Goal: Task Accomplishment & Management: Use online tool/utility

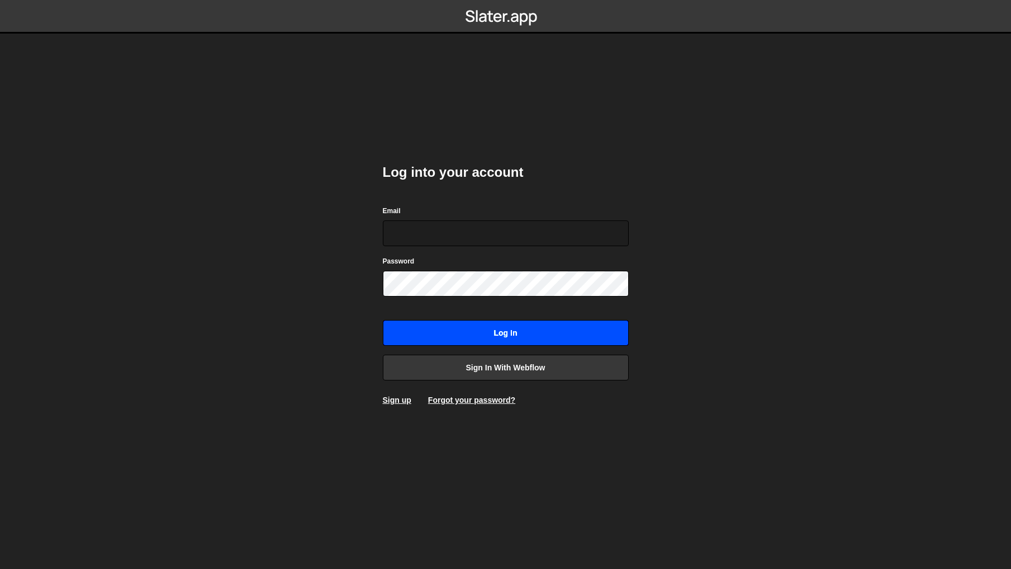
type input "[PERSON_NAME][EMAIL_ADDRESS][DOMAIN_NAME]"
click at [528, 333] on input "Log in" at bounding box center [506, 333] width 246 height 26
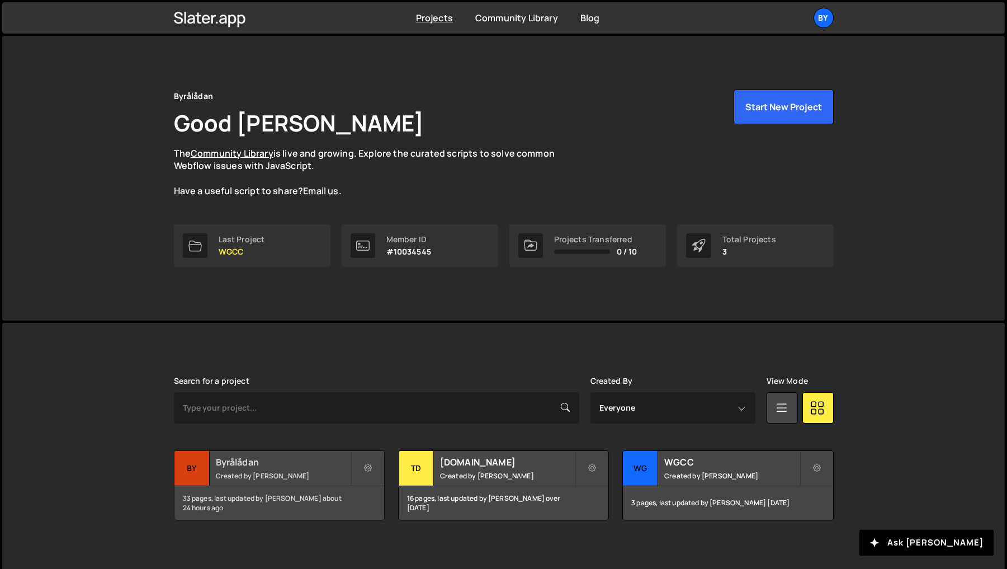
click at [232, 489] on div "33 pages, last updated by Philip Adenskog about 24 hours ago" at bounding box center [279, 503] width 210 height 34
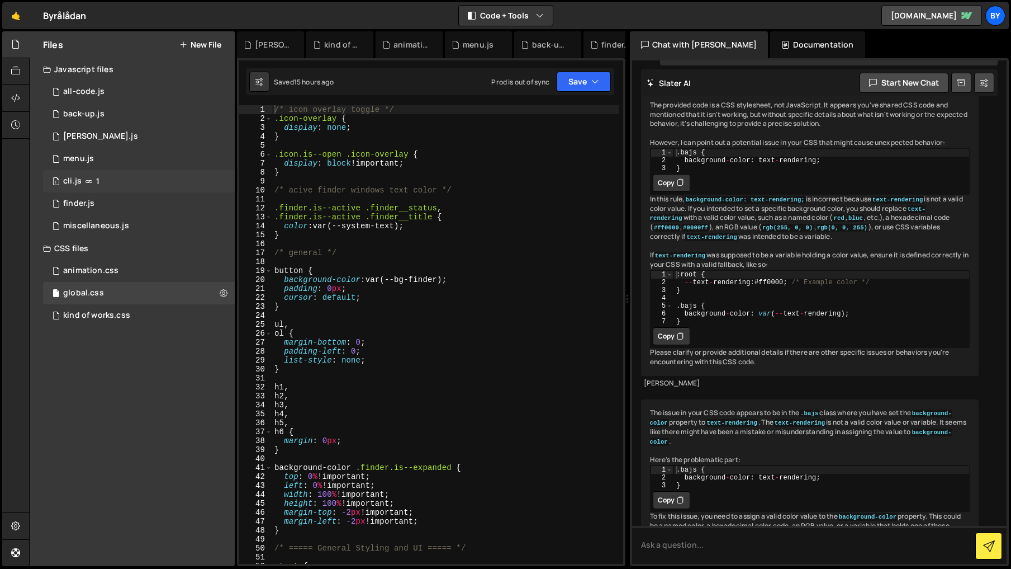
scroll to position [6760, 0]
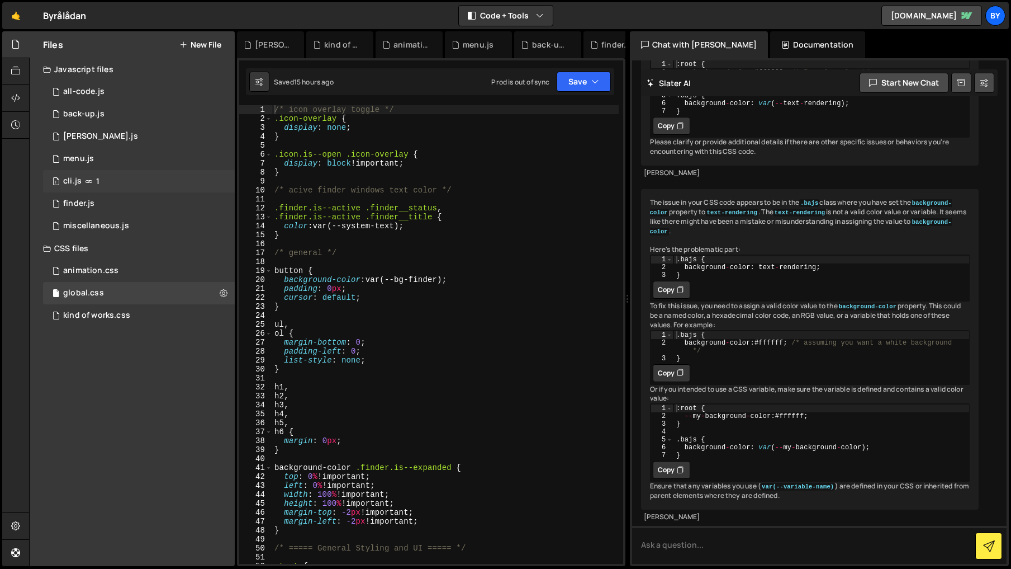
click at [121, 190] on div "1 cli.js 1" at bounding box center [139, 181] width 192 height 22
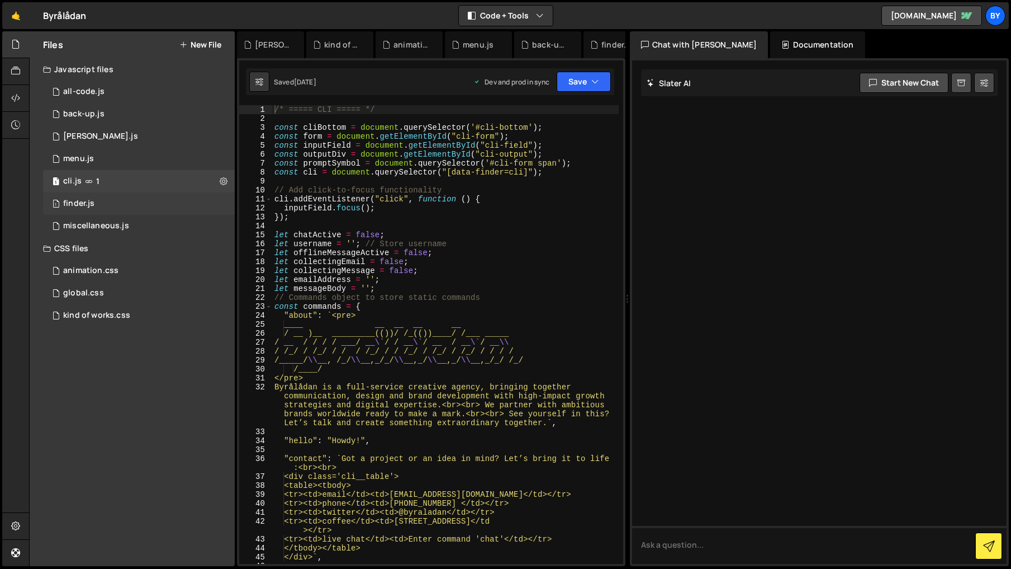
click at [113, 201] on div "1 finder.js 0" at bounding box center [139, 203] width 192 height 22
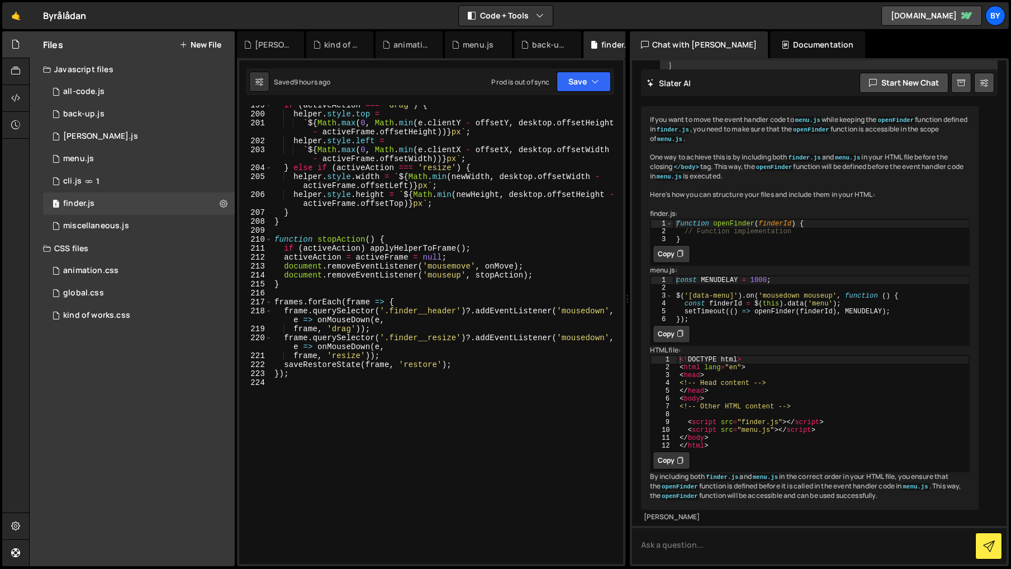
scroll to position [1976, 0]
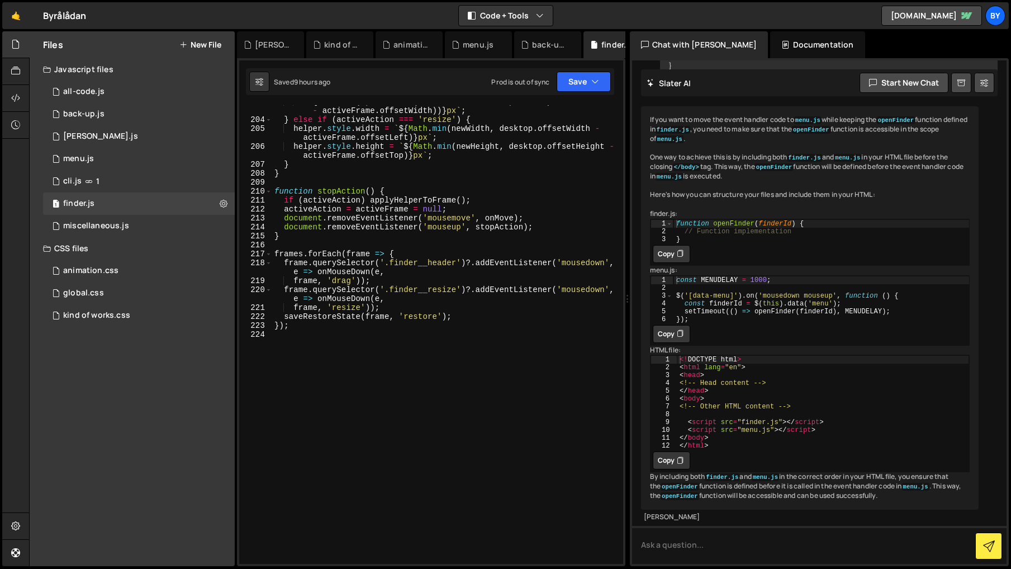
click at [332, 339] on div "` ${ Math . max ( 0 , Math . min ( e . clientX - offsetX , desktop . offsetWidt…" at bounding box center [445, 339] width 347 height 485
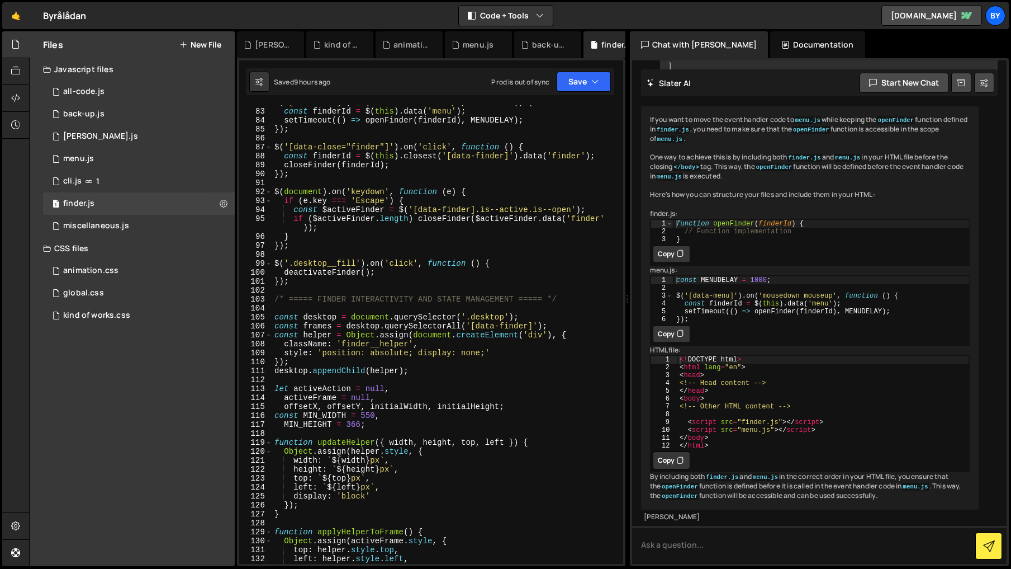
scroll to position [648, 0]
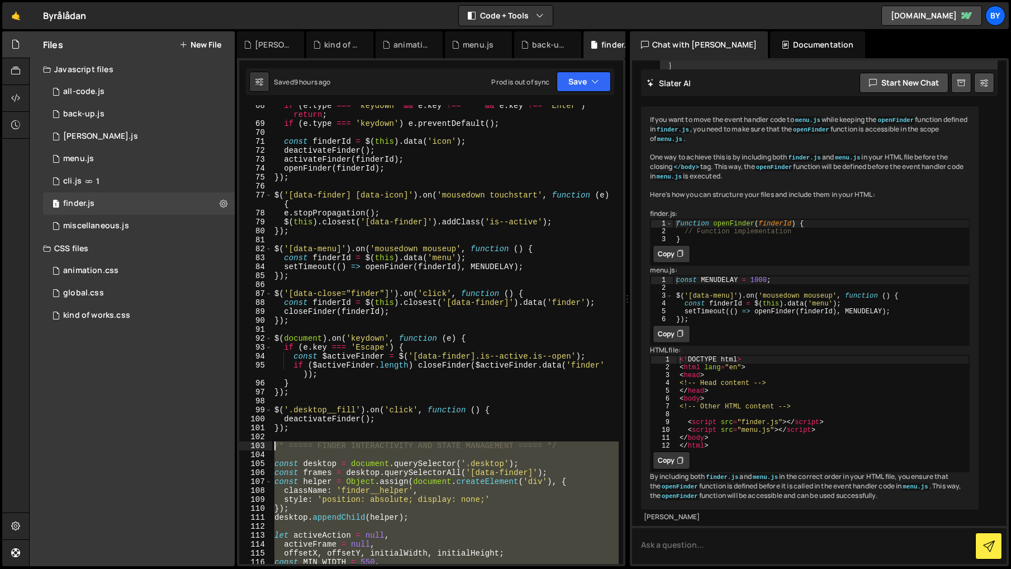
drag, startPoint x: 275, startPoint y: 442, endPoint x: 291, endPoint y: 447, distance: 17.4
click at [275, 442] on div "if ( e . type === 'keydown' && e . key !== ' ' && e . key !== 'Enter' ) return …" at bounding box center [445, 343] width 347 height 485
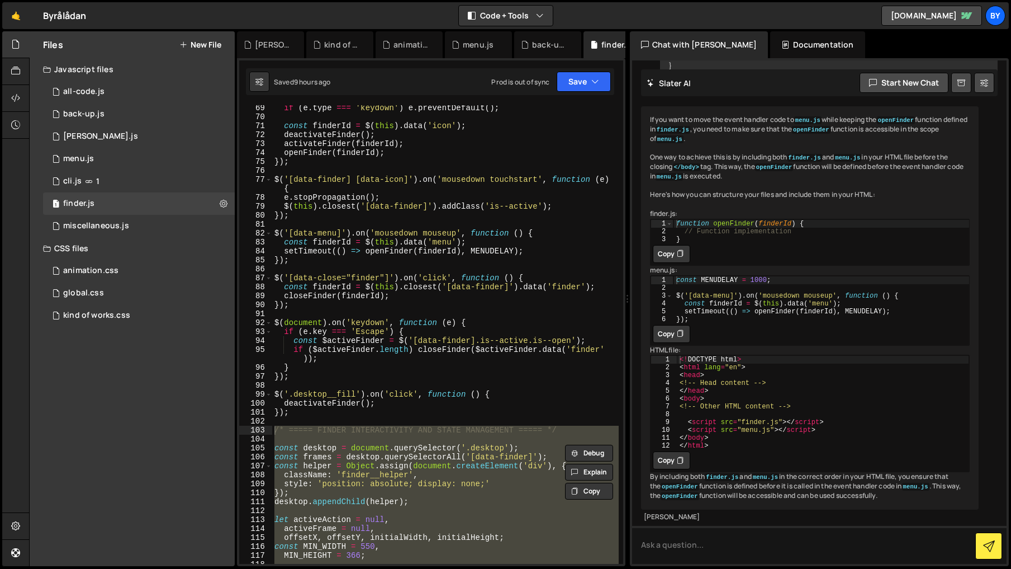
scroll to position [673, 0]
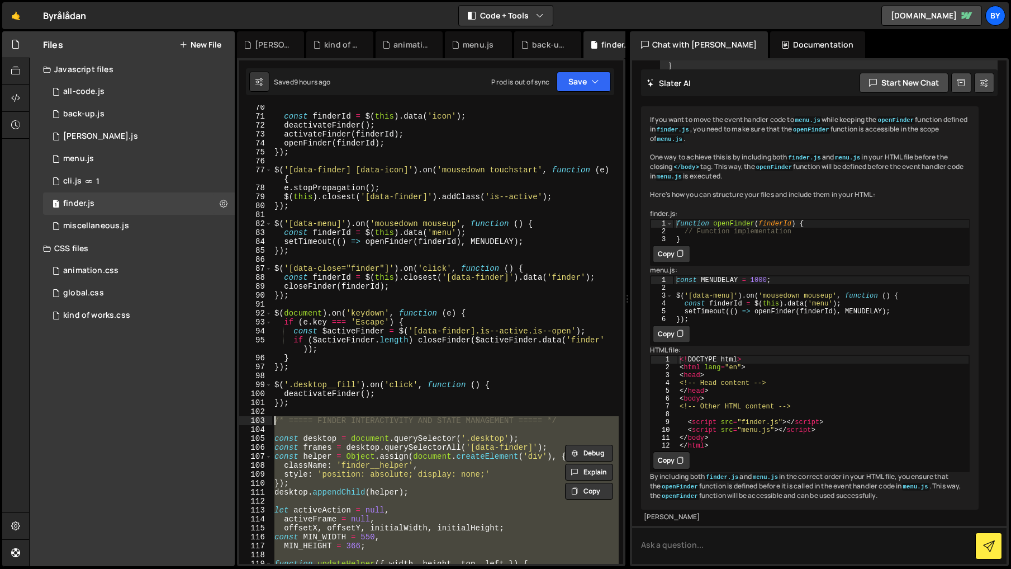
drag, startPoint x: 428, startPoint y: 486, endPoint x: 451, endPoint y: 485, distance: 22.9
click at [429, 486] on div "const finderId = $ ( this ) . data ( 'icon' ) ; deactivateFinder ( ) ; activate…" at bounding box center [445, 334] width 347 height 458
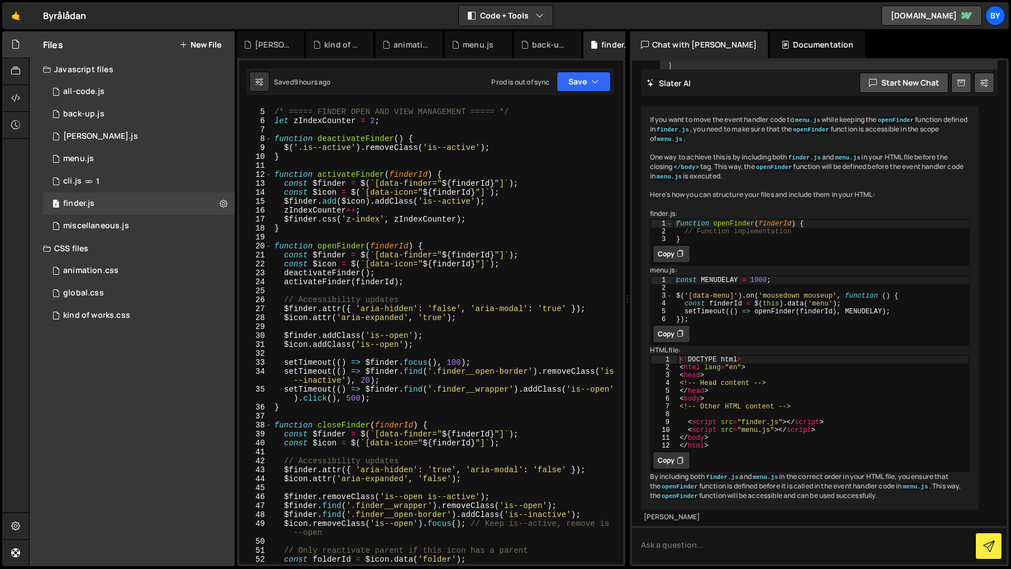
scroll to position [0, 0]
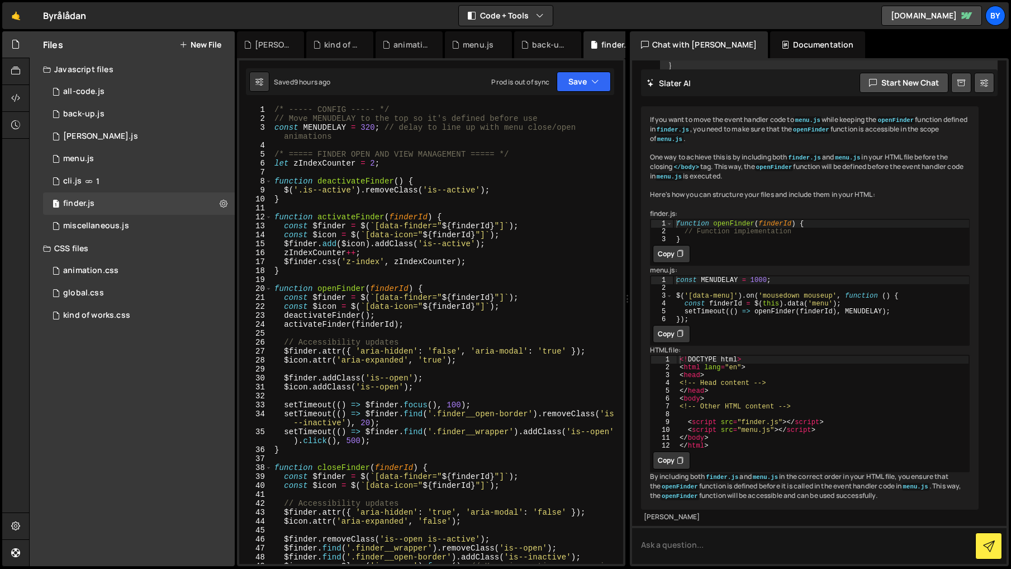
click at [276, 288] on div "/* ----- CONFIG ----- */ // Move MENUDELAY to the top so it's defined before us…" at bounding box center [445, 347] width 347 height 485
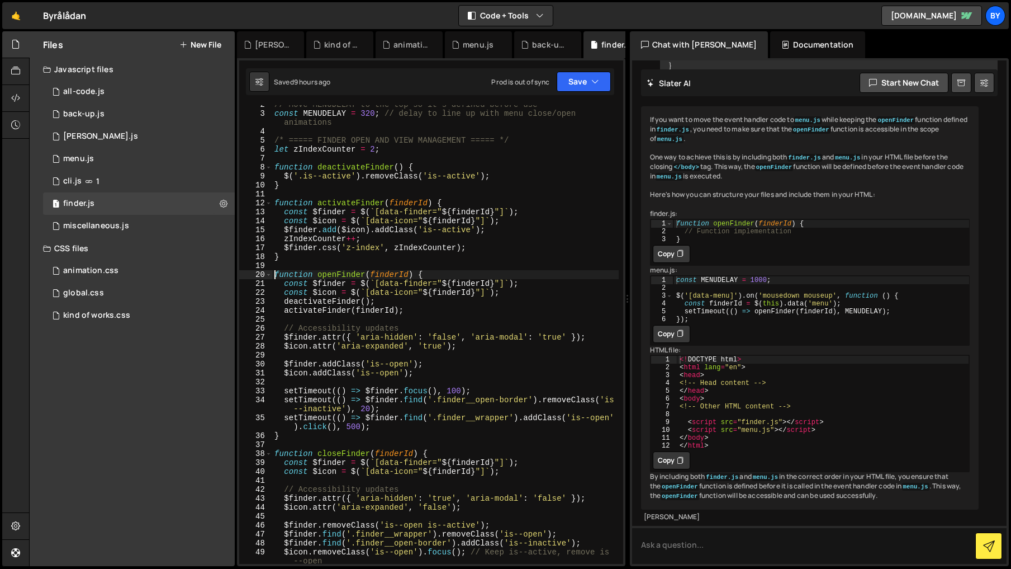
scroll to position [33, 0]
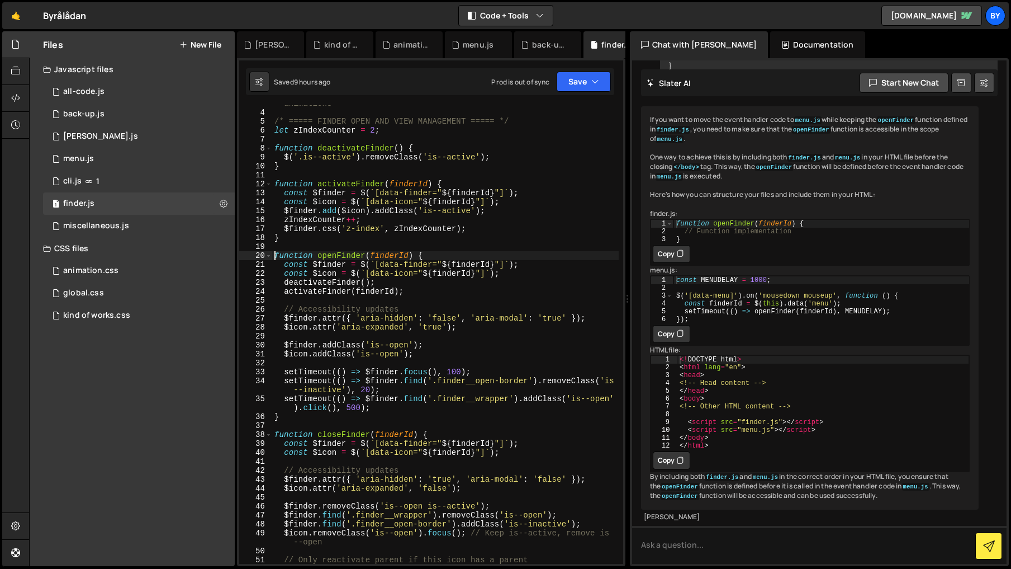
click at [311, 417] on div "const MENUDELAY = 320 ; // delay to line up with menu close/open animations /* …" at bounding box center [445, 332] width 347 height 485
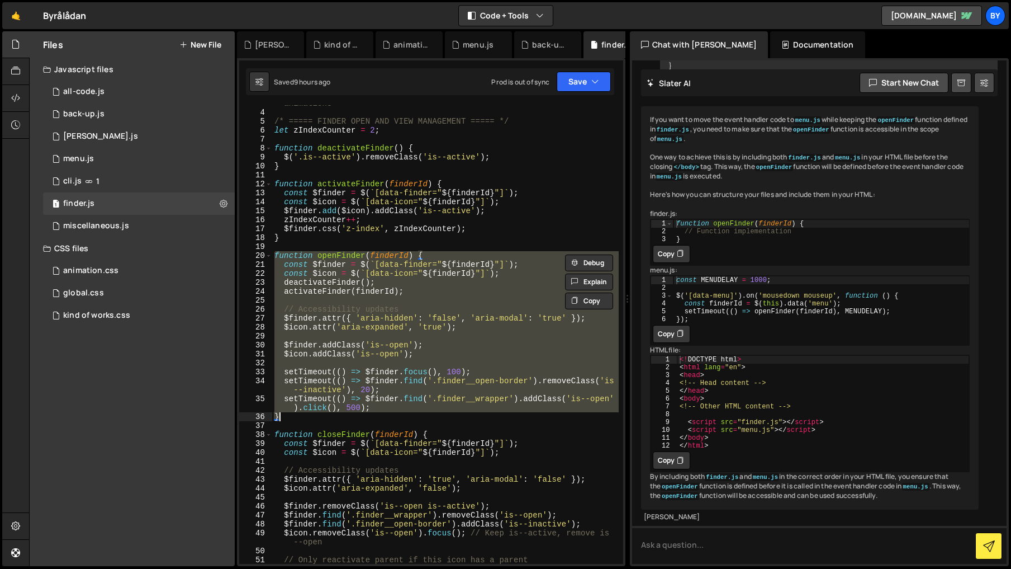
paste textarea
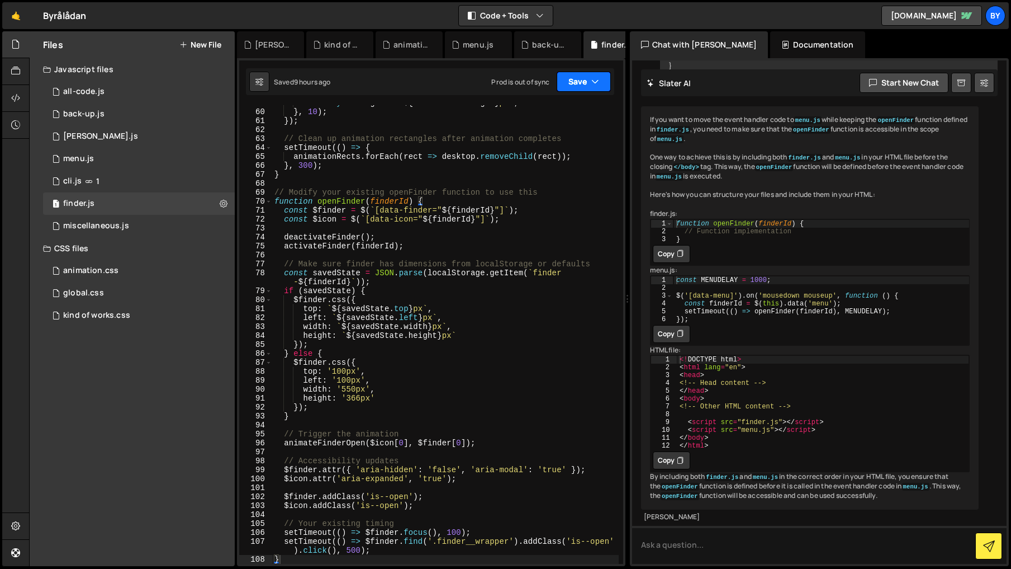
drag, startPoint x: 588, startPoint y: 82, endPoint x: 574, endPoint y: 112, distance: 33.0
click at [588, 82] on button "Save" at bounding box center [584, 82] width 54 height 20
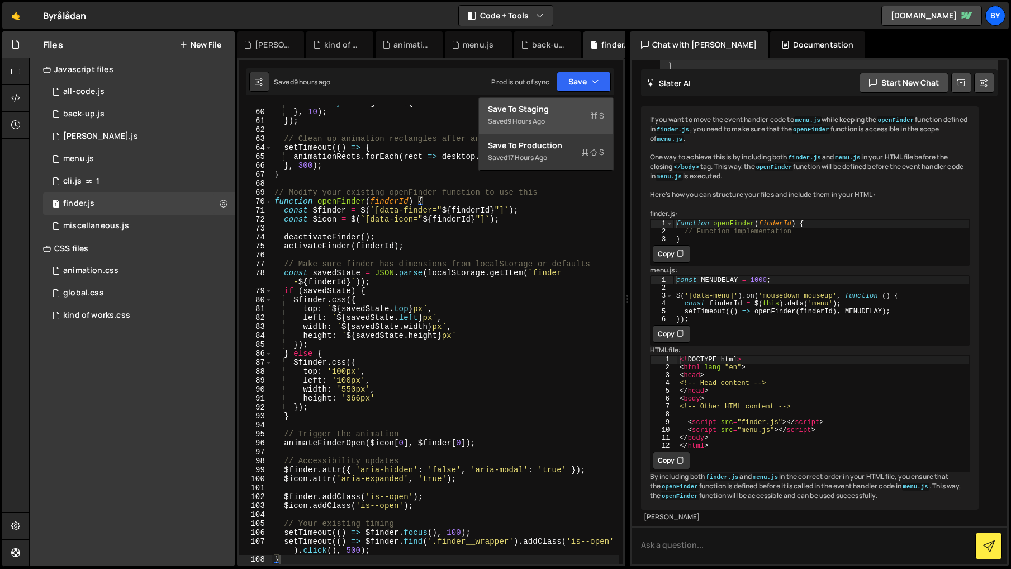
click at [572, 115] on div "Saved 9 hours ago" at bounding box center [546, 121] width 116 height 13
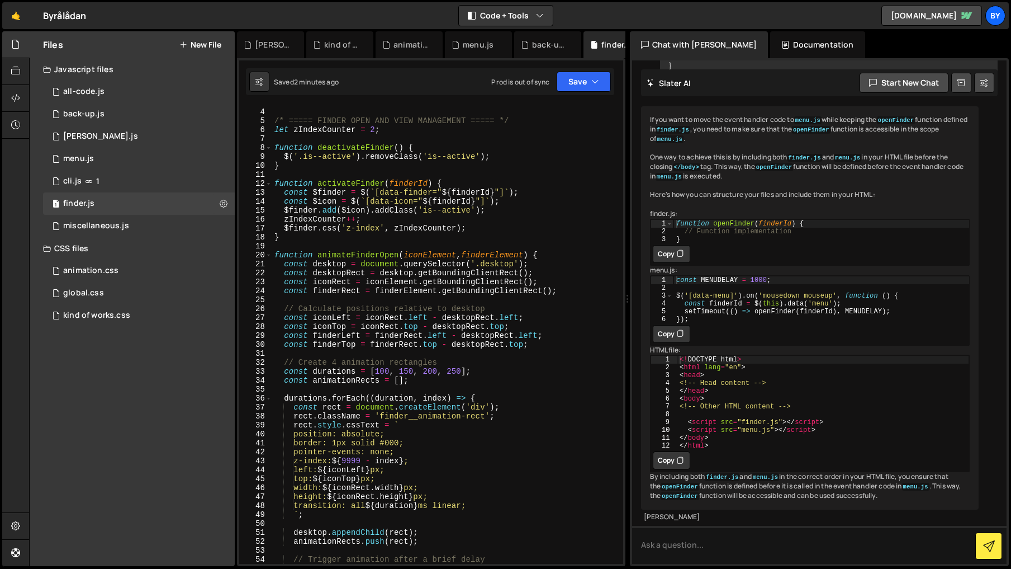
scroll to position [37, 0]
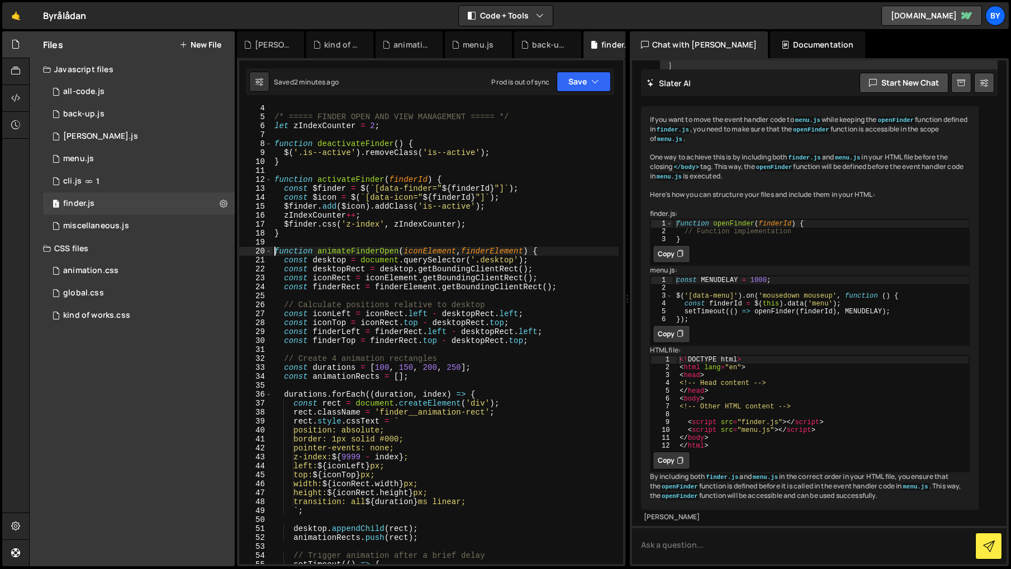
click at [277, 252] on div "/* ===== FINDER OPEN AND VIEW MANAGEMENT ===== */ let zIndexCounter = 2 ; funct…" at bounding box center [445, 341] width 347 height 476
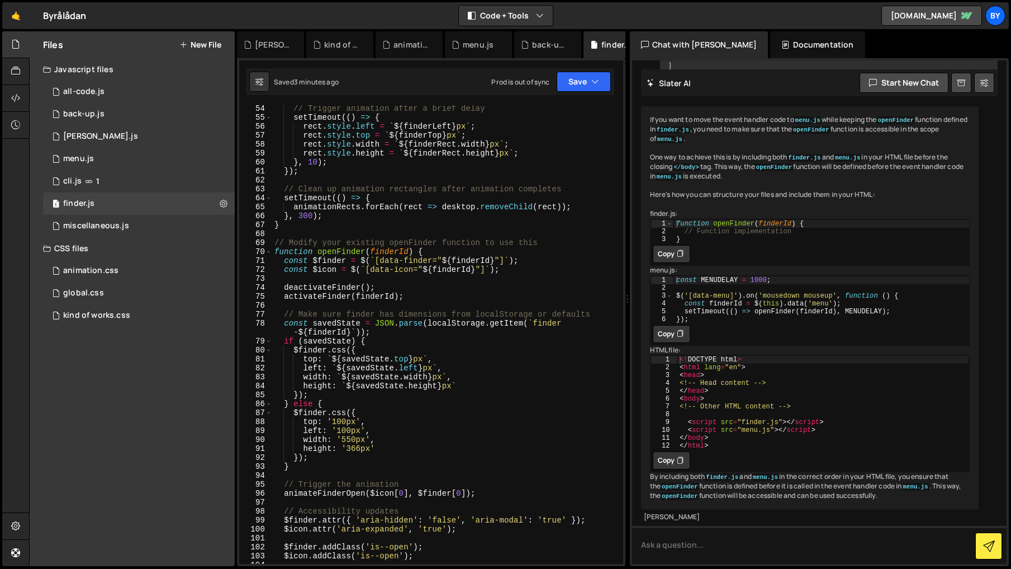
scroll to position [451, 0]
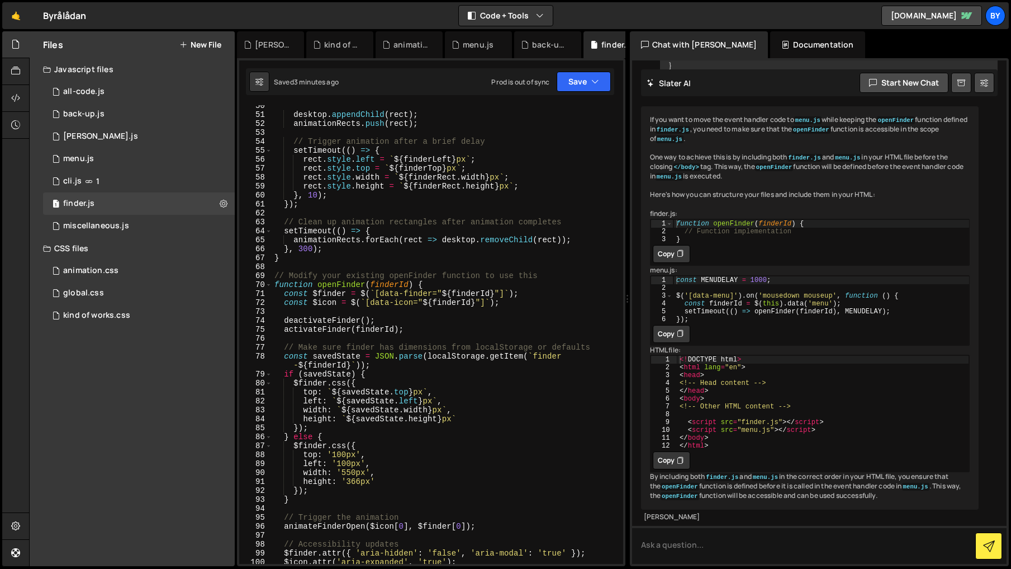
click at [303, 253] on div "desktop . appendChild ( rect ) ; animationRects . push ( rect ) ; // Trigger an…" at bounding box center [445, 339] width 347 height 476
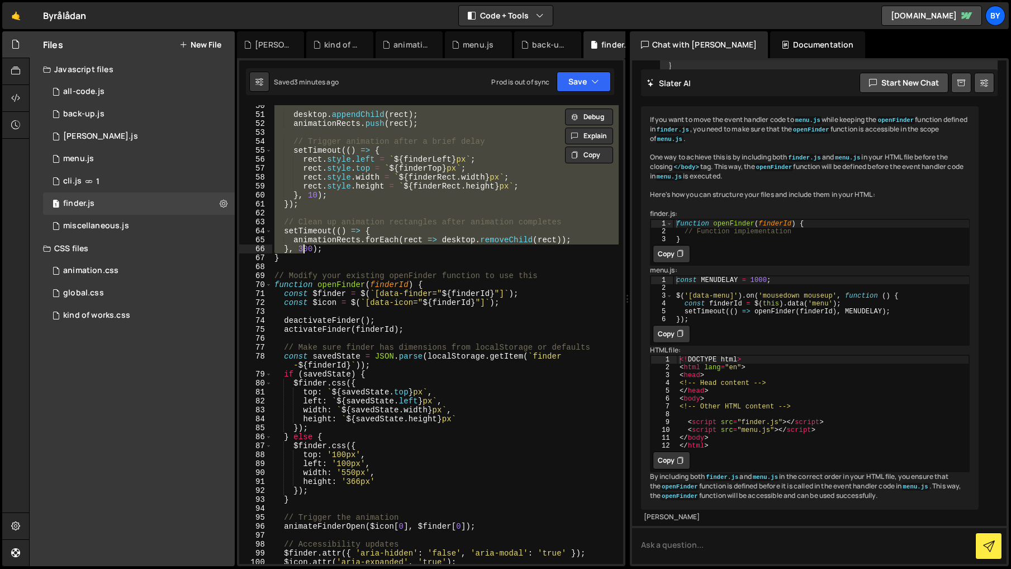
click at [301, 259] on div "desktop . appendChild ( rect ) ; animationRects . push ( rect ) ; // Trigger an…" at bounding box center [445, 339] width 347 height 476
paste textarea
type textarea "}"
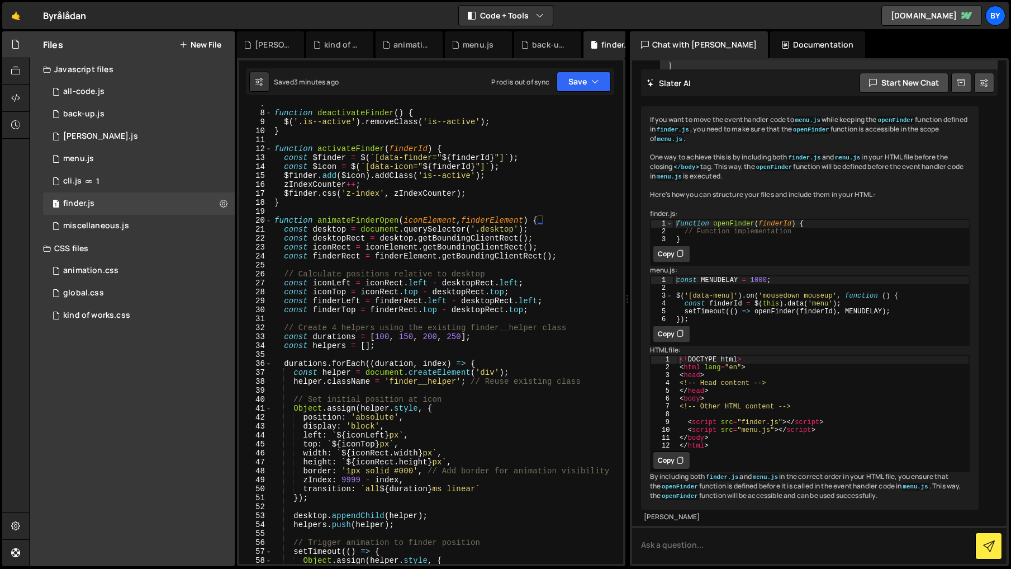
scroll to position [66, 0]
click at [586, 86] on button "Save" at bounding box center [584, 82] width 54 height 20
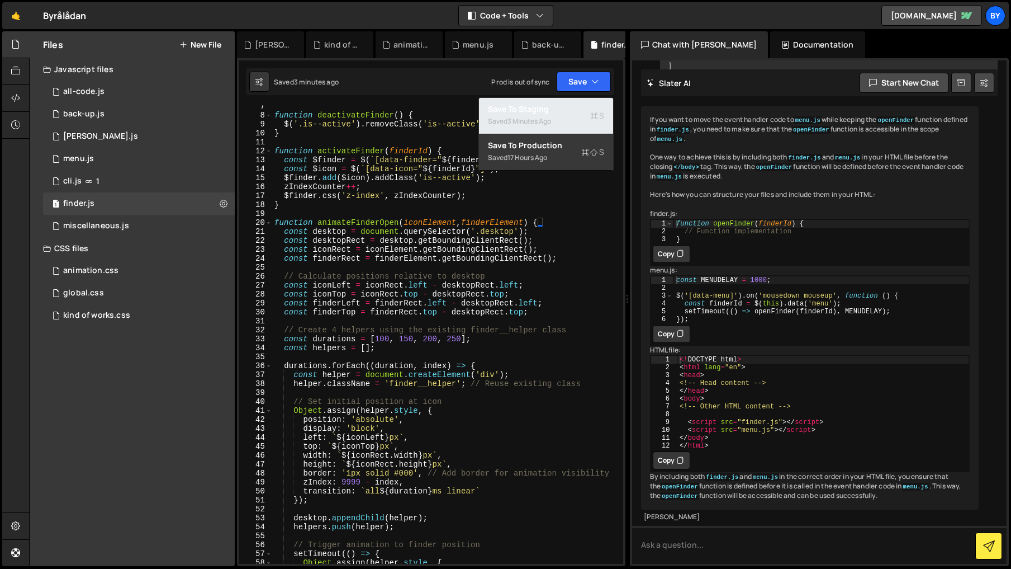
click at [567, 117] on div "Saved 3 minutes ago" at bounding box center [546, 121] width 116 height 13
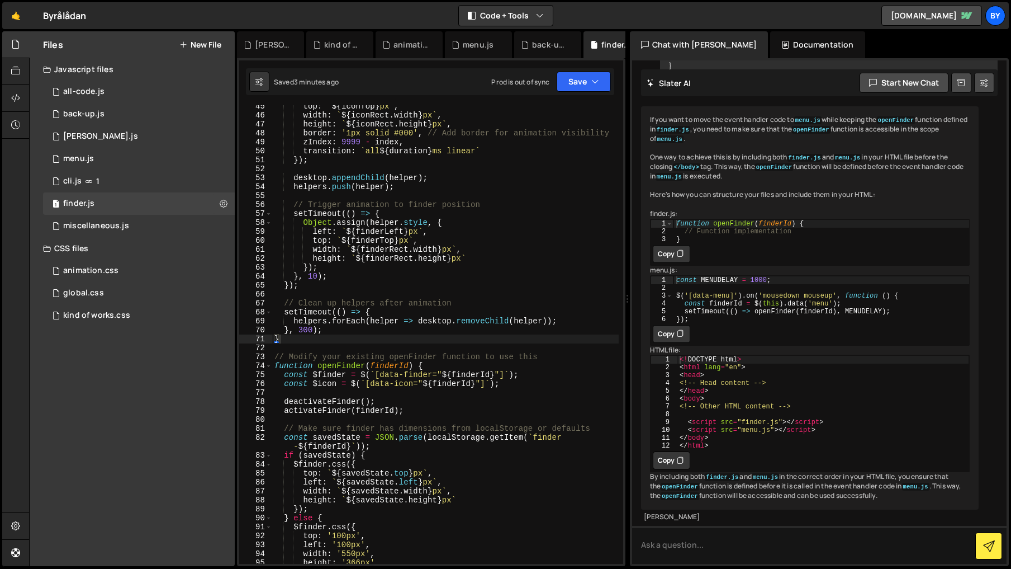
scroll to position [406, 0]
drag, startPoint x: 606, startPoint y: 89, endPoint x: 596, endPoint y: 101, distance: 15.5
click at [606, 89] on button "Save" at bounding box center [584, 82] width 54 height 20
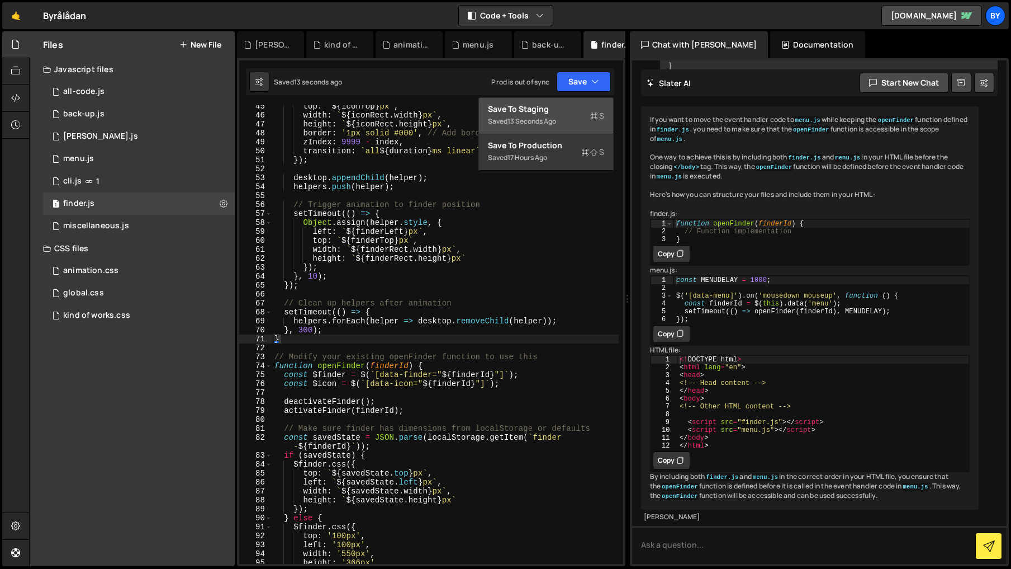
click at [589, 112] on div "Save to Staging S" at bounding box center [546, 108] width 116 height 11
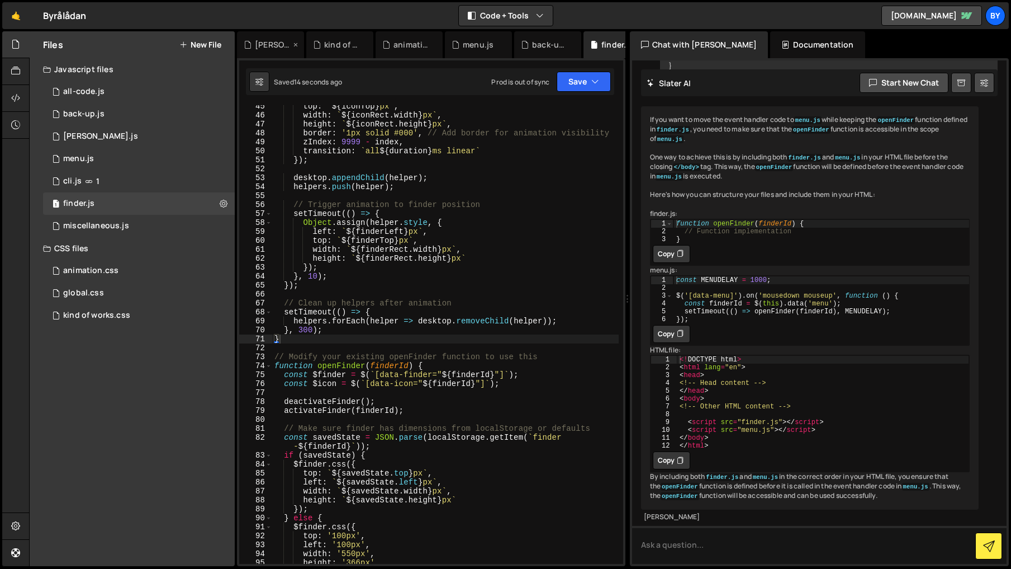
click at [258, 45] on div "[PERSON_NAME].js" at bounding box center [273, 44] width 36 height 11
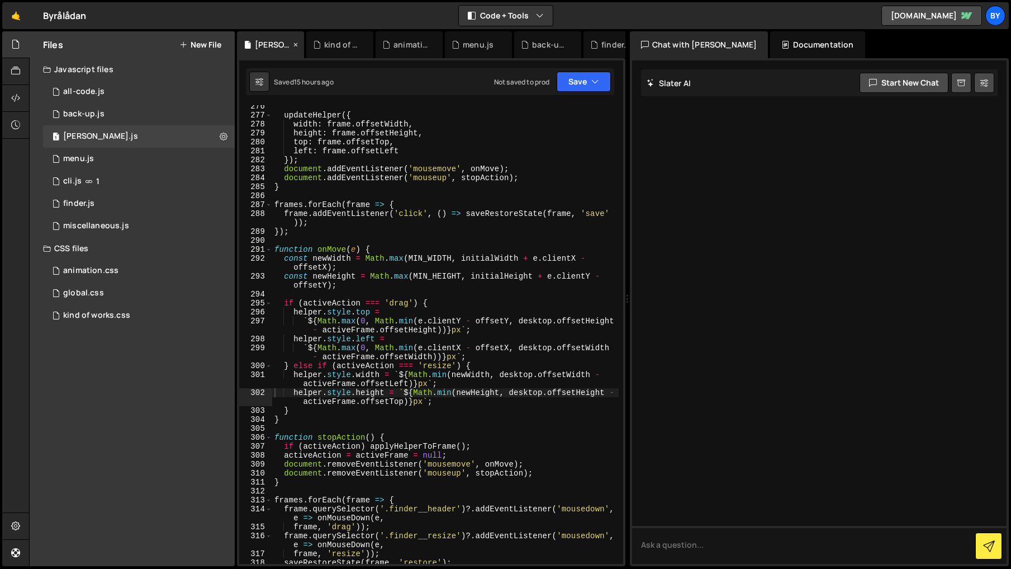
scroll to position [2651, 0]
click at [297, 44] on icon at bounding box center [296, 44] width 8 height 11
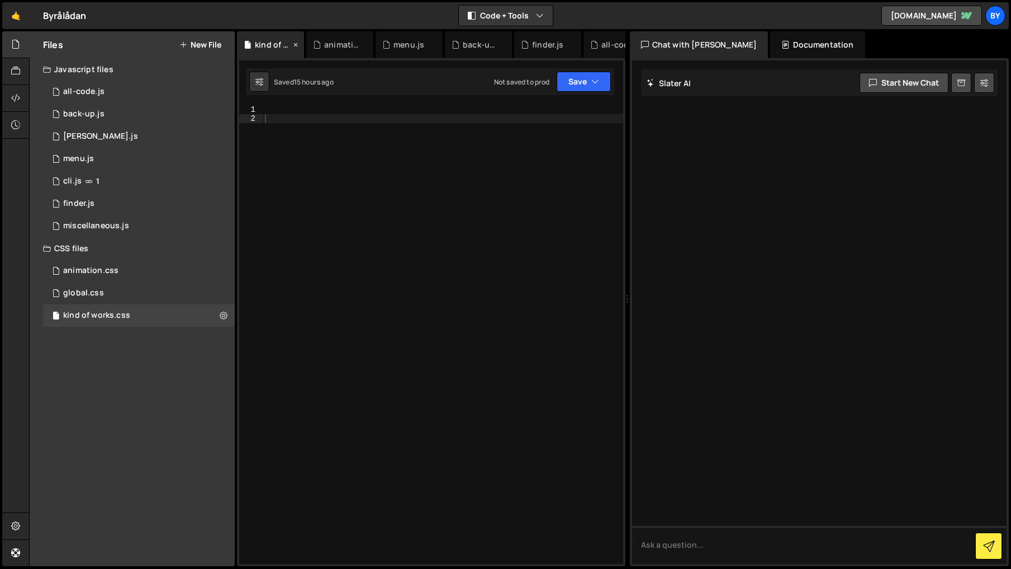
click at [296, 44] on icon at bounding box center [296, 44] width 8 height 11
click at [0, 0] on icon at bounding box center [0, 0] width 0 height 0
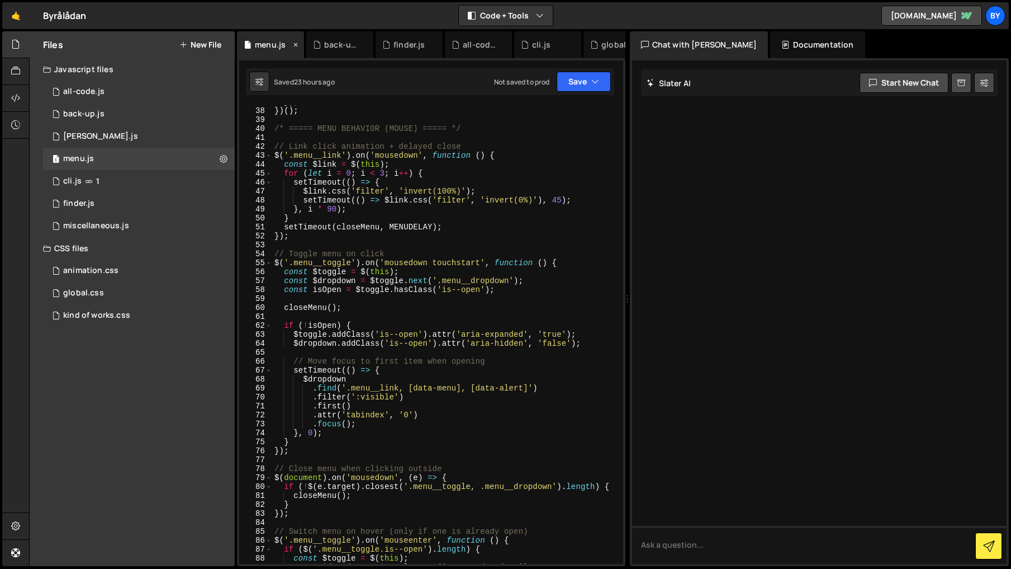
scroll to position [392, 0]
click at [296, 44] on icon at bounding box center [296, 44] width 8 height 11
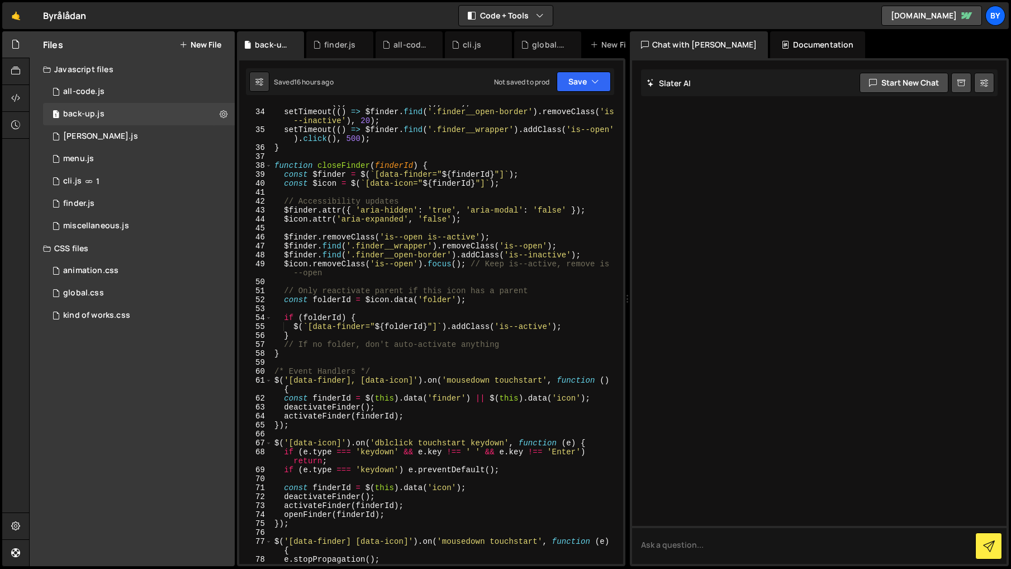
scroll to position [302, 0]
click at [0, 0] on icon at bounding box center [0, 0] width 0 height 0
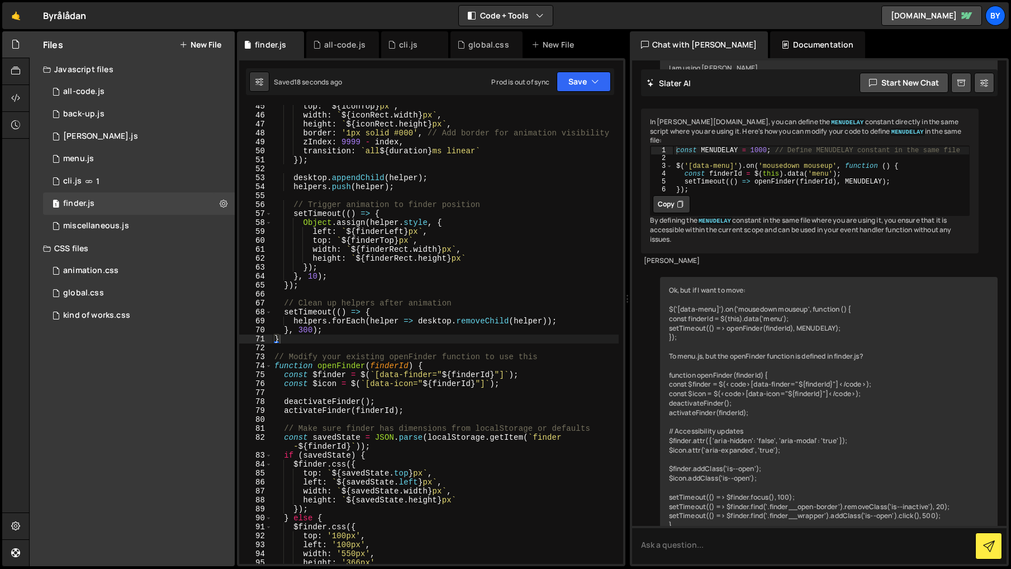
scroll to position [0, 0]
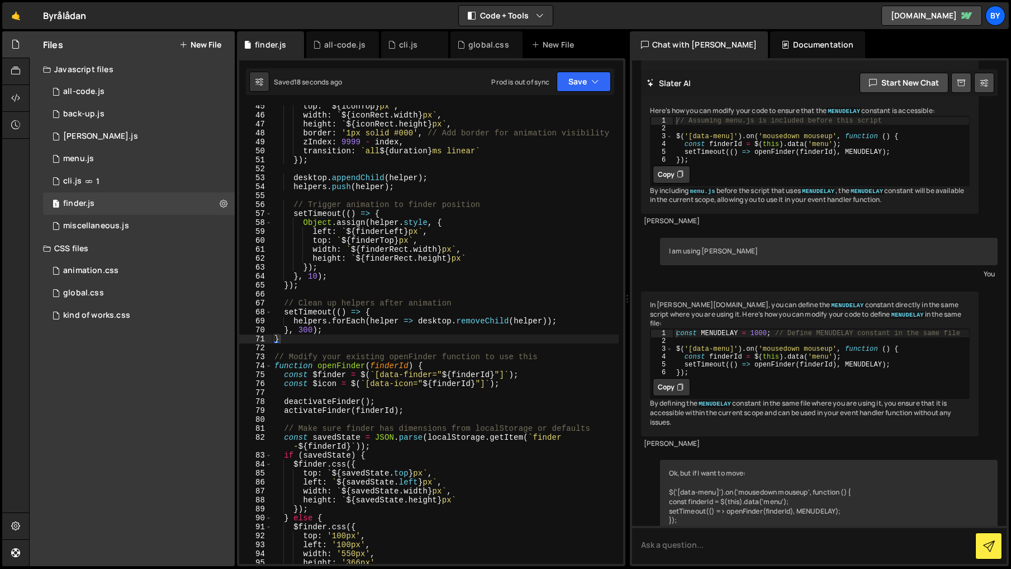
click at [0, 0] on icon at bounding box center [0, 0] width 0 height 0
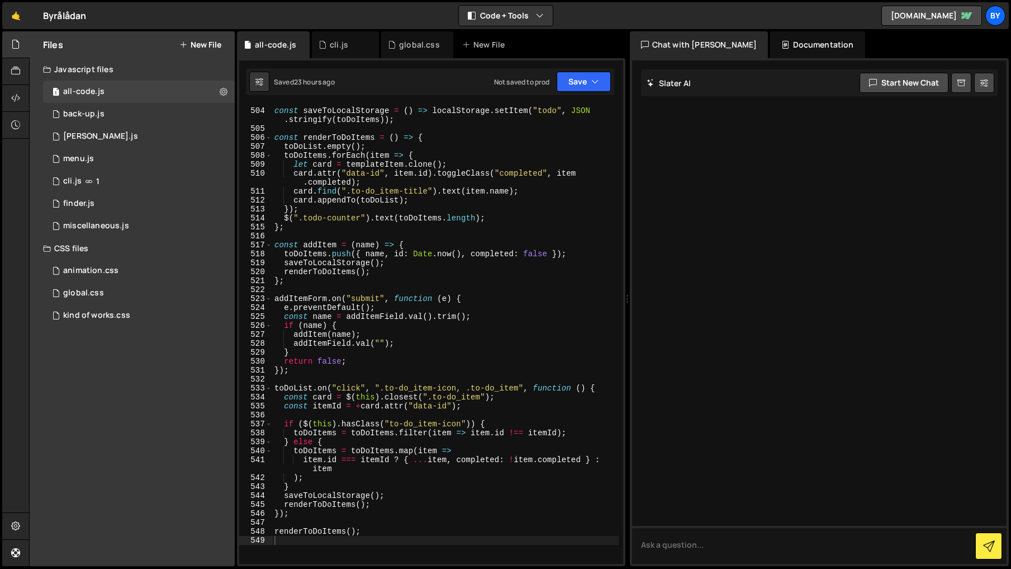
scroll to position [4856, 0]
click at [0, 0] on icon at bounding box center [0, 0] width 0 height 0
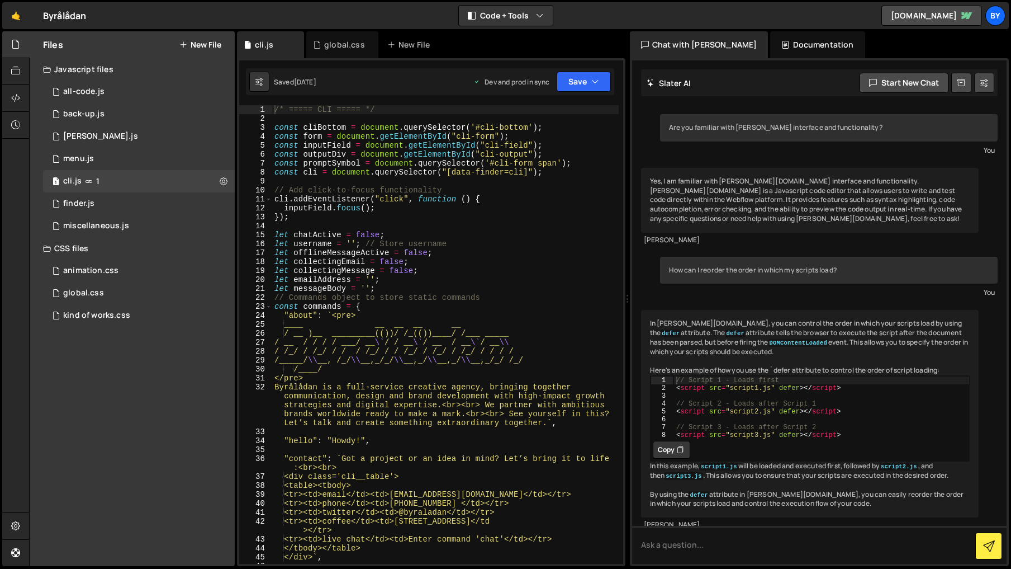
scroll to position [983, 0]
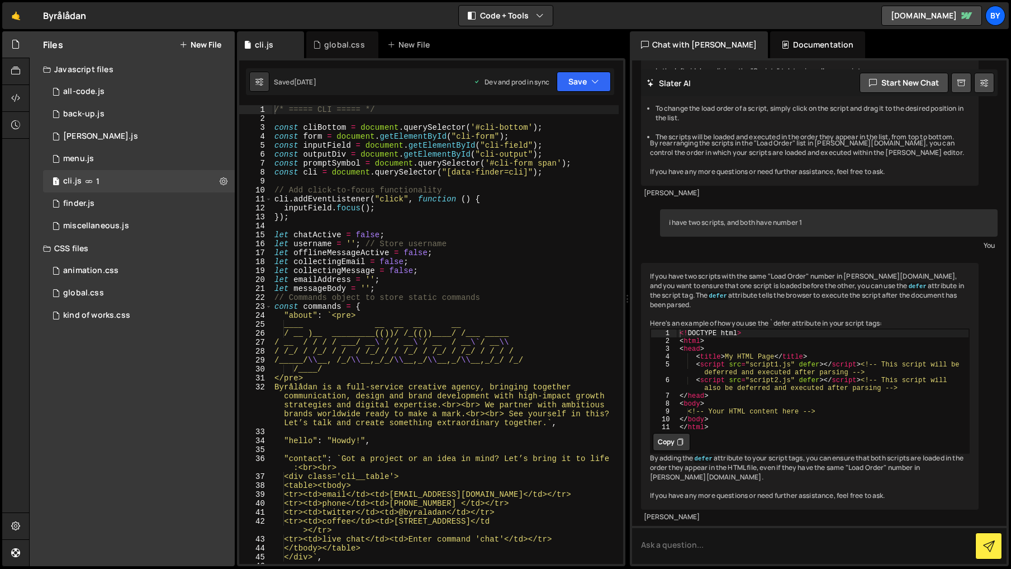
click at [0, 0] on icon at bounding box center [0, 0] width 0 height 0
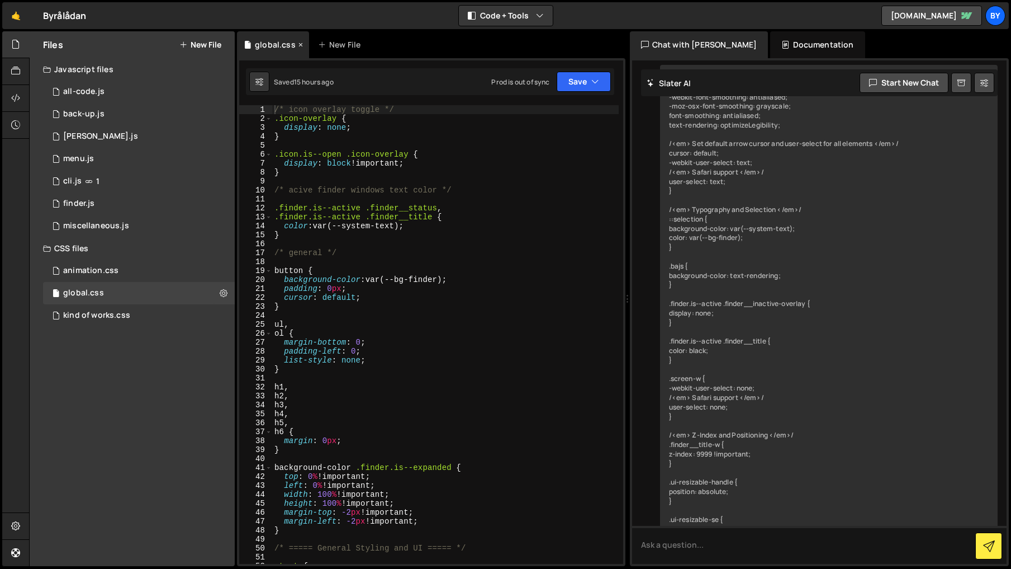
scroll to position [3485, 0]
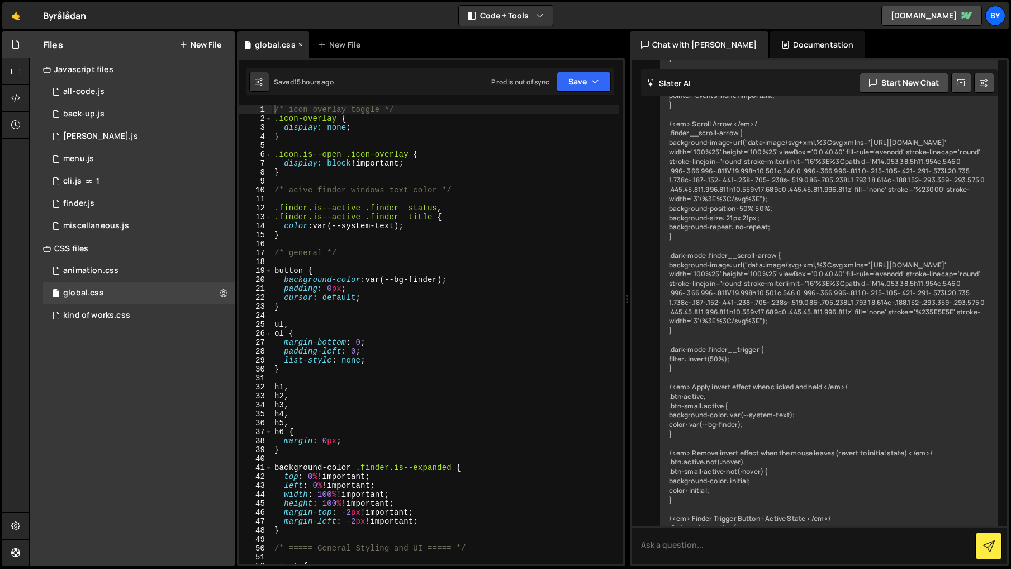
click at [297, 43] on icon at bounding box center [301, 44] width 8 height 11
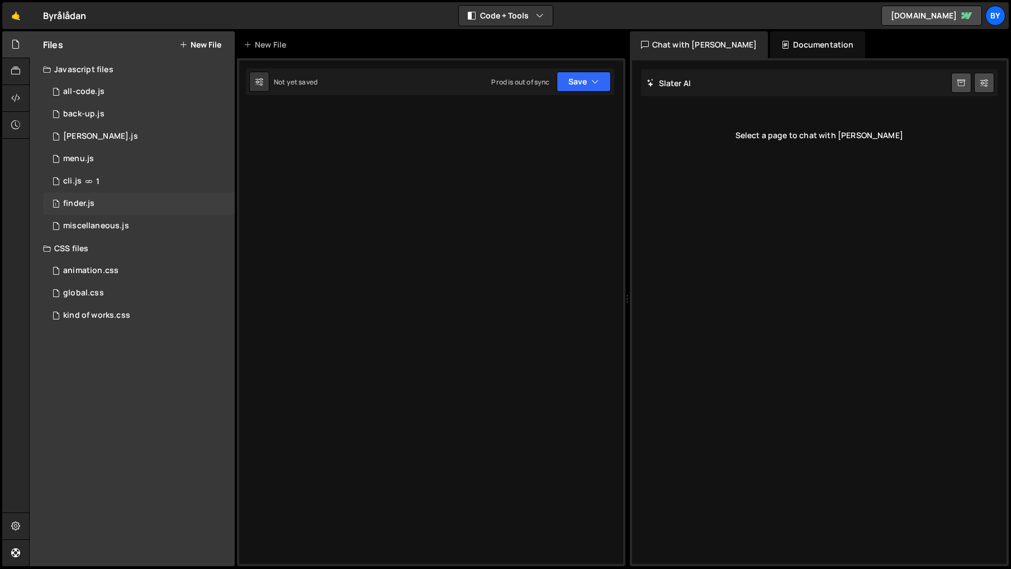
click at [153, 201] on div "1 finder.js 0" at bounding box center [139, 203] width 192 height 22
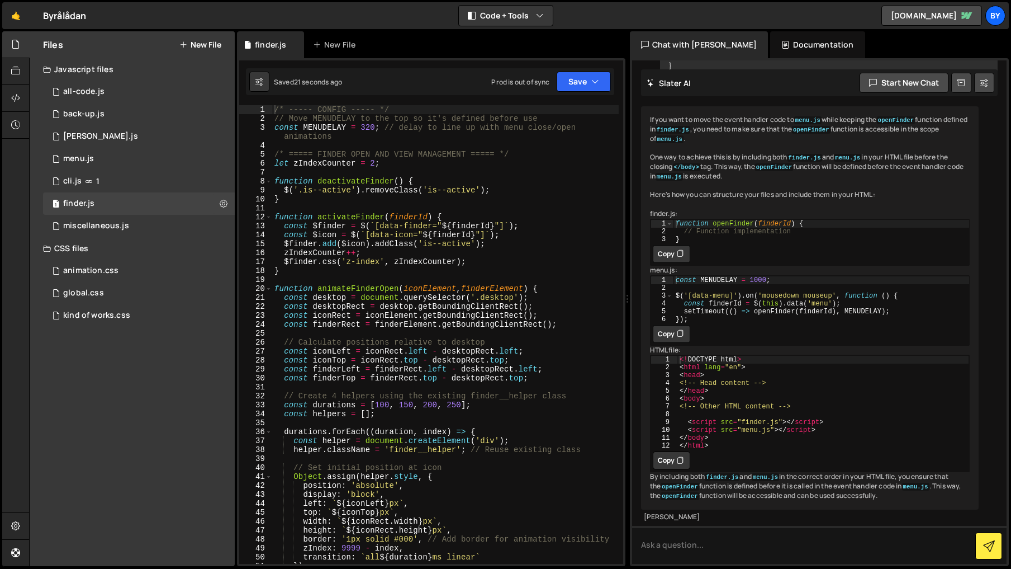
scroll to position [909, 0]
drag, startPoint x: 590, startPoint y: 73, endPoint x: 587, endPoint y: 109, distance: 36.5
click at [590, 73] on button "Save" at bounding box center [584, 82] width 54 height 20
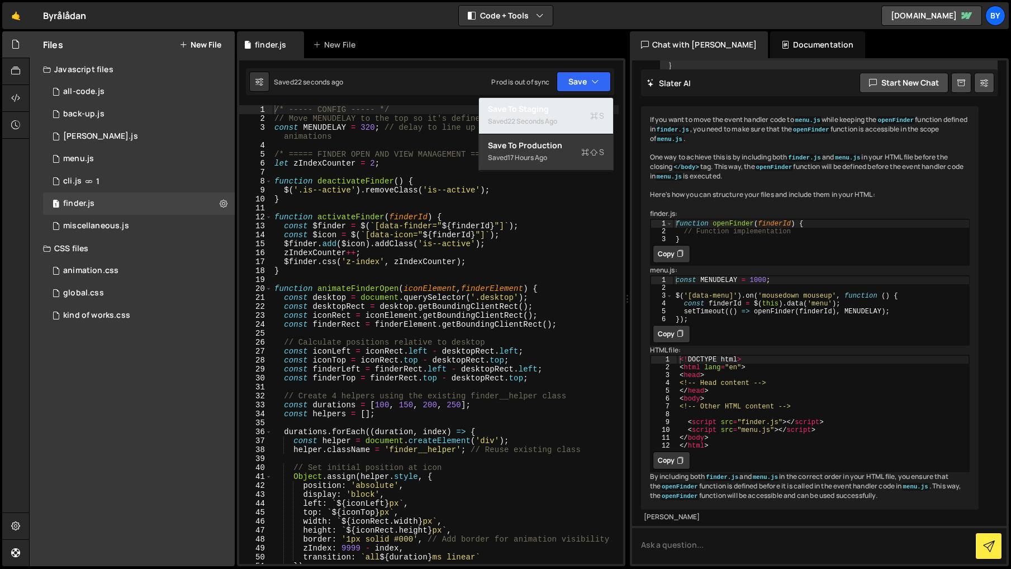
drag, startPoint x: 587, startPoint y: 109, endPoint x: 392, endPoint y: 171, distance: 204.0
click at [586, 109] on div "Save to Staging S" at bounding box center [546, 108] width 116 height 11
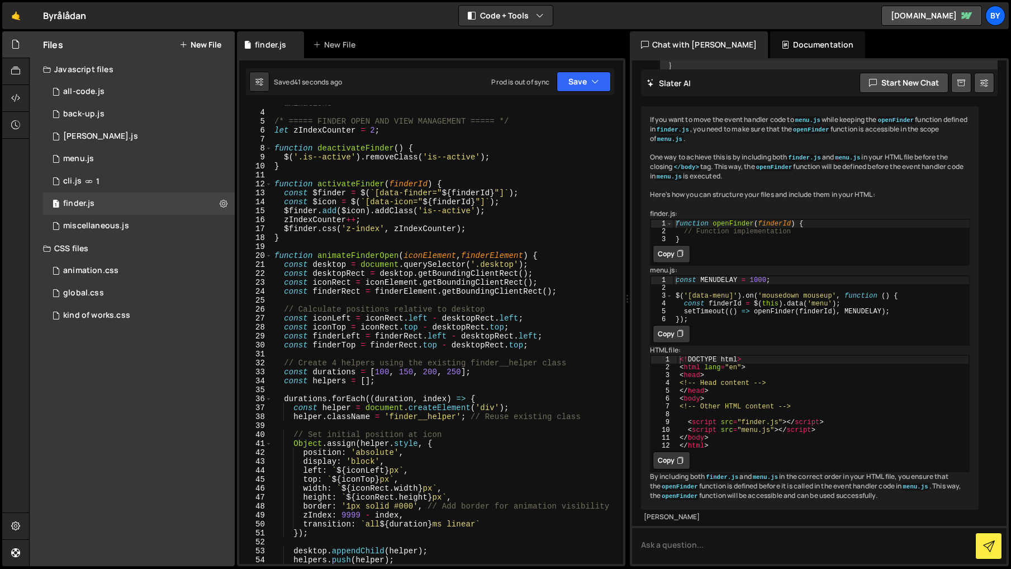
scroll to position [33, 0]
click at [278, 255] on div "const MENUDELAY = 320 ; // delay to line up with menu close/open animations /* …" at bounding box center [445, 332] width 347 height 485
click at [278, 257] on div "const MENUDELAY = 320 ; // delay to line up with menu close/open animations /* …" at bounding box center [445, 332] width 347 height 485
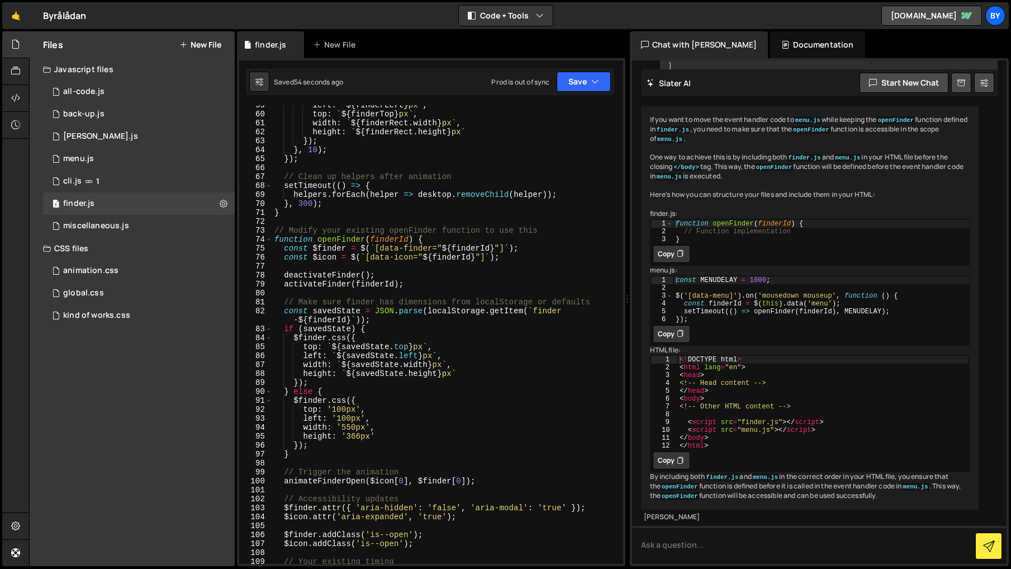
scroll to position [525, 0]
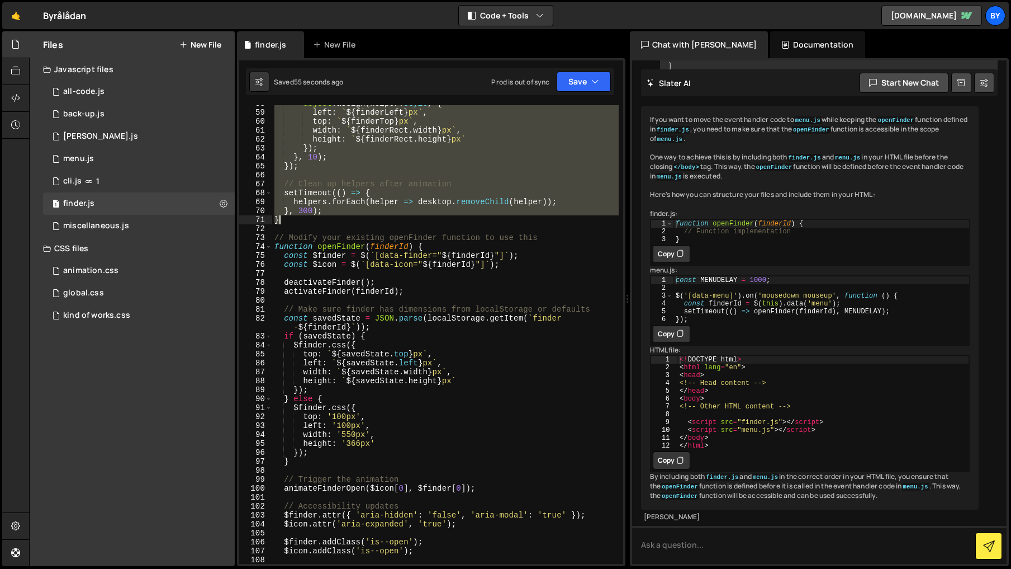
click at [318, 218] on div "Object . assign ( helper . style , { left : ` ${ finderLeft } px ` , top : ` ${…" at bounding box center [445, 337] width 347 height 476
paste textarea
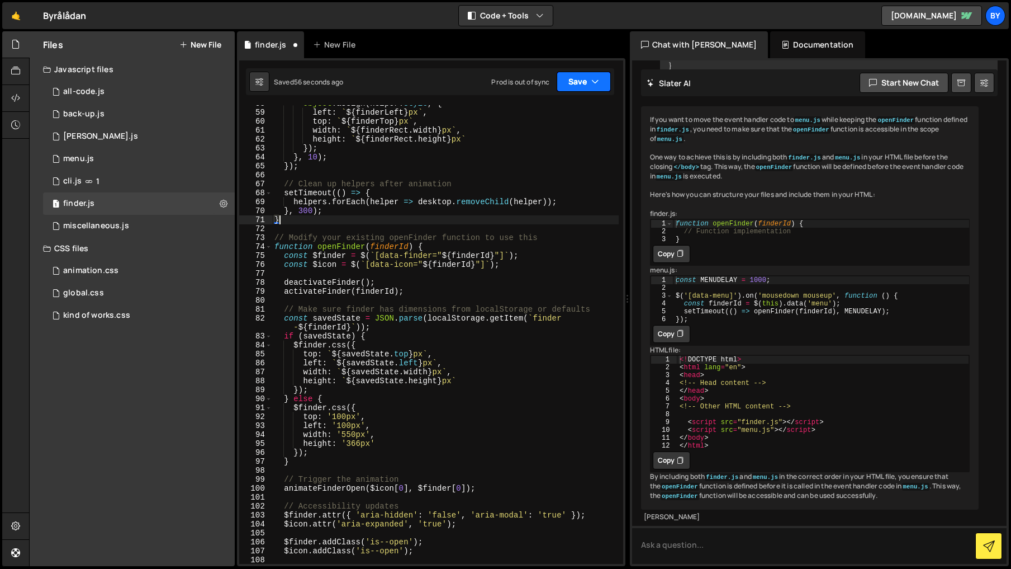
click at [588, 76] on button "Save" at bounding box center [584, 82] width 54 height 20
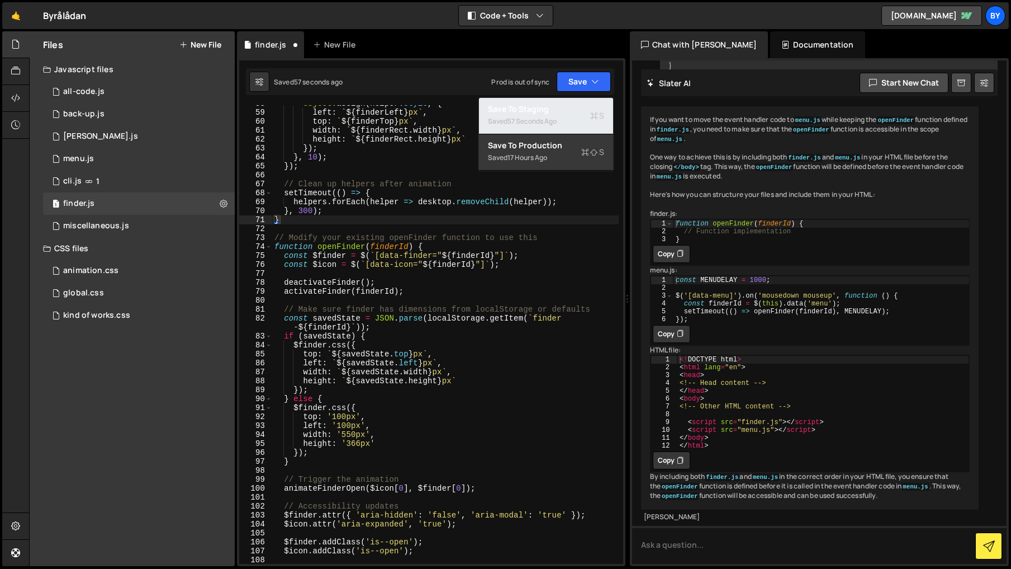
click at [581, 107] on div "Save to Staging S" at bounding box center [546, 108] width 116 height 11
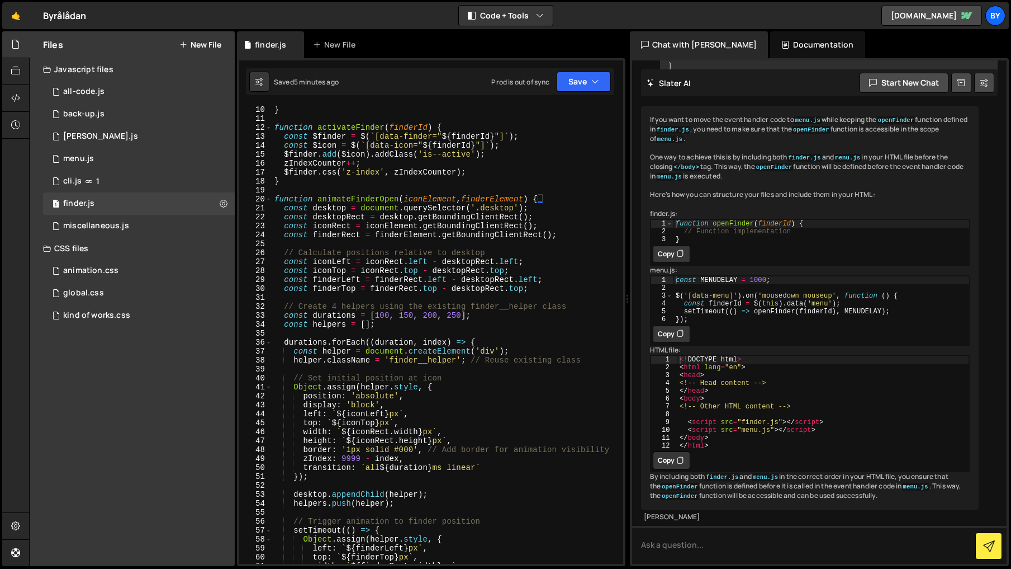
scroll to position [23, 0]
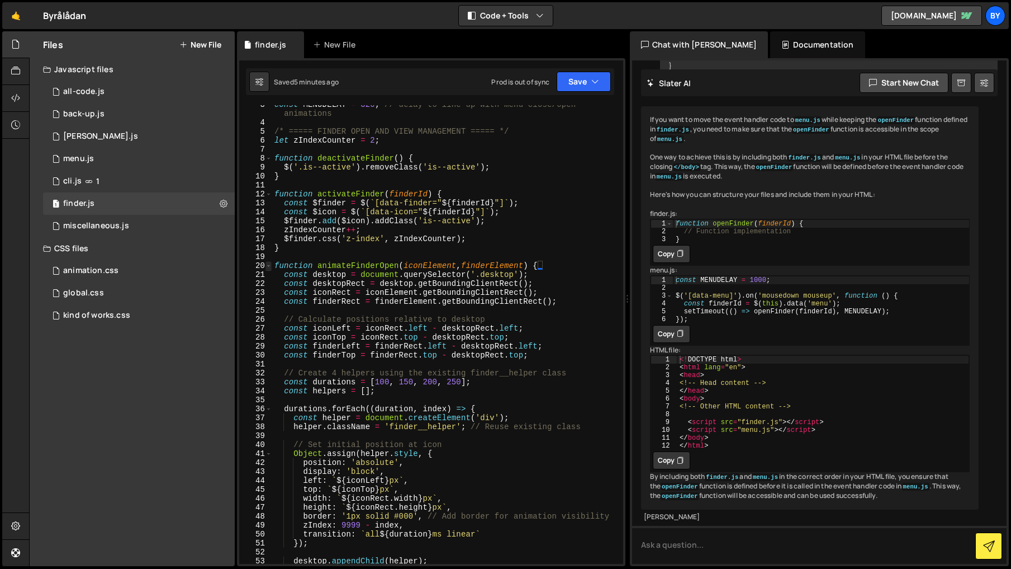
click at [271, 262] on span at bounding box center [269, 265] width 6 height 9
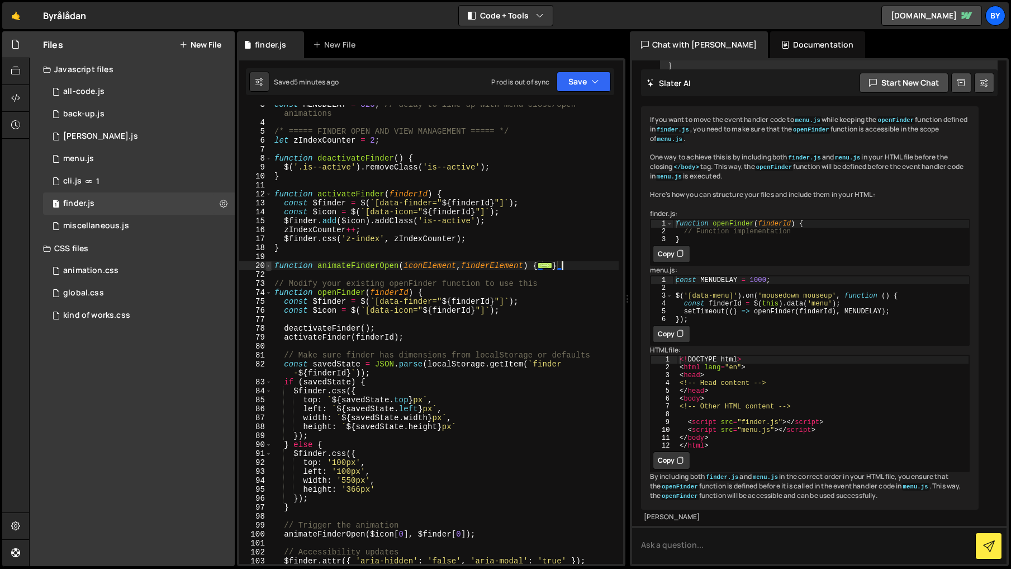
click at [271, 262] on span at bounding box center [269, 265] width 6 height 9
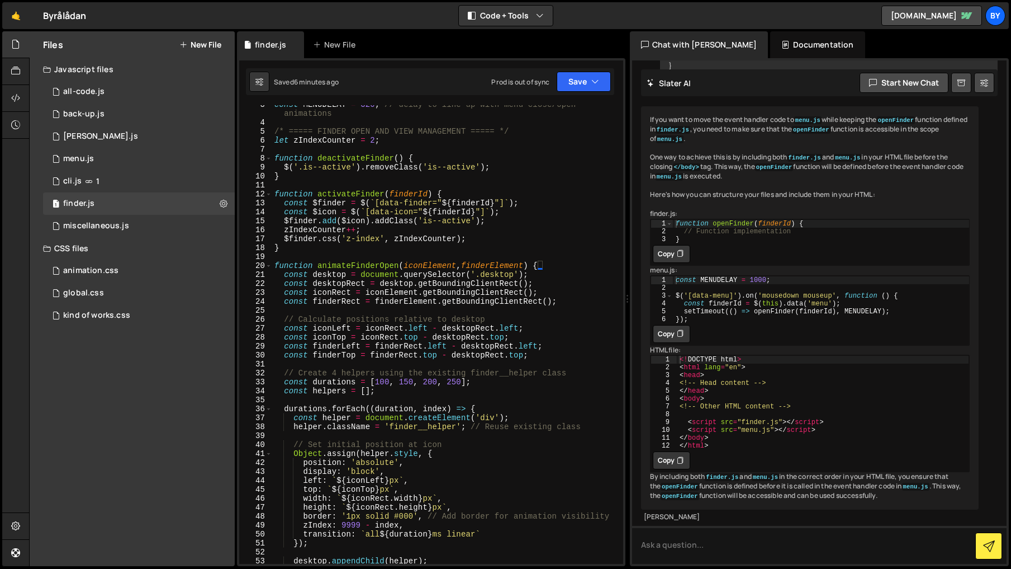
click at [276, 267] on div "const MENUDELAY = 320 ; // delay to line up with menu close/open animations /* …" at bounding box center [445, 342] width 347 height 485
click at [269, 267] on span at bounding box center [269, 265] width 6 height 9
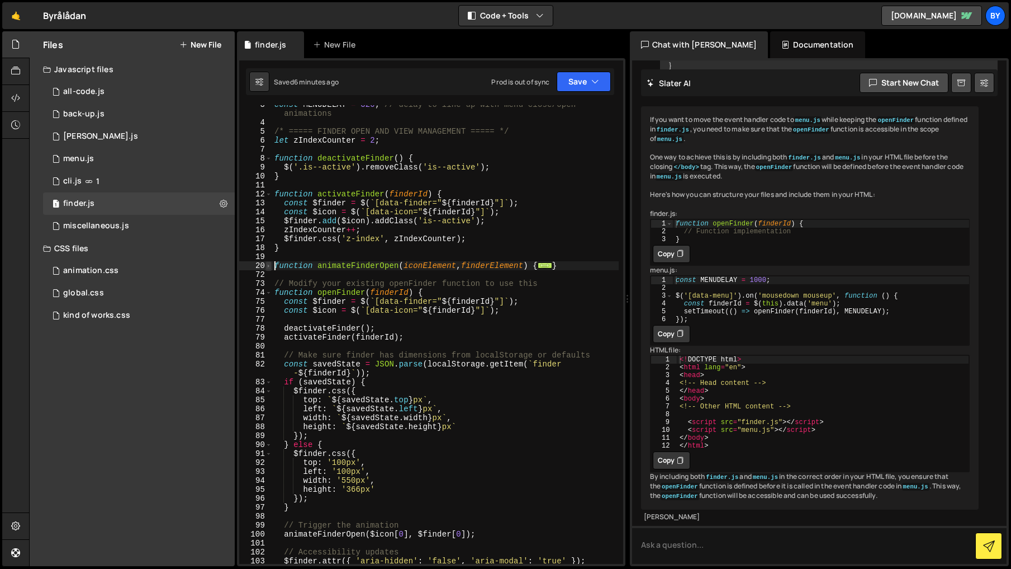
click at [269, 264] on span at bounding box center [269, 265] width 6 height 9
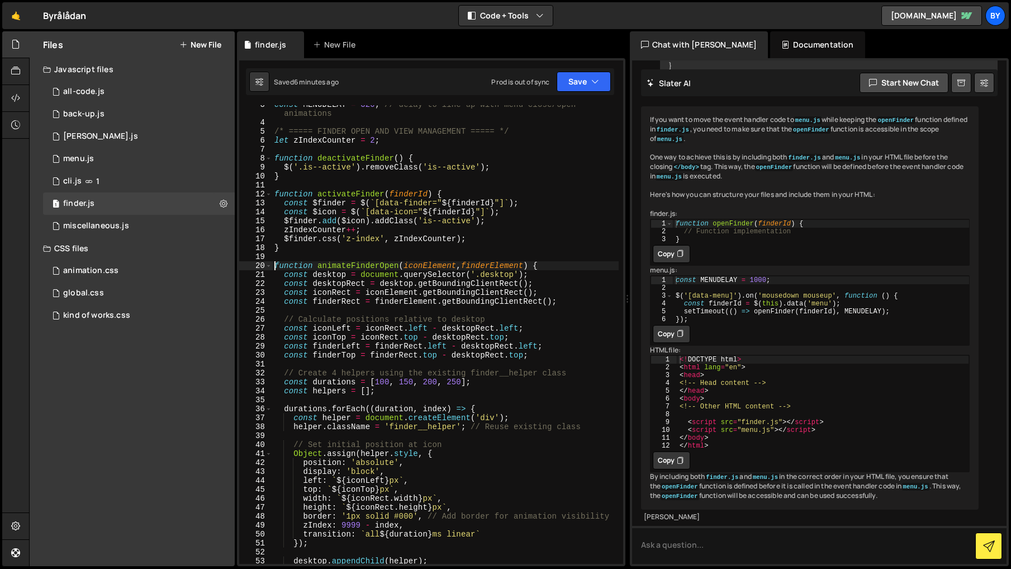
drag, startPoint x: 278, startPoint y: 266, endPoint x: 314, endPoint y: 278, distance: 38.5
click at [278, 266] on div "const MENUDELAY = 320 ; // delay to line up with menu close/open animations /* …" at bounding box center [445, 342] width 347 height 485
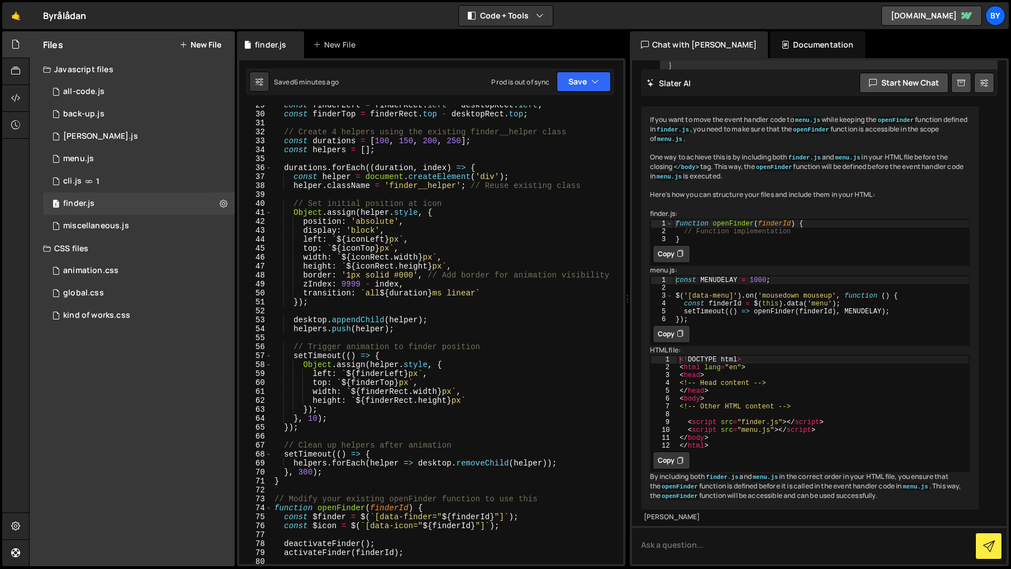
scroll to position [266, 0]
click at [334, 475] on div "const finderLeft = finderRect . left - desktopRect . left ; const finderTop = f…" at bounding box center [445, 337] width 347 height 476
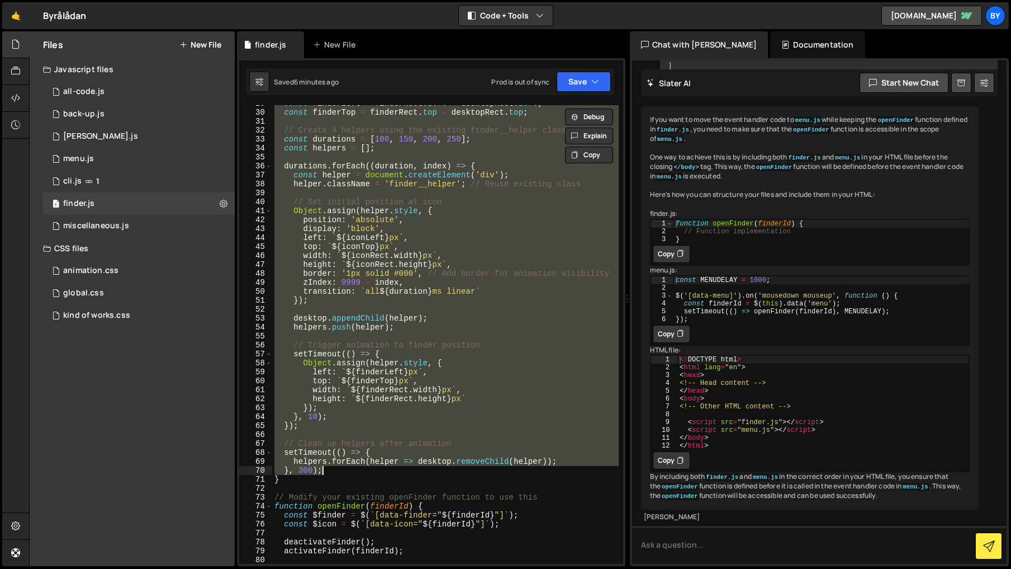
click at [332, 477] on div "const finderLeft = finderRect . left - desktopRect . left ; const finderTop = f…" at bounding box center [445, 337] width 347 height 476
paste textarea
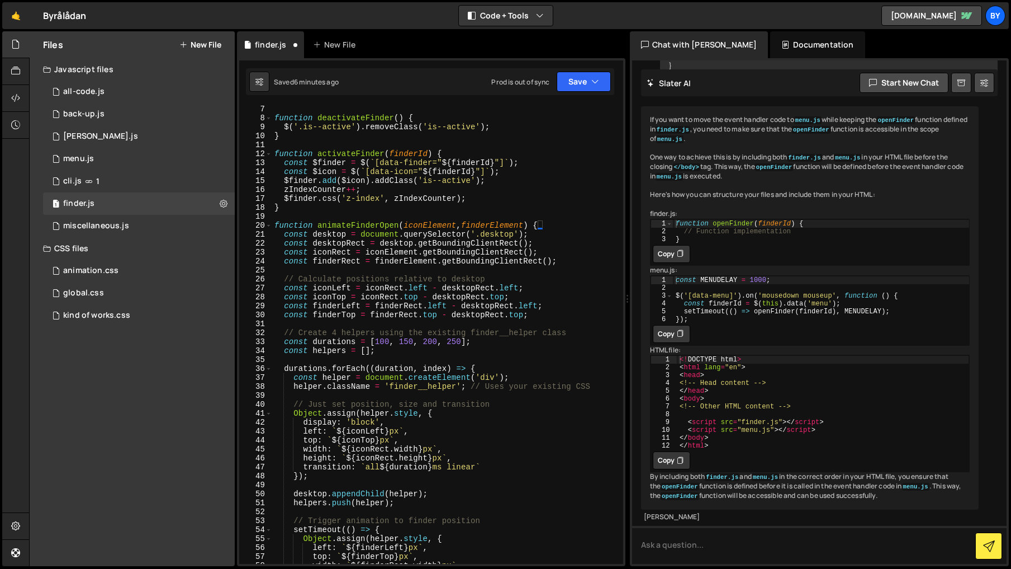
scroll to position [65, 0]
drag, startPoint x: 579, startPoint y: 69, endPoint x: 576, endPoint y: 77, distance: 8.8
click at [579, 69] on div "Saved 6 minutes ago Prod is out of sync Upgrade to Edit Save Save to Staging S …" at bounding box center [430, 81] width 368 height 27
click at [575, 78] on button "Save" at bounding box center [584, 82] width 54 height 20
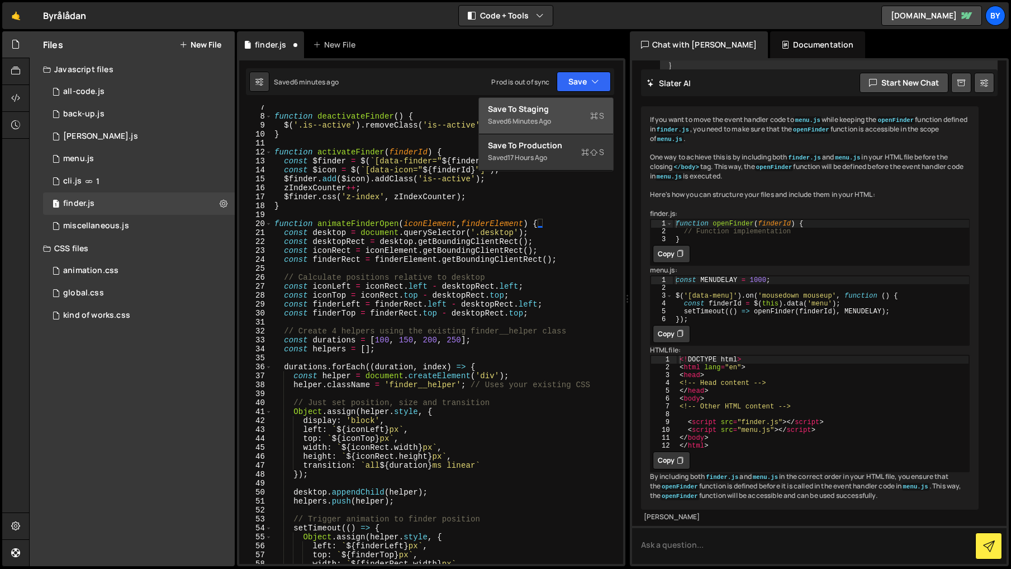
click at [566, 119] on div "Saved 6 minutes ago" at bounding box center [546, 121] width 116 height 13
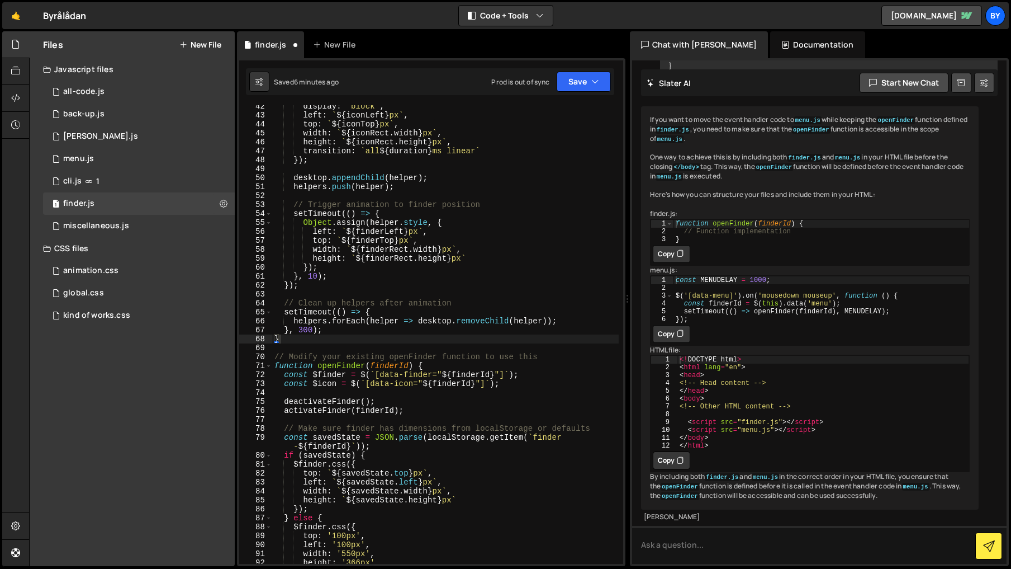
scroll to position [379, 0]
click at [362, 275] on div "display : 'block' , left : ` ${ iconLeft } px ` , top : ` ${ iconTop } px ` , w…" at bounding box center [445, 340] width 347 height 476
drag, startPoint x: 583, startPoint y: 75, endPoint x: 579, endPoint y: 80, distance: 5.9
click at [583, 75] on button "Save" at bounding box center [584, 82] width 54 height 20
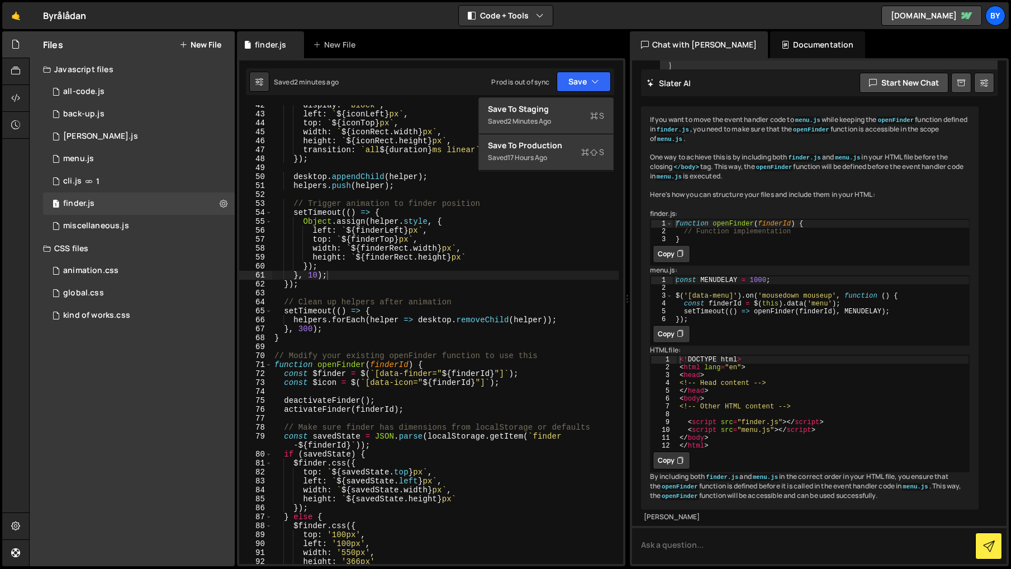
click at [412, 365] on div "display : 'block' , left : ` ${ iconLeft } px ` , top : ` ${ iconTop } px ` , w…" at bounding box center [445, 339] width 347 height 476
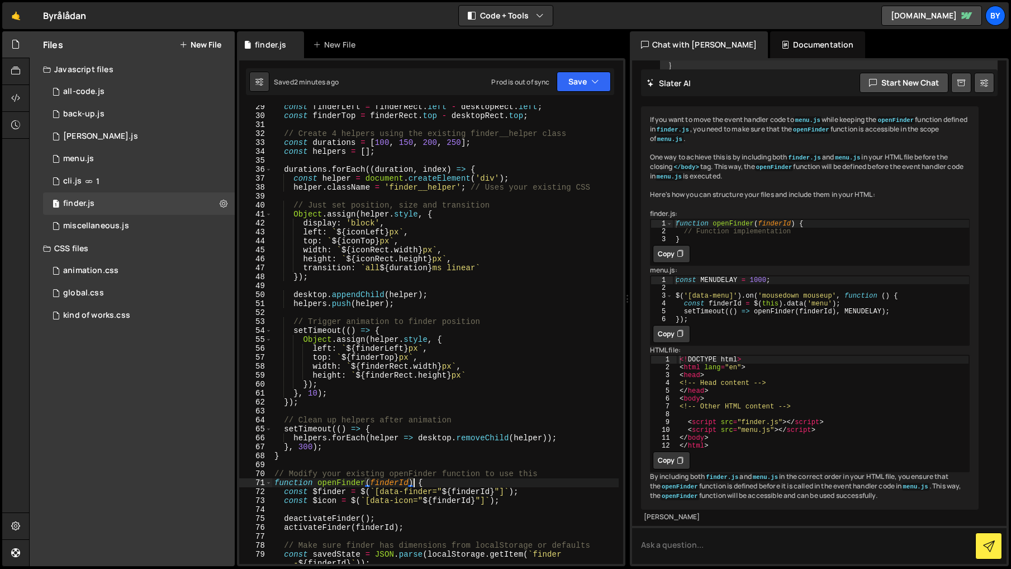
scroll to position [264, 0]
click at [105, 106] on div "1 back-up.js 0" at bounding box center [139, 114] width 192 height 22
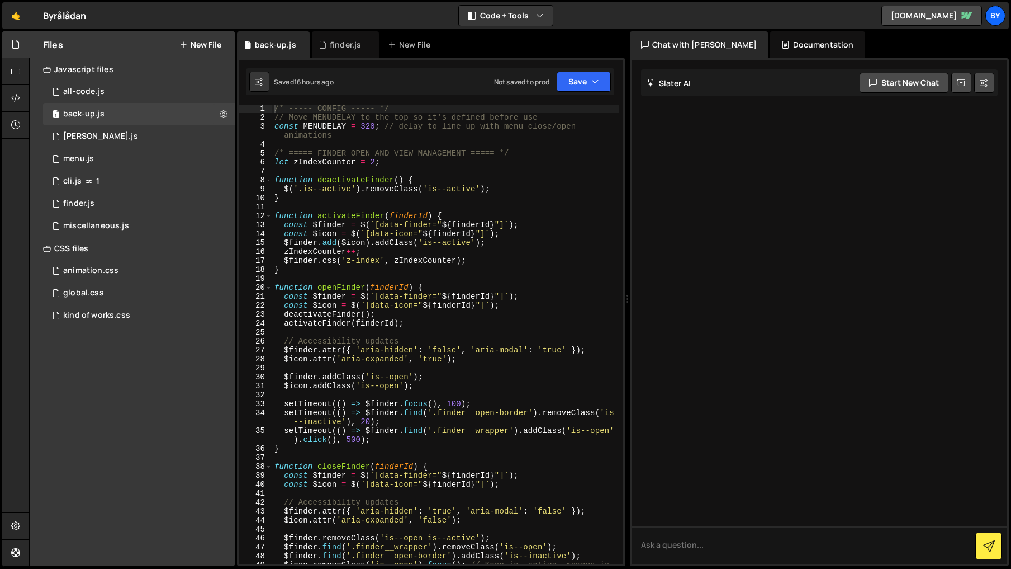
scroll to position [0, 0]
click at [102, 200] on div "1 finder.js 0" at bounding box center [139, 203] width 192 height 22
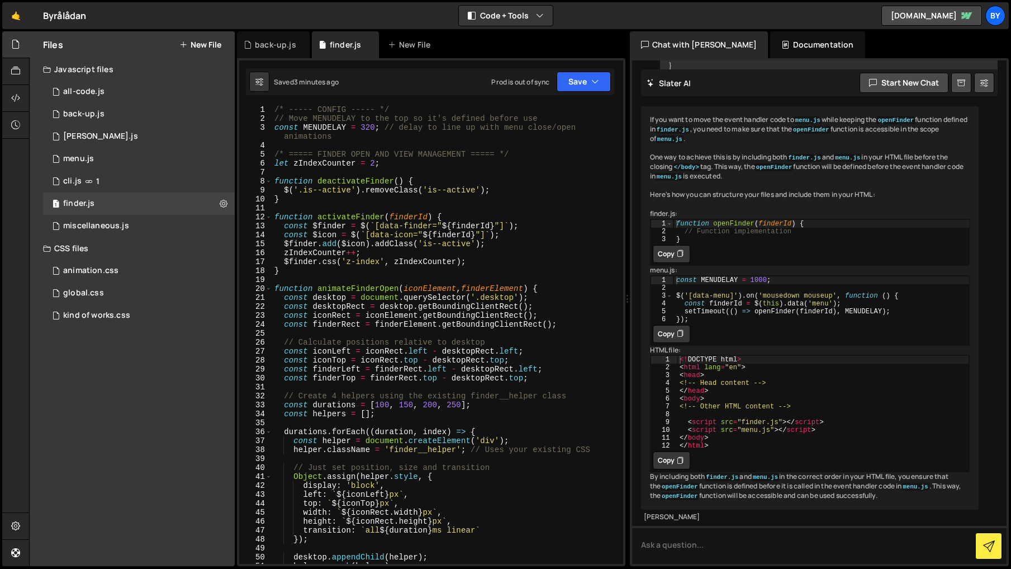
scroll to position [4, 0]
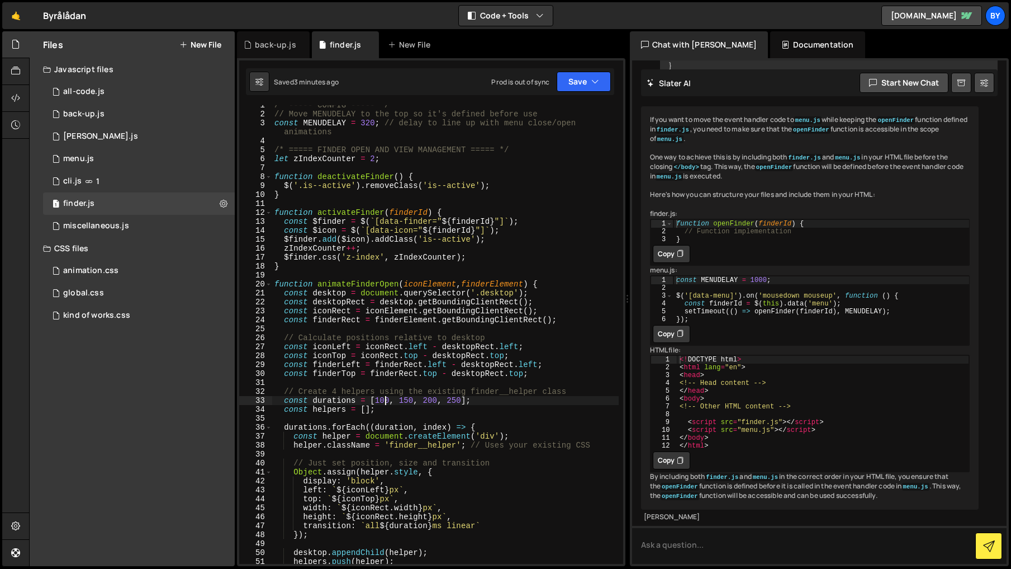
drag, startPoint x: 383, startPoint y: 401, endPoint x: 389, endPoint y: 401, distance: 6.1
click at [383, 401] on div "/* ----- CONFIG ----- */ // Move MENUDELAY to the top so it's defined before us…" at bounding box center [445, 339] width 347 height 476
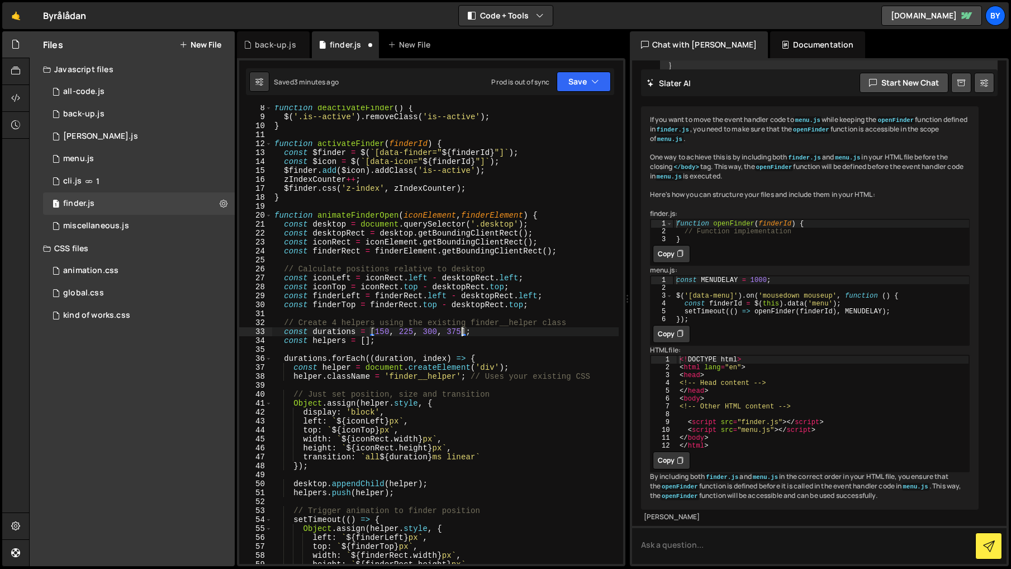
scroll to position [77, 0]
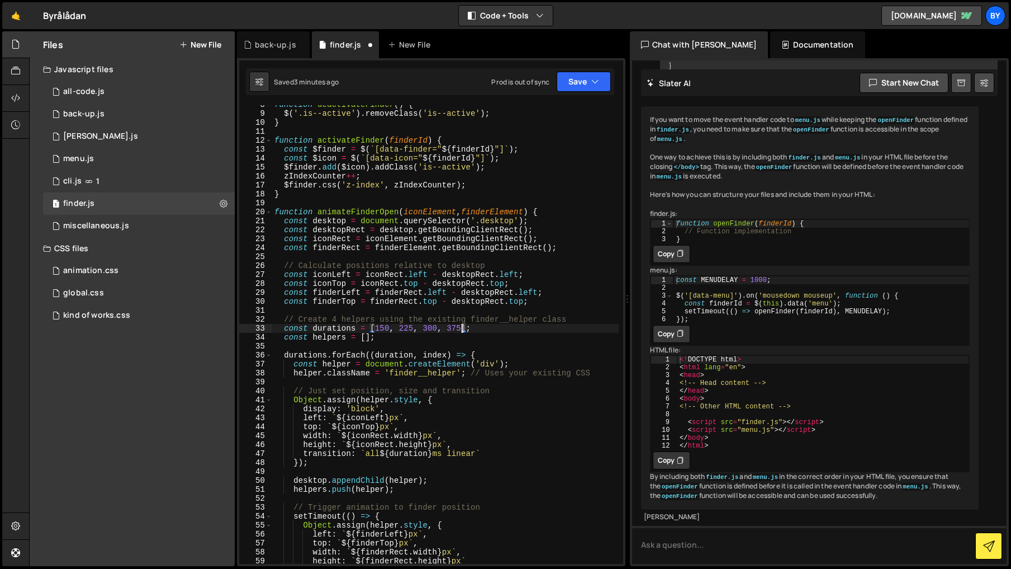
click at [471, 455] on div "function deactivateFinder ( ) { $ ( '.is--active' ) . removeClass ( 'is--active…" at bounding box center [445, 338] width 347 height 476
drag, startPoint x: 601, startPoint y: 60, endPoint x: 599, endPoint y: 72, distance: 11.4
click at [601, 67] on div "Type cmd + s to save your Javascript file. XXXXXXXXXXXXXXXXXXXXXXXXXXXXXXXXXXXX…" at bounding box center [431, 312] width 389 height 508
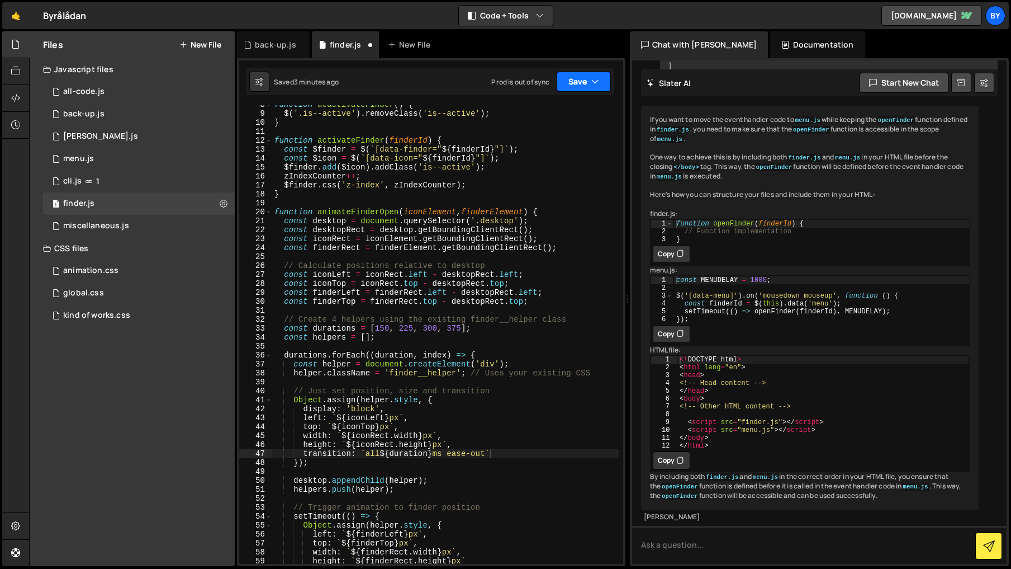
drag, startPoint x: 598, startPoint y: 72, endPoint x: 593, endPoint y: 133, distance: 61.7
click at [598, 72] on button "Save" at bounding box center [584, 82] width 54 height 20
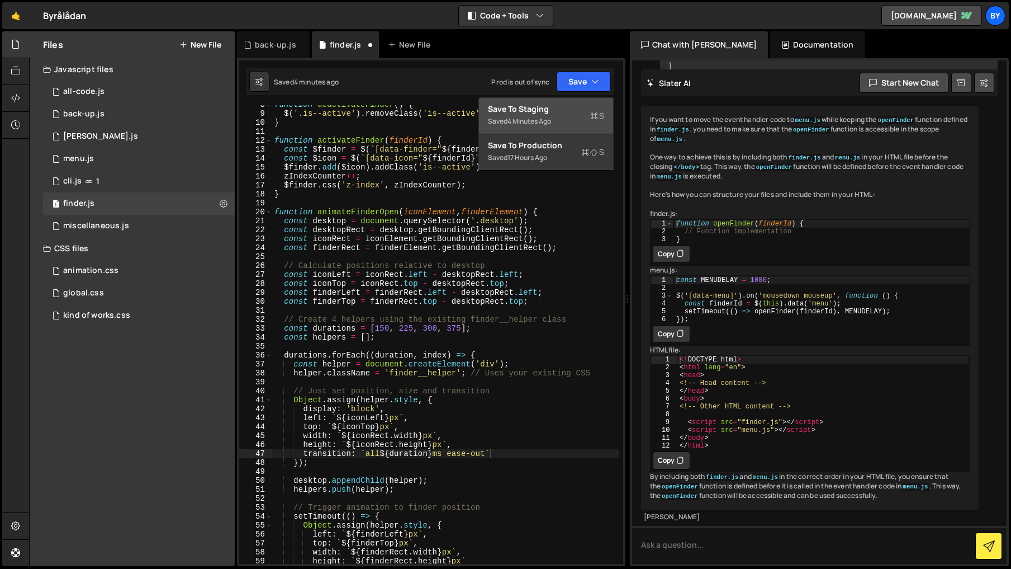
click at [589, 108] on div "Save to Staging S" at bounding box center [546, 108] width 116 height 11
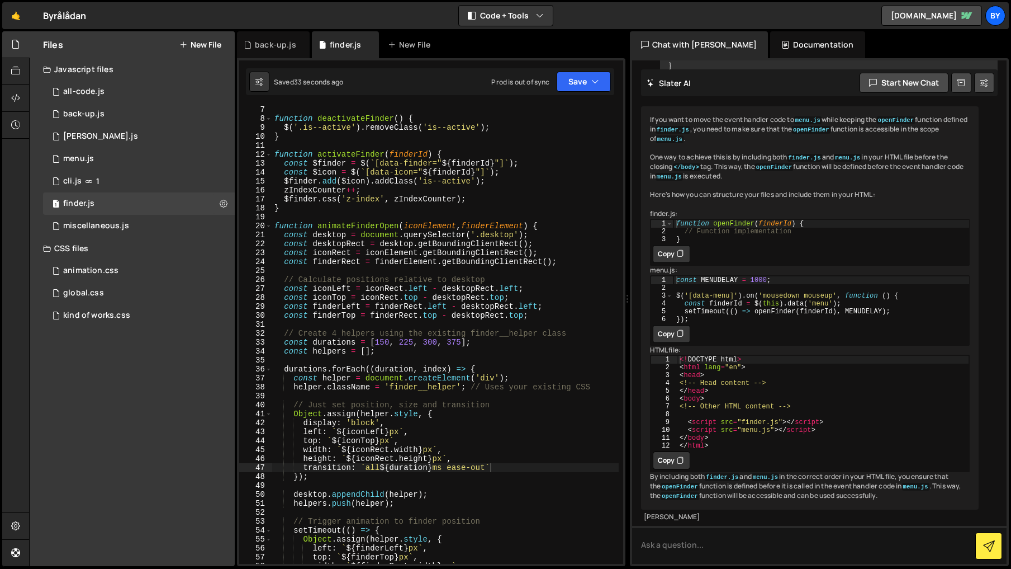
scroll to position [0, 13]
click at [384, 342] on div "let zIndexCounter = 2 ; function deactivateFinder ( ) { $ ( '.is--active' ) . r…" at bounding box center [445, 334] width 347 height 476
drag, startPoint x: 380, startPoint y: 344, endPoint x: 438, endPoint y: 380, distance: 67.5
click at [380, 344] on div "let zIndexCounter = 2 ; function deactivateFinder ( ) { $ ( '.is--active' ) . r…" at bounding box center [445, 334] width 347 height 476
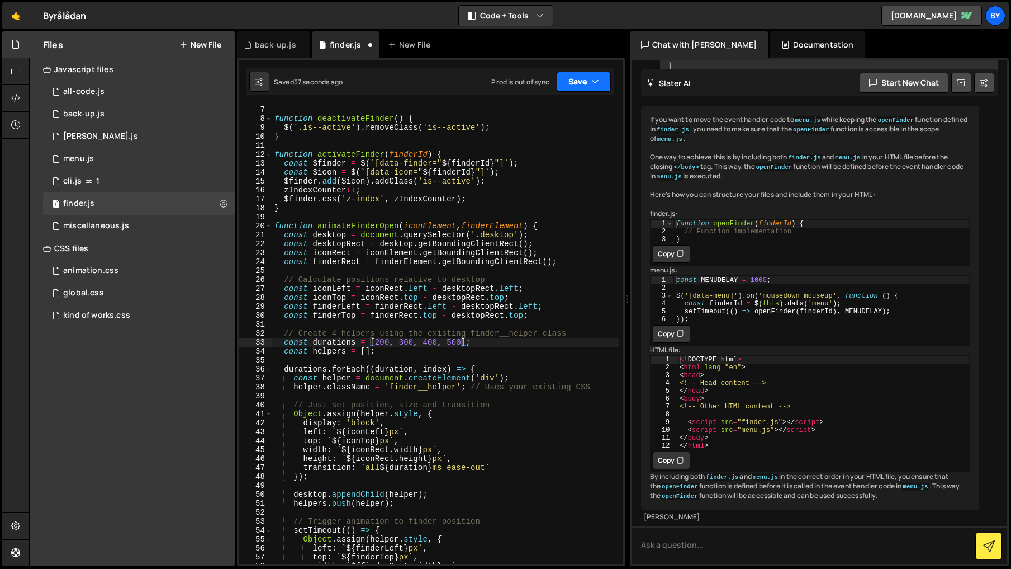
drag, startPoint x: 582, startPoint y: 87, endPoint x: 570, endPoint y: 108, distance: 24.8
click at [582, 87] on button "Save" at bounding box center [584, 82] width 54 height 20
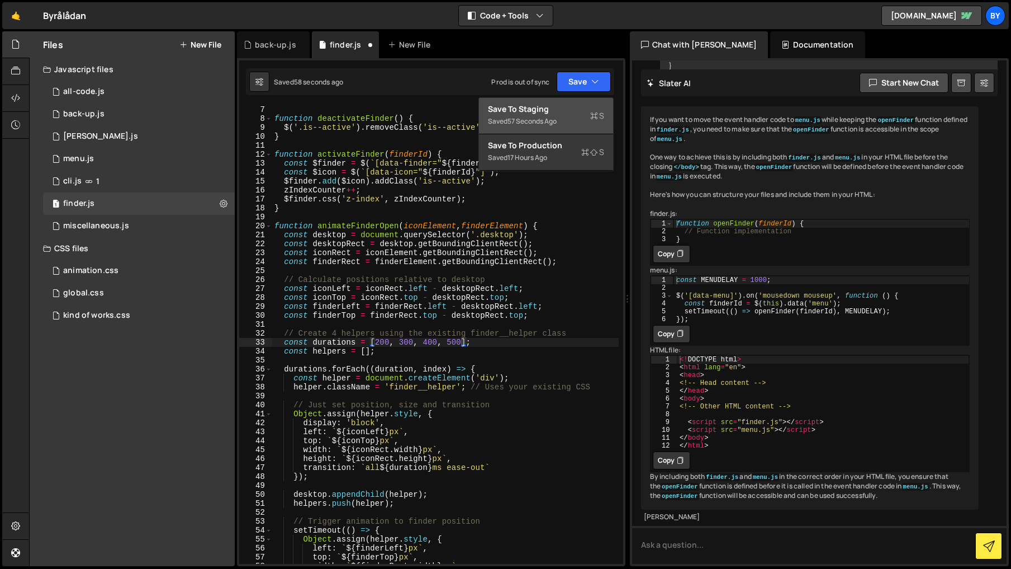
click at [570, 110] on div "Save to Staging S" at bounding box center [546, 108] width 116 height 11
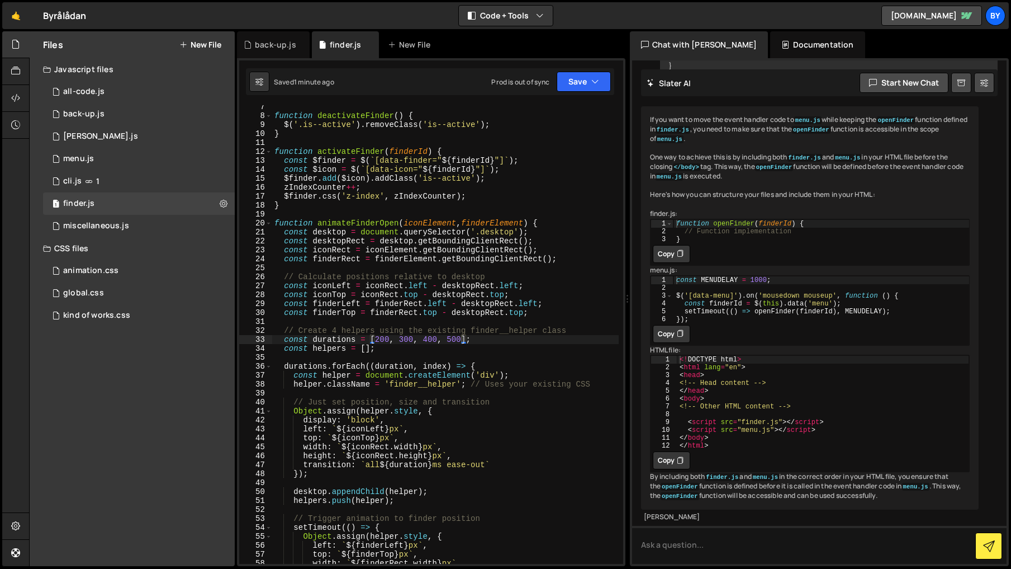
scroll to position [65, 0]
click at [409, 339] on div "function deactivateFinder ( ) { $ ( '.is--active' ) . removeClass ( 'is--active…" at bounding box center [445, 340] width 347 height 476
click at [553, 79] on div "Prod is out of sync Upgrade to Edit Save Save to Staging S Saved 1 minute ago S…" at bounding box center [550, 82] width 119 height 20
drag, startPoint x: 554, startPoint y: 102, endPoint x: 579, endPoint y: 91, distance: 27.0
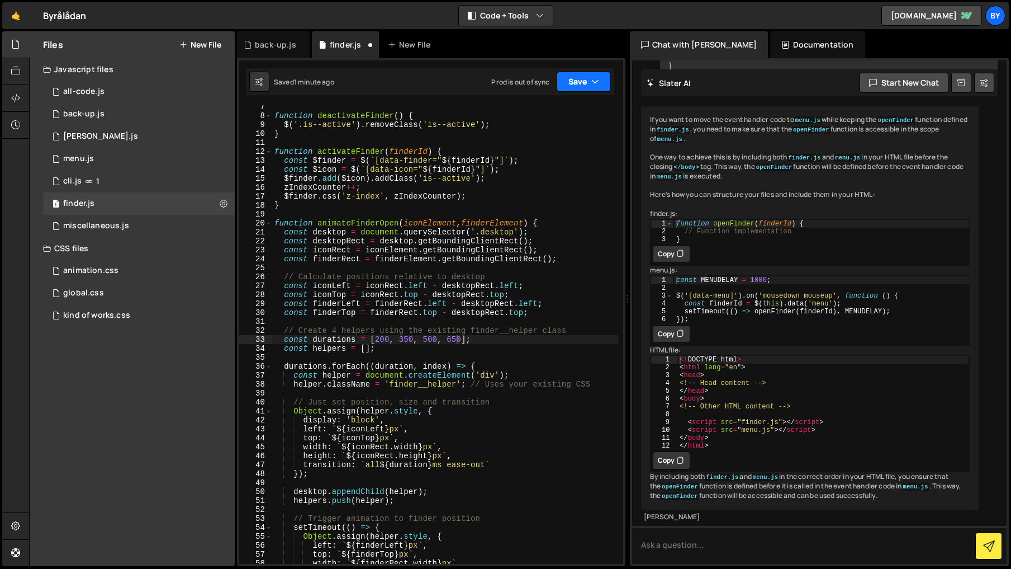
click at [554, 102] on div "Type cmd + s to save your Javascript file. XXXXXXXXXXXXXXXXXXXXXXXXXXXXXXXXXXXX…" at bounding box center [431, 312] width 389 height 508
drag, startPoint x: 595, startPoint y: 86, endPoint x: 574, endPoint y: 105, distance: 27.7
click at [594, 87] on icon "button" at bounding box center [595, 81] width 8 height 11
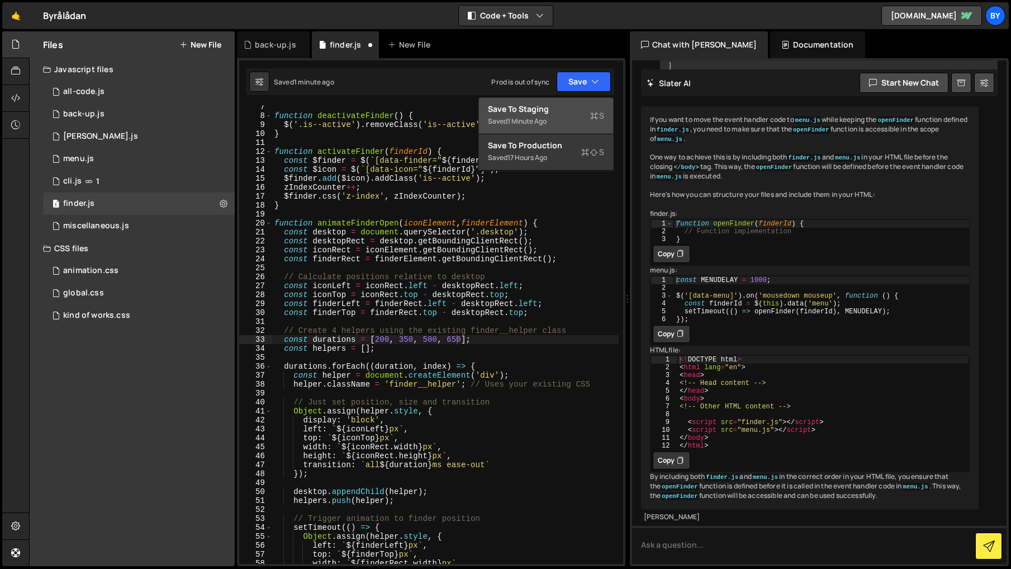
click at [572, 108] on div "Save to Staging S" at bounding box center [546, 108] width 116 height 11
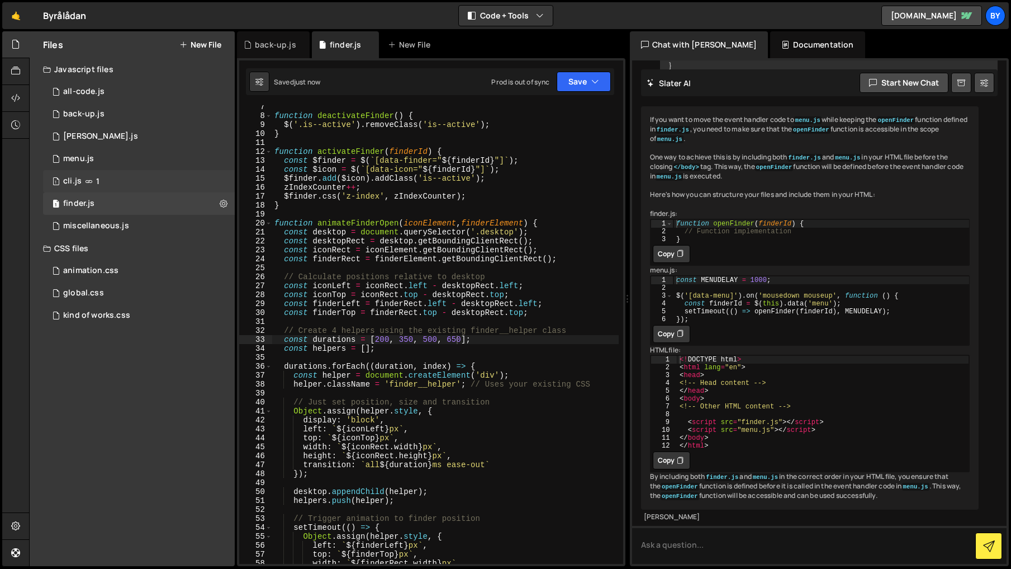
scroll to position [65, 0]
click at [616, 85] on div "Type cmd + s to save your Javascript file. XXXXXXXXXXXXXXXXXXXXXXXXXXXXXXXXXXXX…" at bounding box center [431, 312] width 389 height 508
drag, startPoint x: 583, startPoint y: 93, endPoint x: 576, endPoint y: 106, distance: 14.0
click at [582, 93] on div "Saved just now Prod is out of sync Upgrade to Edit Save Save to Staging S Saved…" at bounding box center [430, 81] width 368 height 27
drag, startPoint x: 585, startPoint y: 72, endPoint x: 581, endPoint y: 110, distance: 38.7
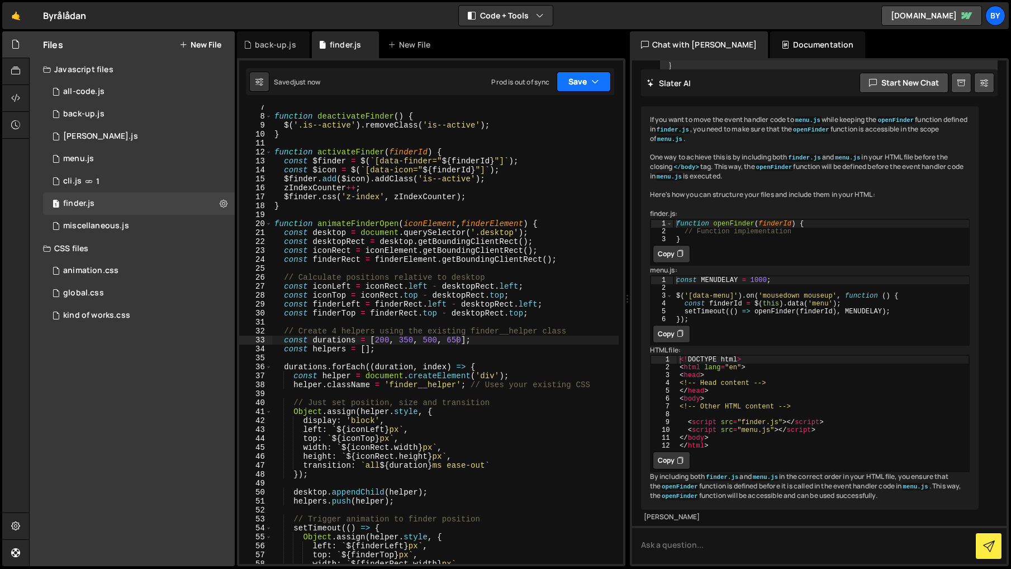
click at [585, 74] on button "Save" at bounding box center [584, 82] width 54 height 20
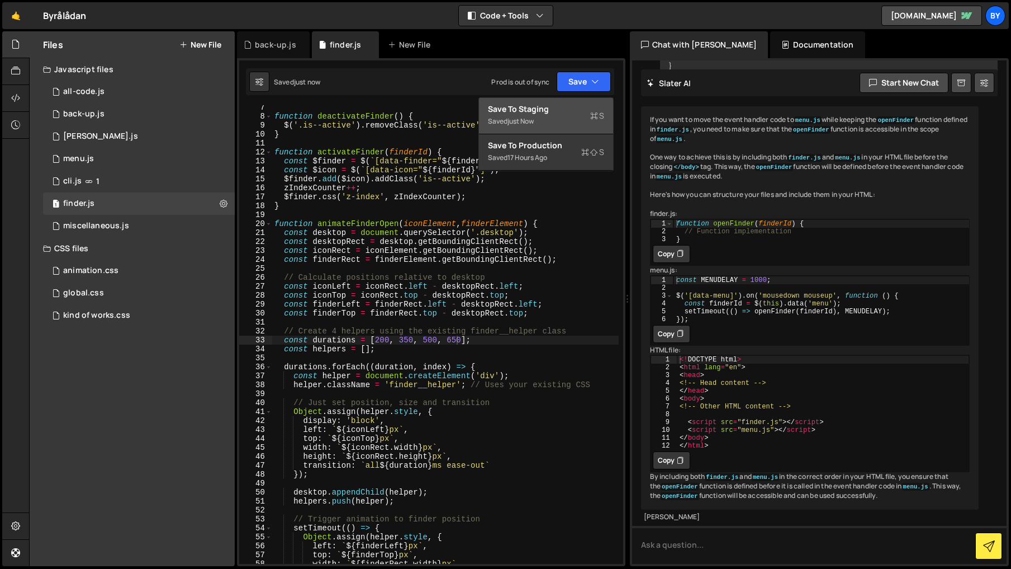
click at [579, 108] on div "Save to Staging S" at bounding box center [546, 108] width 116 height 11
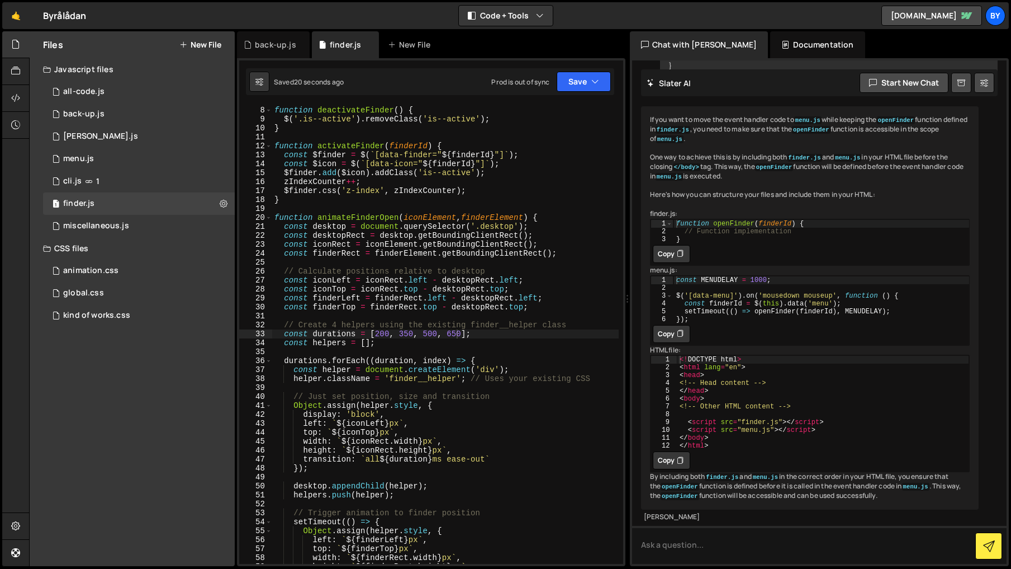
scroll to position [74, 0]
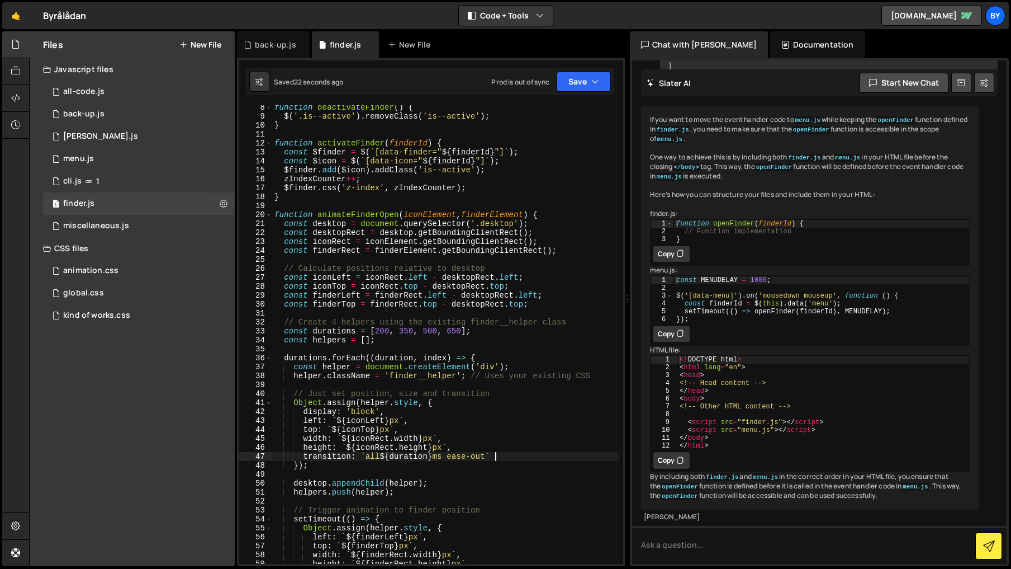
click at [518, 460] on div "function deactivateFinder ( ) { $ ( '.is--active' ) . removeClass ( 'is--active…" at bounding box center [445, 341] width 347 height 476
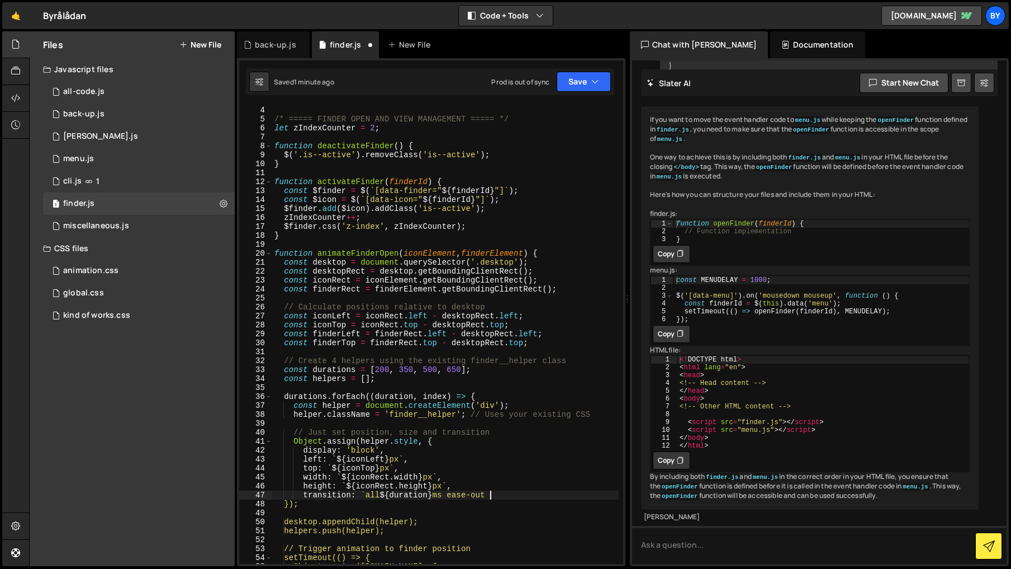
scroll to position [36, 0]
click at [277, 250] on div "/* ===== FINDER OPEN AND VIEW MANAGEMENT ===== */ let zIndexCounter = 2 ; funct…" at bounding box center [445, 343] width 347 height 476
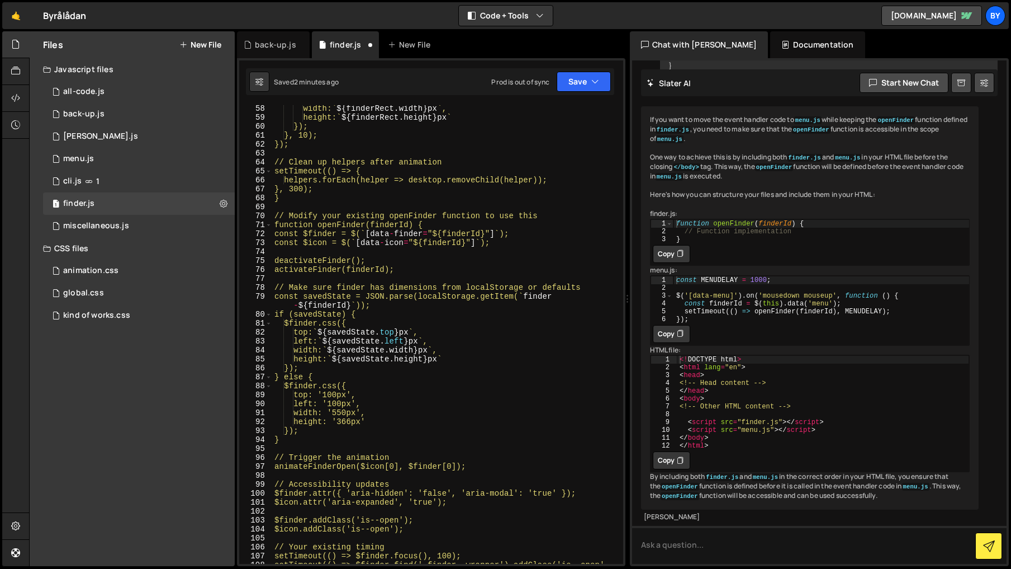
scroll to position [522, 0]
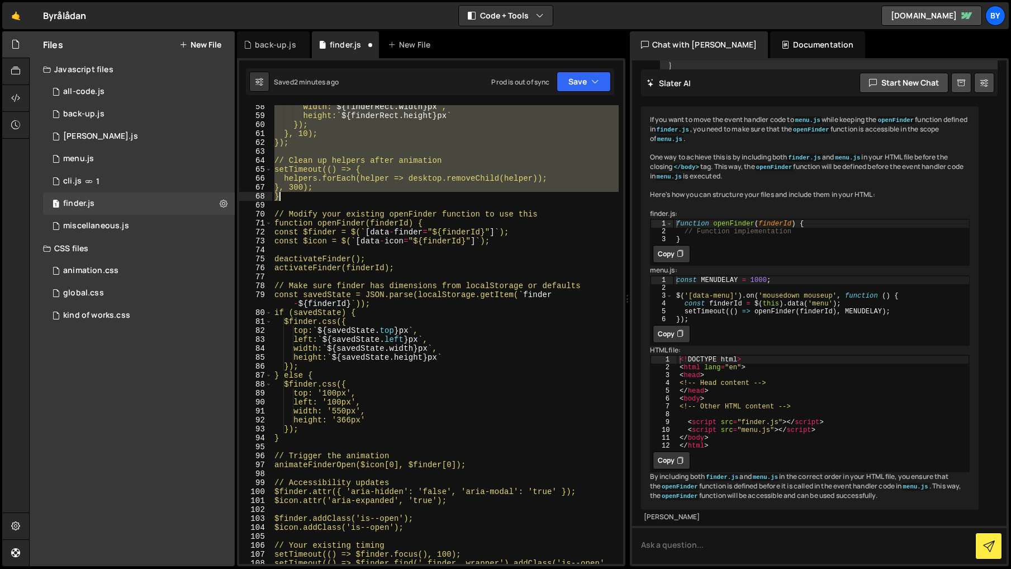
click at [316, 196] on div "width: ` $ { finderRect . width } px ` , height: ` $ { finderRect . height } px…" at bounding box center [445, 344] width 347 height 485
paste textarea
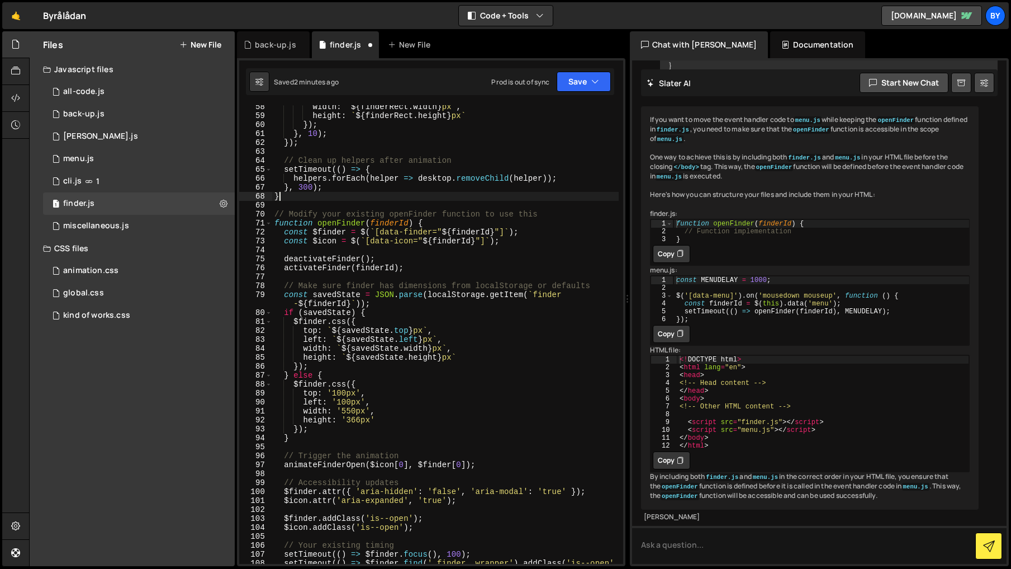
scroll to position [0, 0]
click at [589, 78] on button "Save" at bounding box center [584, 82] width 54 height 20
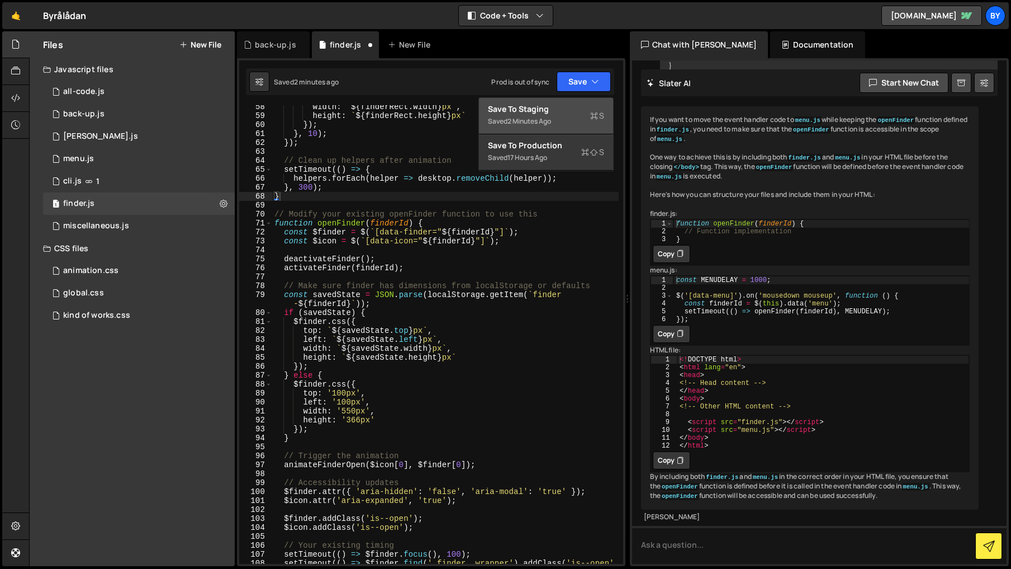
click at [566, 108] on div "Save to Staging S" at bounding box center [546, 108] width 116 height 11
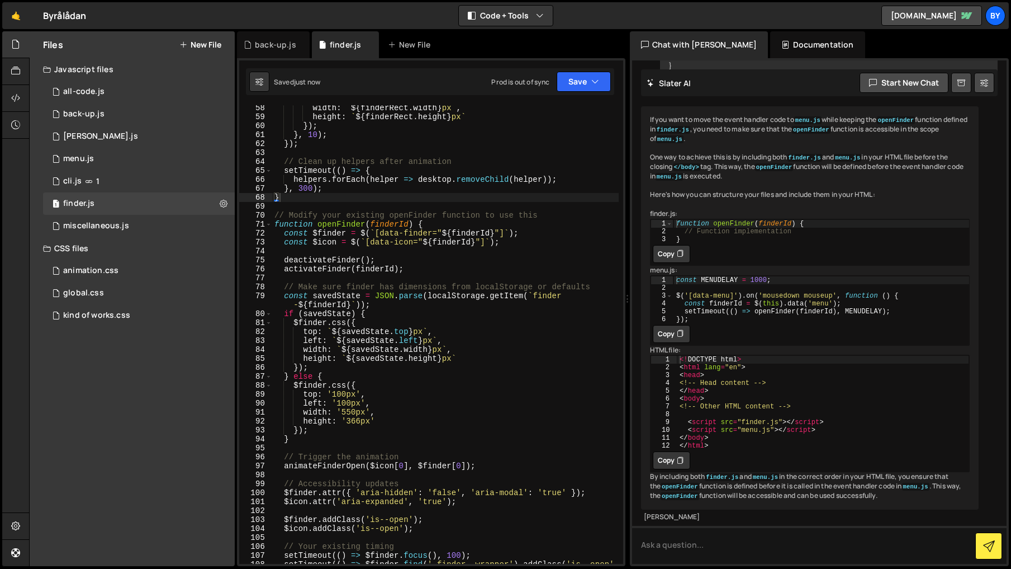
scroll to position [519, 0]
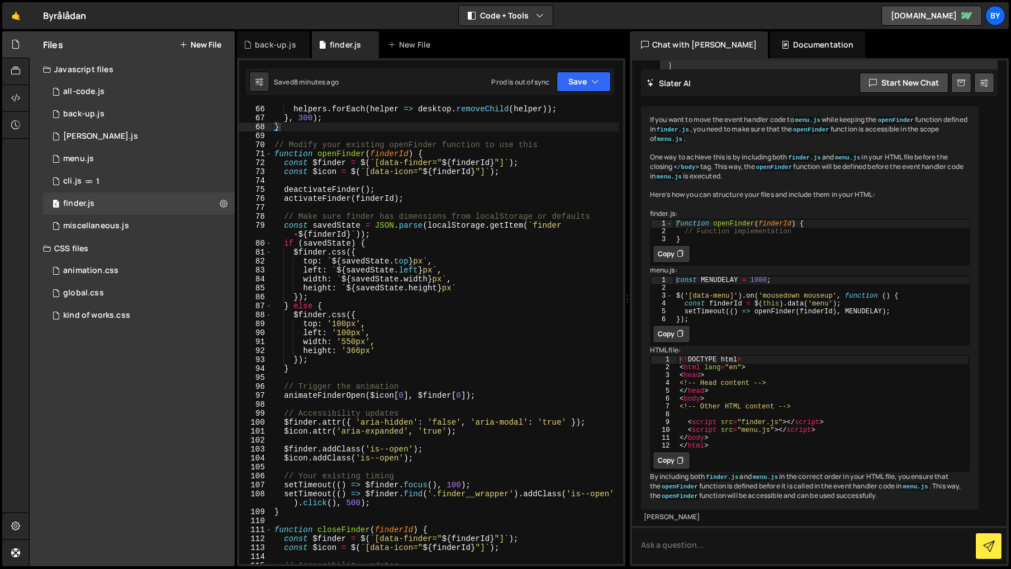
click at [472, 434] on div "helpers . forEach ( helper => desktop . removeChild ( helper )) ; } , 300 ) ; }…" at bounding box center [445, 343] width 347 height 476
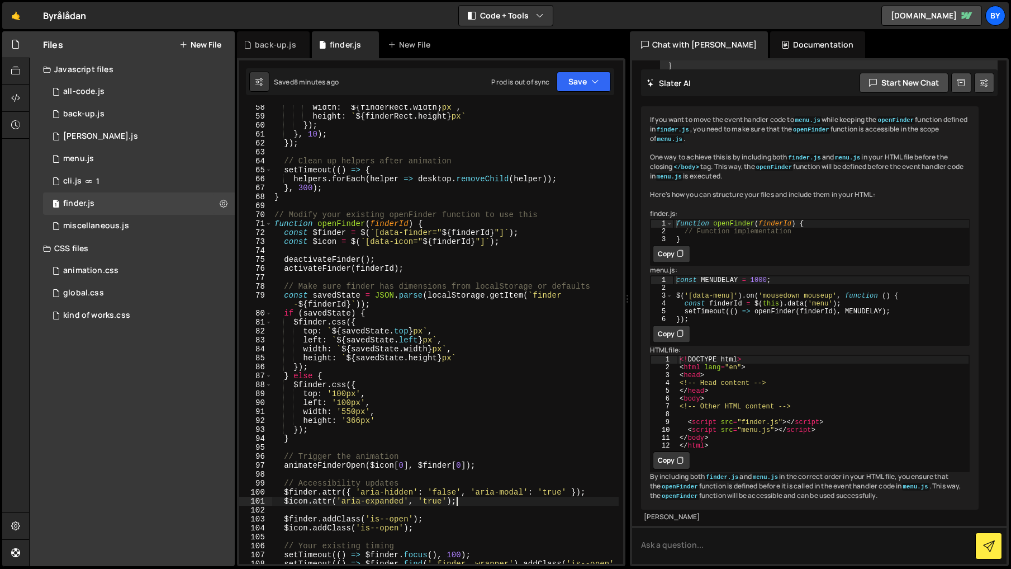
scroll to position [503, 0]
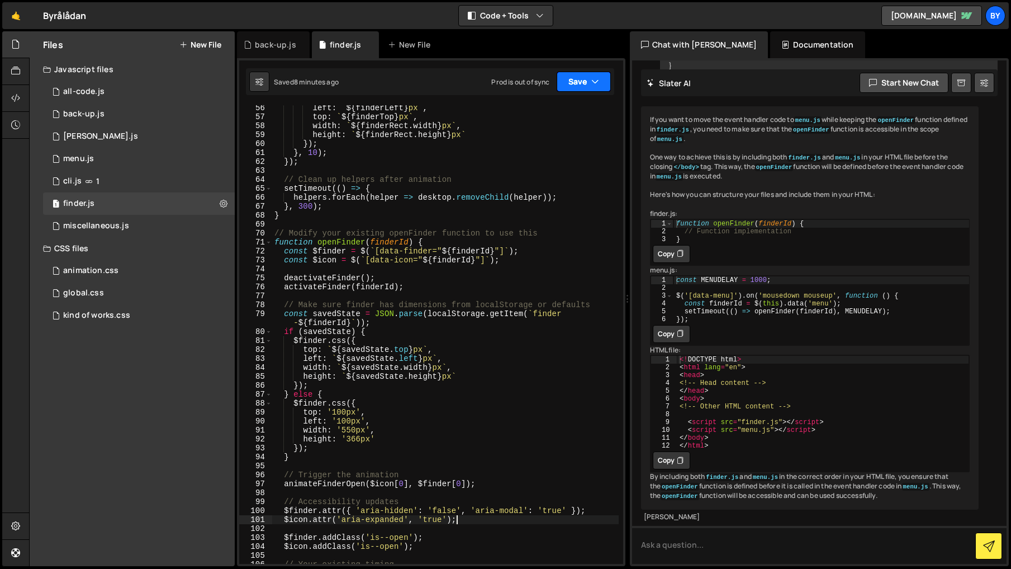
drag, startPoint x: 580, startPoint y: 77, endPoint x: 557, endPoint y: 124, distance: 52.3
click at [579, 80] on button "Save" at bounding box center [584, 82] width 54 height 20
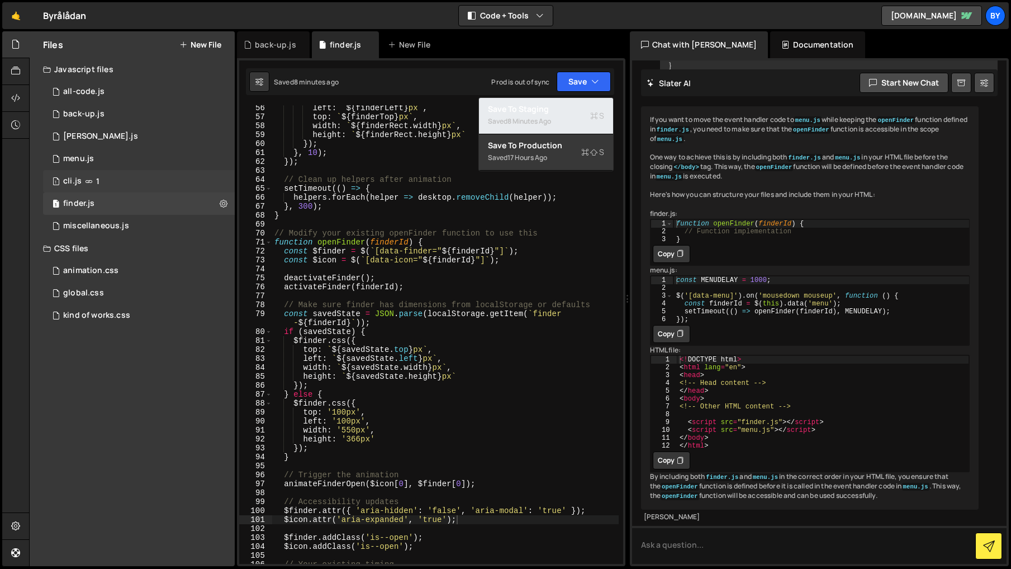
drag, startPoint x: 557, startPoint y: 119, endPoint x: 56, endPoint y: 180, distance: 504.7
click at [553, 119] on div "Saved 8 minutes ago" at bounding box center [546, 121] width 116 height 13
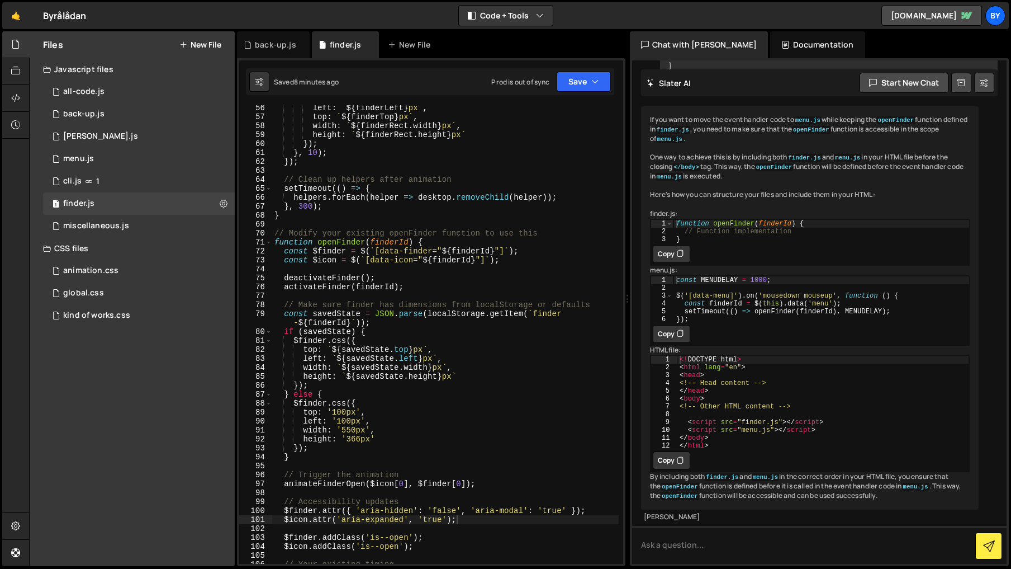
click at [398, 425] on div "left : ` ${ finderLeft } px ` , top : ` ${ finderTop } px ` , width : ` ${ find…" at bounding box center [445, 341] width 347 height 476
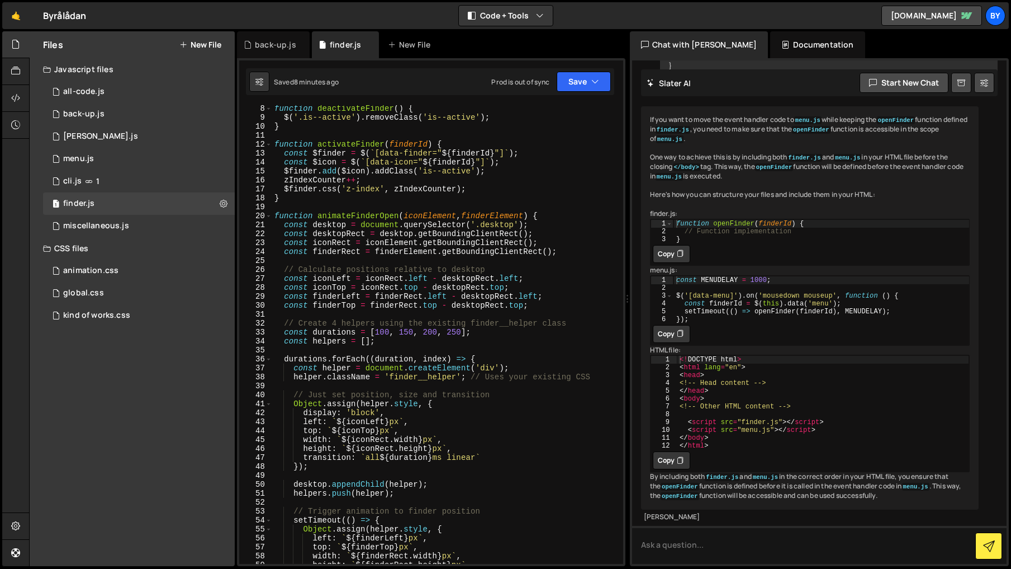
scroll to position [72, 0]
click at [471, 461] on div "function deactivateFinder ( ) { $ ( '.is--active' ) . removeClass ( 'is--active…" at bounding box center [445, 343] width 347 height 476
click at [477, 424] on div "function deactivateFinder ( ) { $ ( '.is--active' ) . removeClass ( 'is--active…" at bounding box center [445, 343] width 347 height 476
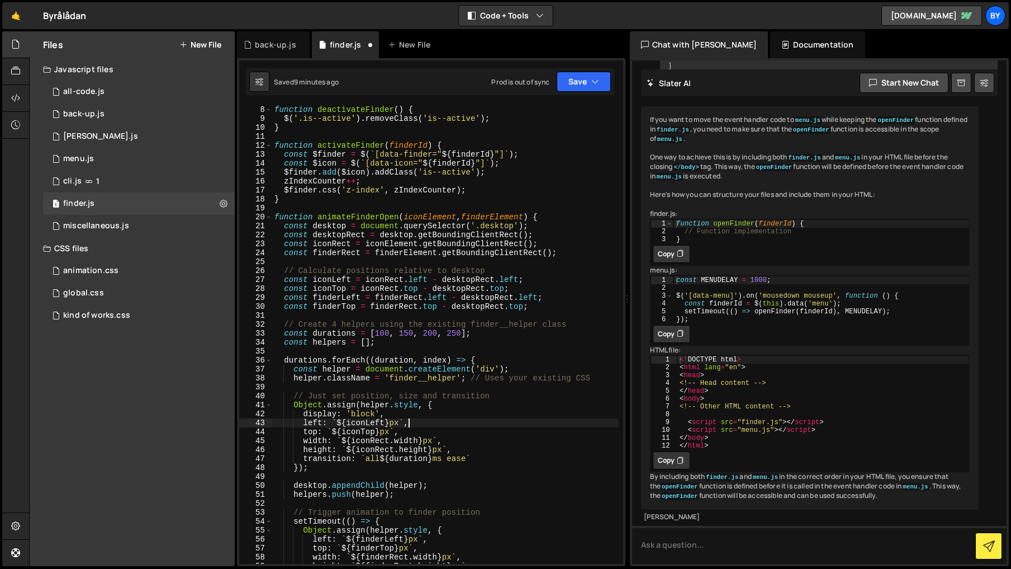
click at [389, 334] on div "function deactivateFinder ( ) { $ ( '.is--active' ) . removeClass ( 'is--active…" at bounding box center [445, 343] width 347 height 476
click at [406, 334] on div "function deactivateFinder ( ) { $ ( '.is--active' ) . removeClass ( 'is--active…" at bounding box center [445, 343] width 347 height 476
click at [385, 334] on div "function deactivateFinder ( ) { $ ( '.is--active' ) . removeClass ( 'is--active…" at bounding box center [445, 343] width 347 height 476
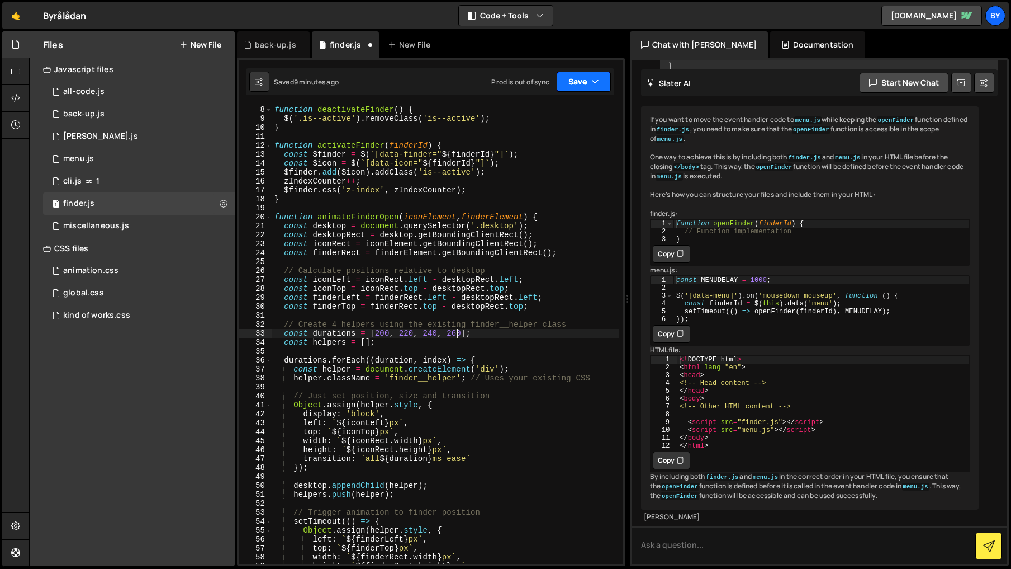
click at [594, 90] on button "Save" at bounding box center [584, 82] width 54 height 20
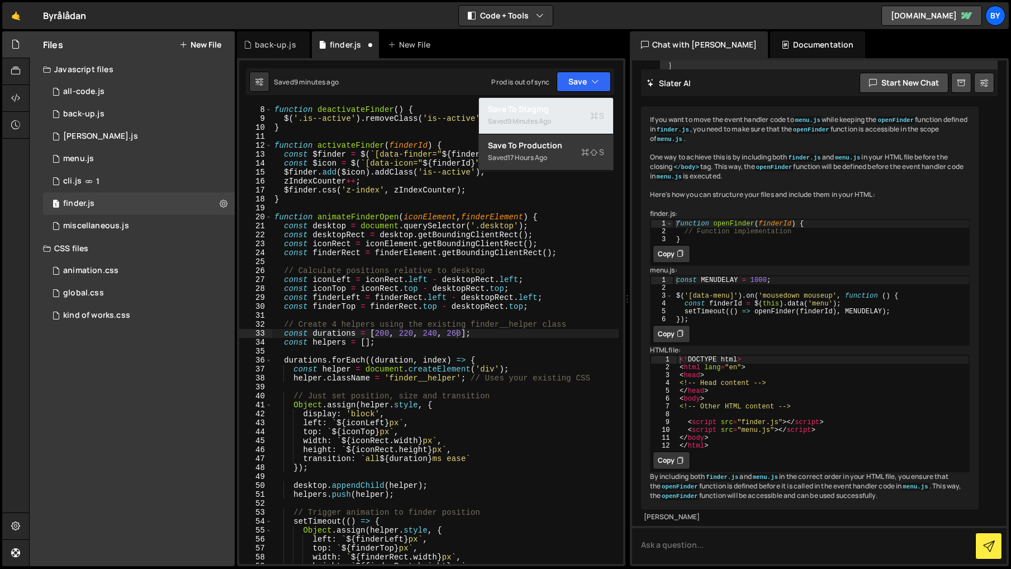
drag, startPoint x: 570, startPoint y: 100, endPoint x: 548, endPoint y: 104, distance: 22.3
click at [570, 100] on button "Save to Staging S Saved 9 minutes ago" at bounding box center [546, 116] width 134 height 36
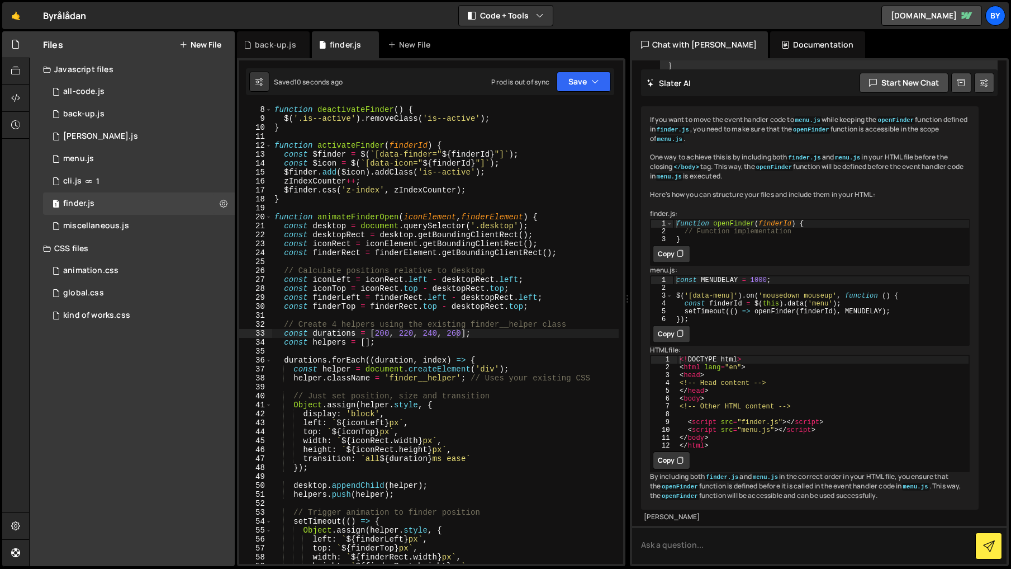
click at [474, 457] on div "function deactivateFinder ( ) { $ ( '.is--active' ) . removeClass ( 'is--active…" at bounding box center [445, 343] width 347 height 476
click at [579, 75] on button "Save" at bounding box center [584, 82] width 54 height 20
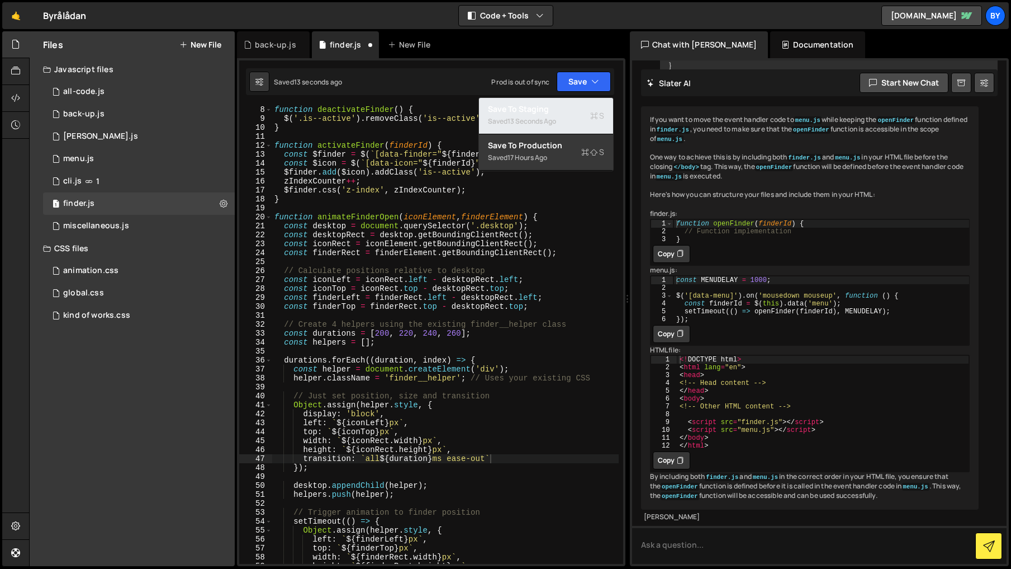
drag, startPoint x: 573, startPoint y: 113, endPoint x: 268, endPoint y: 174, distance: 311.4
click at [573, 113] on div "Save to Staging S" at bounding box center [546, 108] width 116 height 11
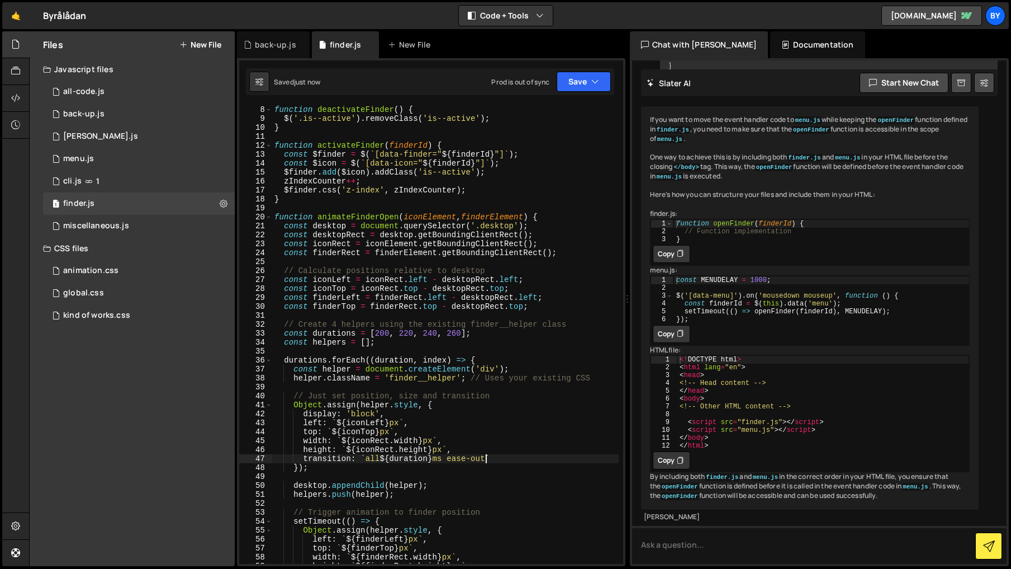
click at [487, 458] on div "function deactivateFinder ( ) { $ ( '.is--active' ) . removeClass ( 'is--active…" at bounding box center [445, 343] width 347 height 476
click at [569, 97] on div "Type cmd + s to save your Javascript file. XXXXXXXXXXXXXXXXXXXXXXXXXXXXXXXXXXXX…" at bounding box center [431, 312] width 389 height 508
click at [575, 91] on button "Save" at bounding box center [584, 82] width 54 height 20
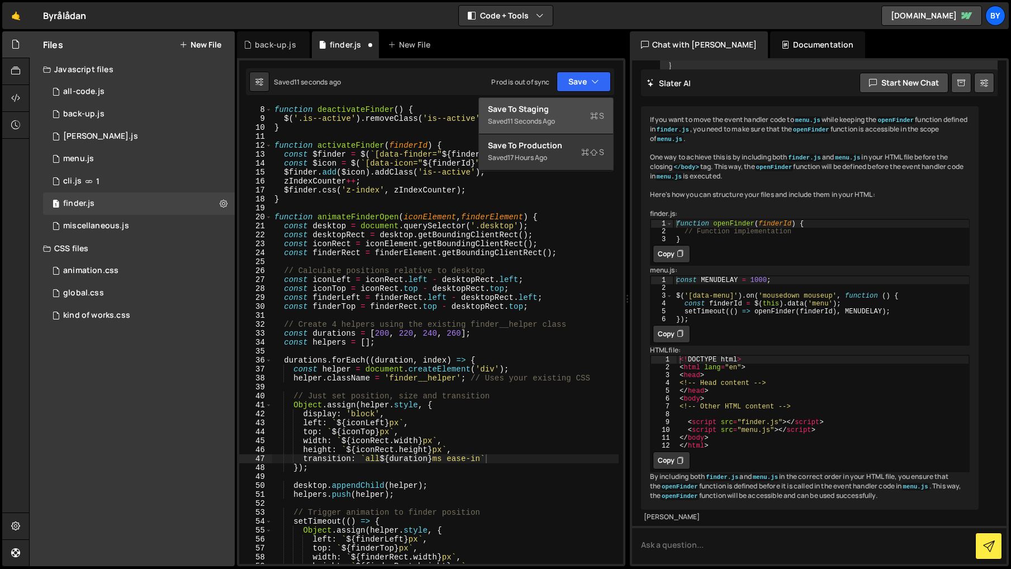
click at [560, 108] on div "Save to Staging S" at bounding box center [546, 108] width 116 height 11
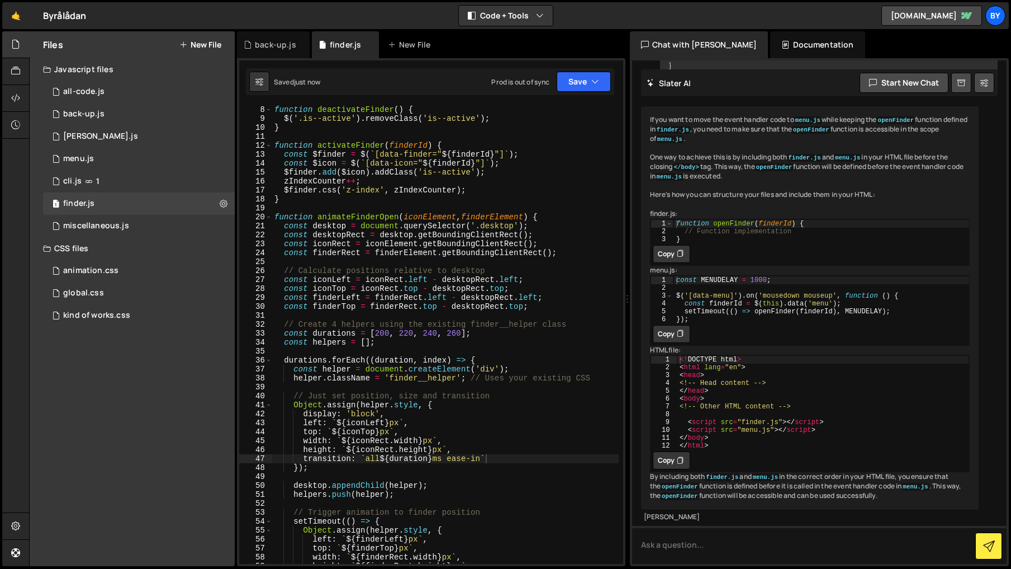
scroll to position [0, 13]
drag, startPoint x: 380, startPoint y: 336, endPoint x: 417, endPoint y: 362, distance: 45.3
click at [380, 336] on div "function deactivateFinder ( ) { $ ( '.is--active' ) . removeClass ( 'is--active…" at bounding box center [445, 343] width 347 height 476
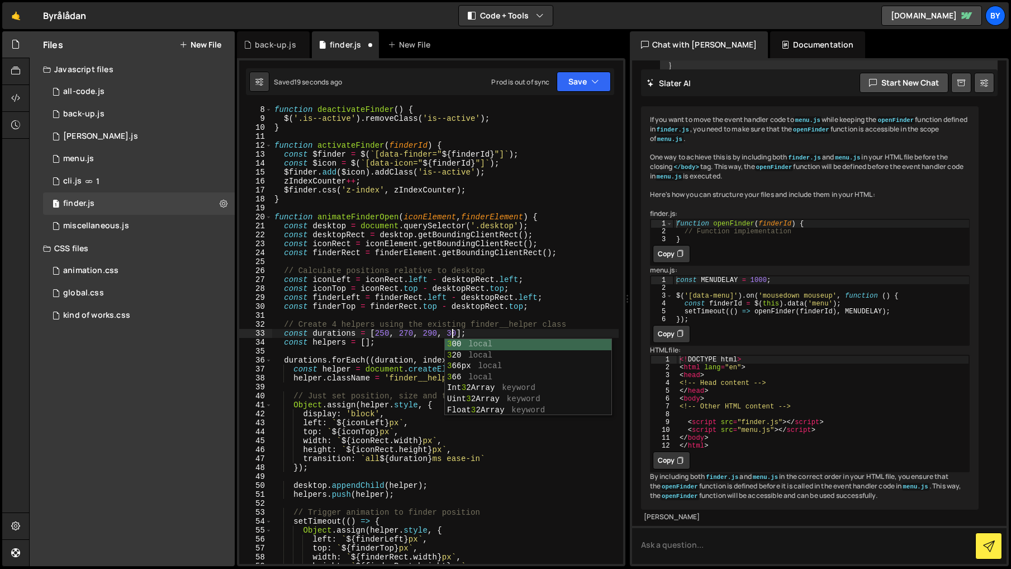
scroll to position [0, 12]
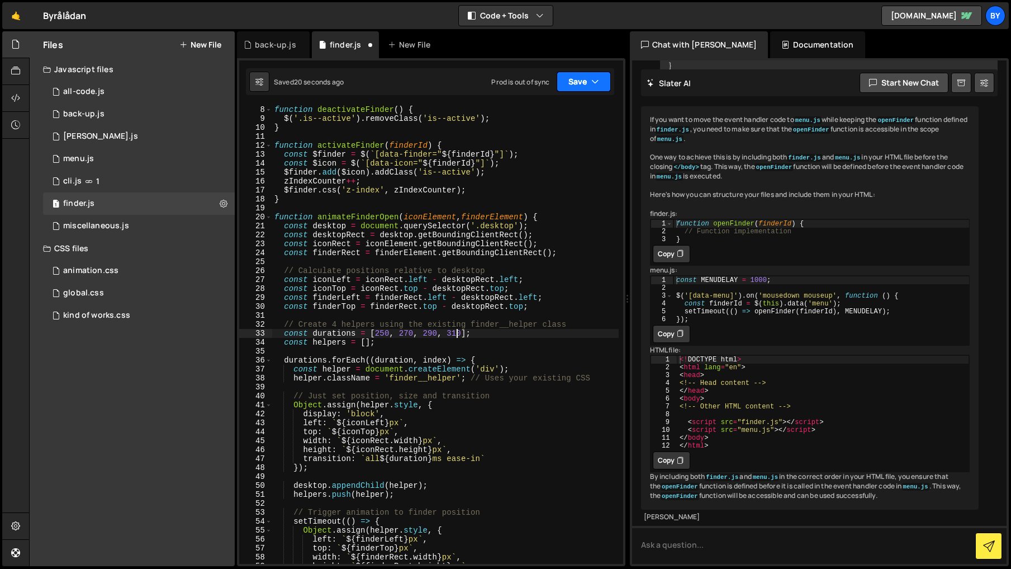
click at [586, 89] on button "Save" at bounding box center [584, 82] width 54 height 20
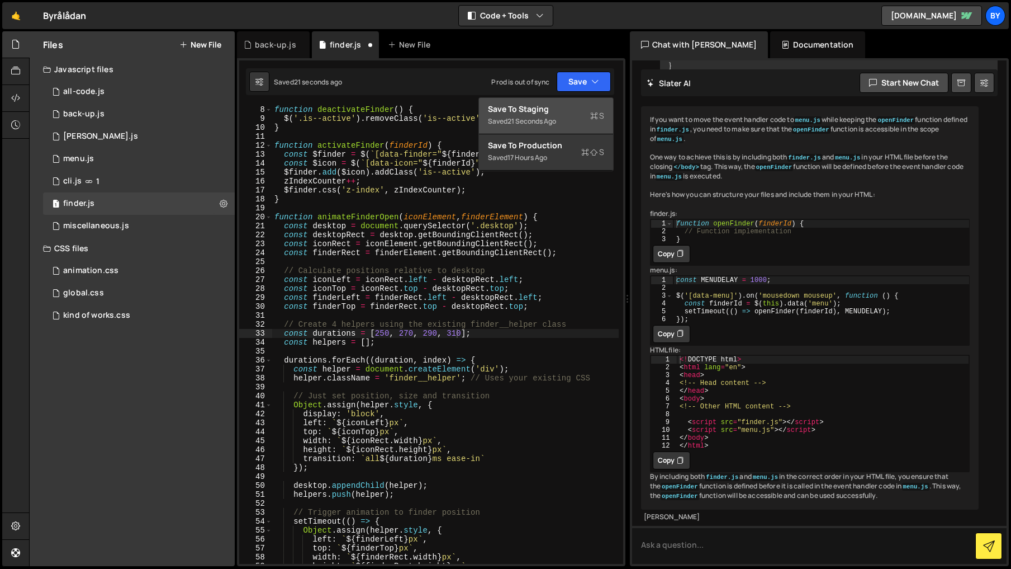
click at [568, 106] on div "Save to Staging S" at bounding box center [546, 108] width 116 height 11
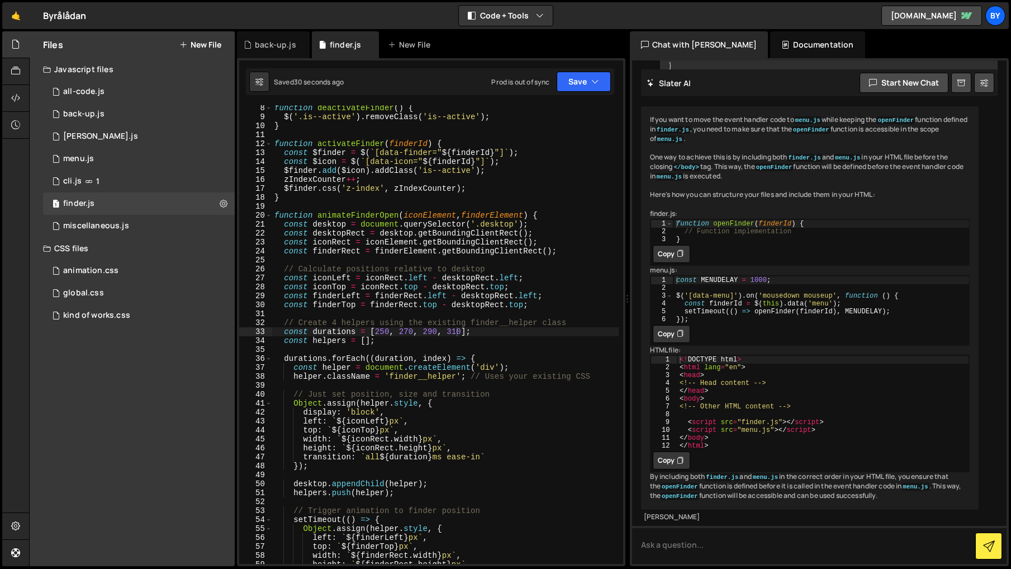
scroll to position [81, 0]
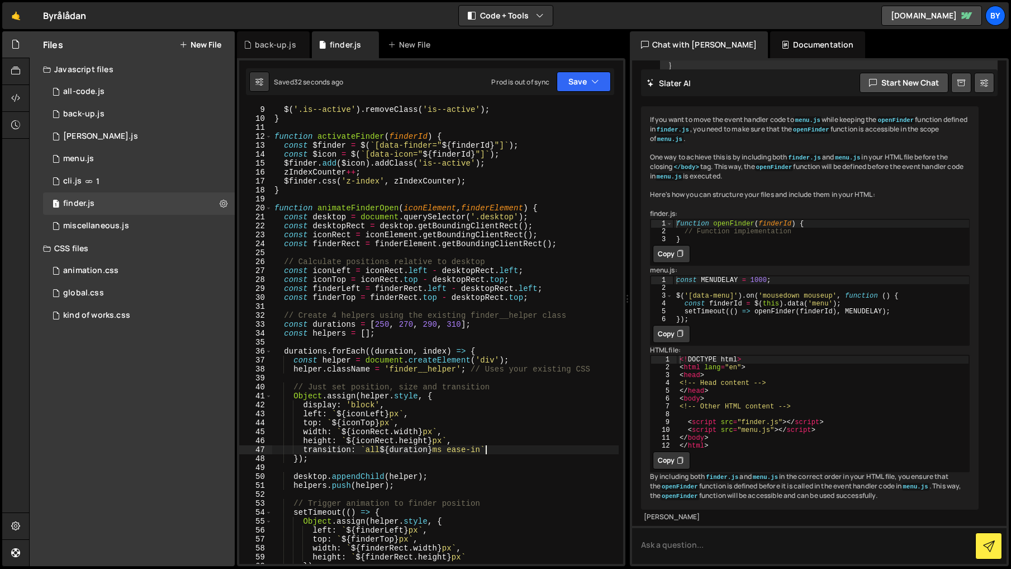
drag, startPoint x: 487, startPoint y: 448, endPoint x: 565, endPoint y: 460, distance: 78.5
click at [487, 449] on div "$ ( '.is--active' ) . removeClass ( 'is--active' ) ; } function activateFinder …" at bounding box center [445, 343] width 347 height 476
click at [575, 72] on button "Save" at bounding box center [584, 82] width 54 height 20
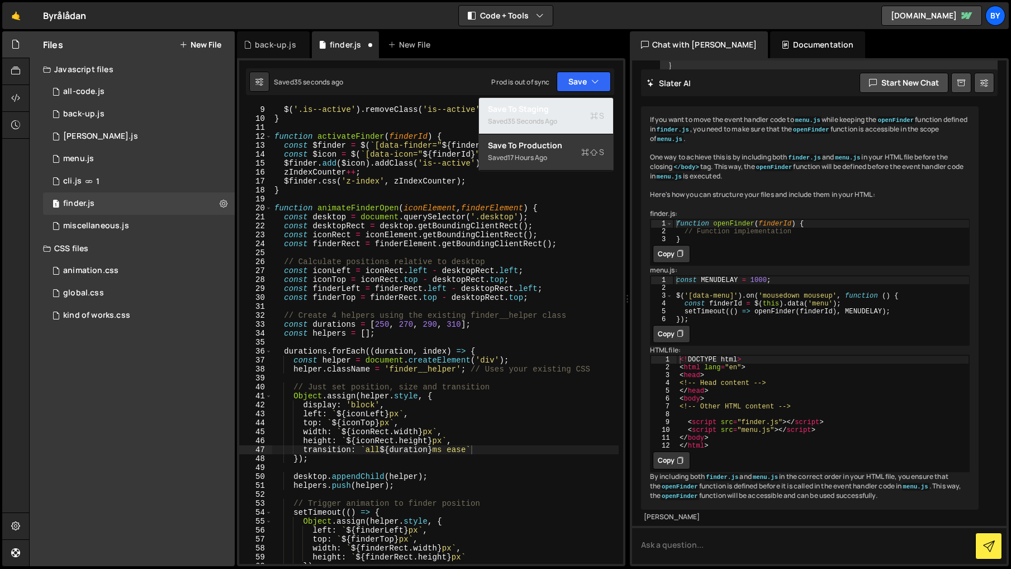
drag, startPoint x: 571, startPoint y: 106, endPoint x: 408, endPoint y: 157, distance: 171.2
click at [571, 106] on div "Save to Staging S" at bounding box center [546, 108] width 116 height 11
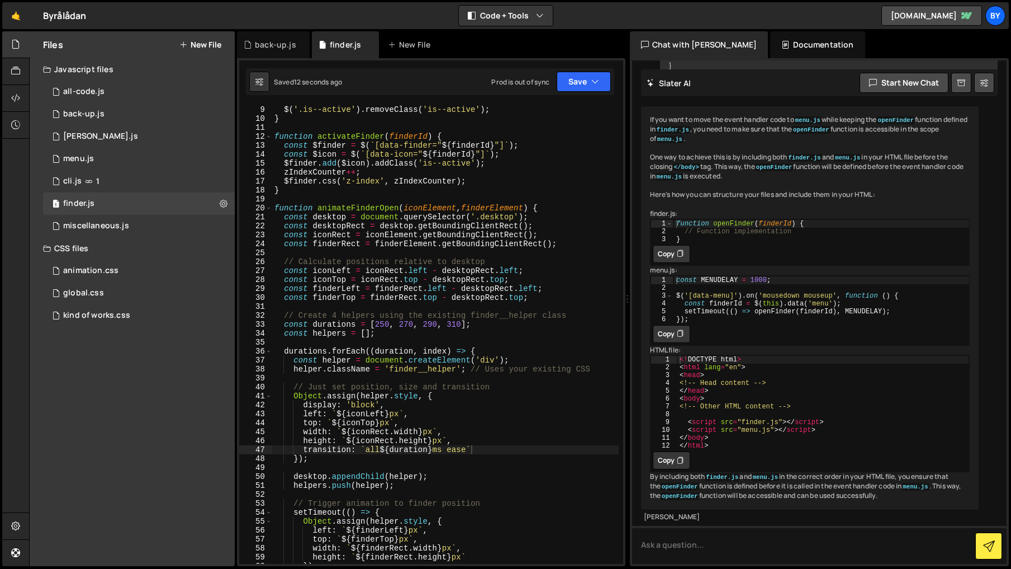
scroll to position [0, 2]
click at [487, 455] on div "$ ( '.is--active' ) . removeClass ( 'is--active' ) ; } function activateFinder …" at bounding box center [445, 343] width 347 height 476
click at [476, 449] on div "$ ( '.is--active' ) . removeClass ( 'is--active' ) ; } function activateFinder …" at bounding box center [445, 343] width 347 height 476
drag, startPoint x: 471, startPoint y: 450, endPoint x: 485, endPoint y: 456, distance: 15.3
click at [471, 450] on div "$ ( '.is--active' ) . removeClass ( 'is--active' ) ; } function activateFinder …" at bounding box center [445, 343] width 347 height 476
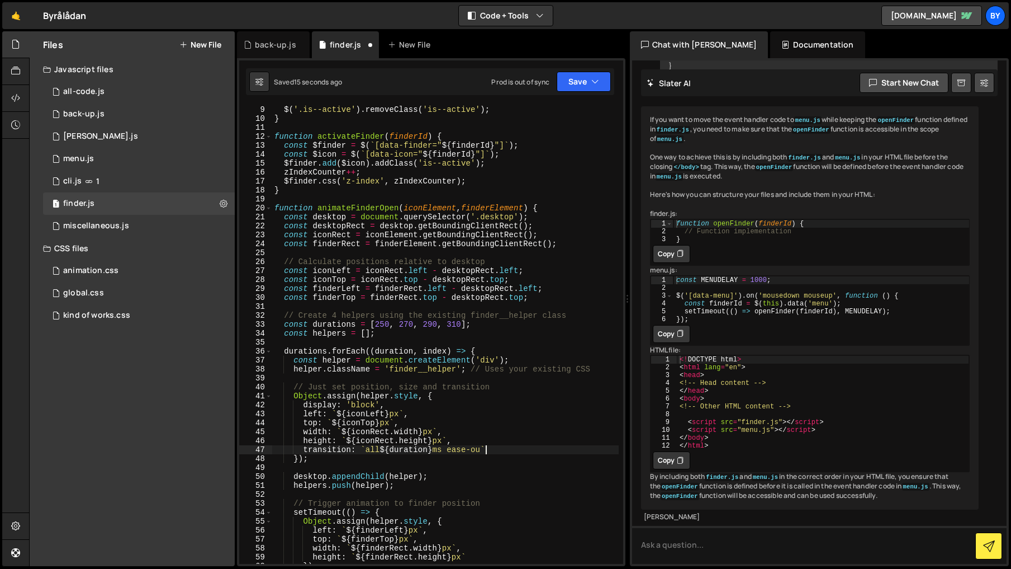
scroll to position [0, 15]
drag, startPoint x: 590, startPoint y: 87, endPoint x: 566, endPoint y: 102, distance: 28.7
click at [590, 87] on button "Save" at bounding box center [584, 82] width 54 height 20
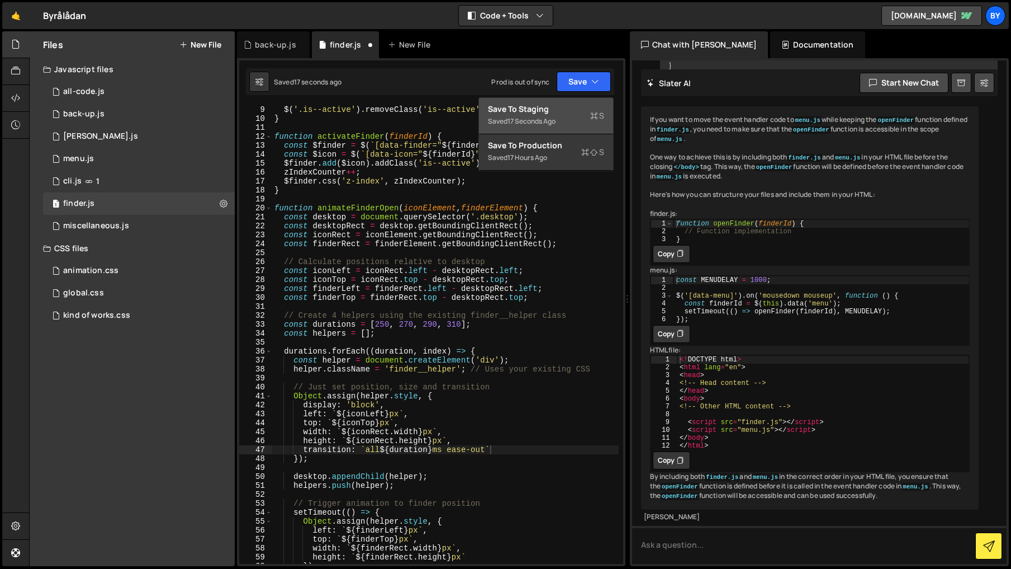
click at [530, 113] on div "Save to Staging S" at bounding box center [546, 108] width 116 height 11
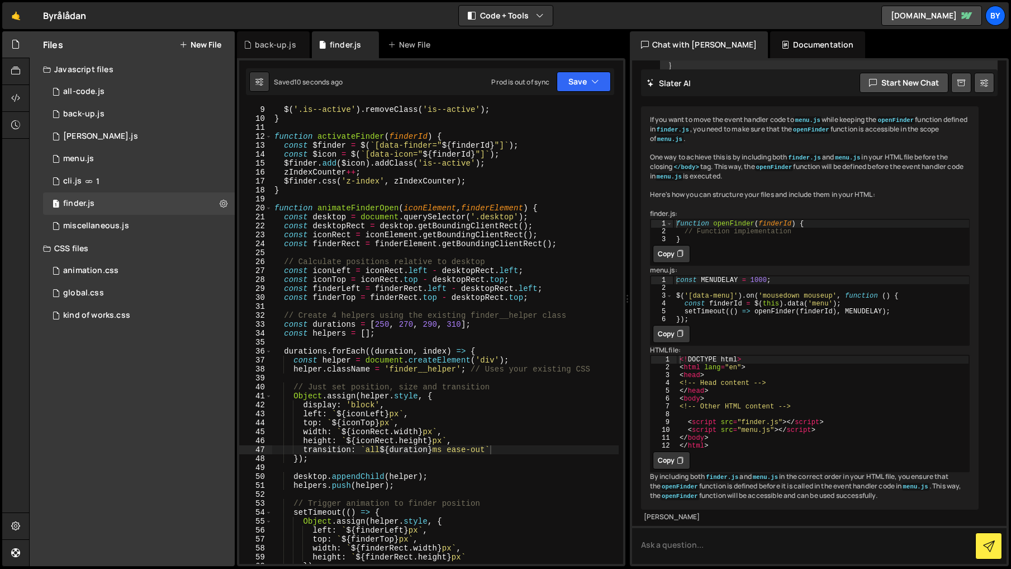
click at [406, 323] on div "$ ( '.is--active' ) . removeClass ( 'is--active' ) ; } function activateFinder …" at bounding box center [445, 343] width 347 height 476
drag, startPoint x: 583, startPoint y: 87, endPoint x: 571, endPoint y: 96, distance: 14.3
click at [583, 87] on button "Save" at bounding box center [584, 82] width 54 height 20
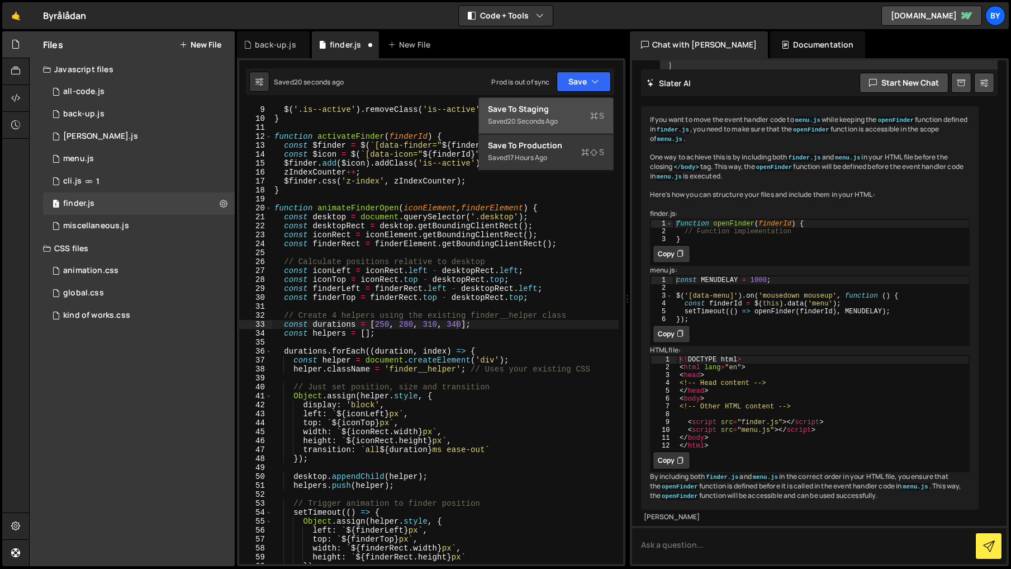
click at [562, 110] on div "Save to Staging S" at bounding box center [546, 108] width 116 height 11
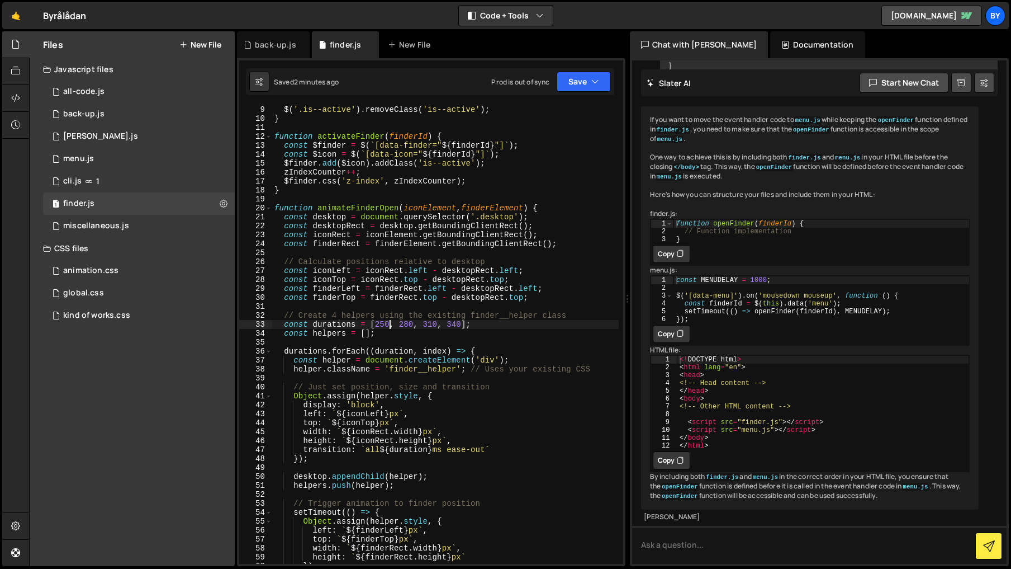
click at [389, 328] on div "$ ( '.is--active' ) . removeClass ( 'is--active' ) ; } function activateFinder …" at bounding box center [445, 343] width 347 height 476
click at [606, 82] on button "Save" at bounding box center [584, 82] width 54 height 20
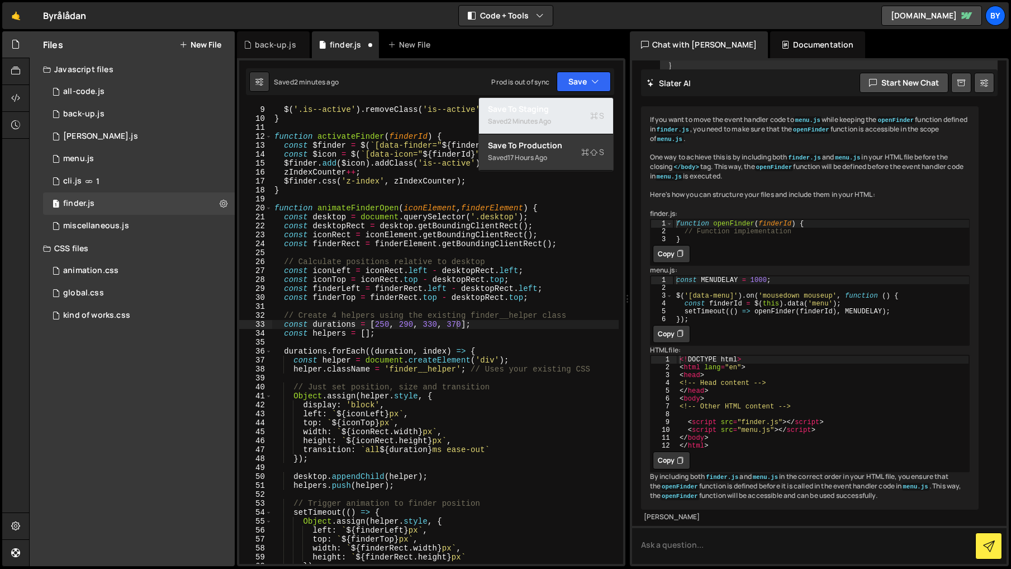
click at [564, 106] on div "Save to Staging S" at bounding box center [546, 108] width 116 height 11
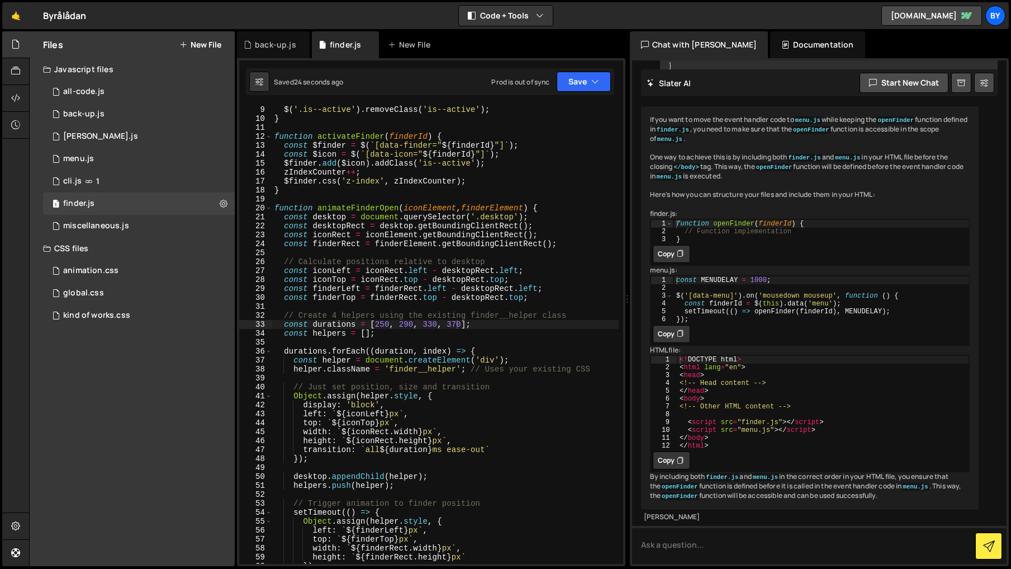
click at [482, 449] on div "$ ( '.is--active' ) . removeClass ( 'is--active' ) ; } function activateFinder …" at bounding box center [445, 343] width 347 height 476
drag, startPoint x: 581, startPoint y: 84, endPoint x: 575, endPoint y: 97, distance: 13.5
click at [581, 84] on button "Save" at bounding box center [584, 82] width 54 height 20
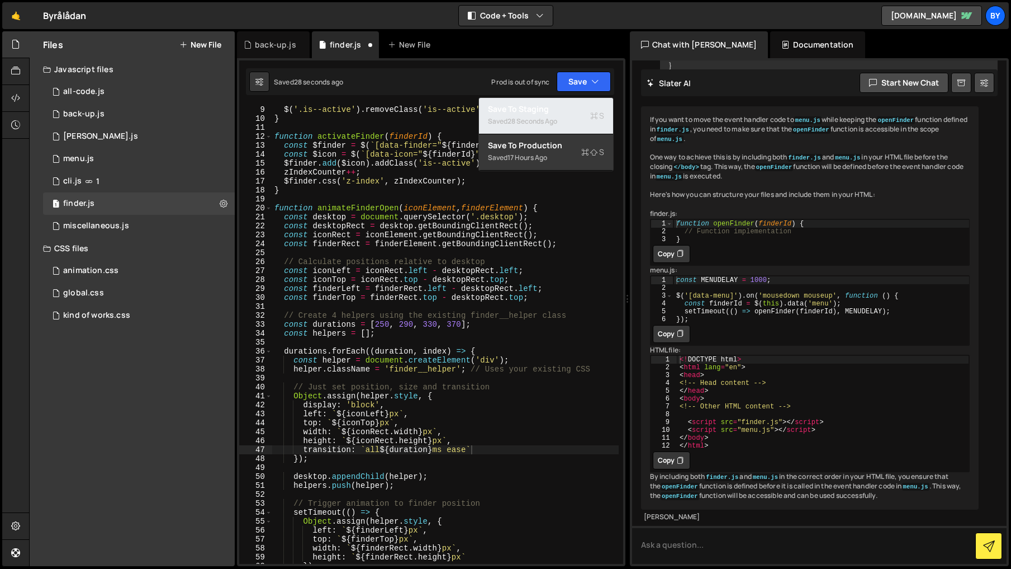
click at [570, 110] on div "Save to Staging S" at bounding box center [546, 108] width 116 height 11
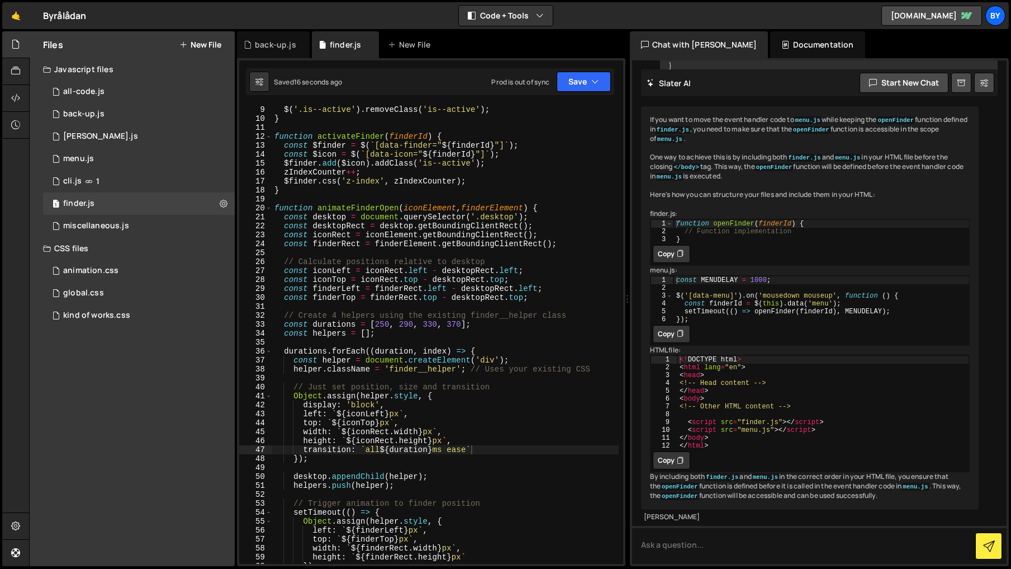
click at [390, 323] on div "$ ( '.is--active' ) . removeClass ( 'is--active' ) ; } function activateFinder …" at bounding box center [445, 343] width 347 height 476
drag, startPoint x: 579, startPoint y: 81, endPoint x: 578, endPoint y: 101, distance: 20.2
click at [579, 82] on button "Save" at bounding box center [584, 82] width 54 height 20
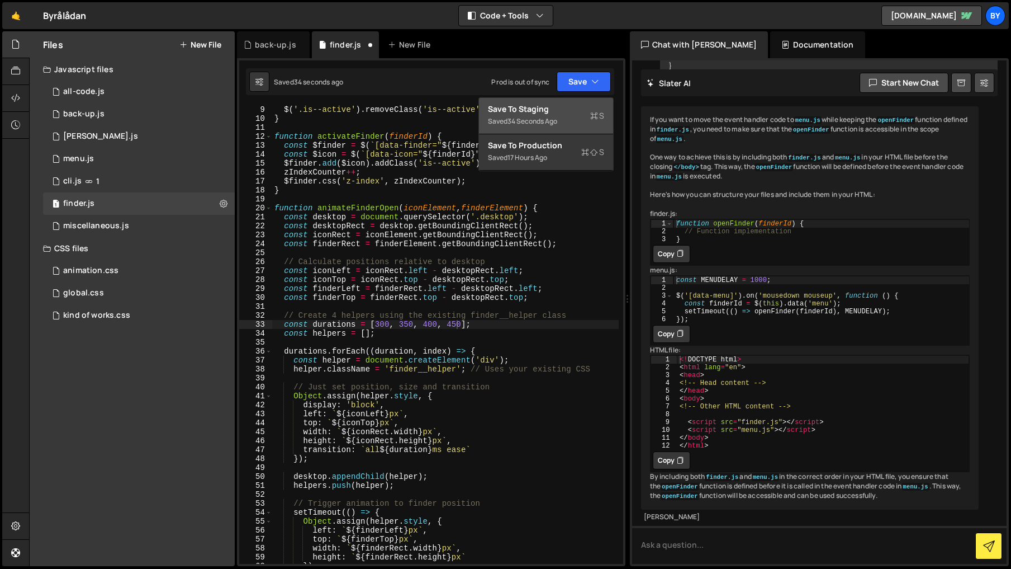
click at [576, 102] on button "Save to Staging S Saved 34 seconds ago" at bounding box center [546, 116] width 134 height 36
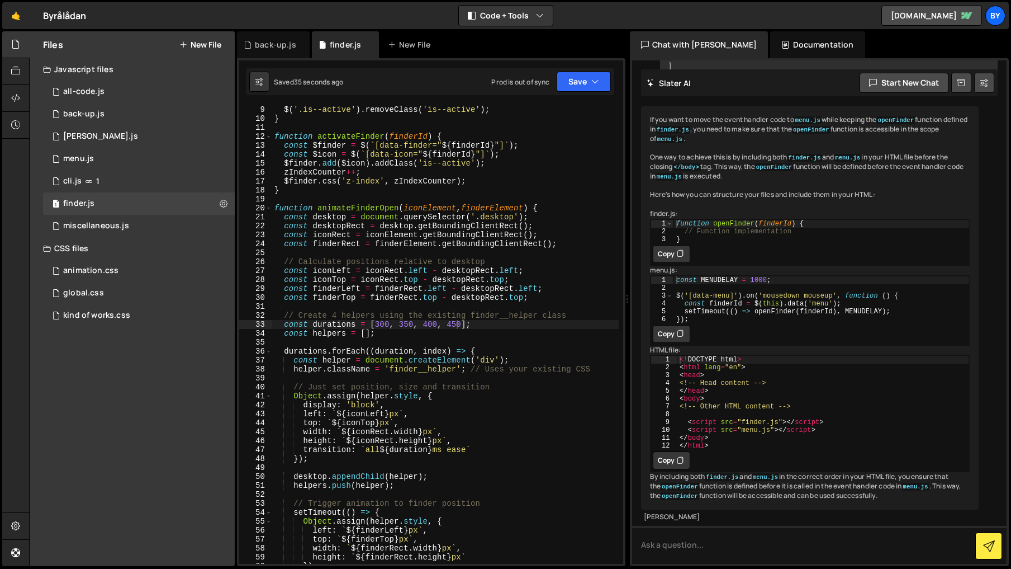
click at [406, 323] on div "$ ( '.is--active' ) . removeClass ( 'is--active' ) ; } function activateFinder …" at bounding box center [445, 343] width 347 height 476
drag, startPoint x: 581, startPoint y: 105, endPoint x: 582, endPoint y: 76, distance: 28.5
click at [581, 84] on div "Debug Explain Copy back-up.js finder.js New File Saved 48 seconds ago Prod is o…" at bounding box center [431, 298] width 389 height 535
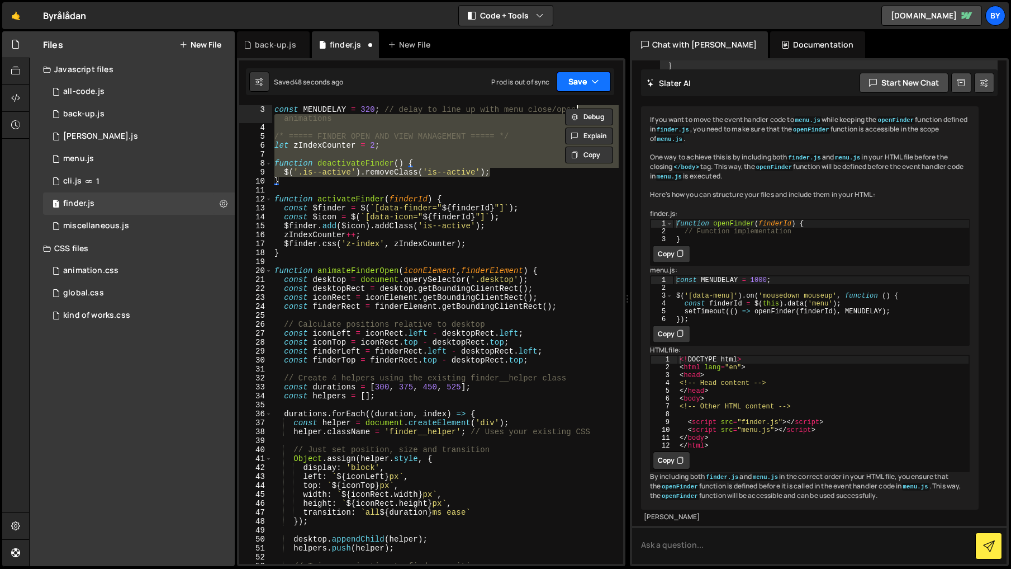
scroll to position [18, 0]
click at [582, 75] on button "Save" at bounding box center [584, 82] width 54 height 20
click at [574, 109] on div "Save to Staging S" at bounding box center [546, 108] width 116 height 11
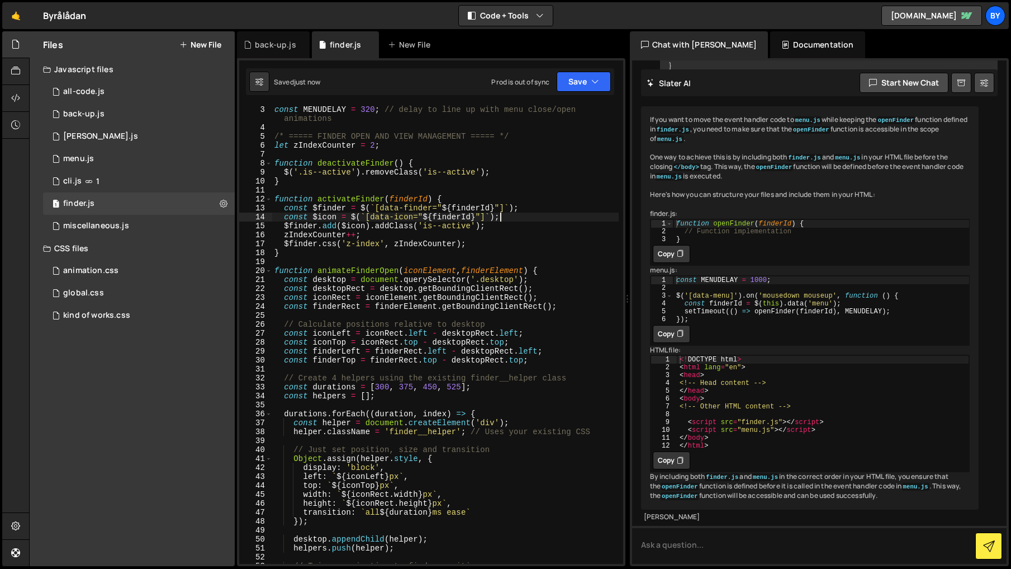
click at [533, 214] on div "const MENUDELAY = 320 ; // delay to line up with menu close/open animations /* …" at bounding box center [445, 347] width 347 height 485
click at [384, 387] on div "const MENUDELAY = 320 ; // delay to line up with menu close/open animations /* …" at bounding box center [445, 347] width 347 height 485
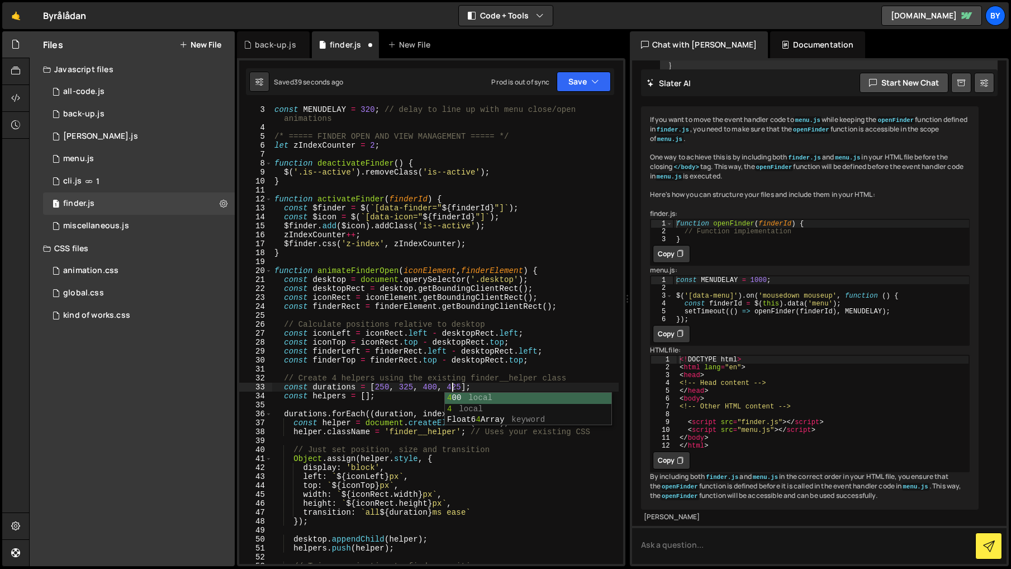
scroll to position [0, 13]
click at [580, 68] on div "Saved 41 seconds ago Prod is out of sync Upgrade to Edit Save Save to Staging S…" at bounding box center [430, 81] width 368 height 27
drag, startPoint x: 575, startPoint y: 81, endPoint x: 580, endPoint y: 100, distance: 19.7
click at [574, 83] on button "Save" at bounding box center [584, 82] width 54 height 20
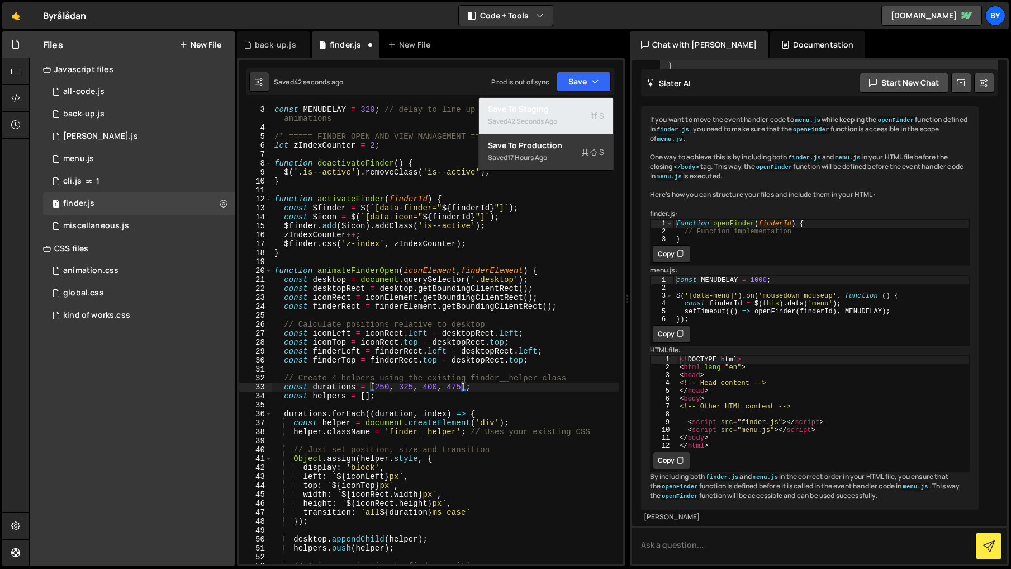
click at [583, 112] on div "Save to Staging S" at bounding box center [546, 108] width 116 height 11
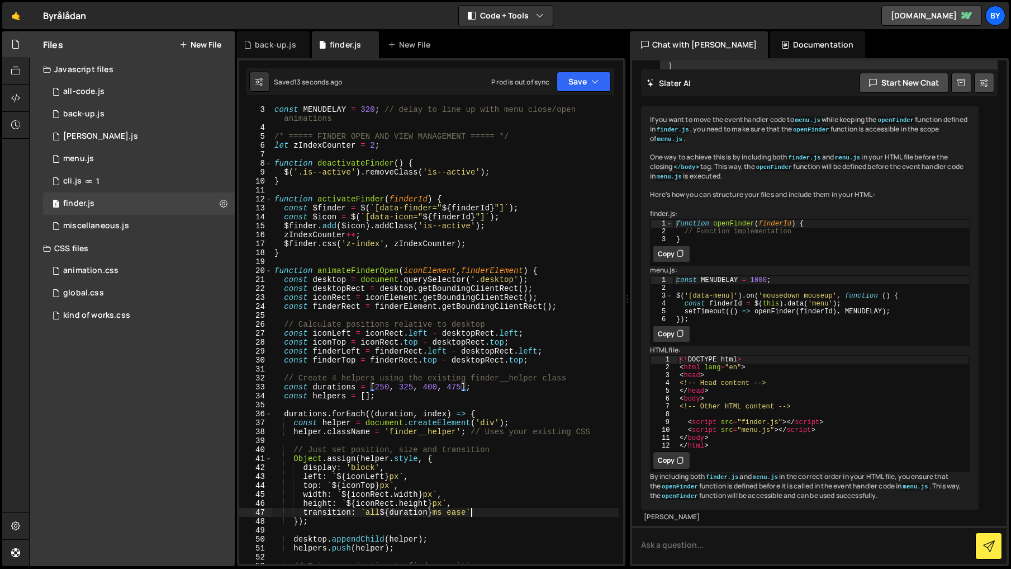
drag, startPoint x: 469, startPoint y: 512, endPoint x: 512, endPoint y: 535, distance: 48.8
click at [469, 512] on div "const MENUDELAY = 320 ; // delay to line up with menu close/open animations /* …" at bounding box center [445, 347] width 347 height 485
click at [582, 64] on div "Type cmd + s to save your Javascript file. XXXXXXXXXXXXXXXXXXXXXXXXXXXXXXXXXXXX…" at bounding box center [431, 312] width 389 height 508
drag, startPoint x: 578, startPoint y: 79, endPoint x: 573, endPoint y: 96, distance: 17.0
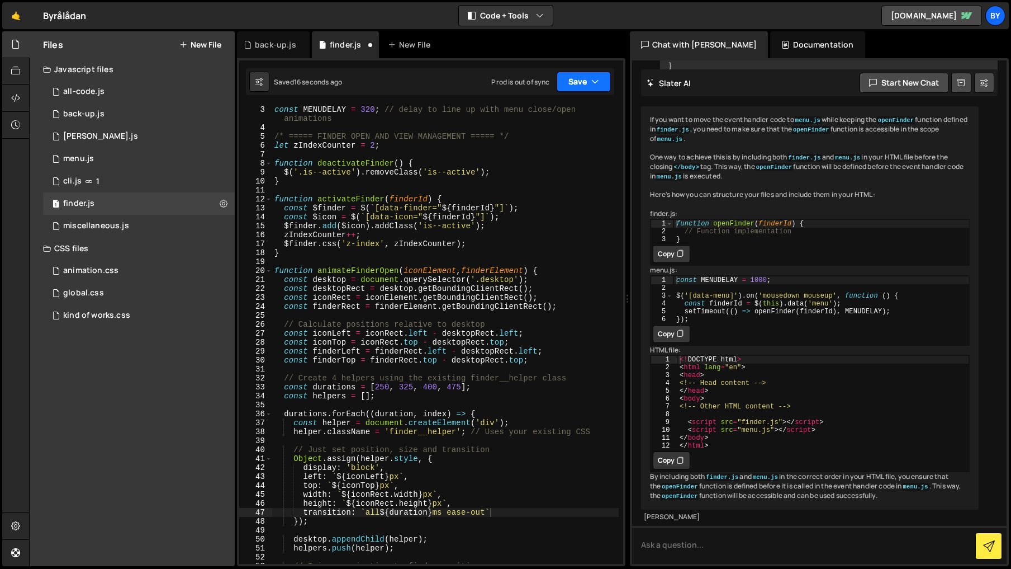
click at [578, 81] on button "Save" at bounding box center [584, 82] width 54 height 20
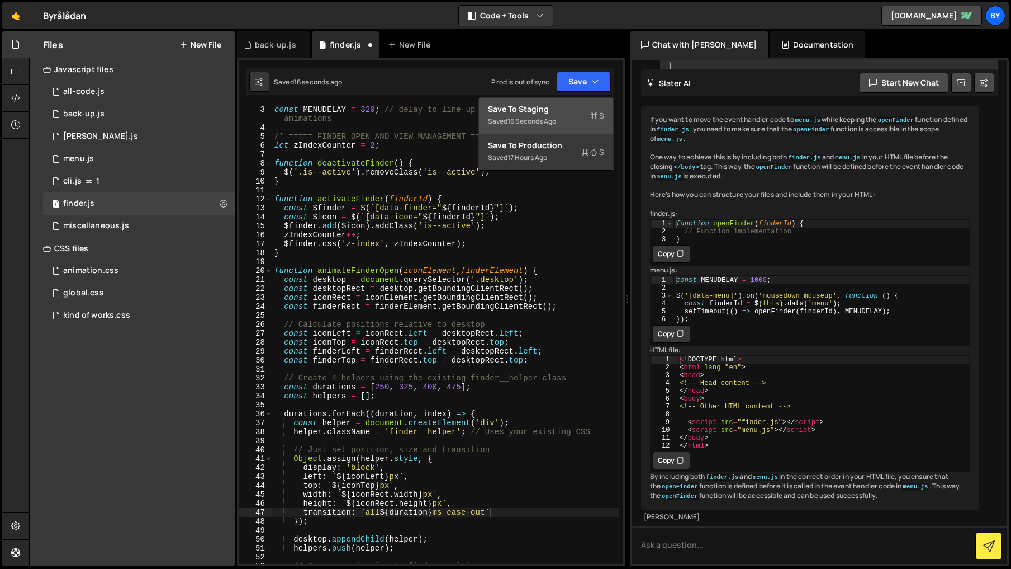
click at [566, 106] on div "Save to Staging S" at bounding box center [546, 108] width 116 height 11
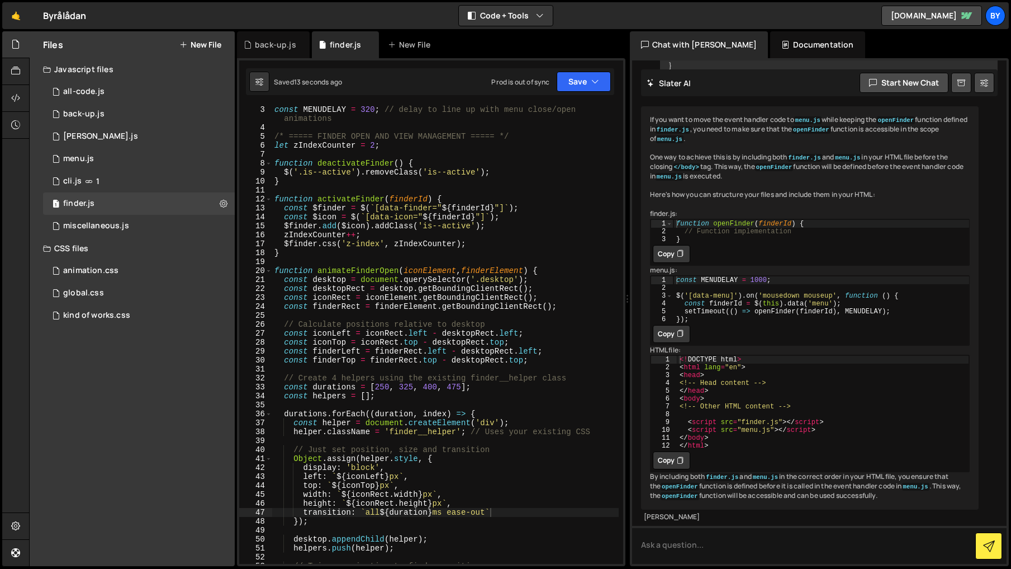
scroll to position [0, 2]
click at [394, 518] on div "const MENUDELAY = 320 ; // delay to line up with menu close/open animations /* …" at bounding box center [445, 347] width 347 height 485
drag, startPoint x: 500, startPoint y: 509, endPoint x: 309, endPoint y: 517, distance: 191.9
click at [309, 517] on div "const MENUDELAY = 320 ; // delay to line up with menu close/open animations /* …" at bounding box center [445, 347] width 347 height 485
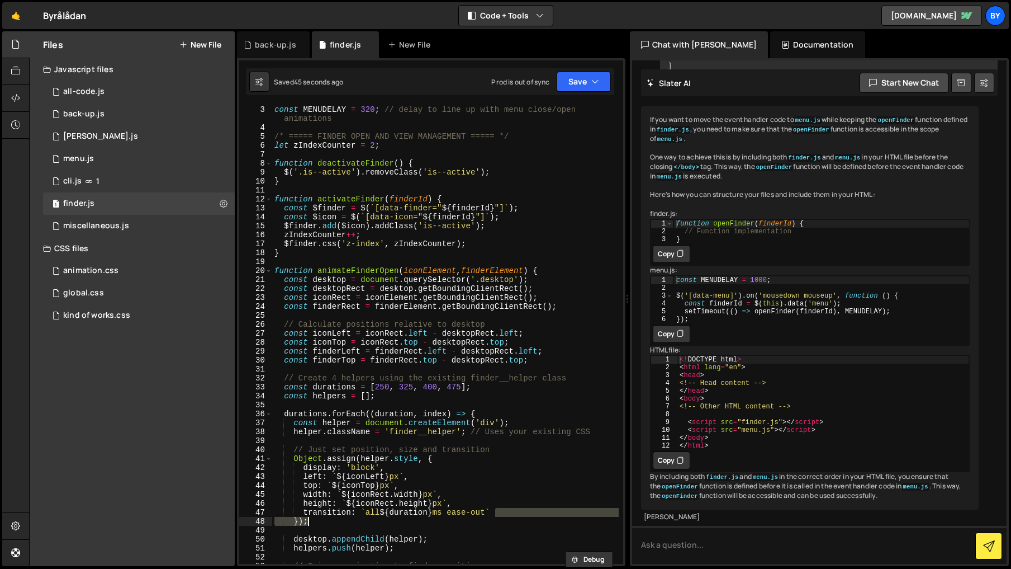
click at [508, 505] on div "const MENUDELAY = 320 ; // delay to line up with menu close/open animations /* …" at bounding box center [445, 347] width 347 height 485
drag, startPoint x: 494, startPoint y: 513, endPoint x: 305, endPoint y: 509, distance: 188.4
click at [300, 510] on div "const MENUDELAY = 320 ; // delay to line up with menu close/open animations /* …" at bounding box center [445, 347] width 347 height 485
click at [489, 513] on div "const MENUDELAY = 320 ; // delay to line up with menu close/open animations /* …" at bounding box center [445, 334] width 347 height 458
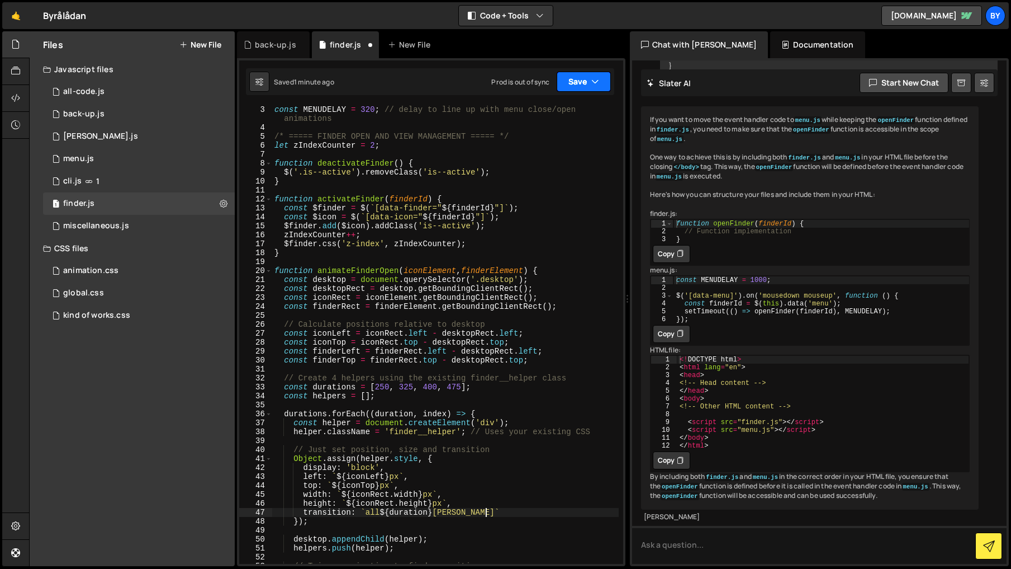
drag, startPoint x: 580, startPoint y: 82, endPoint x: 576, endPoint y: 96, distance: 14.7
click at [580, 82] on button "Save" at bounding box center [584, 82] width 54 height 20
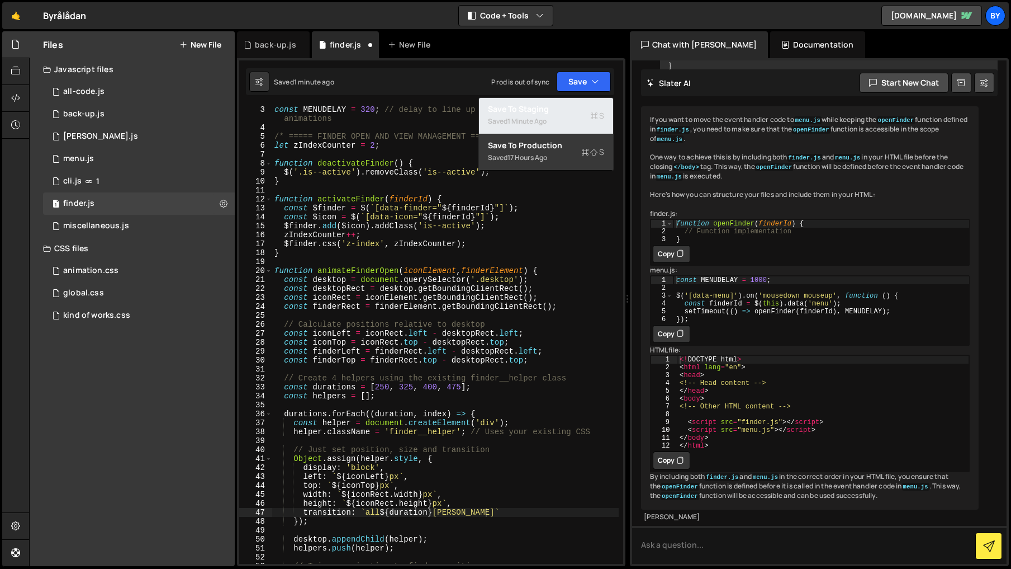
click at [574, 100] on button "Save to Staging S Saved 1 minute ago" at bounding box center [546, 116] width 134 height 36
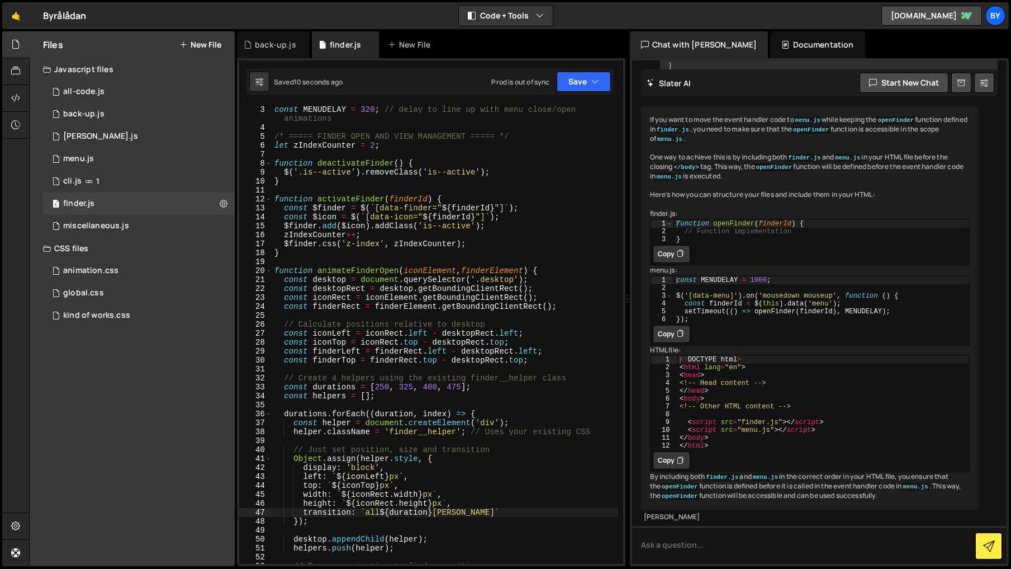
click at [469, 513] on div "const MENUDELAY = 320 ; // delay to line up with menu close/open animations /* …" at bounding box center [445, 347] width 347 height 485
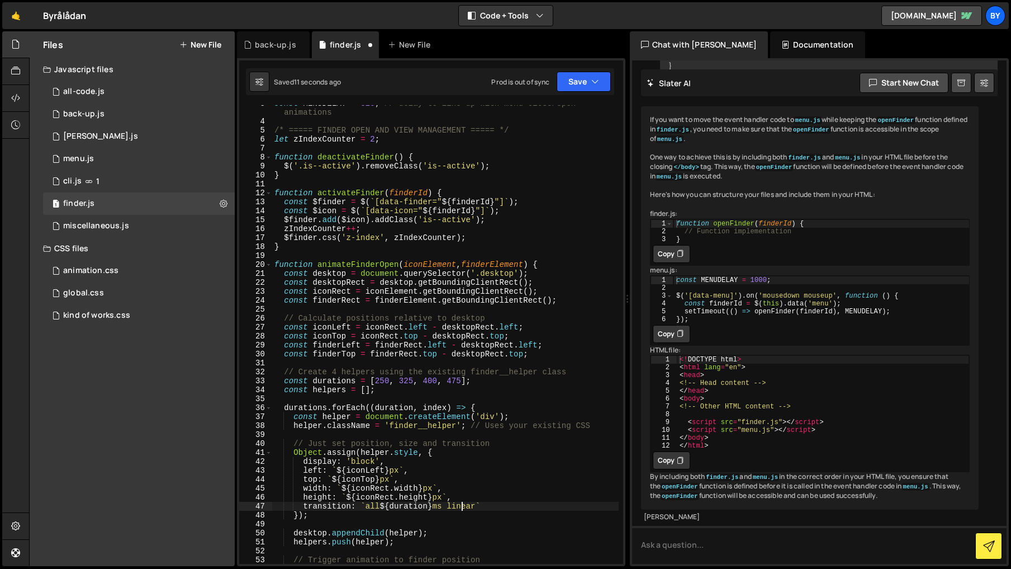
scroll to position [37, 0]
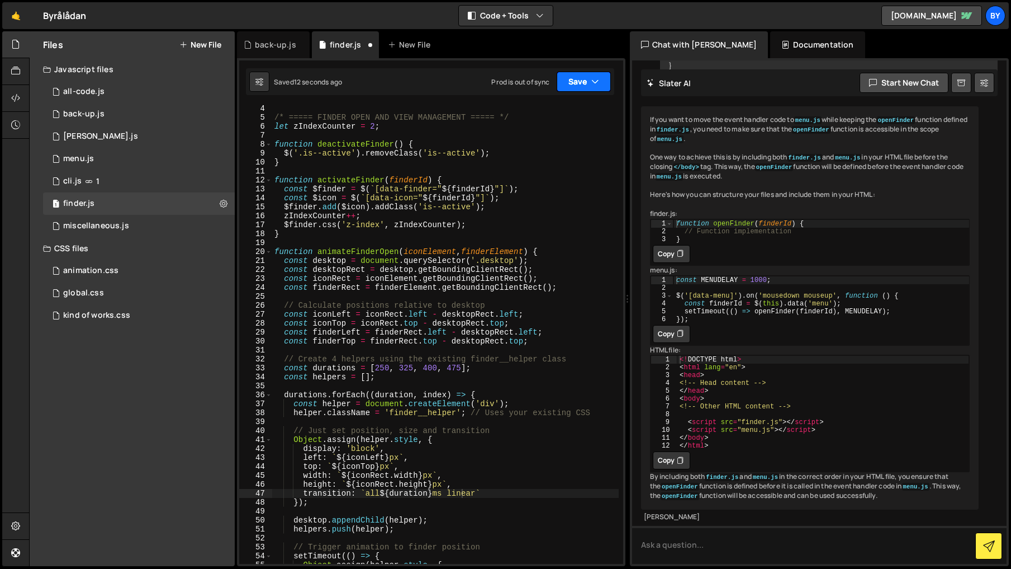
drag, startPoint x: 575, startPoint y: 73, endPoint x: 578, endPoint y: 103, distance: 30.3
click at [575, 75] on button "Save" at bounding box center [584, 82] width 54 height 20
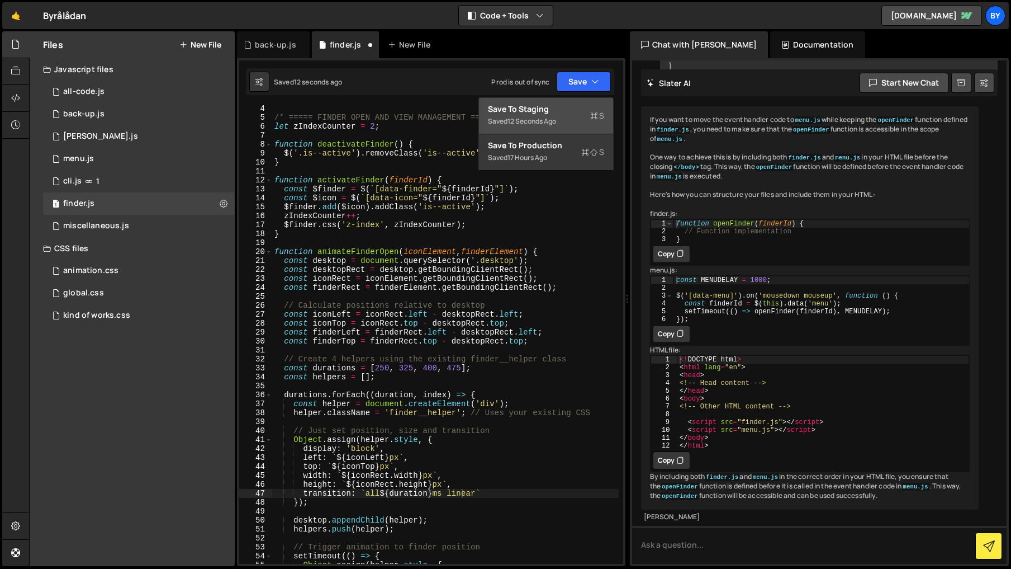
click at [577, 103] on div "Save to Staging S" at bounding box center [546, 108] width 116 height 11
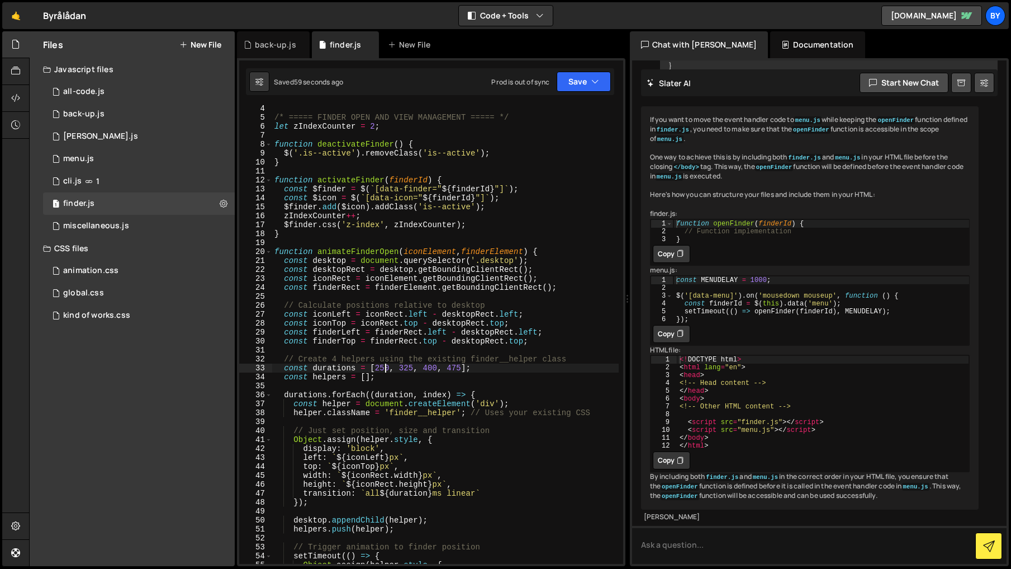
scroll to position [0, 13]
click at [385, 370] on div "/* ===== FINDER OPEN AND VIEW MANAGEMENT ===== */ let zIndexCounter = 2 ; funct…" at bounding box center [445, 342] width 347 height 476
drag, startPoint x: 579, startPoint y: 78, endPoint x: 577, endPoint y: 86, distance: 8.1
click at [579, 80] on button "Save" at bounding box center [584, 82] width 54 height 20
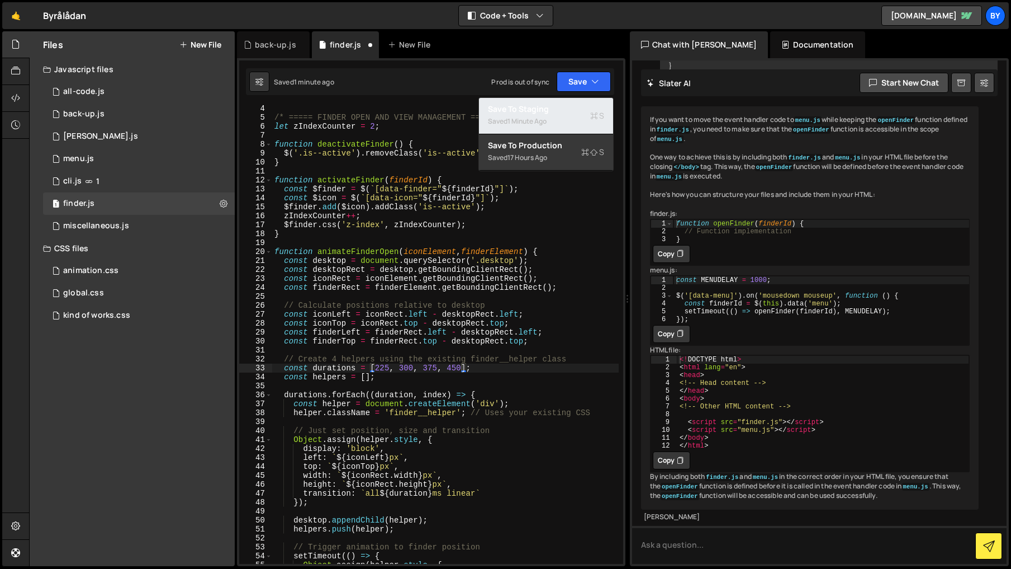
click at [564, 109] on div "Save to Staging S" at bounding box center [546, 108] width 116 height 11
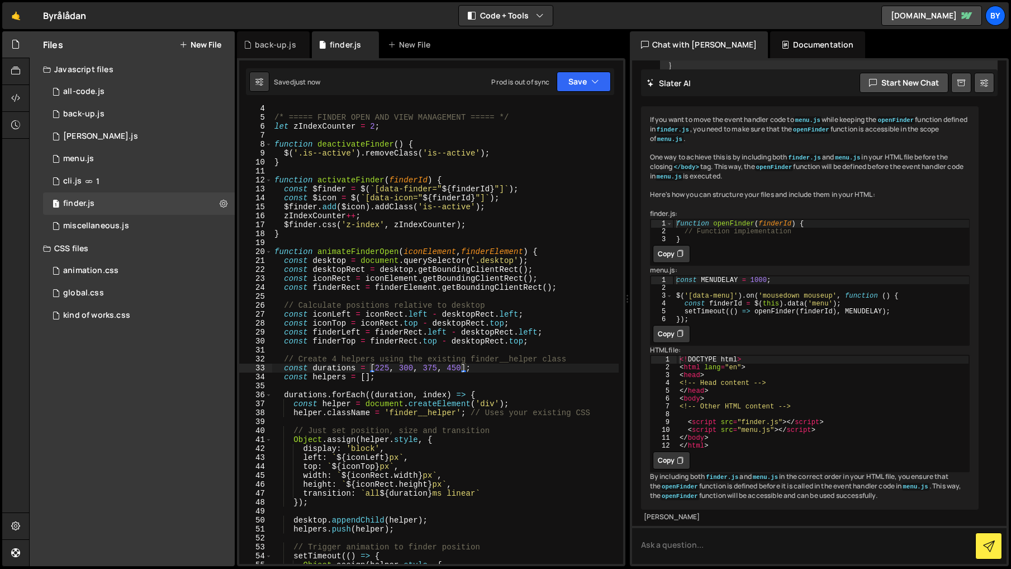
click at [440, 368] on div "/* ===== FINDER OPEN AND VIEW MANAGEMENT ===== */ let zIndexCounter = 2 ; funct…" at bounding box center [445, 342] width 347 height 476
click at [391, 370] on div "/* ===== FINDER OPEN AND VIEW MANAGEMENT ===== */ let zIndexCounter = 2 ; funct…" at bounding box center [445, 342] width 347 height 476
click at [580, 77] on button "Save" at bounding box center [584, 82] width 54 height 20
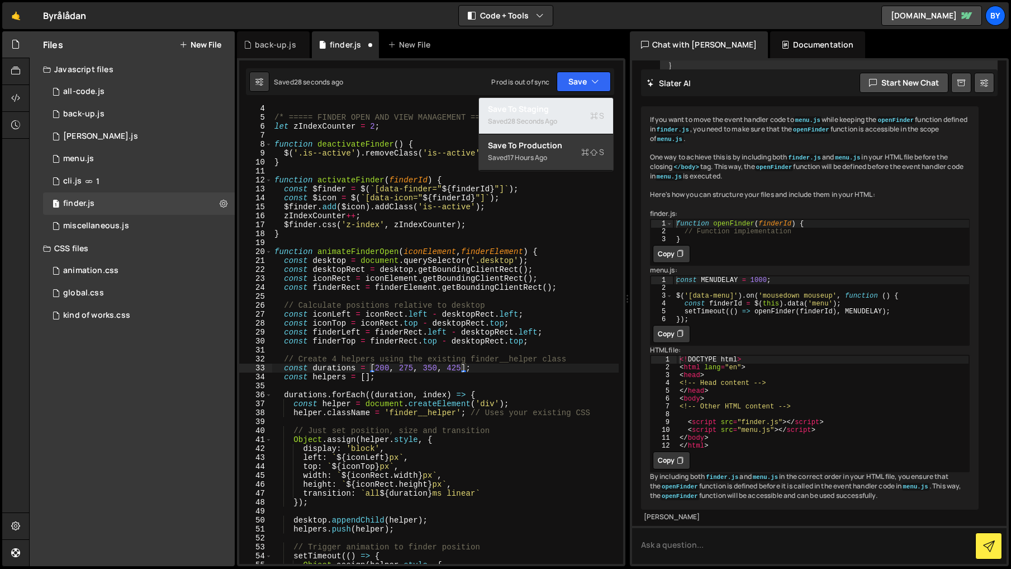
drag, startPoint x: 545, startPoint y: 109, endPoint x: 533, endPoint y: 116, distance: 13.8
click at [545, 110] on div "Save to Staging S" at bounding box center [546, 108] width 116 height 11
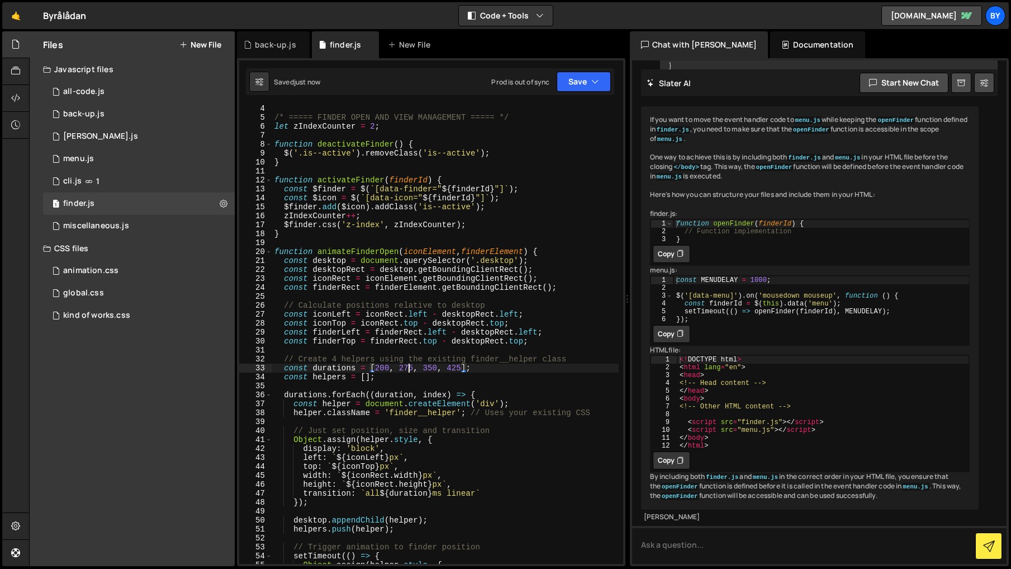
click at [406, 367] on div "/* ===== FINDER OPEN AND VIEW MANAGEMENT ===== */ let zIndexCounter = 2 ; funct…" at bounding box center [445, 342] width 347 height 476
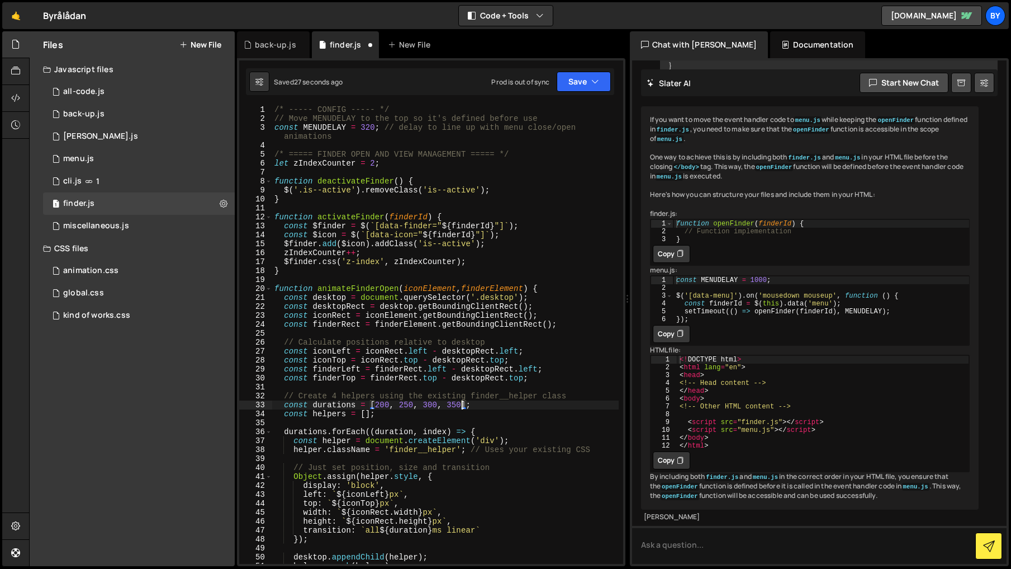
scroll to position [1, 0]
drag, startPoint x: 580, startPoint y: 83, endPoint x: 576, endPoint y: 89, distance: 7.3
click at [580, 83] on button "Save" at bounding box center [584, 82] width 54 height 20
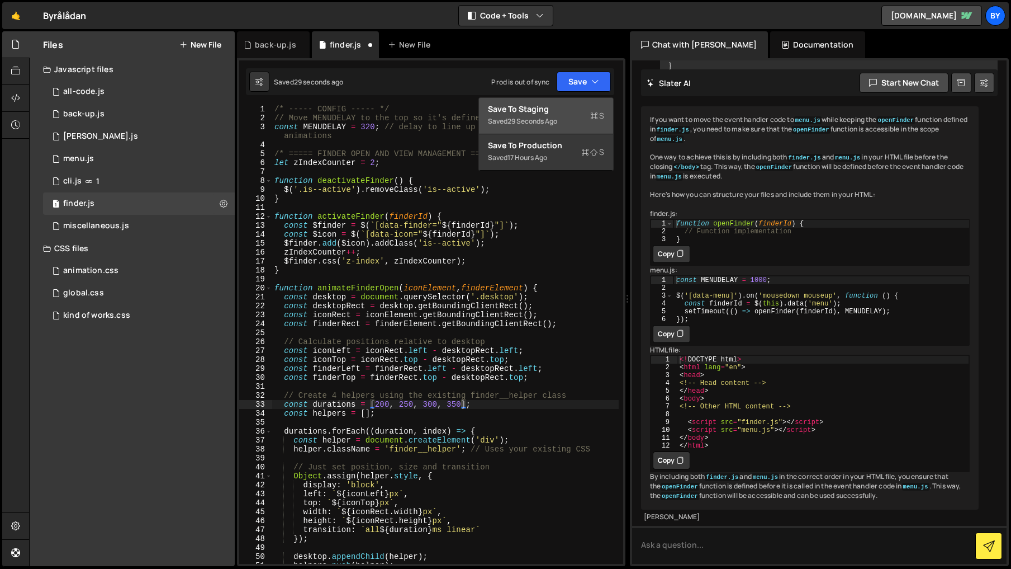
click at [562, 116] on div "Saved 29 seconds ago" at bounding box center [546, 121] width 116 height 13
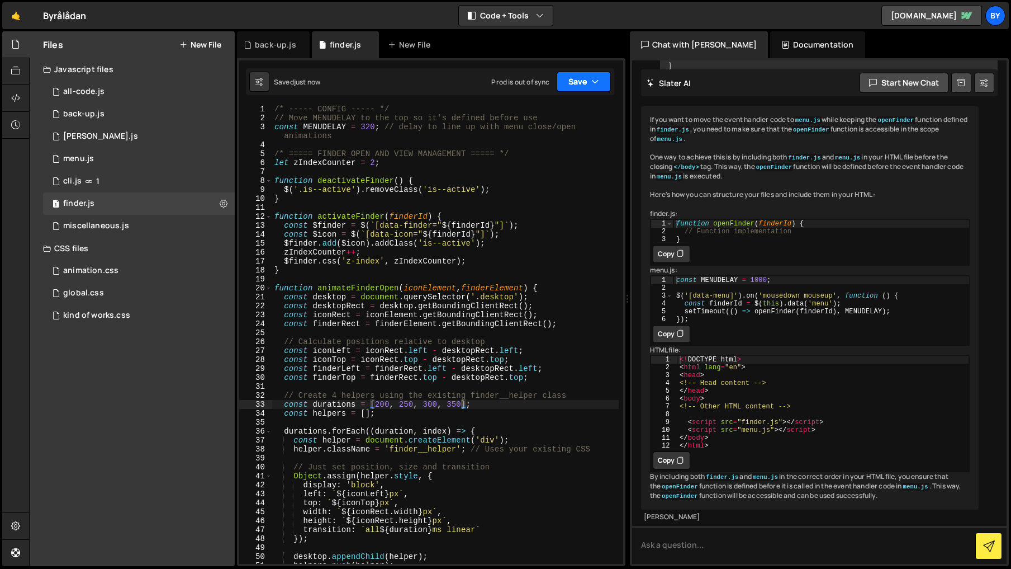
drag, startPoint x: 575, startPoint y: 88, endPoint x: 563, endPoint y: 106, distance: 21.4
click at [575, 88] on button "Save" at bounding box center [584, 82] width 54 height 20
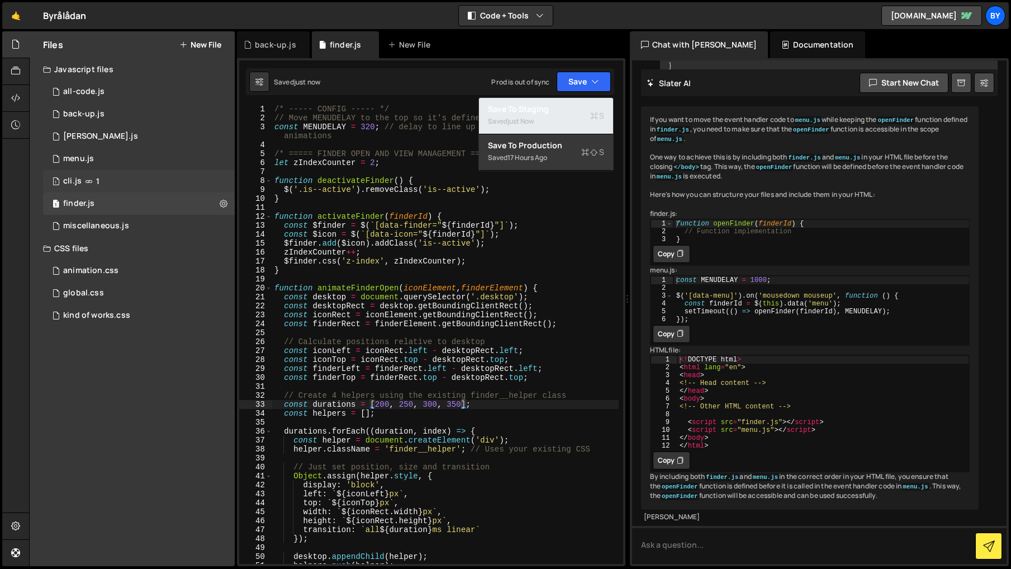
drag, startPoint x: 563, startPoint y: 106, endPoint x: 62, endPoint y: 184, distance: 507.1
click at [563, 106] on div "Save to Staging S" at bounding box center [546, 108] width 116 height 11
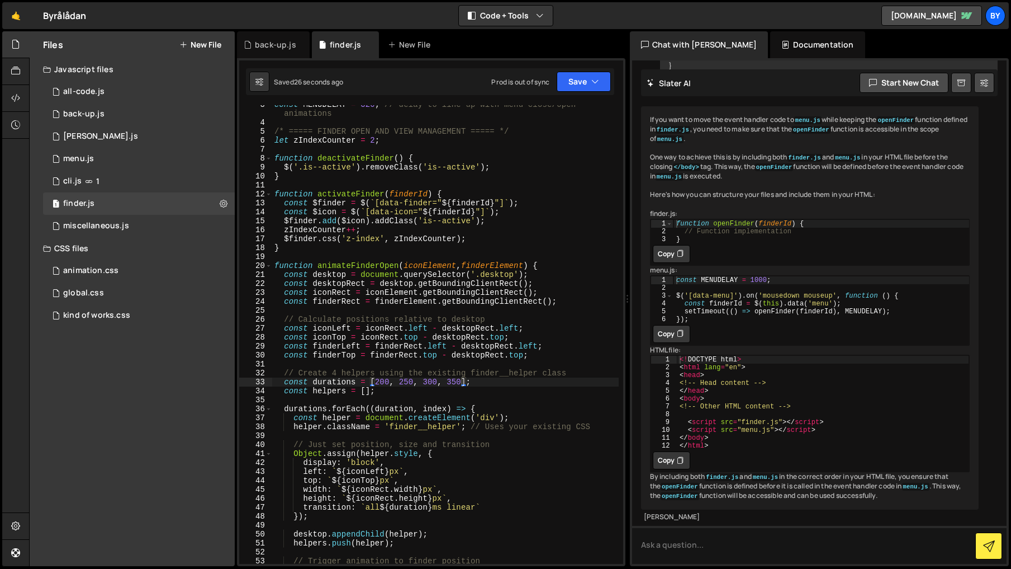
scroll to position [23, 0]
click at [467, 507] on div "const MENUDELAY = 320 ; // delay to line up with menu close/open animations /* …" at bounding box center [445, 342] width 347 height 485
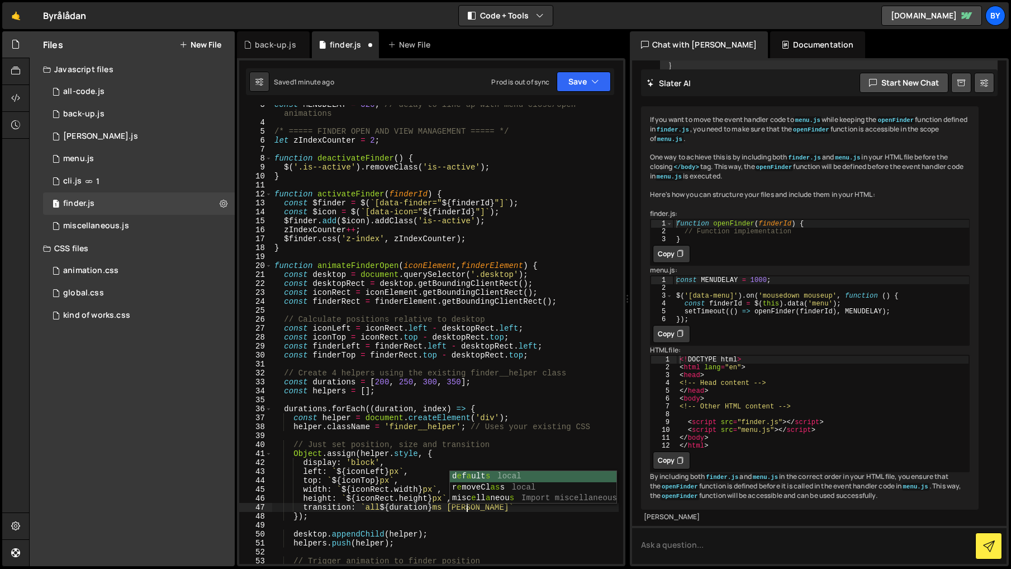
scroll to position [0, 13]
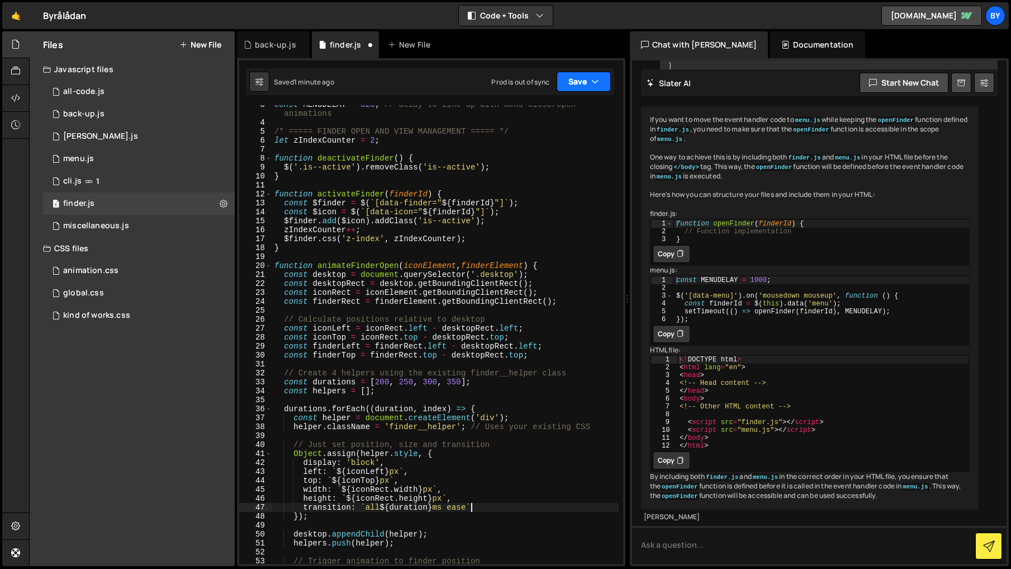
click at [578, 85] on button "Save" at bounding box center [584, 82] width 54 height 20
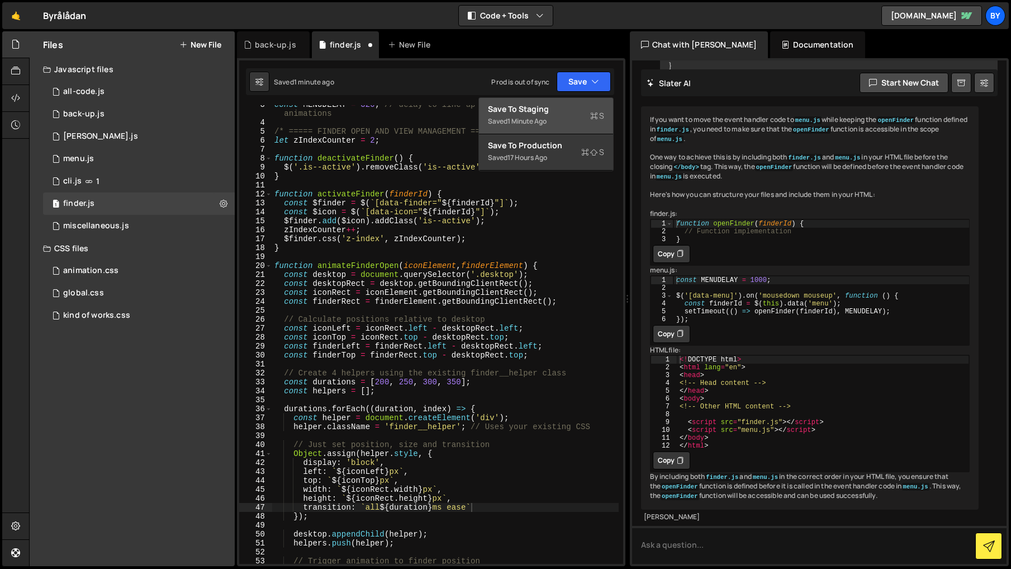
click at [568, 109] on div "Save to Staging S" at bounding box center [546, 108] width 116 height 11
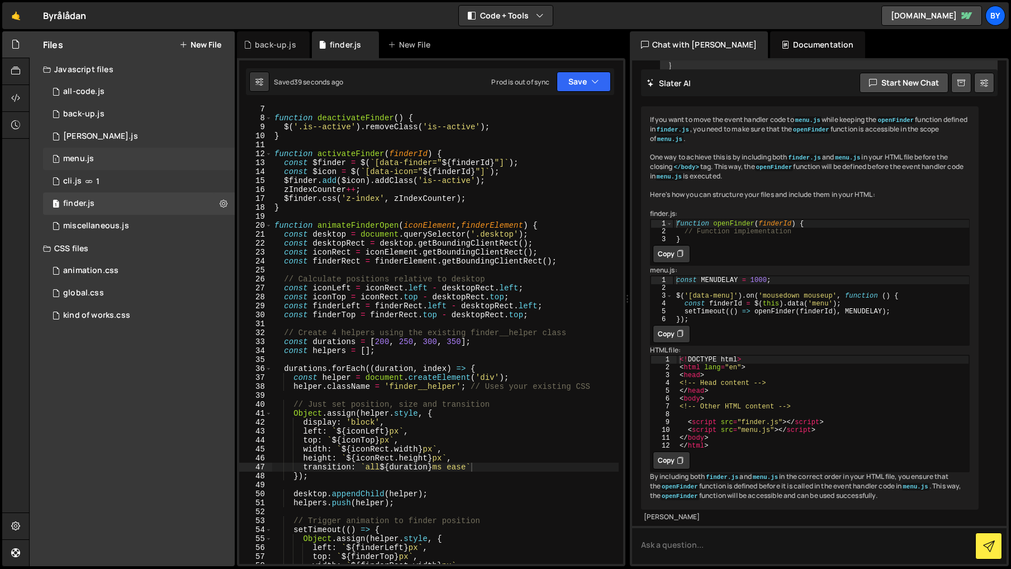
scroll to position [95, 0]
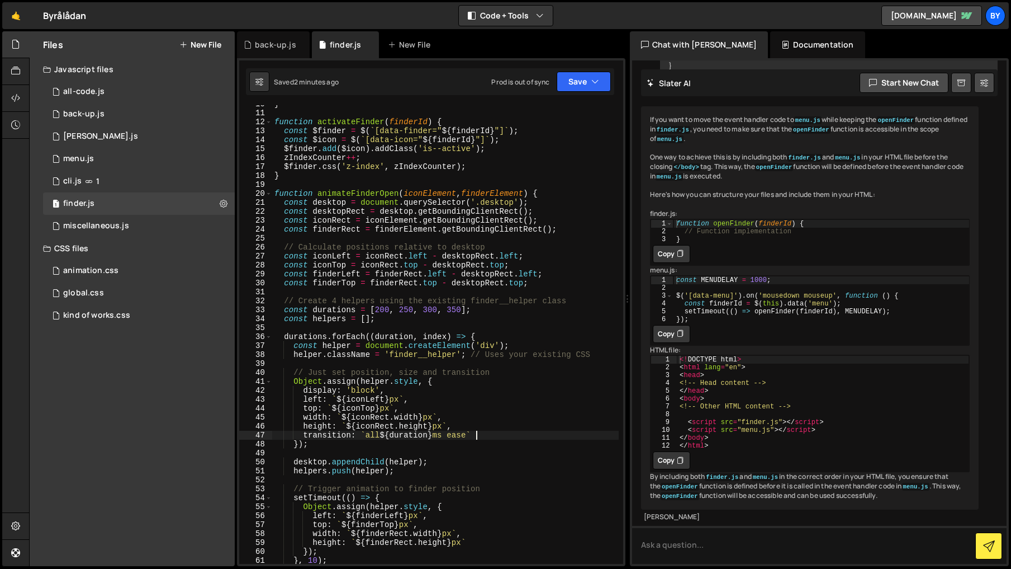
click at [477, 436] on div "} function activateFinder ( finderId ) { const $finder = $ ( ` [data-finder=" $…" at bounding box center [445, 338] width 347 height 476
click at [474, 436] on div "} function activateFinder ( finderId ) { const $finder = $ ( ` [data-finder=" $…" at bounding box center [445, 338] width 347 height 476
type textarea "transition: `all ${duration}ms ease-out`"
click at [588, 72] on button "Save" at bounding box center [584, 82] width 54 height 20
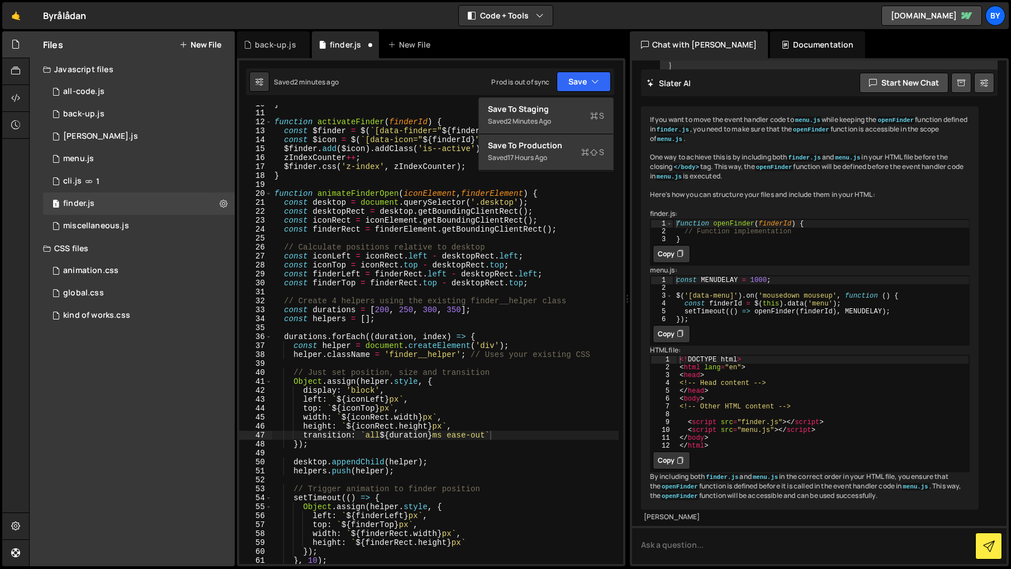
click at [575, 96] on div "Type cmd + s to save your Javascript file. XXXXXXXXXXXXXXXXXXXXXXXXXXXXXXXXXXXX…" at bounding box center [431, 312] width 389 height 508
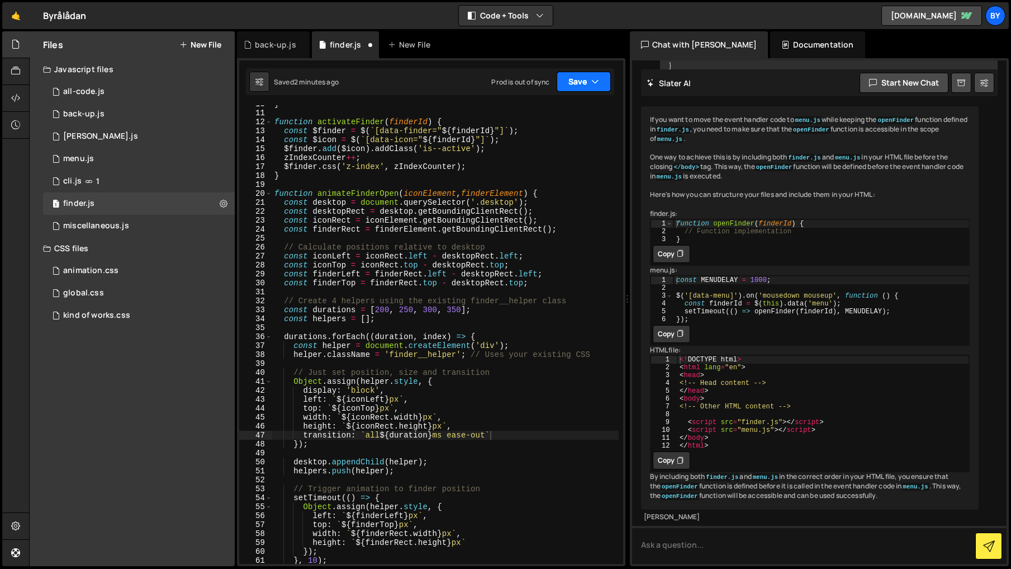
drag, startPoint x: 594, startPoint y: 75, endPoint x: 573, endPoint y: 111, distance: 41.6
click at [594, 76] on icon "button" at bounding box center [595, 81] width 8 height 11
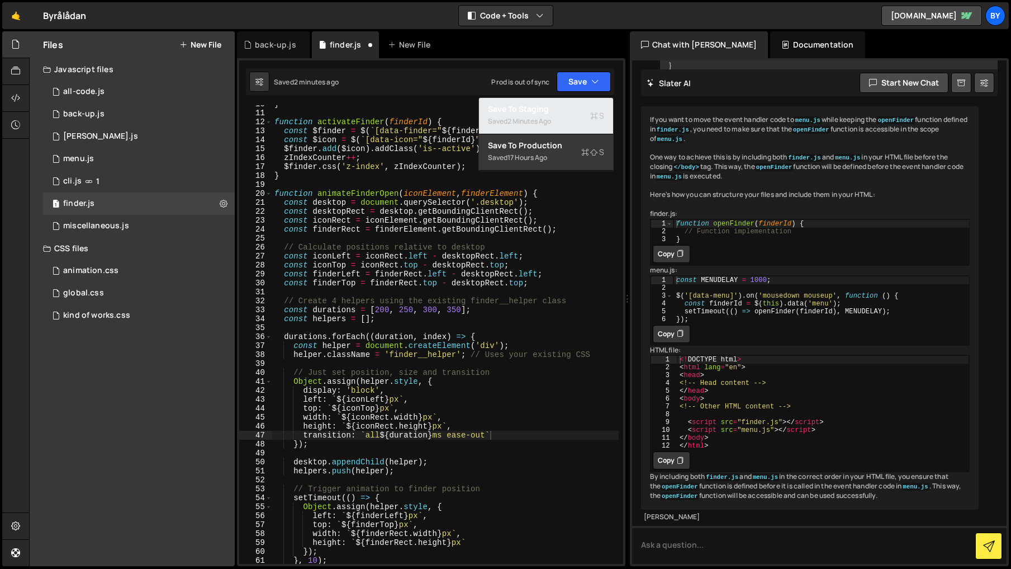
click at [566, 115] on div "Saved 2 minutes ago" at bounding box center [546, 121] width 116 height 13
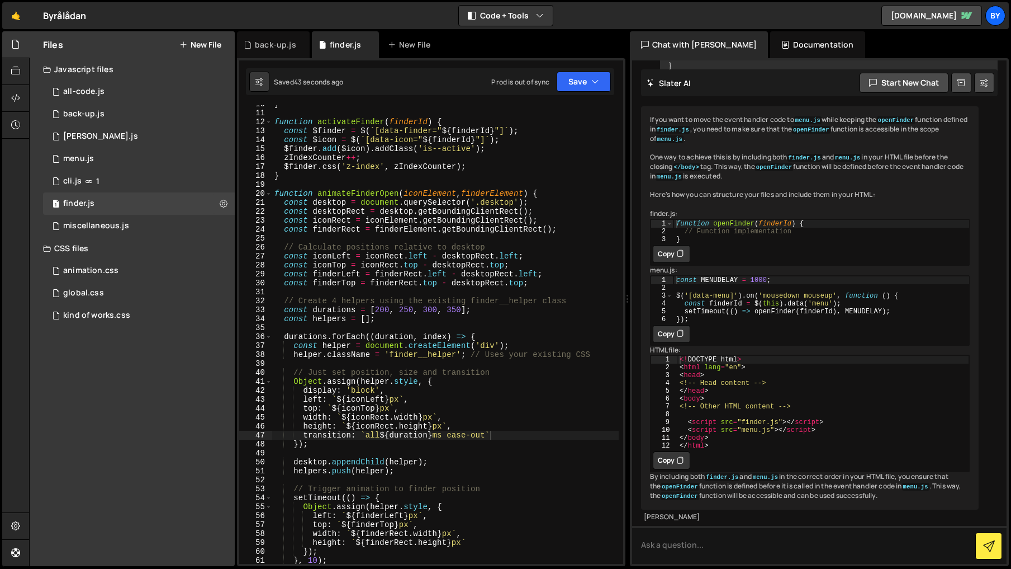
click at [442, 434] on div "} function activateFinder ( finderId ) { const $finder = $ ( ` [data-finder=" $…" at bounding box center [445, 338] width 347 height 476
drag, startPoint x: 517, startPoint y: 436, endPoint x: 295, endPoint y: 434, distance: 222.5
click at [295, 434] on div "} function activateFinder ( finderId ) { const $finder = $ ( ` [data-finder=" $…" at bounding box center [445, 338] width 347 height 476
click at [502, 439] on div "} function activateFinder ( finderId ) { const $finder = $ ( ` [data-finder=" $…" at bounding box center [445, 334] width 347 height 458
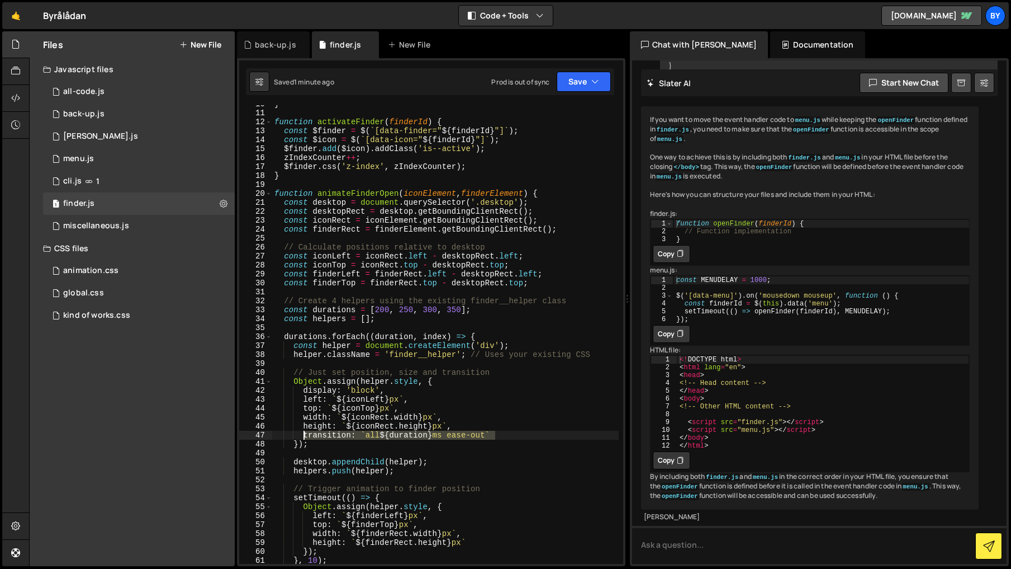
drag, startPoint x: 418, startPoint y: 436, endPoint x: 446, endPoint y: 463, distance: 39.5
click at [304, 437] on div "} function activateFinder ( finderId ) { const $finder = $ ( ` [data-finder=" $…" at bounding box center [445, 338] width 347 height 476
paste textarea
drag, startPoint x: 594, startPoint y: 75, endPoint x: 586, endPoint y: 122, distance: 47.7
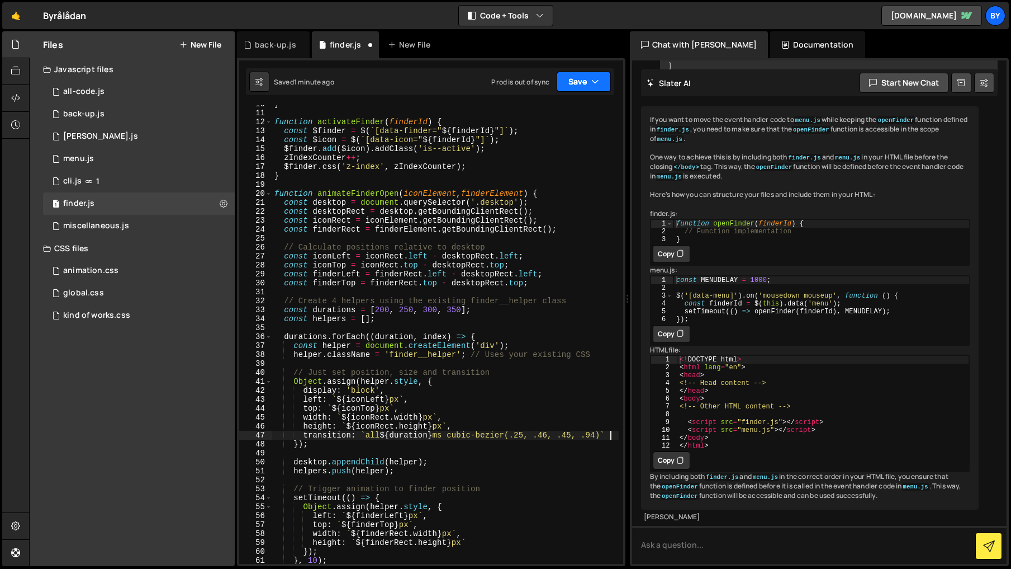
click at [594, 75] on button "Save" at bounding box center [584, 82] width 54 height 20
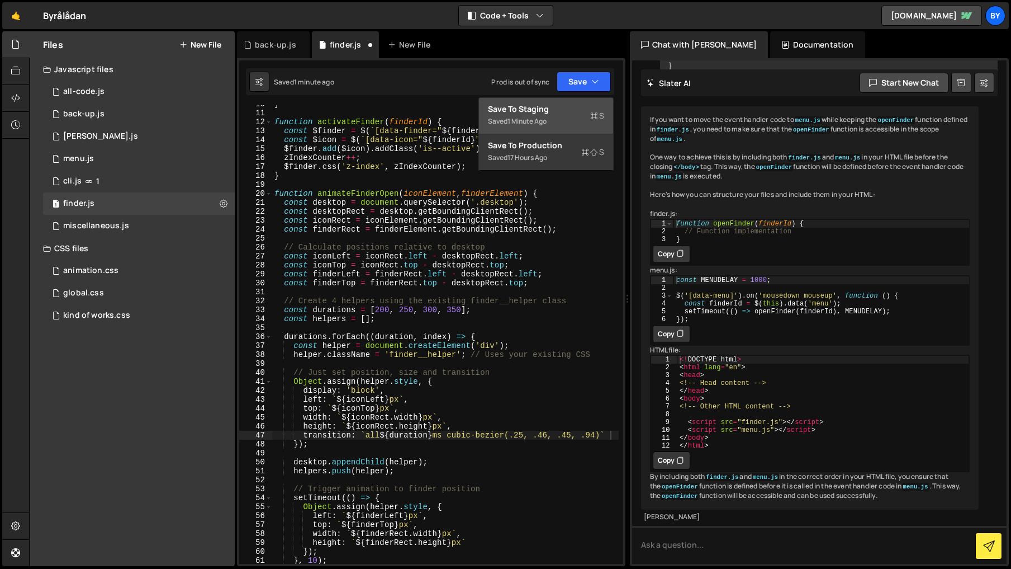
click at [586, 122] on div "Saved 1 minute ago" at bounding box center [546, 121] width 116 height 13
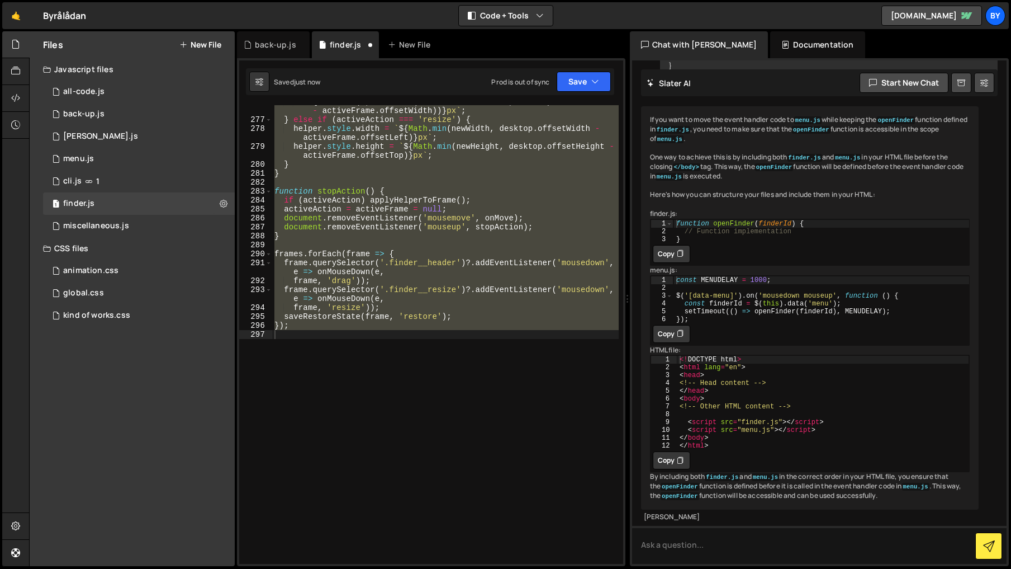
type textarea "});"
drag, startPoint x: 452, startPoint y: 422, endPoint x: 444, endPoint y: 428, distance: 10.3
click at [452, 422] on div "` ${ Math . max ( 0 , Math . min ( e . clientX - offsetX , desktop . offsetWidt…" at bounding box center [445, 334] width 347 height 458
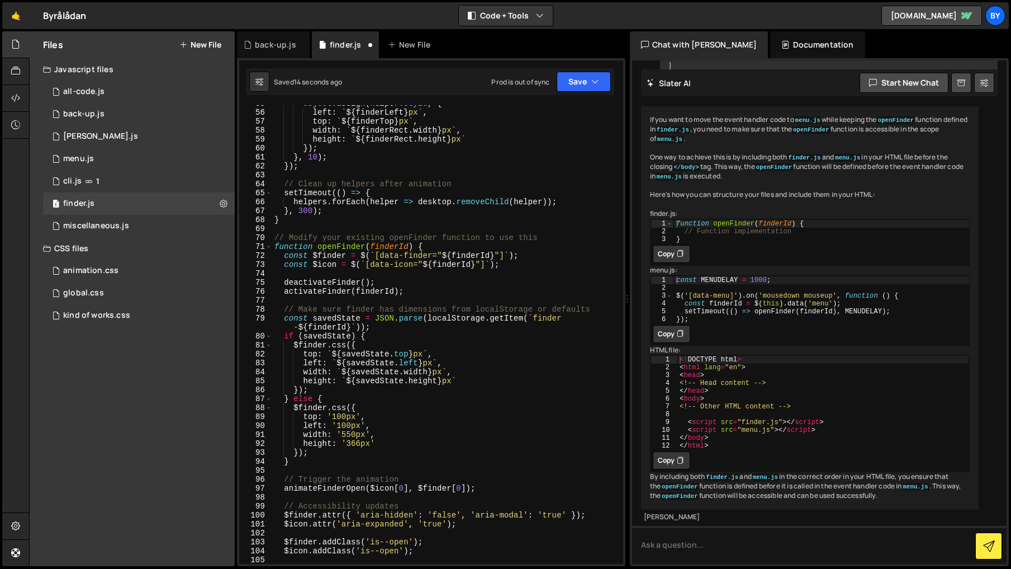
scroll to position [130, 0]
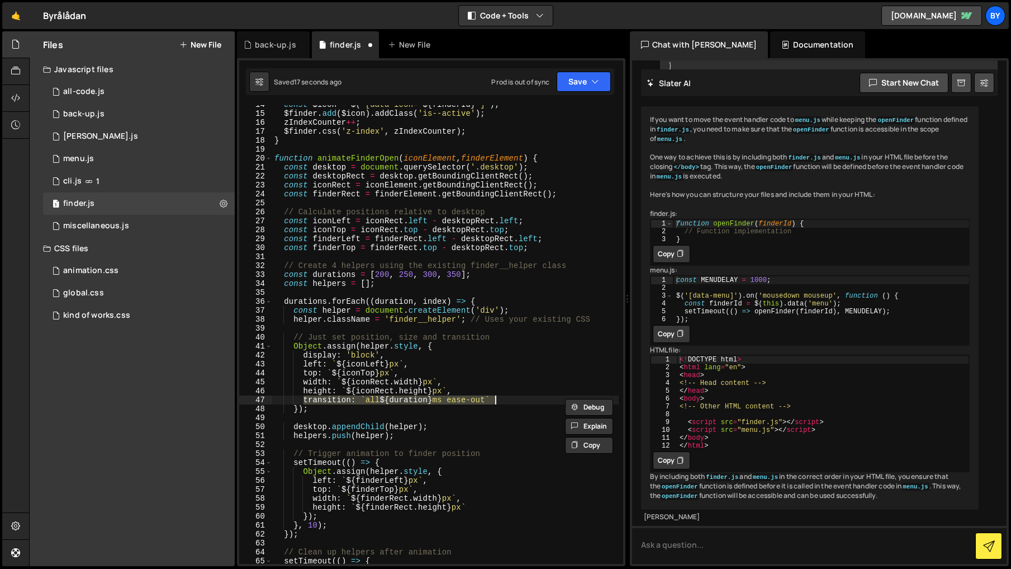
drag, startPoint x: 480, startPoint y: 366, endPoint x: 474, endPoint y: 368, distance: 6.8
click at [480, 366] on div "const $icon = $ ( ` [data-icon=" ${ finderId } "] ` ) ; $finder . add ( $icon )…" at bounding box center [445, 338] width 347 height 476
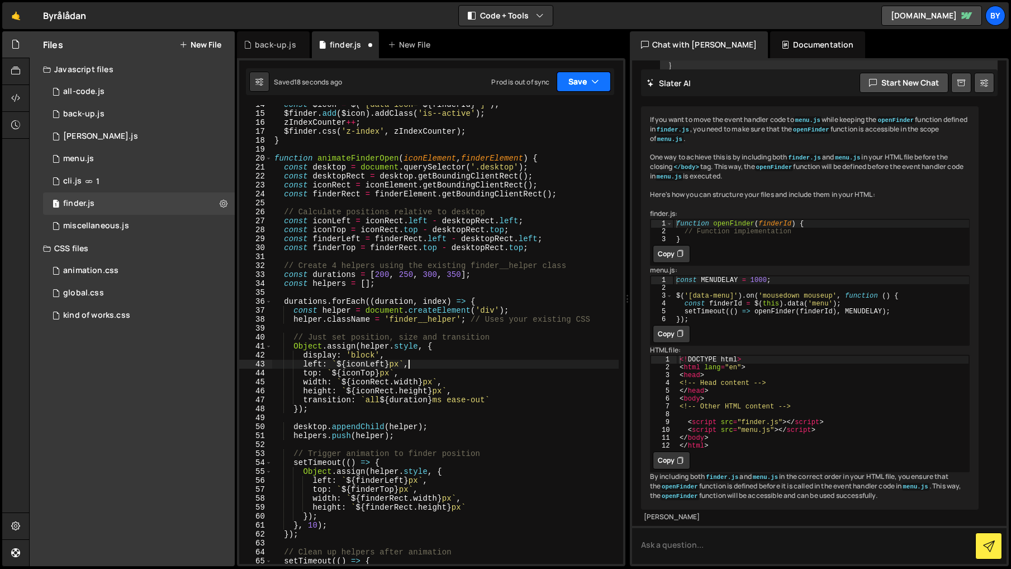
drag, startPoint x: 566, startPoint y: 83, endPoint x: 563, endPoint y: 101, distance: 18.7
click at [566, 84] on button "Save" at bounding box center [584, 82] width 54 height 20
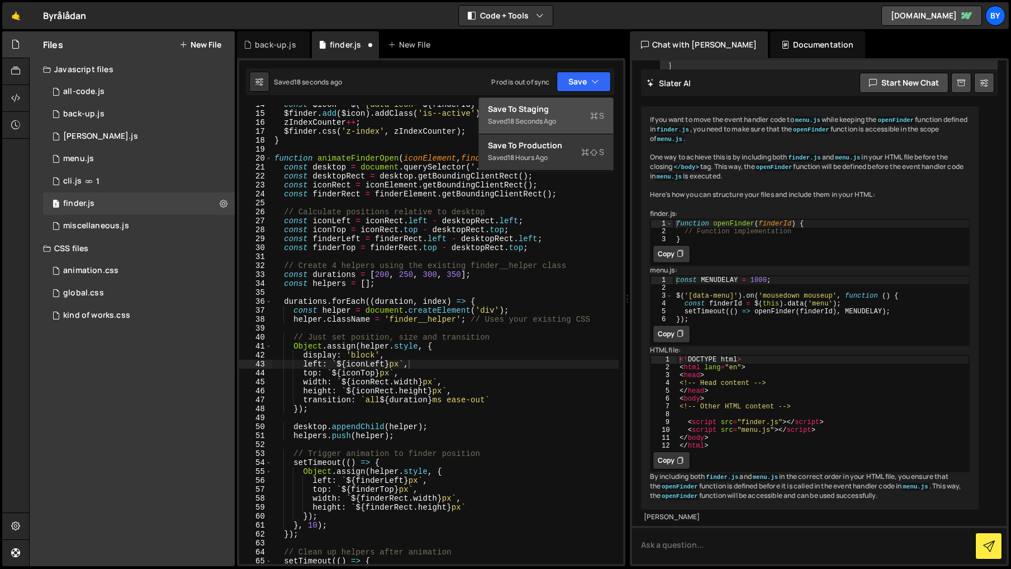
click at [560, 103] on div "Save to Staging S" at bounding box center [546, 108] width 116 height 11
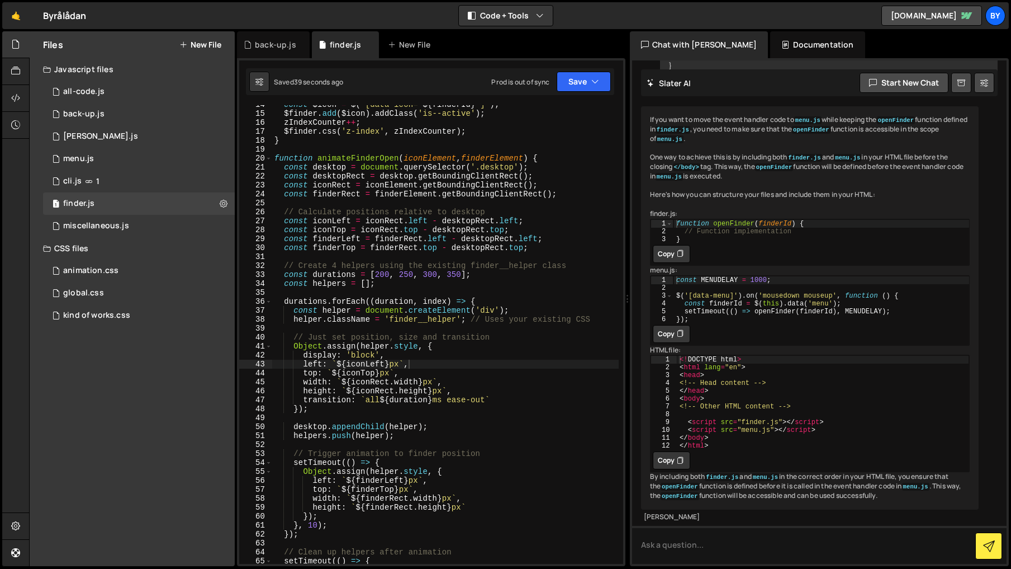
click at [387, 271] on div "const $icon = $ ( ` [data-icon=" ${ finderId } "] ` ) ; $finder . add ( $icon )…" at bounding box center [445, 338] width 347 height 476
type textarea "const durations = [200, 250, 300, 350];"
click at [423, 294] on div "const $icon = $ ( ` [data-icon=" ${ finderId } "] ` ) ; $finder . add ( $icon )…" at bounding box center [445, 338] width 347 height 476
type textarea "});"
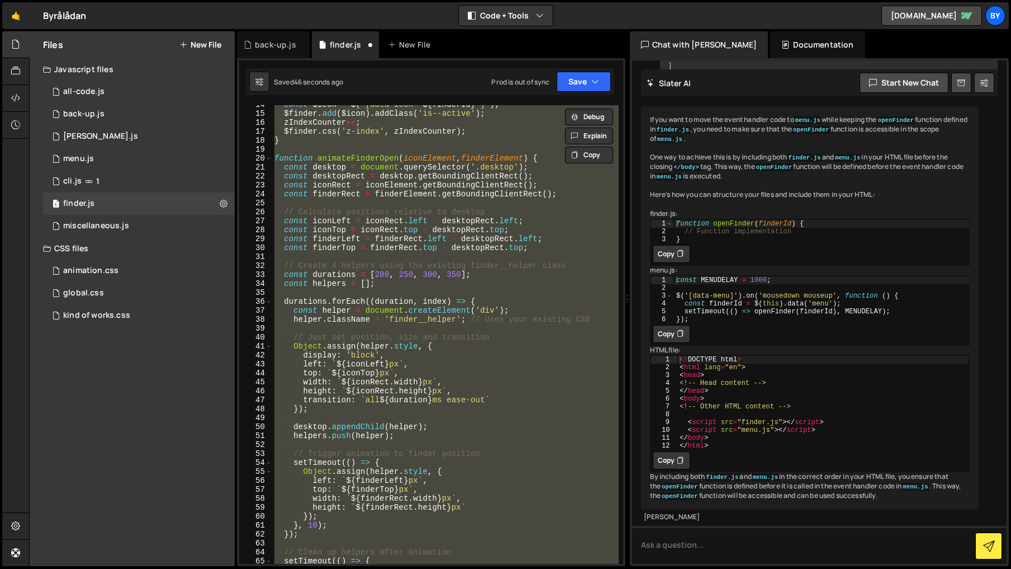
click at [414, 296] on div "const $icon = $ ( ` [data-icon=" ${ finderId } "] ` ) ; $finder . add ( $icon )…" at bounding box center [445, 334] width 347 height 458
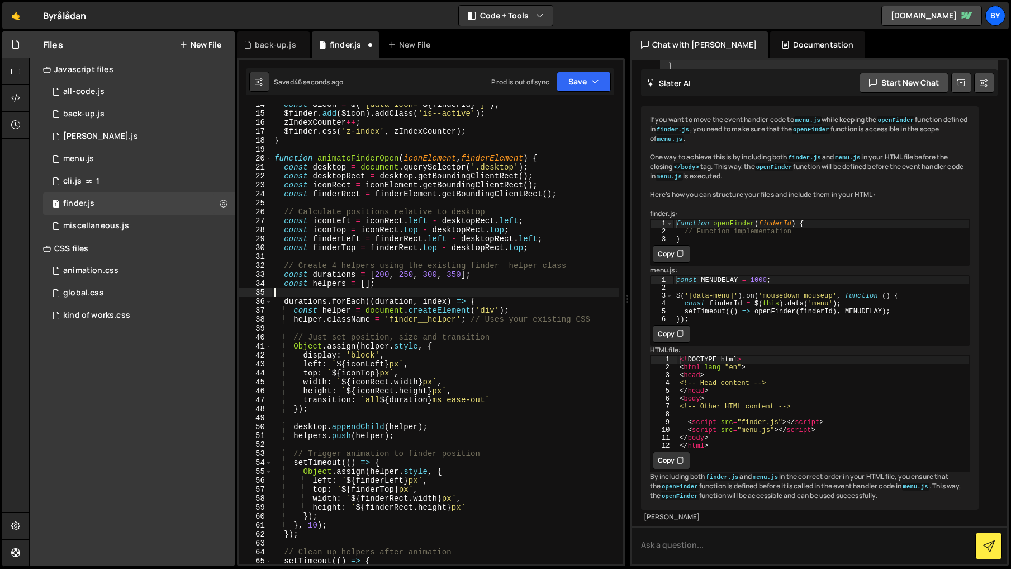
drag, startPoint x: 387, startPoint y: 275, endPoint x: 390, endPoint y: 283, distance: 9.6
click at [387, 275] on div "const $icon = $ ( ` [data-icon=" ${ finderId } "] ` ) ; $finder . add ( $icon )…" at bounding box center [445, 338] width 347 height 476
click at [597, 81] on icon "button" at bounding box center [595, 81] width 8 height 11
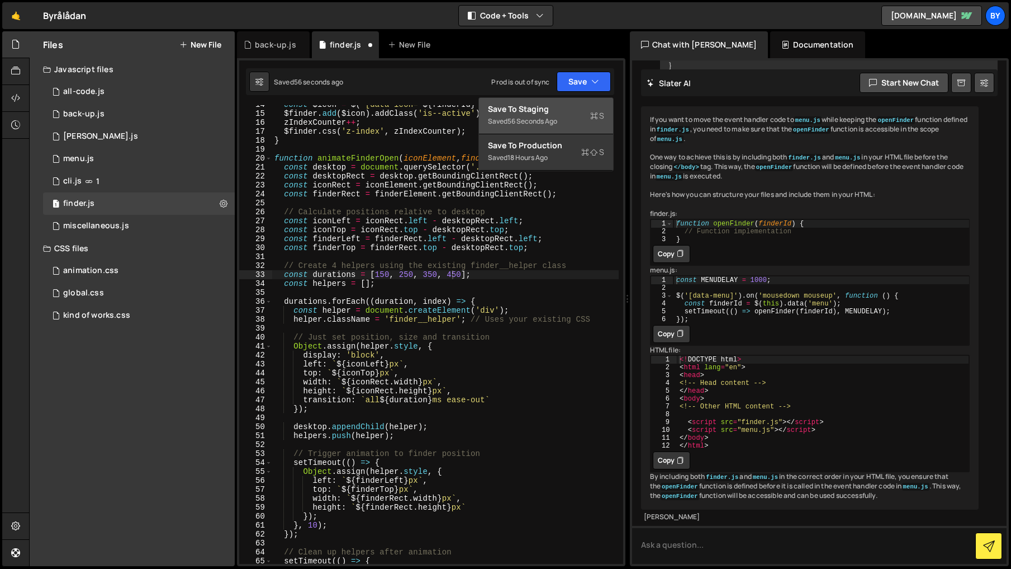
click at [565, 111] on div "Save to Staging S" at bounding box center [546, 108] width 116 height 11
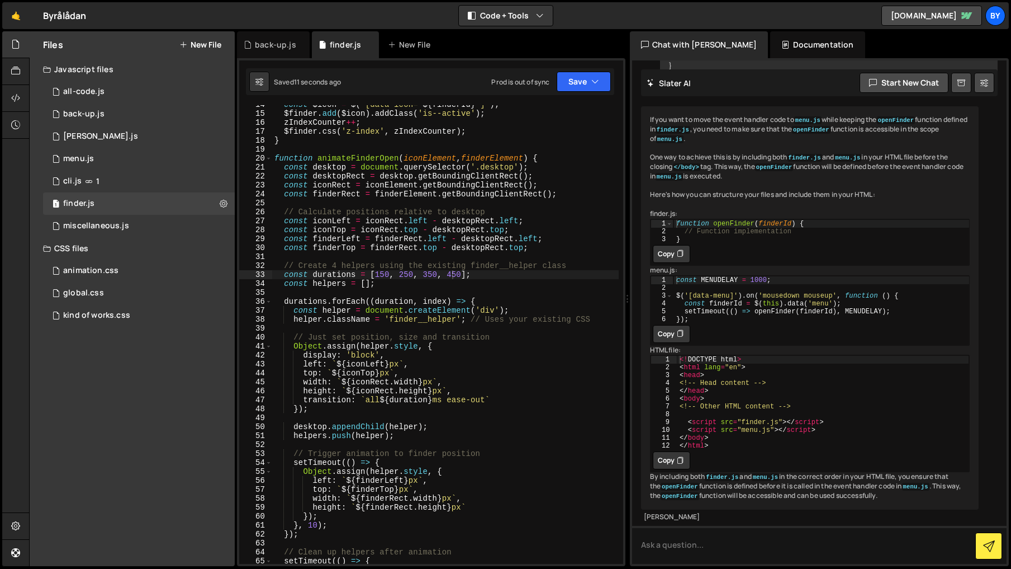
click at [409, 276] on div "const $icon = $ ( ` [data-icon=" ${ finderId } "] ` ) ; $finder . add ( $icon )…" at bounding box center [445, 338] width 347 height 476
click at [592, 85] on icon "button" at bounding box center [595, 81] width 8 height 11
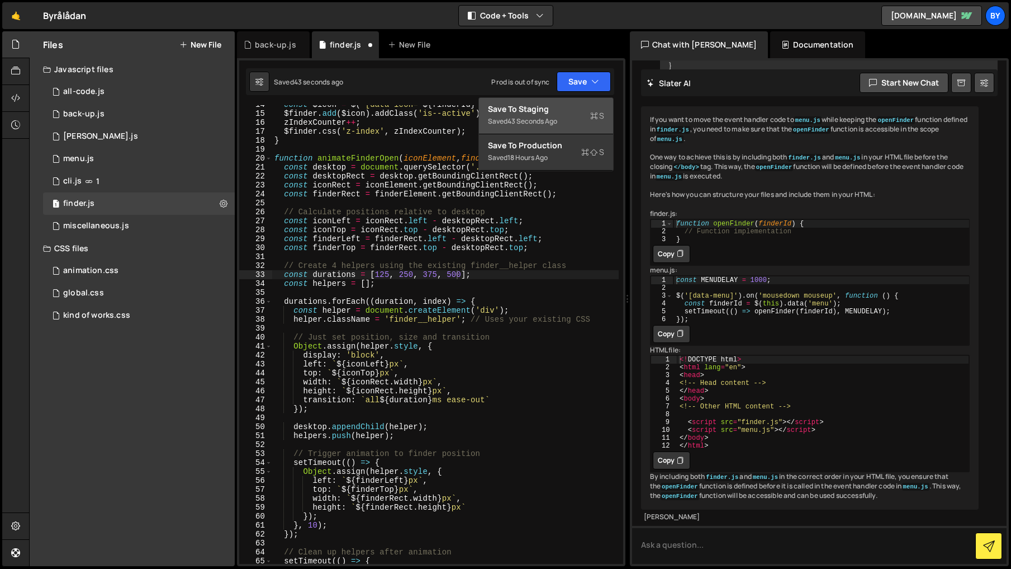
click at [566, 106] on div "Save to Staging S" at bounding box center [546, 108] width 116 height 11
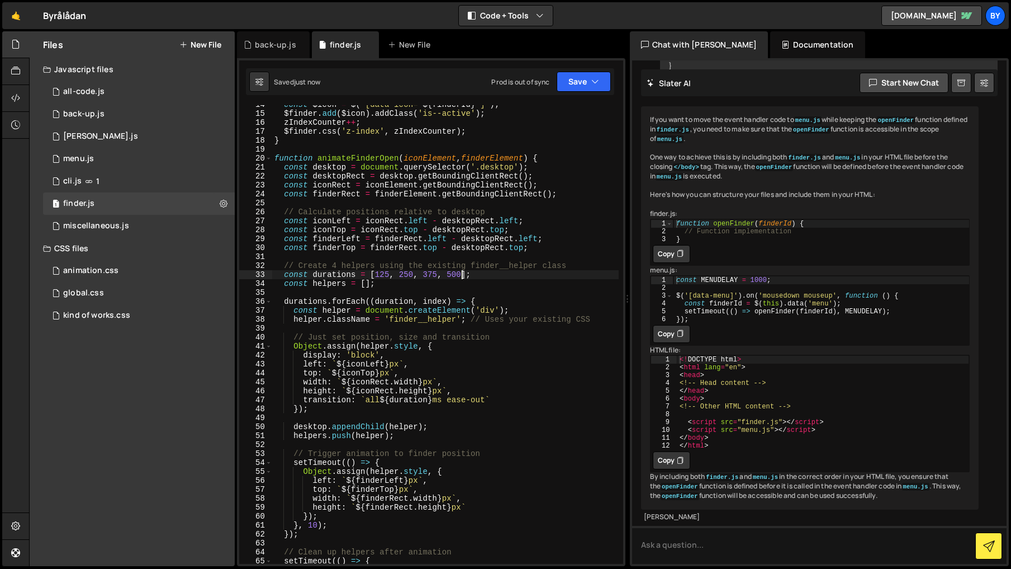
drag, startPoint x: 462, startPoint y: 276, endPoint x: 466, endPoint y: 282, distance: 7.8
click at [462, 276] on div "const $icon = $ ( ` [data-icon=" ${ finderId } "] ` ) ; $finder . add ( $icon )…" at bounding box center [445, 338] width 347 height 476
drag, startPoint x: 594, startPoint y: 94, endPoint x: 592, endPoint y: 84, distance: 10.2
click at [594, 94] on div "Saved 24 seconds ago Prod is out of sync Upgrade to Edit Save Save to Staging S…" at bounding box center [430, 81] width 368 height 27
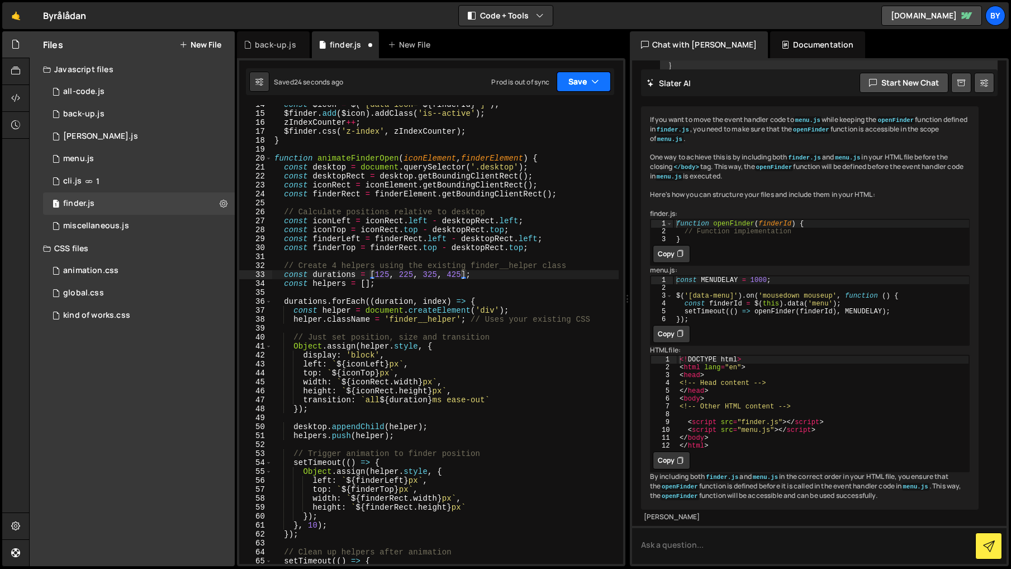
drag, startPoint x: 586, startPoint y: 84, endPoint x: 566, endPoint y: 105, distance: 28.9
click at [586, 84] on button "Save" at bounding box center [584, 82] width 54 height 20
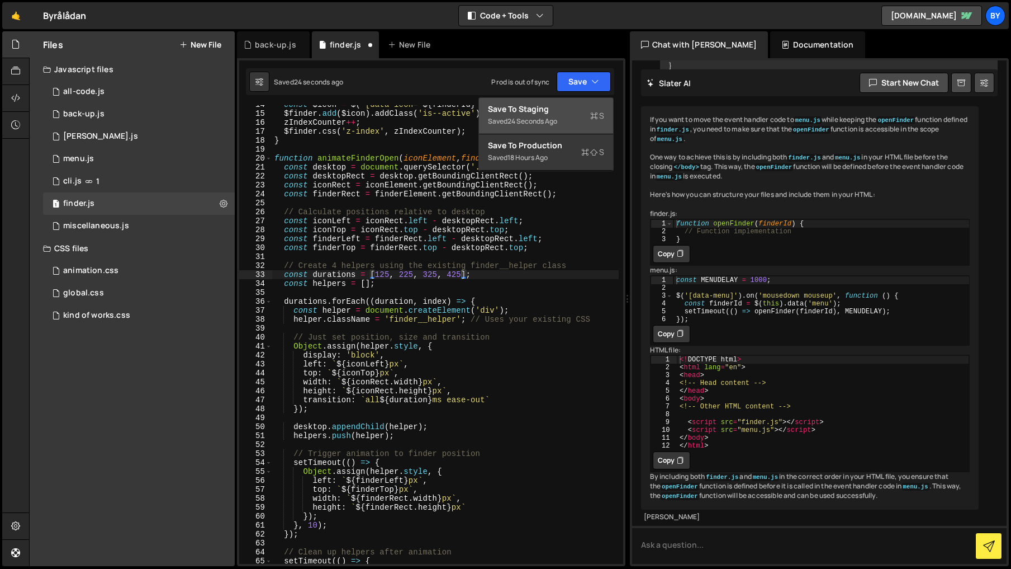
click at [566, 105] on div "Save to Staging S" at bounding box center [546, 108] width 116 height 11
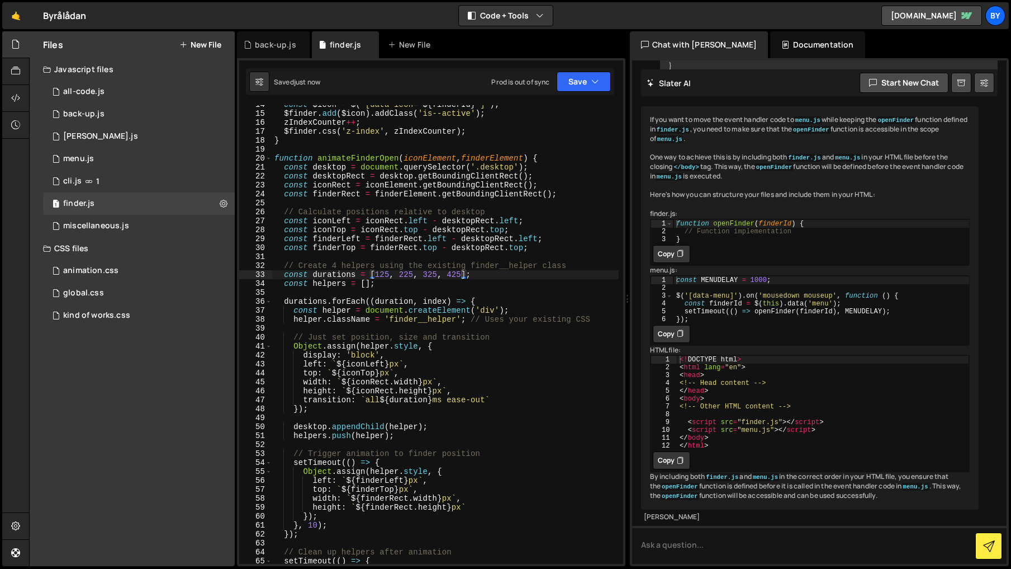
click at [385, 274] on div "const $icon = $ ( ` [data-icon=" ${ finderId } "] ` ) ; $finder . add ( $icon )…" at bounding box center [445, 338] width 347 height 476
drag, startPoint x: 586, startPoint y: 74, endPoint x: 576, endPoint y: 108, distance: 35.7
click at [586, 74] on button "Save" at bounding box center [584, 82] width 54 height 20
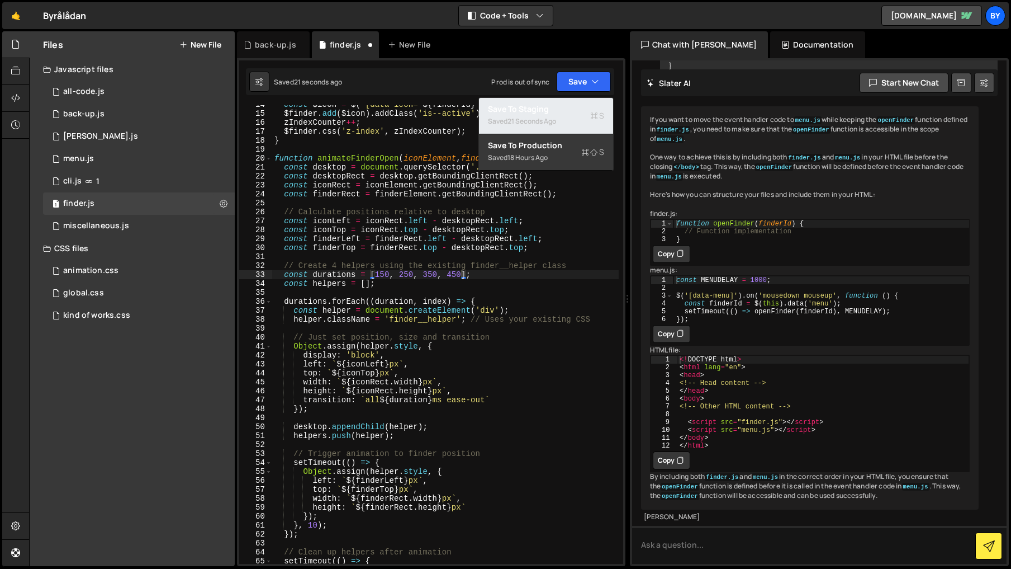
click at [573, 110] on div "Save to Staging S" at bounding box center [546, 108] width 116 height 11
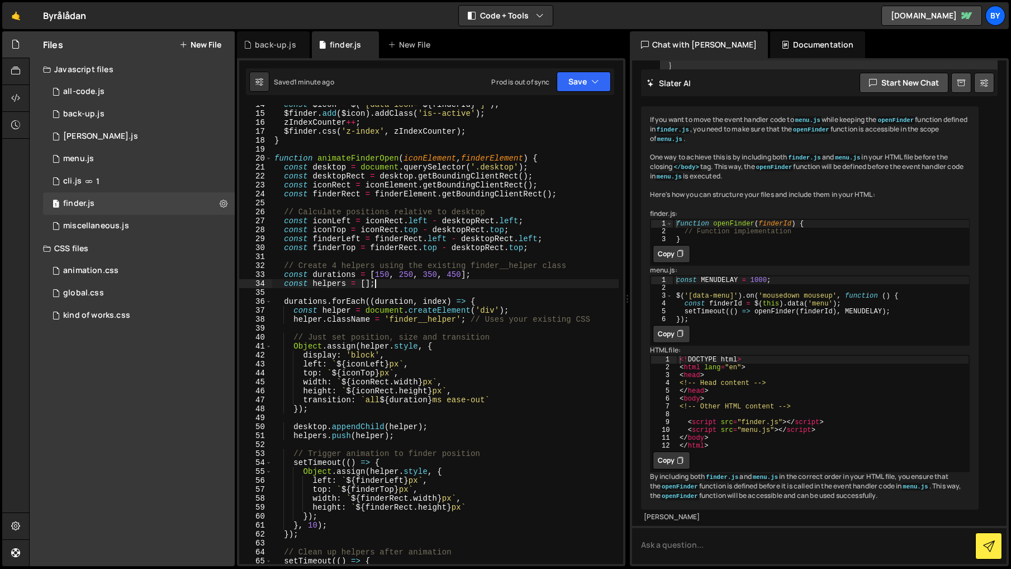
scroll to position [0, 7]
click at [412, 280] on div "const $icon = $ ( ` [data-icon=" ${ finderId } "] ` ) ; $finder . add ( $icon )…" at bounding box center [445, 338] width 347 height 476
click at [384, 276] on div "const $icon = $ ( ` [data-icon=" ${ finderId } "] ` ) ; $finder . add ( $icon )…" at bounding box center [445, 338] width 347 height 476
click at [569, 69] on div "Saved 1 minute ago Prod is out of sync Upgrade to Edit Save Save to Staging S S…" at bounding box center [430, 81] width 368 height 27
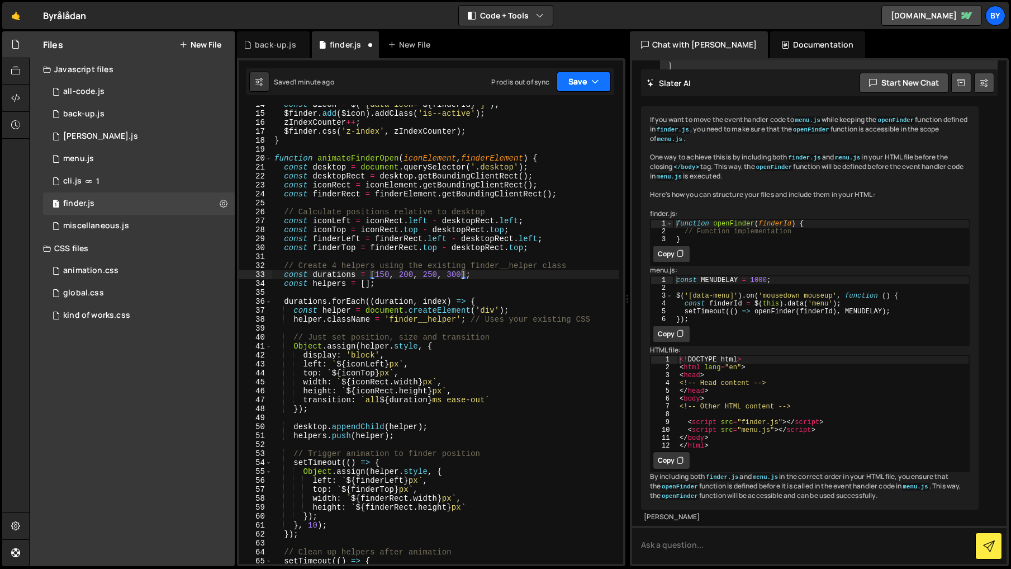
drag, startPoint x: 567, startPoint y: 78, endPoint x: 564, endPoint y: 133, distance: 55.4
click at [566, 85] on button "Save" at bounding box center [584, 82] width 54 height 20
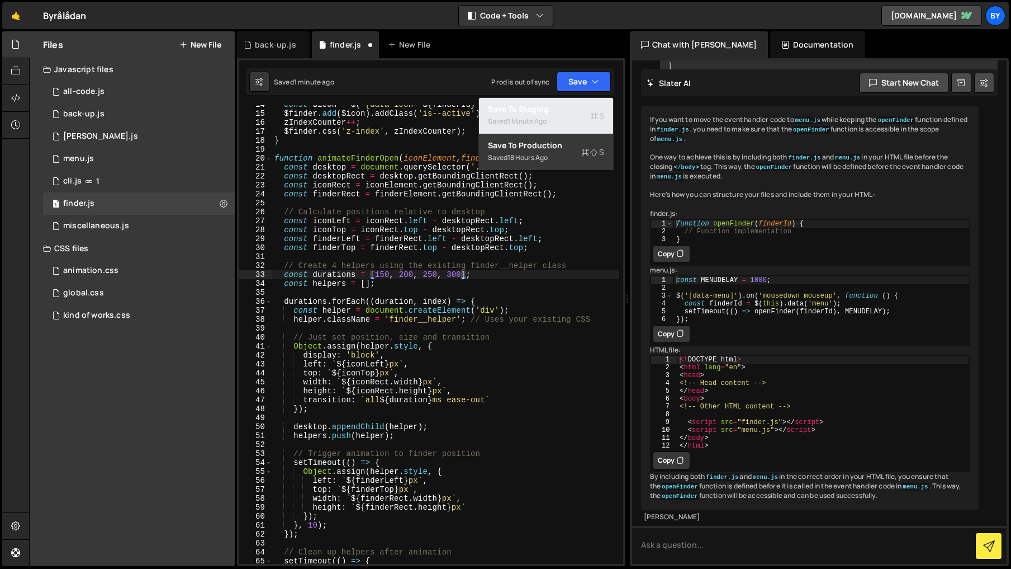
click at [565, 115] on div "Saved 1 minute ago" at bounding box center [546, 121] width 116 height 13
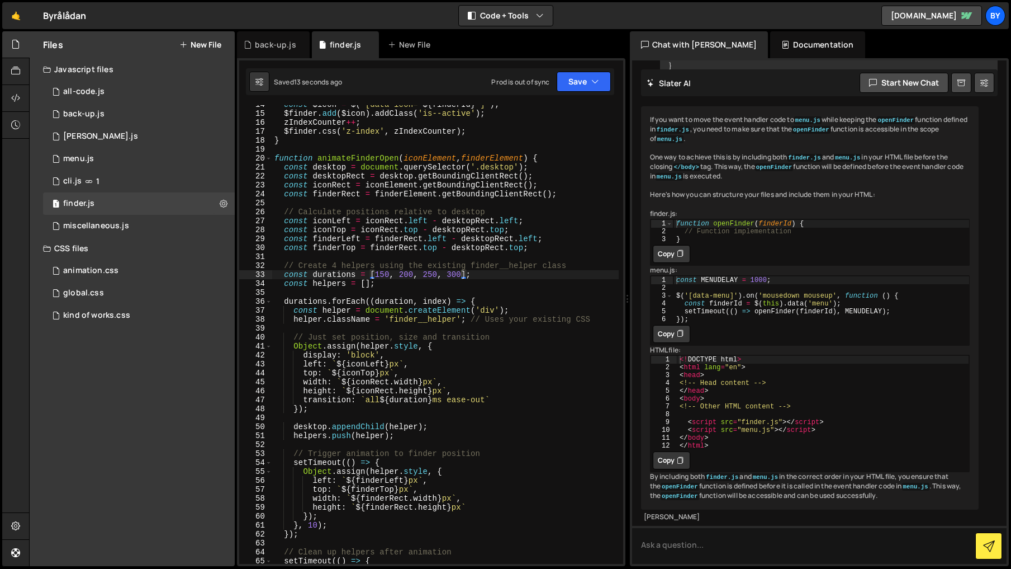
drag, startPoint x: 387, startPoint y: 273, endPoint x: 448, endPoint y: 294, distance: 64.4
click at [387, 273] on div "const $icon = $ ( ` [data-icon=" ${ finderId } "] ` ) ; $finder . add ( $icon )…" at bounding box center [445, 338] width 347 height 476
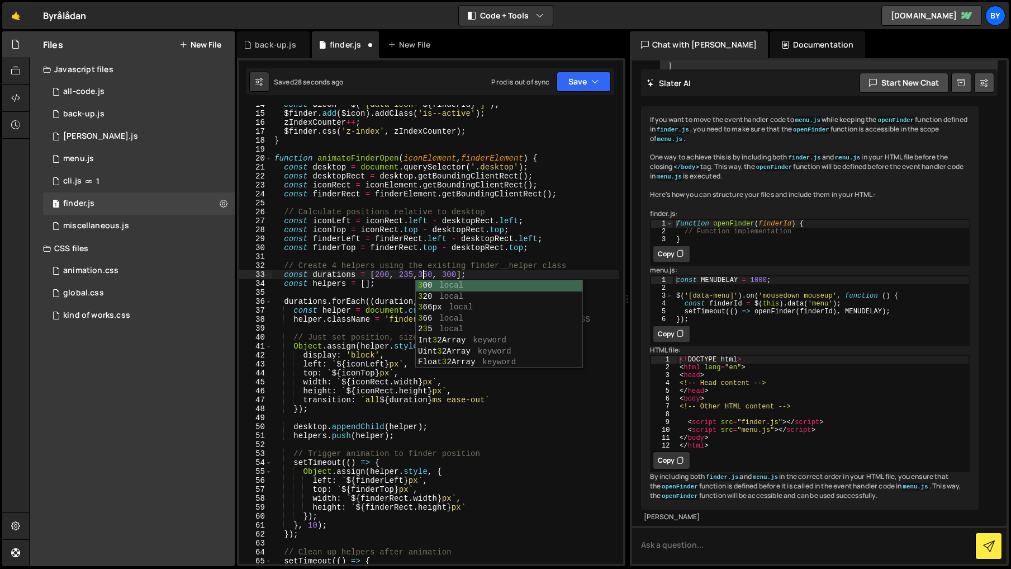
scroll to position [0, 11]
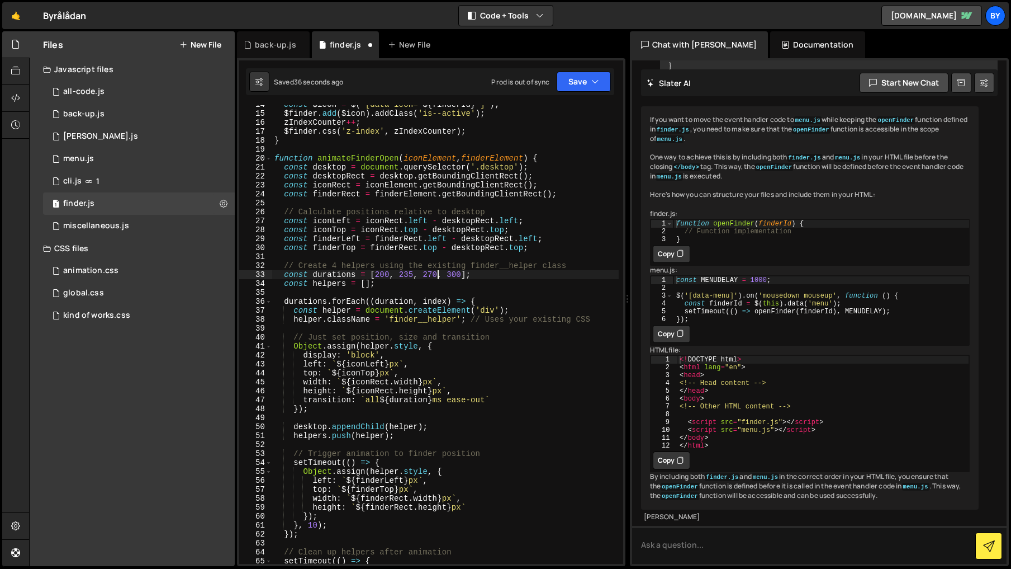
type textarea "const helpers = [];"
click at [591, 89] on button "Save" at bounding box center [584, 82] width 54 height 20
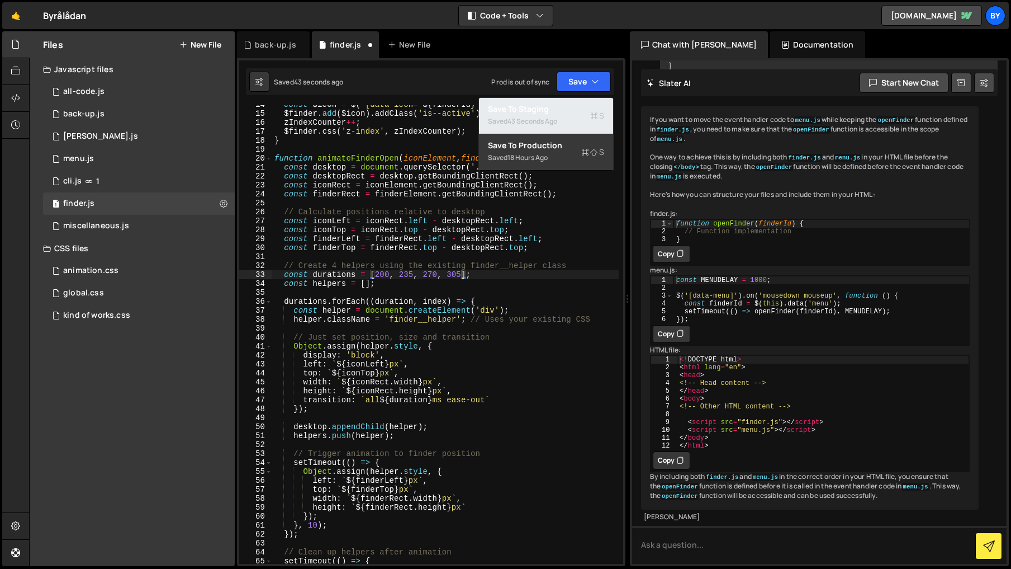
drag, startPoint x: 534, startPoint y: 117, endPoint x: 522, endPoint y: 119, distance: 11.9
click at [534, 117] on div "43 seconds ago" at bounding box center [533, 121] width 50 height 10
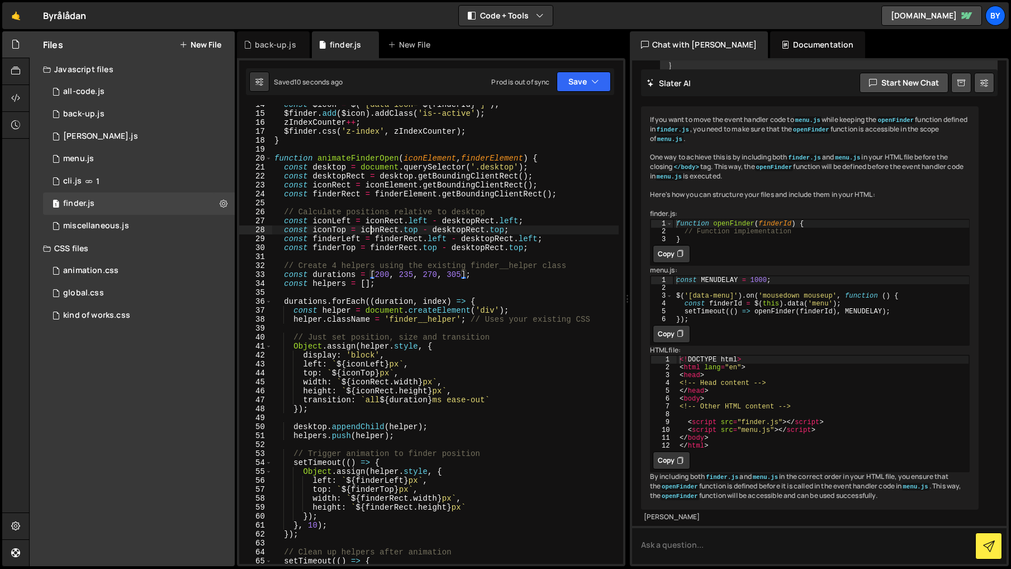
click at [370, 233] on div "const $icon = $ ( ` [data-icon=" ${ finderId } "] ` ) ; $finder . add ( $icon )…" at bounding box center [445, 338] width 347 height 476
type textarea "});"
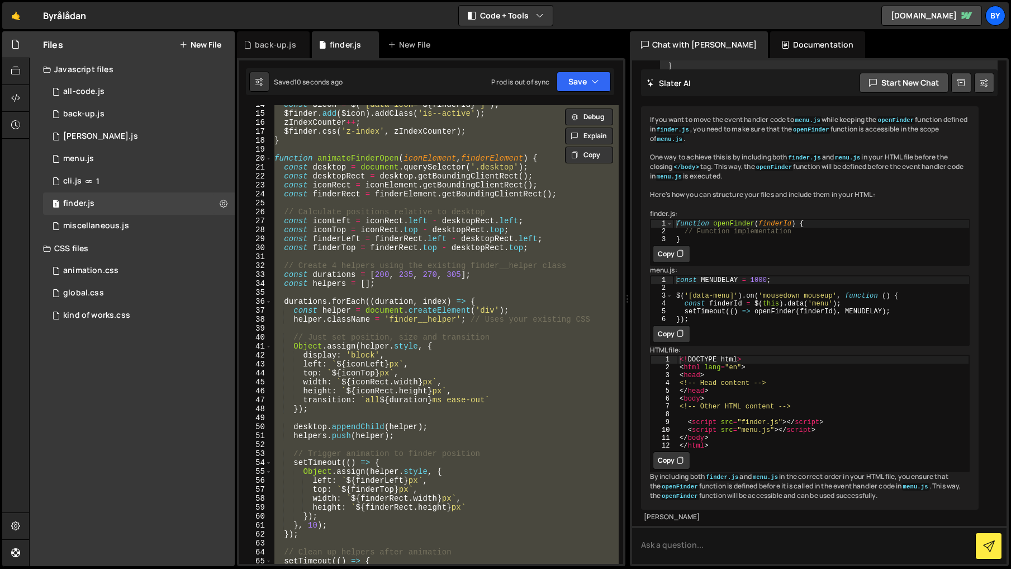
scroll to position [0, 1]
paste textarea
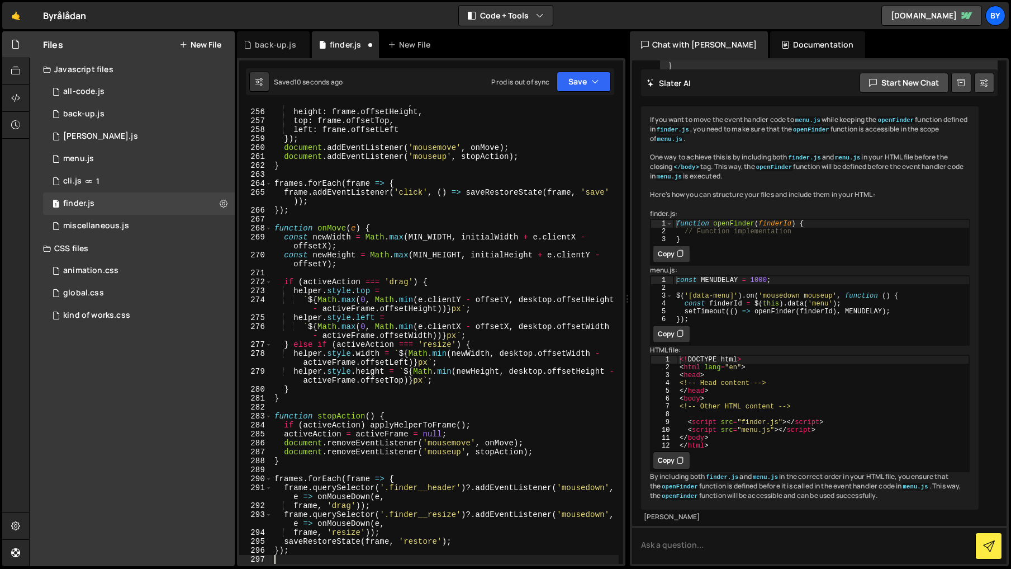
scroll to position [2404, 0]
click at [589, 86] on button "Save" at bounding box center [584, 82] width 54 height 20
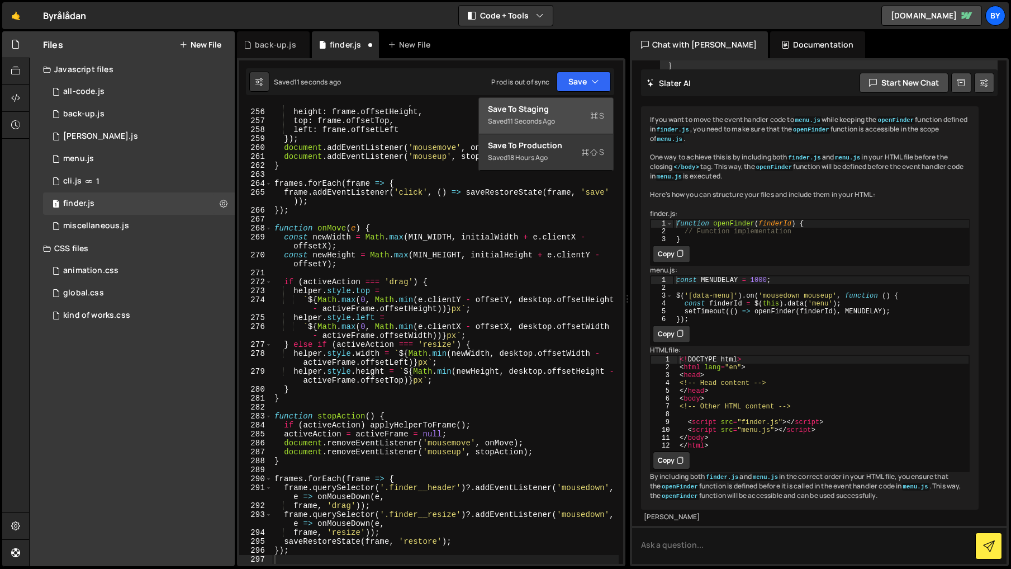
click at [577, 105] on div "Save to Staging S" at bounding box center [546, 108] width 116 height 11
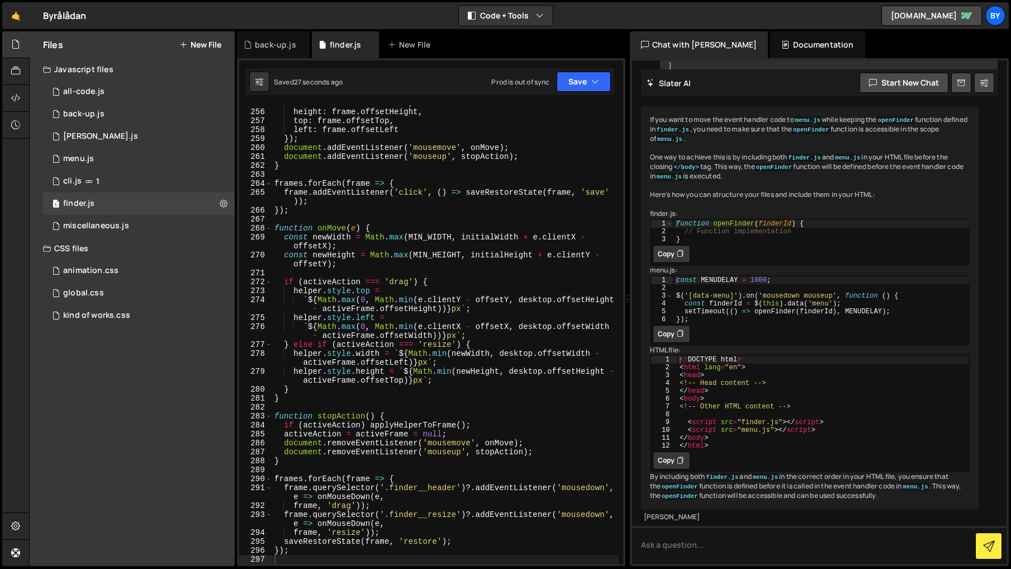
scroll to position [2393, 0]
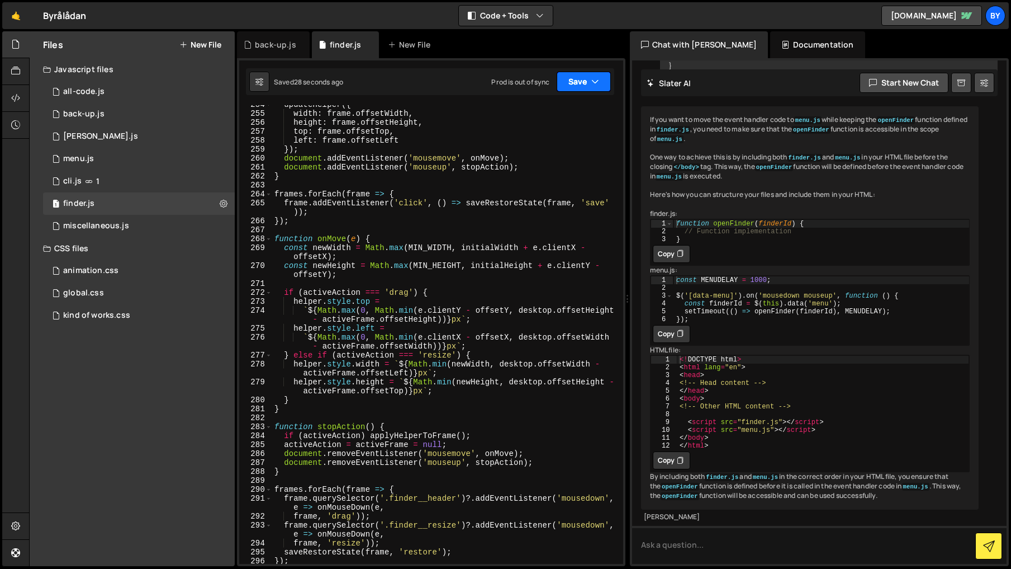
click at [580, 78] on button "Save" at bounding box center [584, 82] width 54 height 20
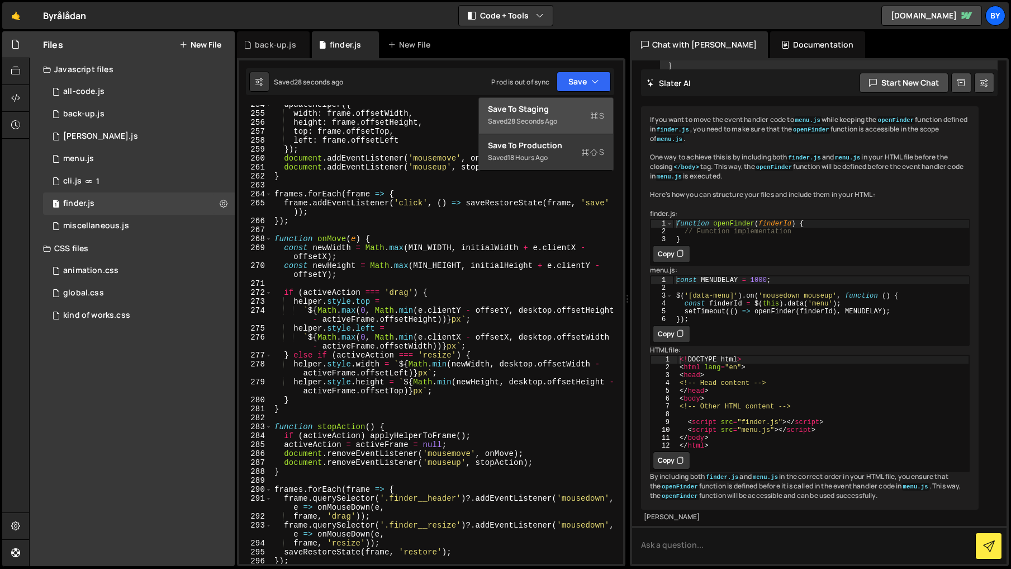
click at [547, 102] on button "Save to Staging S Saved 28 seconds ago" at bounding box center [546, 116] width 134 height 36
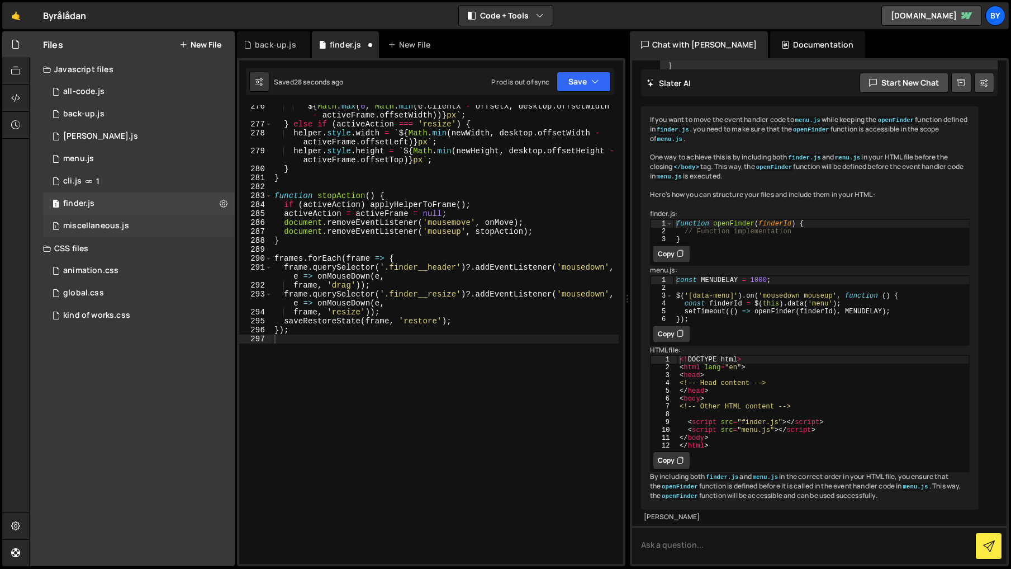
scroll to position [2624, 0]
click at [469, 201] on div "` ${ Math . max ( 0 , Math . min ( e . clientX - offsetX , desktop . offsetWidt…" at bounding box center [445, 344] width 347 height 485
drag, startPoint x: 593, startPoint y: 74, endPoint x: 573, endPoint y: 110, distance: 40.8
click at [591, 77] on button "Save" at bounding box center [584, 82] width 54 height 20
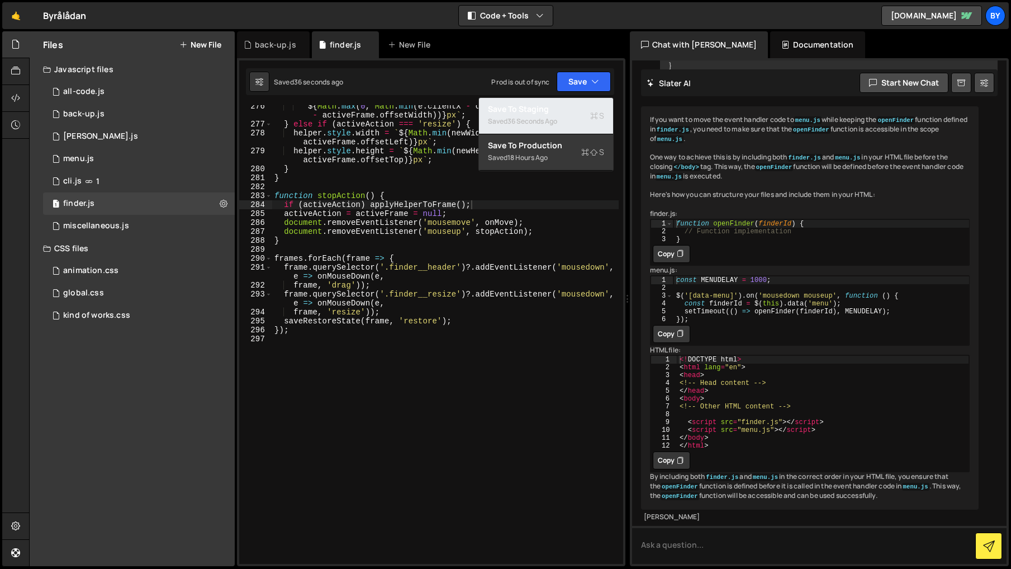
drag, startPoint x: 572, startPoint y: 111, endPoint x: 360, endPoint y: 119, distance: 212.6
click at [572, 111] on div "Save to Staging S" at bounding box center [546, 108] width 116 height 11
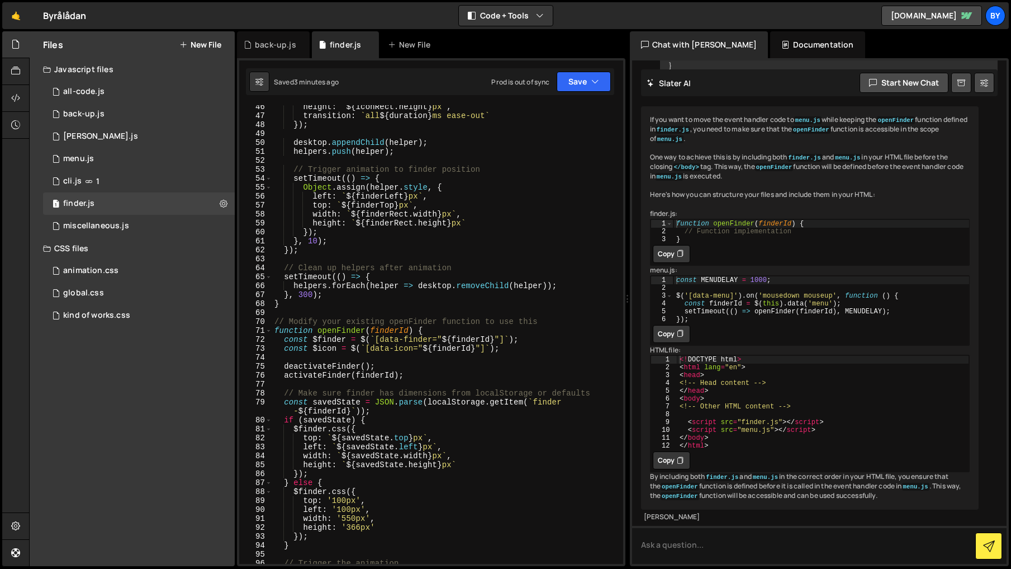
scroll to position [414, 0]
click at [472, 328] on div "height : ` ${ iconRect . height } px ` , transition : ` all ${ duration } ms ea…" at bounding box center [445, 341] width 347 height 476
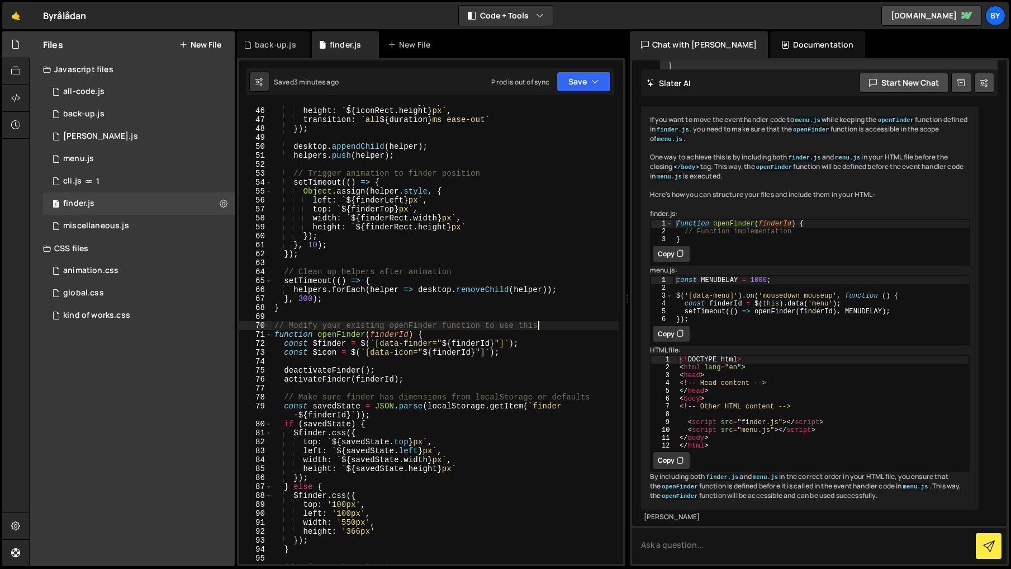
click at [544, 329] on div "width : ` ${ iconRect . width } px ` , height : ` ${ iconRect . height } px ` ,…" at bounding box center [445, 335] width 347 height 476
click at [548, 325] on div "width : ` ${ iconRect . width } px ` , height : ` ${ iconRect . height } px ` ,…" at bounding box center [445, 335] width 347 height 476
click at [551, 326] on div "width : ` ${ iconRect . width } px ` , height : ` ${ iconRect . height } px ` ,…" at bounding box center [445, 336] width 347 height 476
drag, startPoint x: 542, startPoint y: 326, endPoint x: 300, endPoint y: 325, distance: 241.5
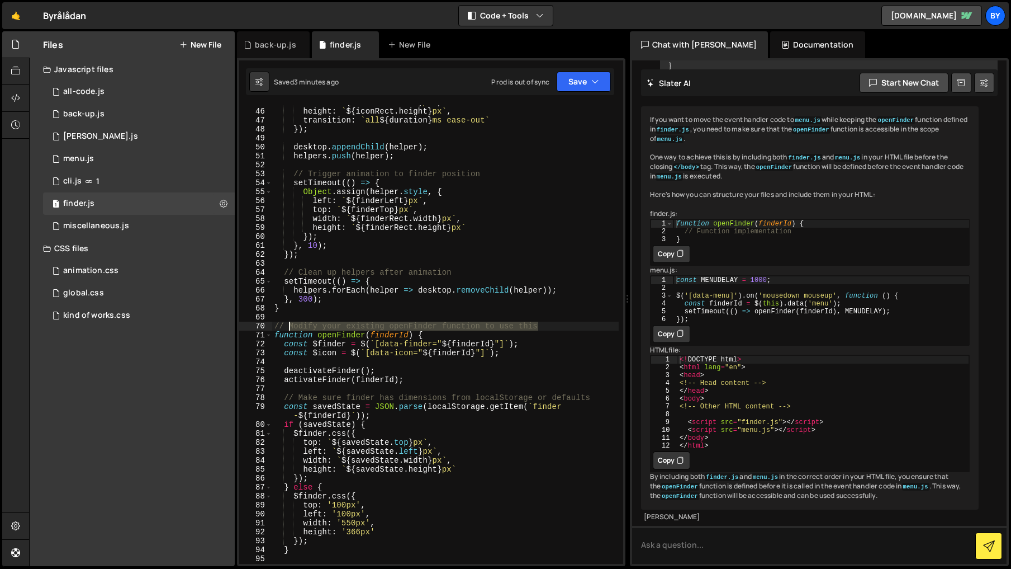
click at [290, 324] on div "width : ` ${ iconRect . width } px ` , height : ` ${ iconRect . height } px ` ,…" at bounding box center [445, 336] width 347 height 476
click at [420, 309] on div "width : ` ${ iconRect . width } px ` , height : ` ${ iconRect . height } px ` ,…" at bounding box center [445, 336] width 347 height 476
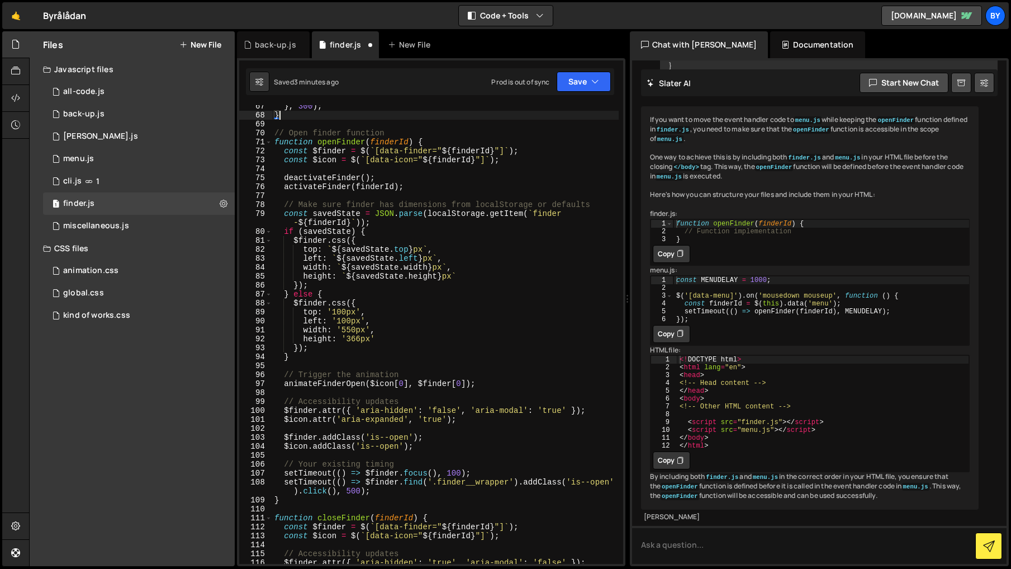
scroll to position [606, 0]
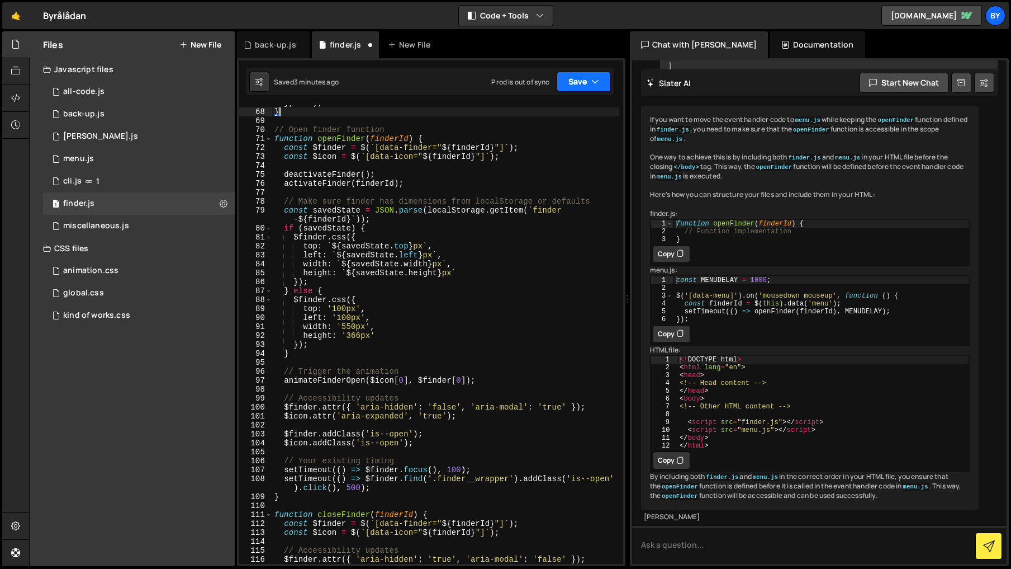
click at [577, 82] on button "Save" at bounding box center [584, 82] width 54 height 20
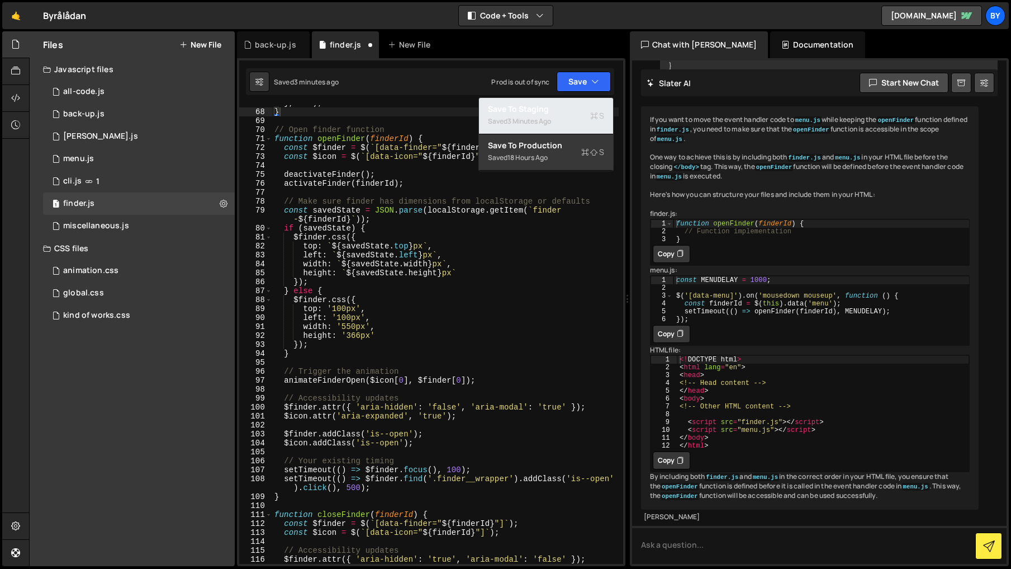
click at [567, 106] on div "Save to Staging S" at bounding box center [546, 108] width 116 height 11
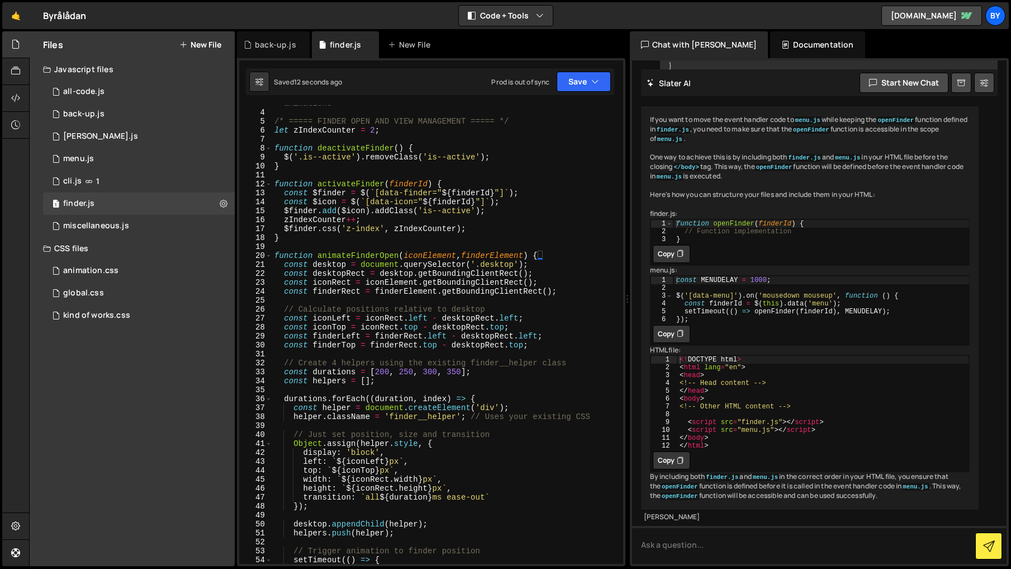
scroll to position [13, 0]
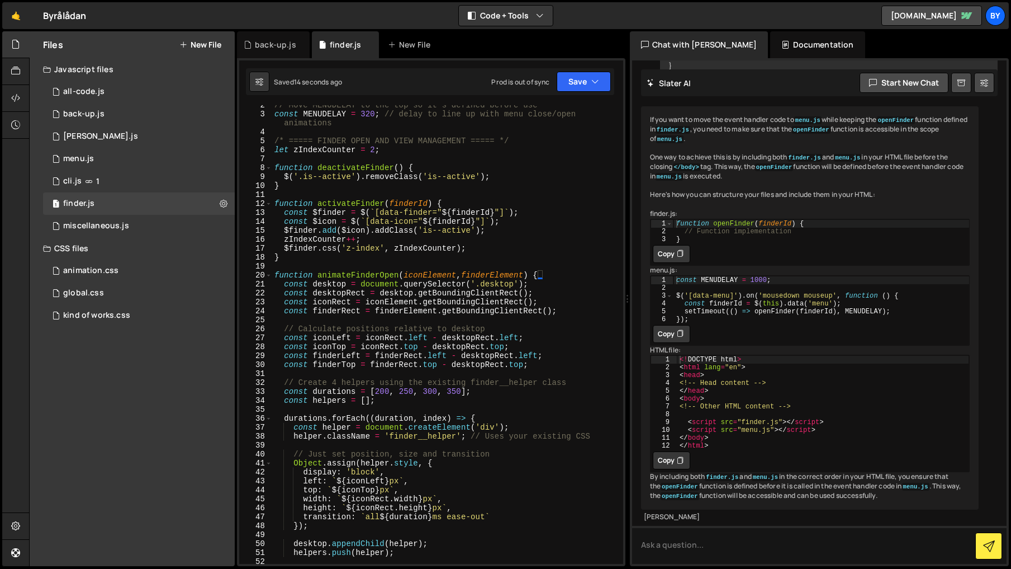
click at [276, 274] on div "// Move MENUDELAY to the top so it's defined before use const MENUDELAY = 320 ;…" at bounding box center [445, 339] width 347 height 476
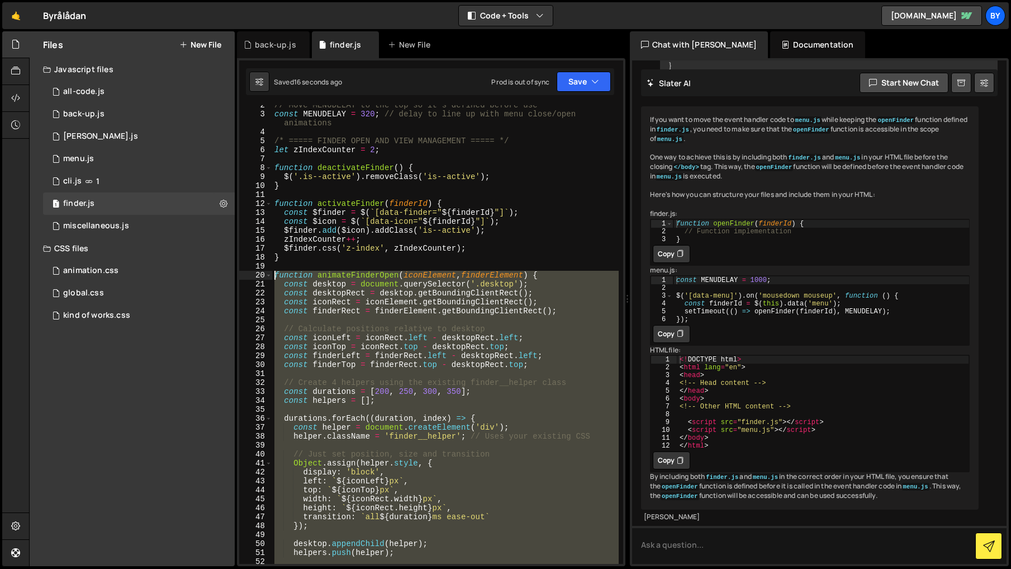
click at [377, 273] on div "// Move MENUDELAY to the top so it's defined before use const MENUDELAY = 320 ;…" at bounding box center [445, 334] width 347 height 458
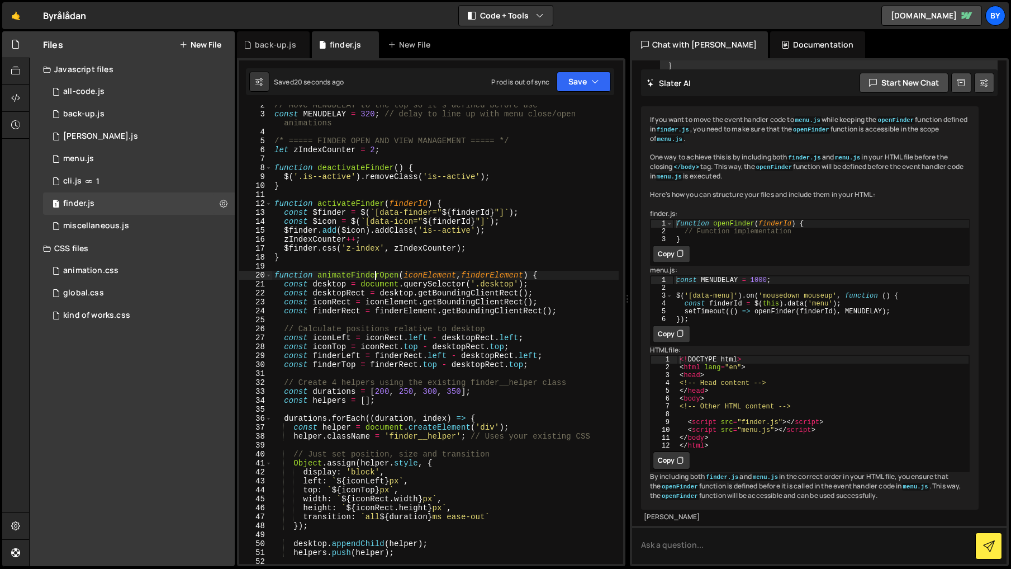
click at [390, 276] on div "// Move MENUDELAY to the top so it's defined before use const MENUDELAY = 320 ;…" at bounding box center [445, 339] width 347 height 476
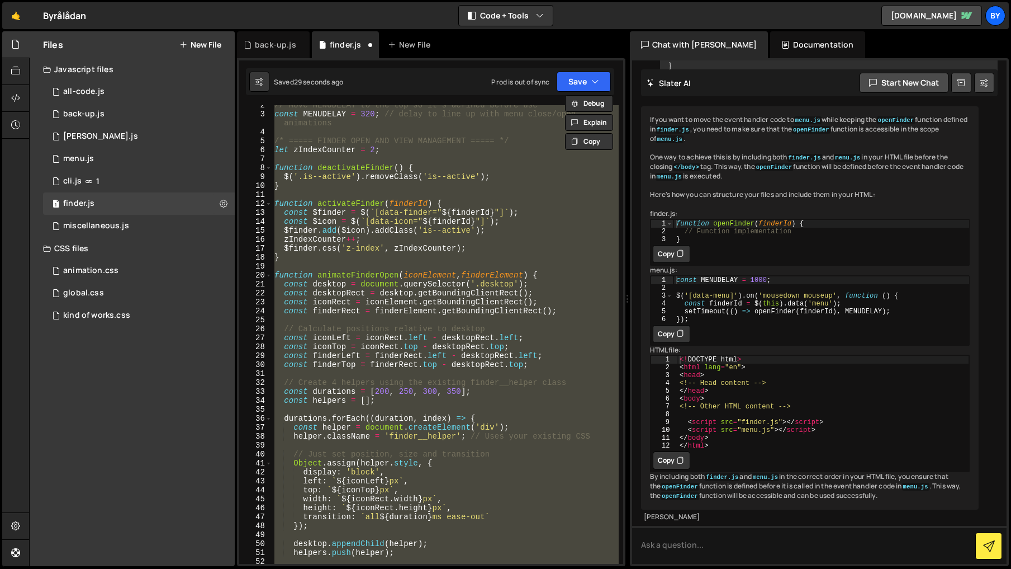
drag, startPoint x: 397, startPoint y: 290, endPoint x: 354, endPoint y: 283, distance: 43.0
click at [397, 290] on div "// Move MENUDELAY to the top so it's defined before use const MENUDELAY = 320 ;…" at bounding box center [445, 334] width 347 height 458
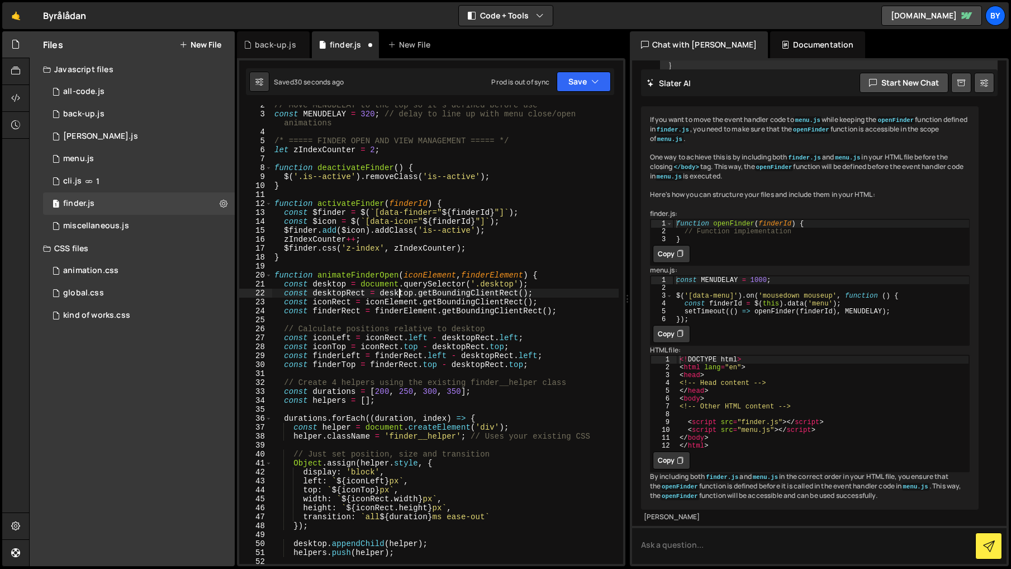
drag, startPoint x: 401, startPoint y: 276, endPoint x: 433, endPoint y: 294, distance: 37.3
click at [402, 277] on div "// Move MENUDELAY to the top so it's defined before use const MENUDELAY = 320 ;…" at bounding box center [445, 339] width 347 height 476
click at [433, 294] on div "// Move MENUDELAY to the top so it's defined before use const MENUDELAY = 320 ;…" at bounding box center [445, 339] width 347 height 476
click at [396, 276] on div "// Move MENUDELAY to the top so it's defined before use const MENUDELAY = 320 ;…" at bounding box center [445, 339] width 347 height 476
click at [380, 276] on div "// Move MENUDELAY to the top so it's defined before use const MENUDELAY = 320 ;…" at bounding box center [445, 339] width 347 height 476
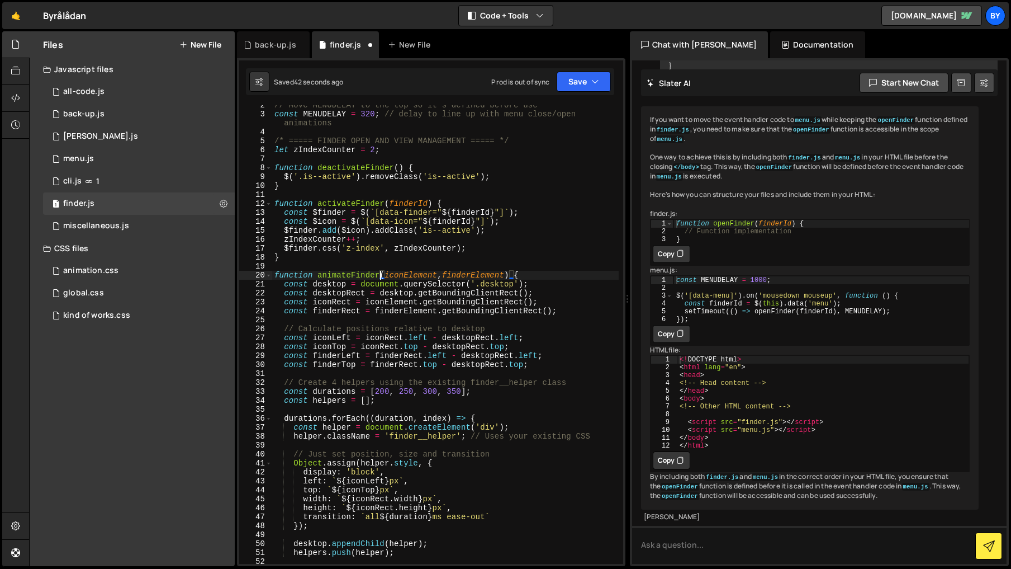
click at [382, 304] on div "// Move MENUDELAY to the top so it's defined before use const MENUDELAY = 320 ;…" at bounding box center [445, 339] width 347 height 476
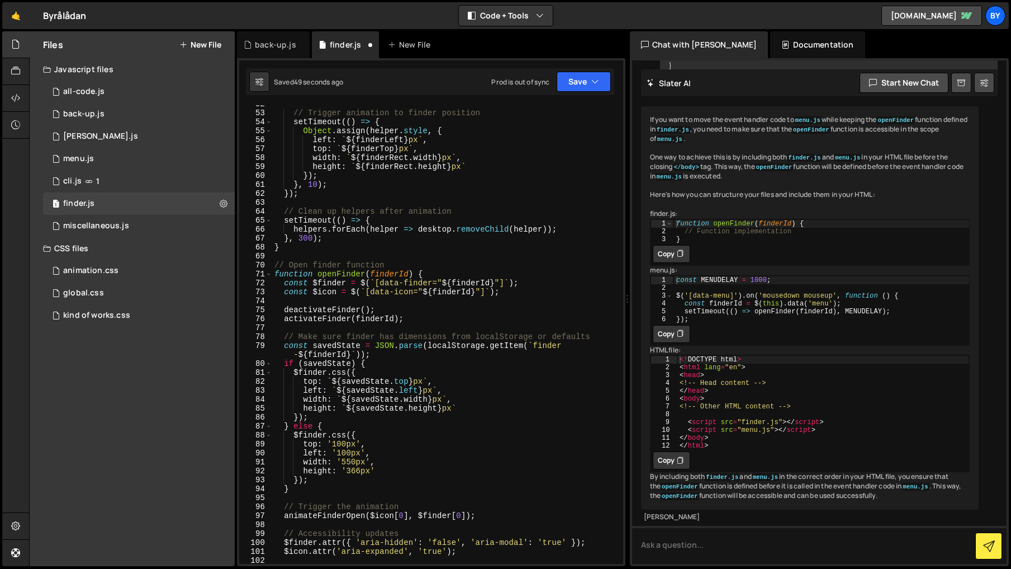
scroll to position [483, 0]
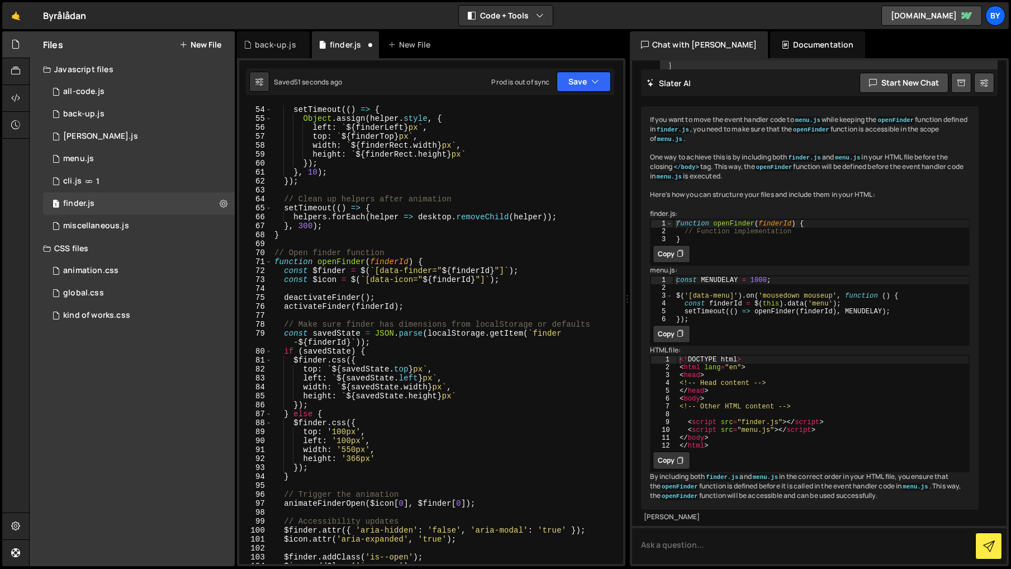
click at [362, 505] on div "setTimeout (( ) => { Object . assign ( helper . style , { left : ` ${ finderLef…" at bounding box center [445, 343] width 347 height 476
click at [439, 327] on div "setTimeout (( ) => { Object . assign ( helper . style , { left : ` ${ finderLef…" at bounding box center [445, 343] width 347 height 476
drag, startPoint x: 595, startPoint y: 74, endPoint x: 583, endPoint y: 90, distance: 20.7
click at [595, 74] on button "Save" at bounding box center [584, 82] width 54 height 20
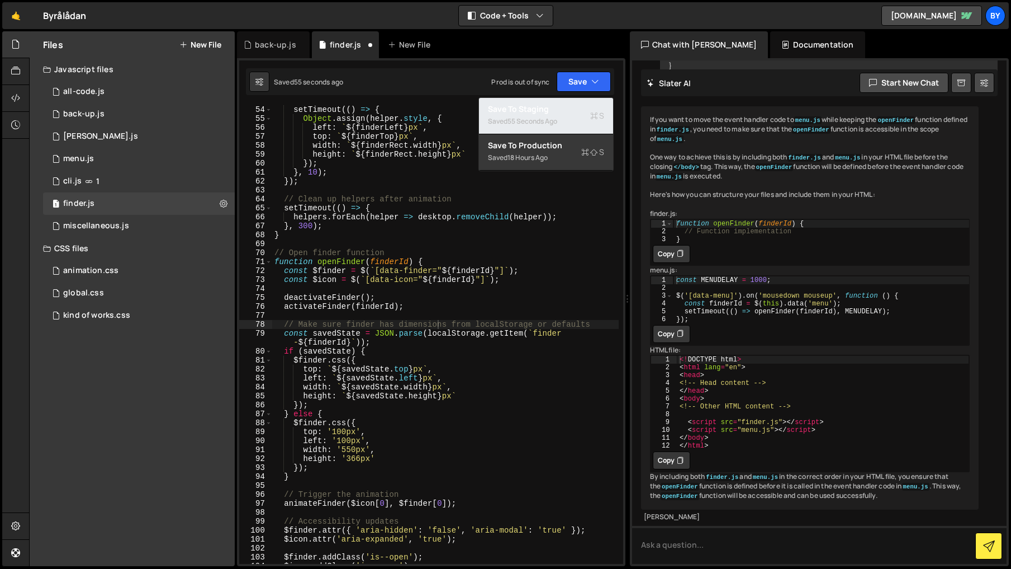
click at [562, 118] on div "Saved 55 seconds ago" at bounding box center [546, 121] width 116 height 13
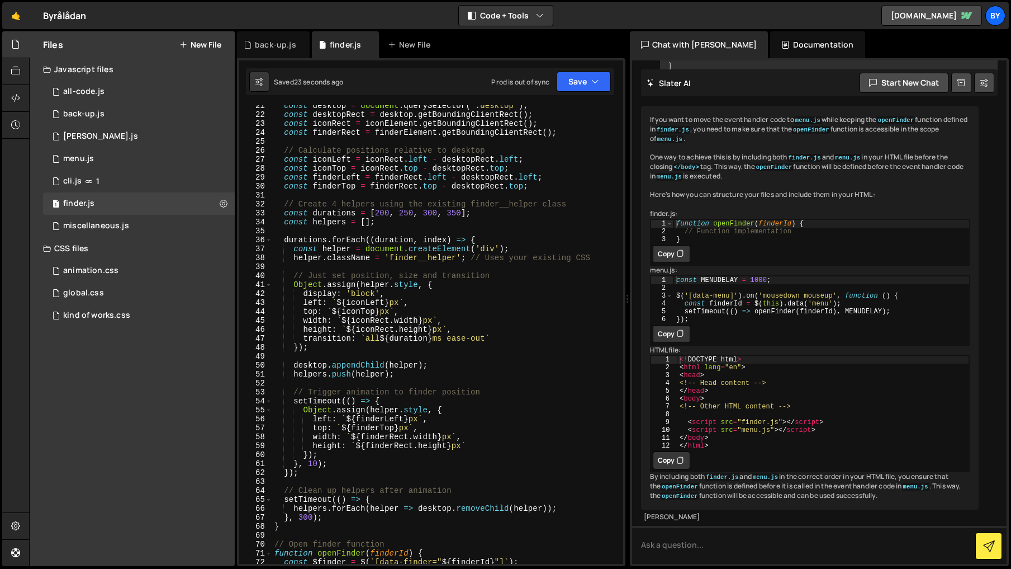
scroll to position [193, 0]
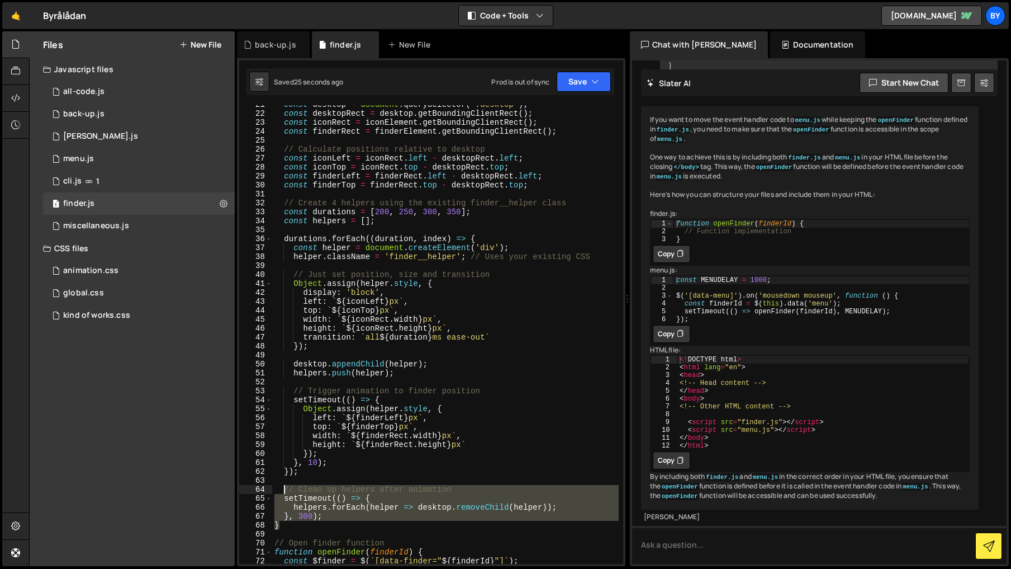
drag, startPoint x: 307, startPoint y: 527, endPoint x: 286, endPoint y: 491, distance: 41.3
click at [282, 489] on div "const desktop = document . querySelector ( '.desktop' ) ; const desktopRect = d…" at bounding box center [445, 338] width 347 height 476
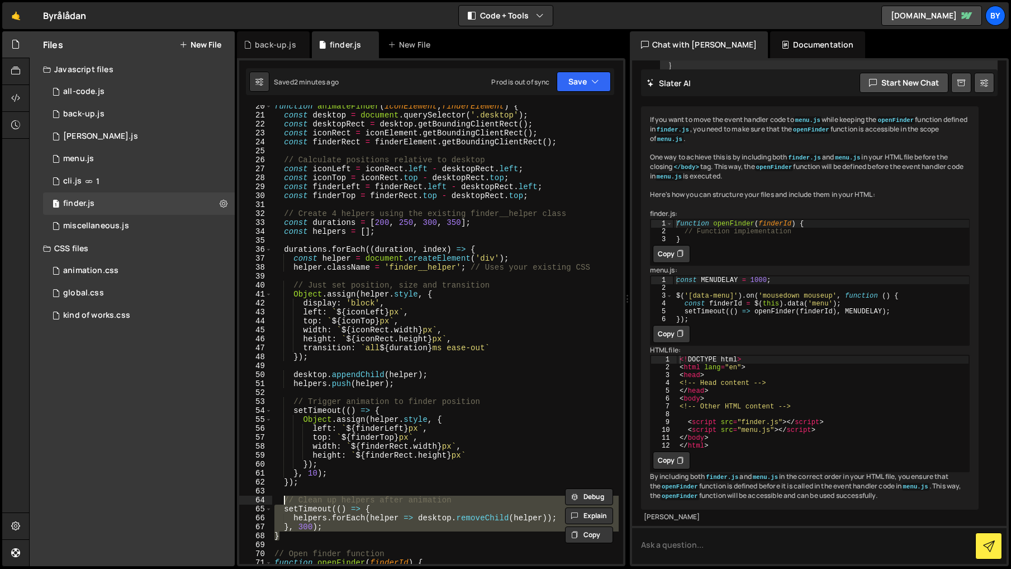
scroll to position [187, 0]
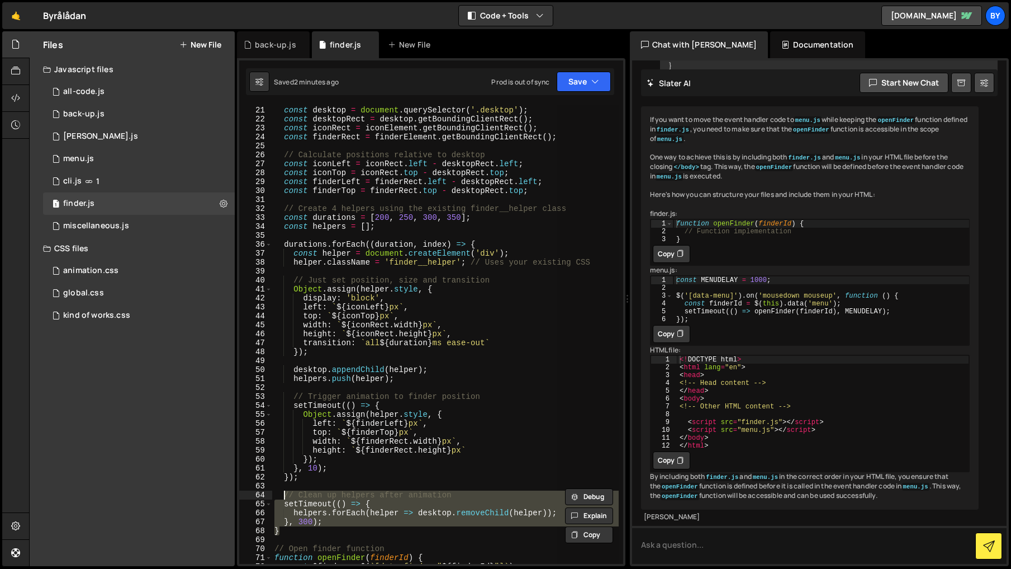
drag, startPoint x: 413, startPoint y: 495, endPoint x: 321, endPoint y: 513, distance: 93.3
click at [413, 495] on div "function animateFinder ( iconElement , finderElement ) { const desktop = docume…" at bounding box center [445, 334] width 347 height 458
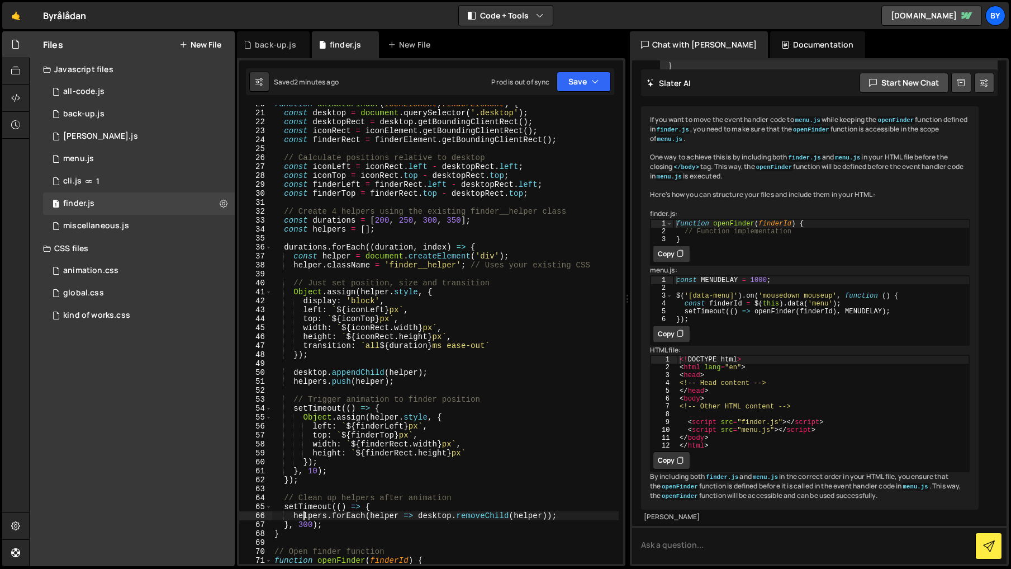
click at [304, 519] on div "function animateFinder ( iconElement , finderElement ) { const desktop = docume…" at bounding box center [445, 338] width 347 height 476
click at [306, 530] on div "function animateFinder ( iconElement , finderElement ) { const desktop = docume…" at bounding box center [445, 338] width 347 height 476
drag, startPoint x: 302, startPoint y: 527, endPoint x: 333, endPoint y: 547, distance: 37.1
click at [302, 527] on div "function animateFinder ( iconElement , finderElement ) { const desktop = docume…" at bounding box center [445, 338] width 347 height 476
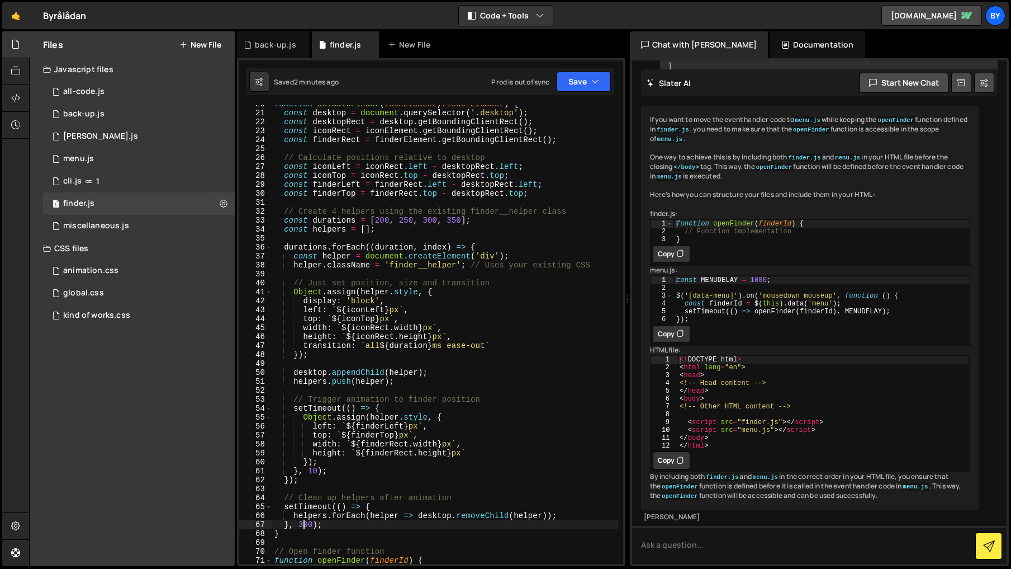
scroll to position [0, 2]
click at [438, 424] on div "function animateFinder ( iconElement , finderElement ) { const desktop = docume…" at bounding box center [445, 338] width 347 height 476
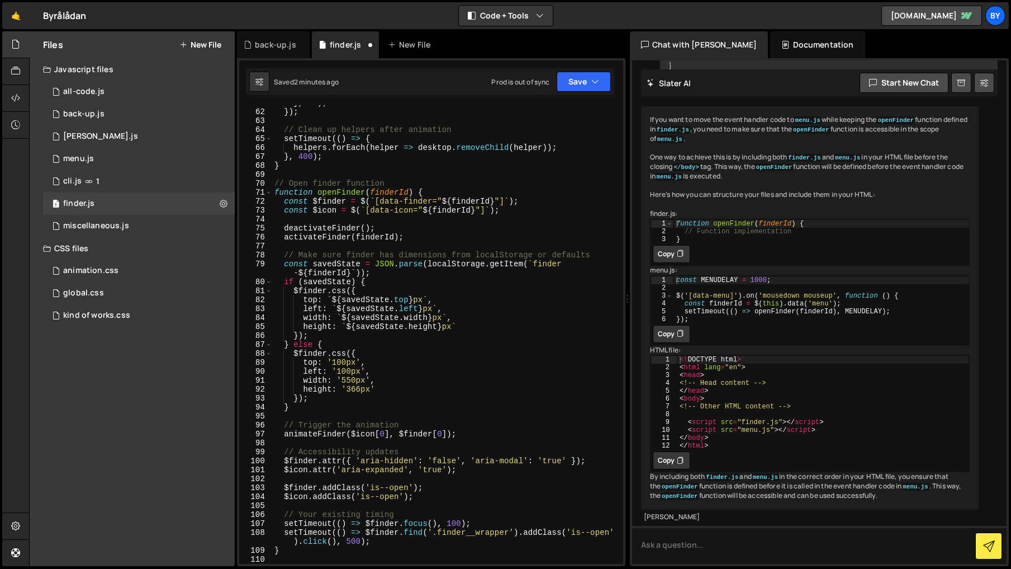
scroll to position [562, 0]
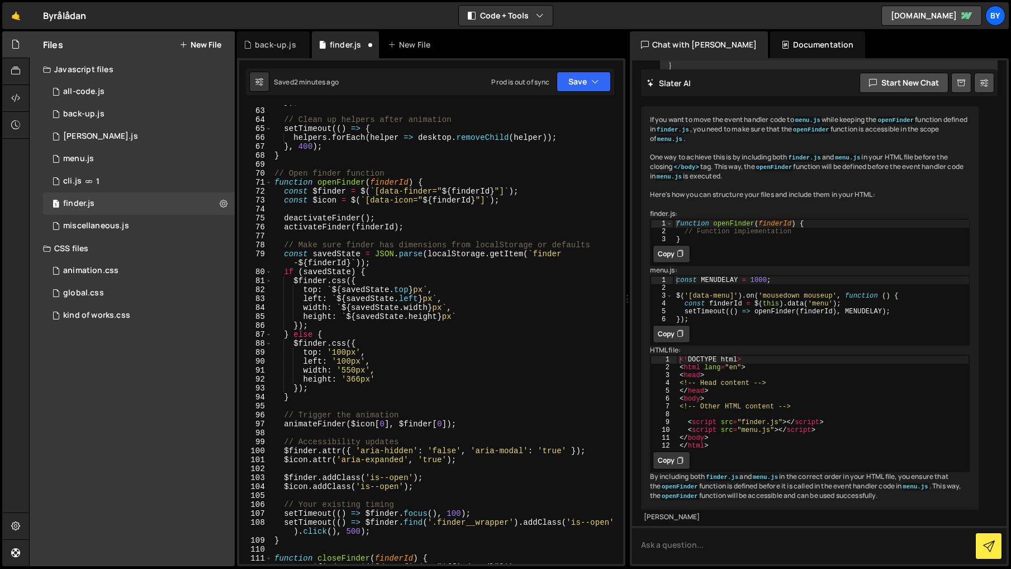
click at [352, 533] on div "}) ; // Clean up helpers after animation setTimeout (( ) => { helpers . forEach…" at bounding box center [445, 335] width 347 height 476
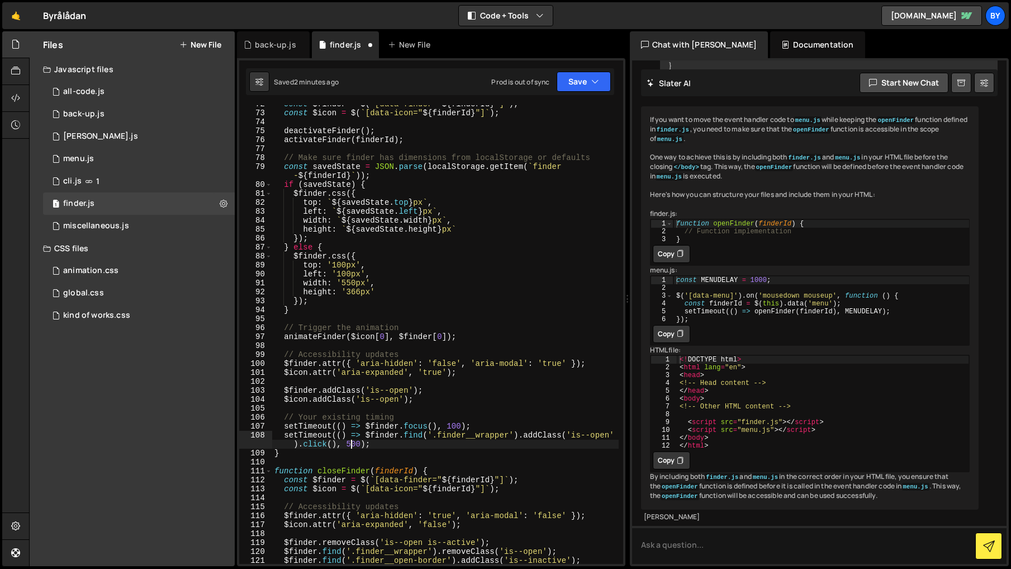
scroll to position [0, 27]
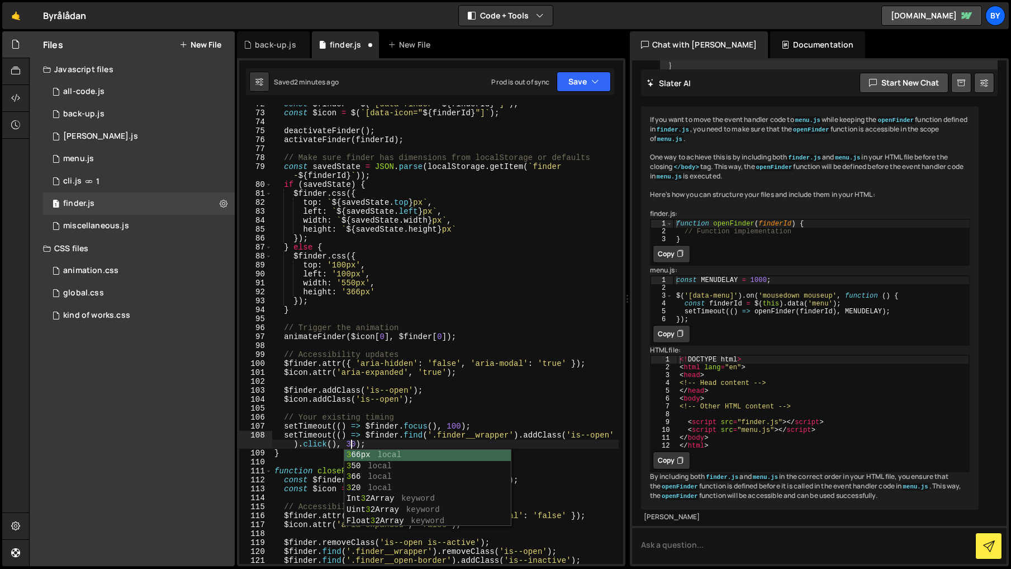
type textarea "setTimeout(() => $finder.find('.finder__wrapper').addClass('is--open').click(),…"
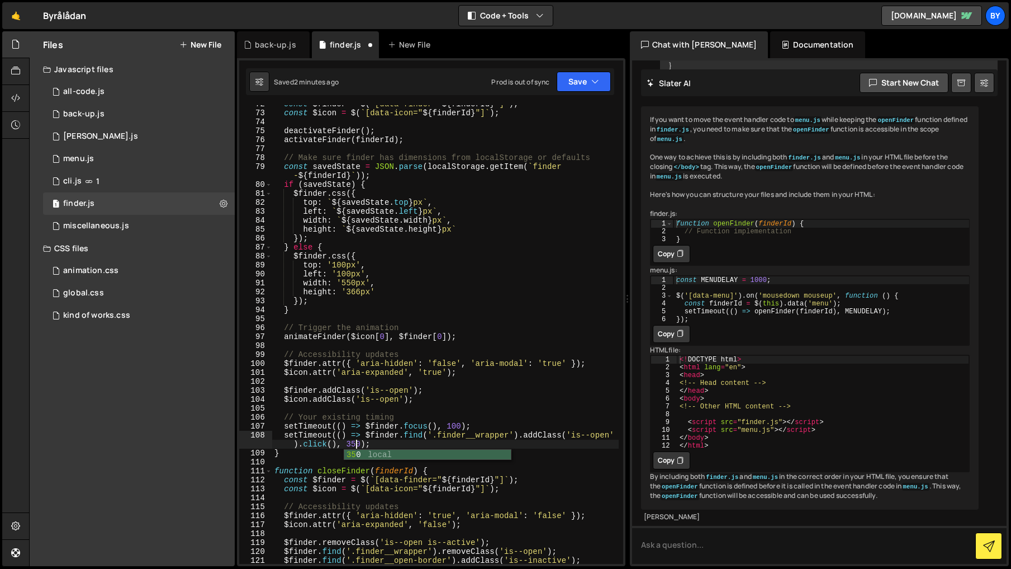
click at [439, 378] on div "const $finder = $ ( ` [data-finder=" ${ finderId } "] ` ) ; const $icon = $ ( `…" at bounding box center [445, 342] width 347 height 485
drag, startPoint x: 570, startPoint y: 79, endPoint x: 561, endPoint y: 110, distance: 31.9
click at [570, 79] on button "Save" at bounding box center [584, 82] width 54 height 20
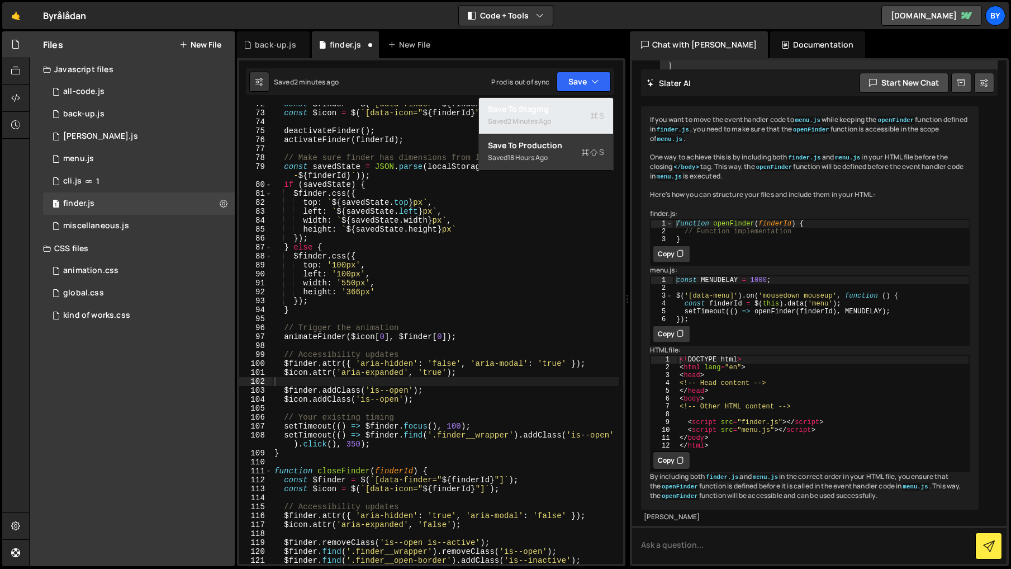
drag, startPoint x: 561, startPoint y: 110, endPoint x: 381, endPoint y: 167, distance: 189.4
click at [561, 110] on div "Save to Staging S" at bounding box center [546, 108] width 116 height 11
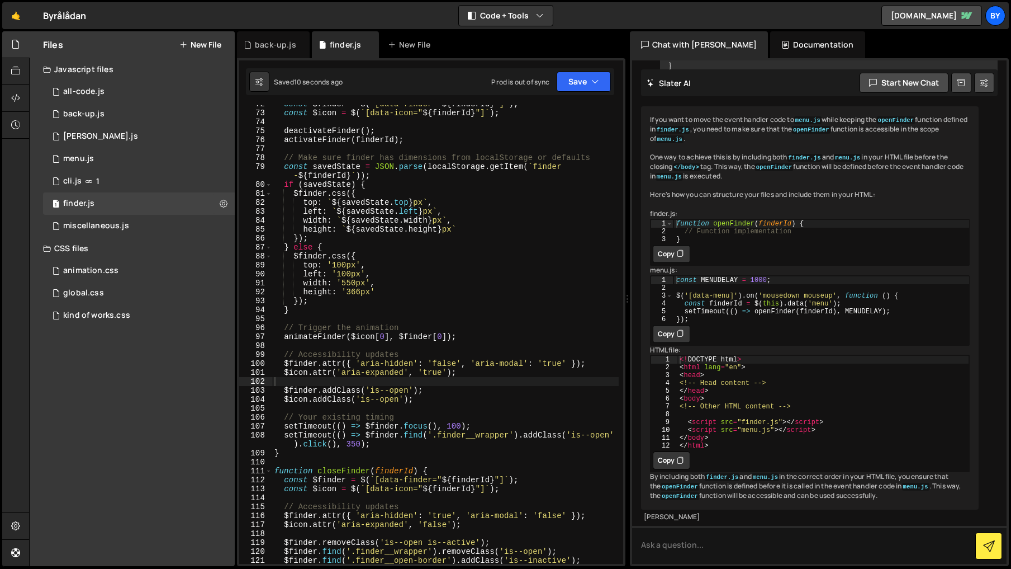
click at [356, 441] on div "const $finder = $ ( ` [data-finder=" ${ finderId } "] ` ) ; const $icon = $ ( `…" at bounding box center [445, 342] width 347 height 485
click at [581, 79] on button "Save" at bounding box center [584, 82] width 54 height 20
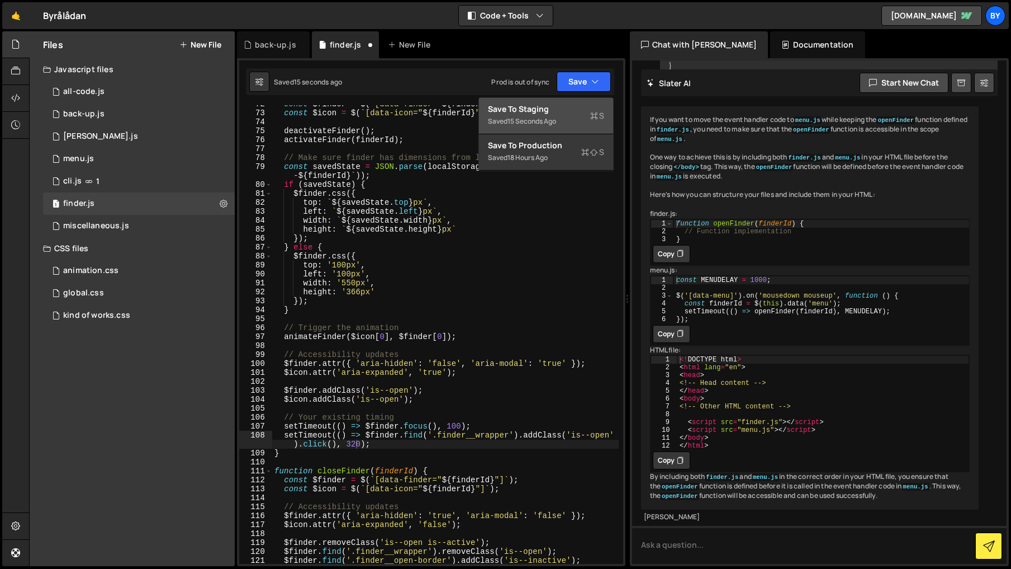
click at [555, 107] on div "Save to Staging S" at bounding box center [546, 108] width 116 height 11
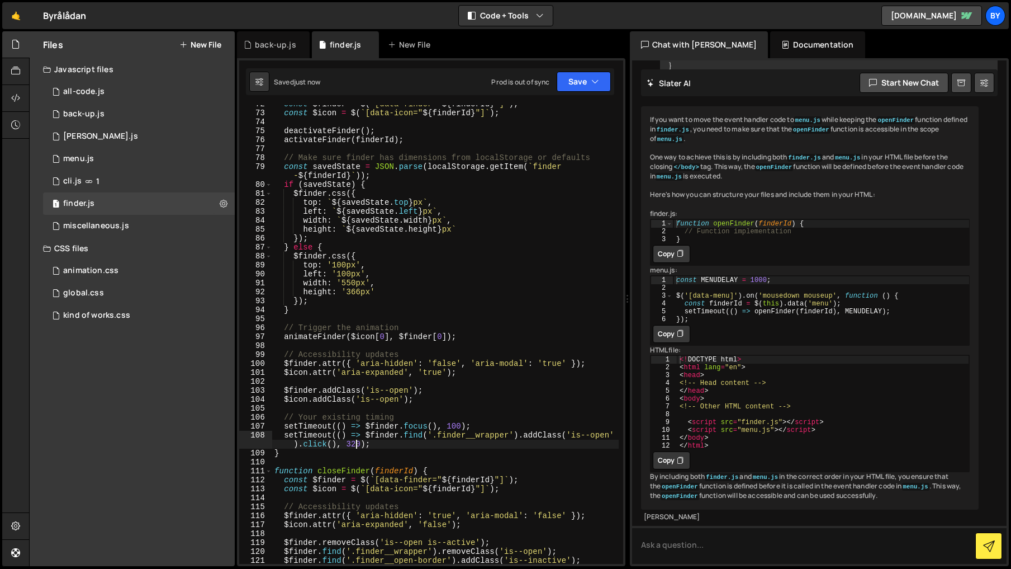
drag, startPoint x: 354, startPoint y: 441, endPoint x: 436, endPoint y: 478, distance: 89.3
click at [354, 441] on div "const $finder = $ ( ` [data-finder=" ${ finderId } "] ` ) ; const $icon = $ ( `…" at bounding box center [445, 342] width 347 height 485
click at [457, 310] on div "const $finder = $ ( ` [data-finder=" ${ finderId } "] ` ) ; const $icon = $ ( `…" at bounding box center [445, 342] width 347 height 485
drag, startPoint x: 583, startPoint y: 72, endPoint x: 581, endPoint y: 86, distance: 13.5
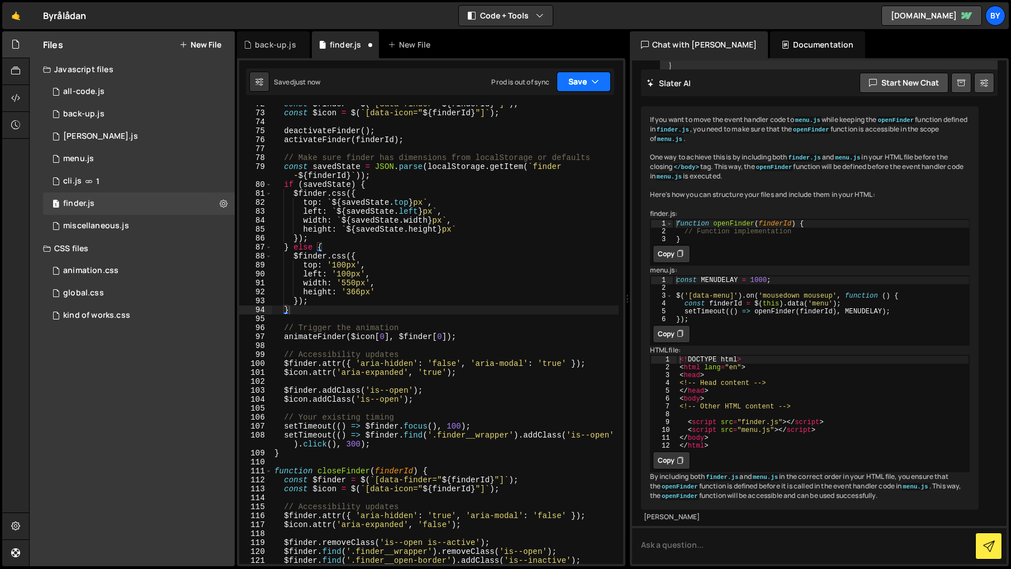
click at [583, 74] on button "Save" at bounding box center [584, 82] width 54 height 20
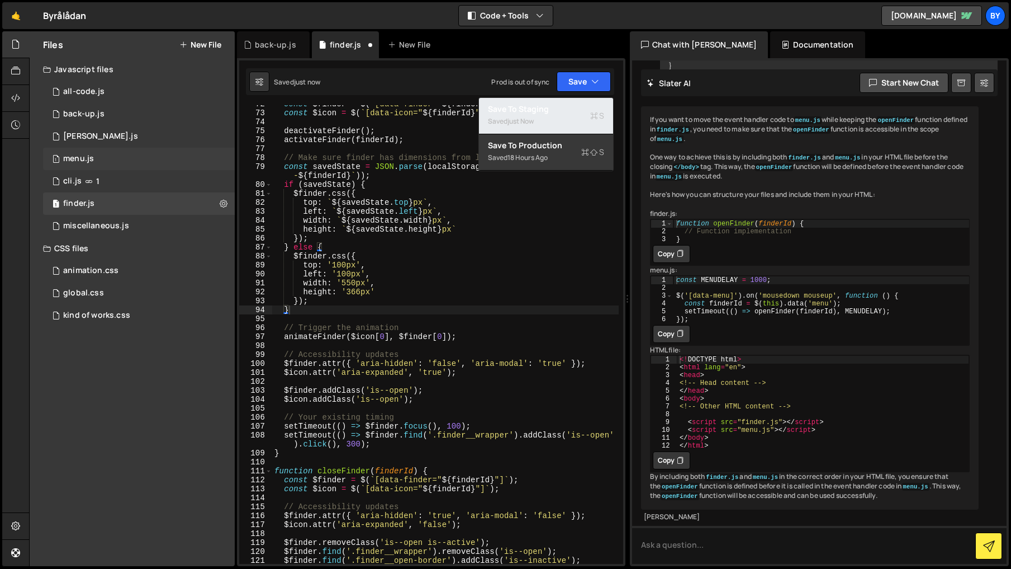
drag, startPoint x: 564, startPoint y: 103, endPoint x: 99, endPoint y: 156, distance: 467.6
click at [564, 103] on div "Save to Staging S" at bounding box center [546, 108] width 116 height 11
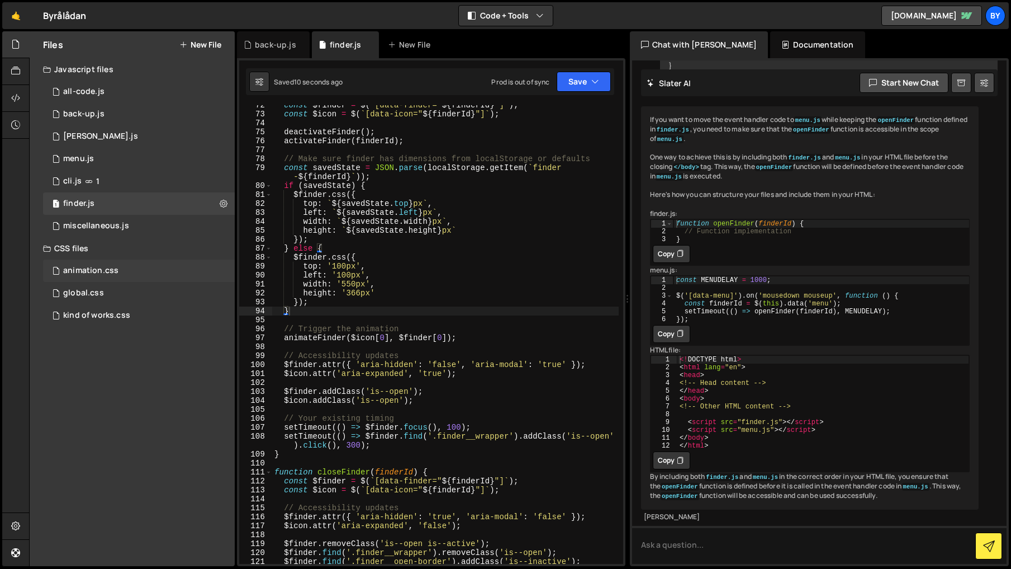
scroll to position [647, 0]
click at [358, 448] on div "const $finder = $ ( ` [data-finder=" ${ finderId } "] ` ) ; const $icon = $ ( `…" at bounding box center [445, 344] width 347 height 485
click at [353, 447] on div "const $finder = $ ( ` [data-finder=" ${ finderId } "] ` ) ; const $icon = $ ( `…" at bounding box center [445, 344] width 347 height 485
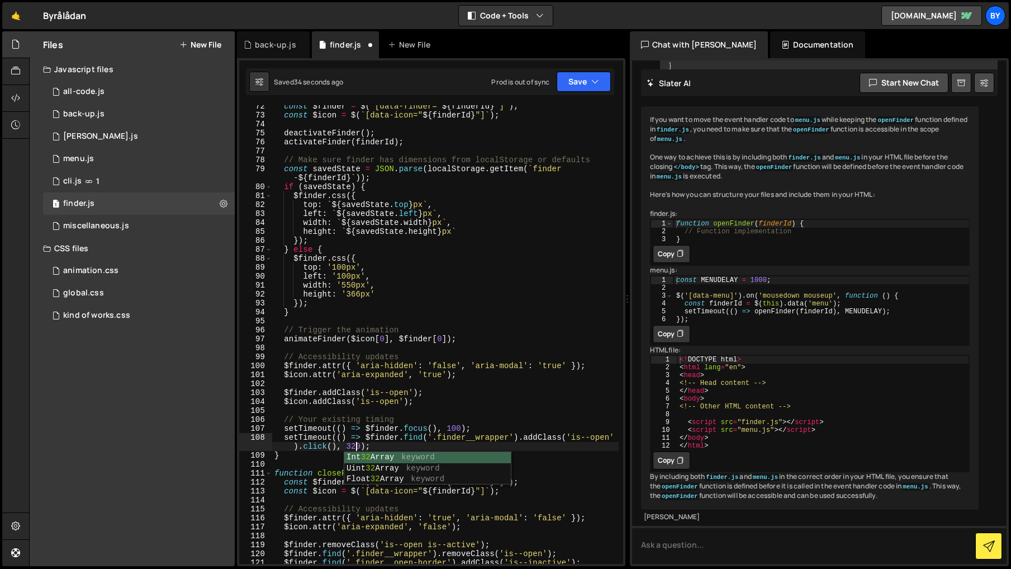
type textarea "setTimeout(() => $finder.find('.finder__wrapper').addClass('is--open').click(),…"
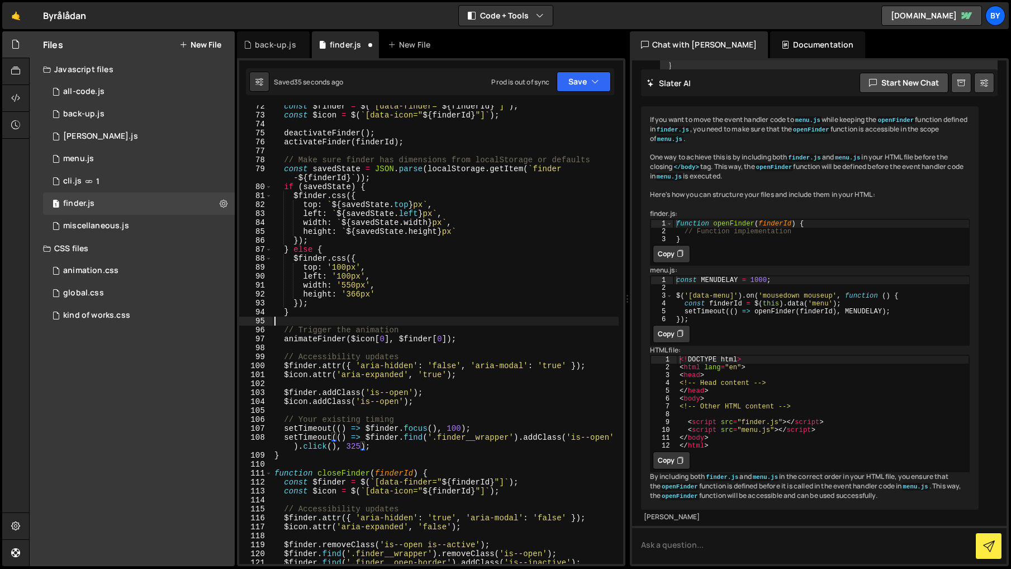
click at [518, 325] on div "const $finder = $ ( ` [data-finder=" ${ finderId } "] ` ) ; const $icon = $ ( `…" at bounding box center [445, 344] width 347 height 485
drag, startPoint x: 588, startPoint y: 83, endPoint x: 569, endPoint y: 115, distance: 37.9
click at [588, 83] on button "Save" at bounding box center [584, 82] width 54 height 20
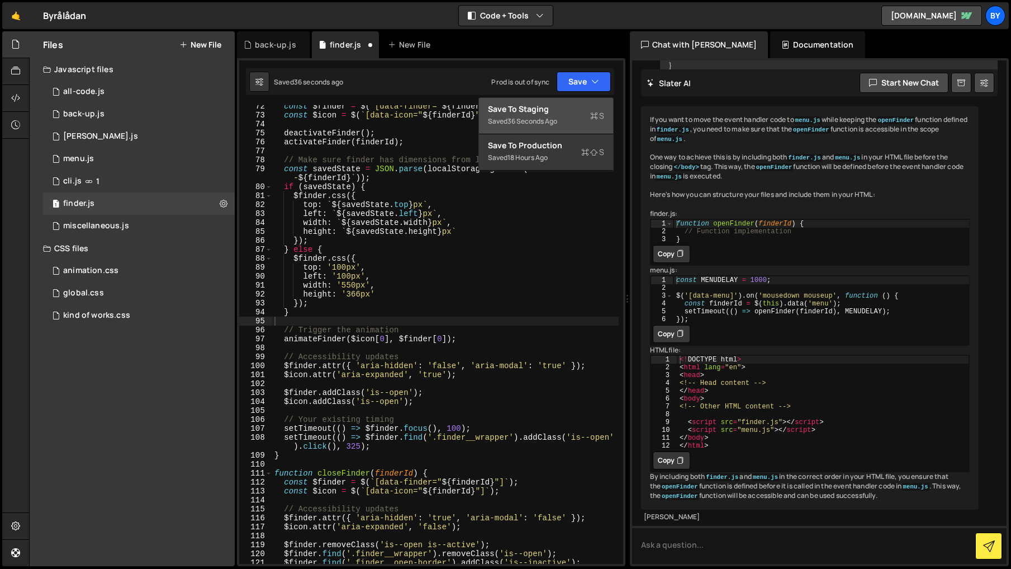
click at [569, 116] on div "Saved 36 seconds ago" at bounding box center [546, 121] width 116 height 13
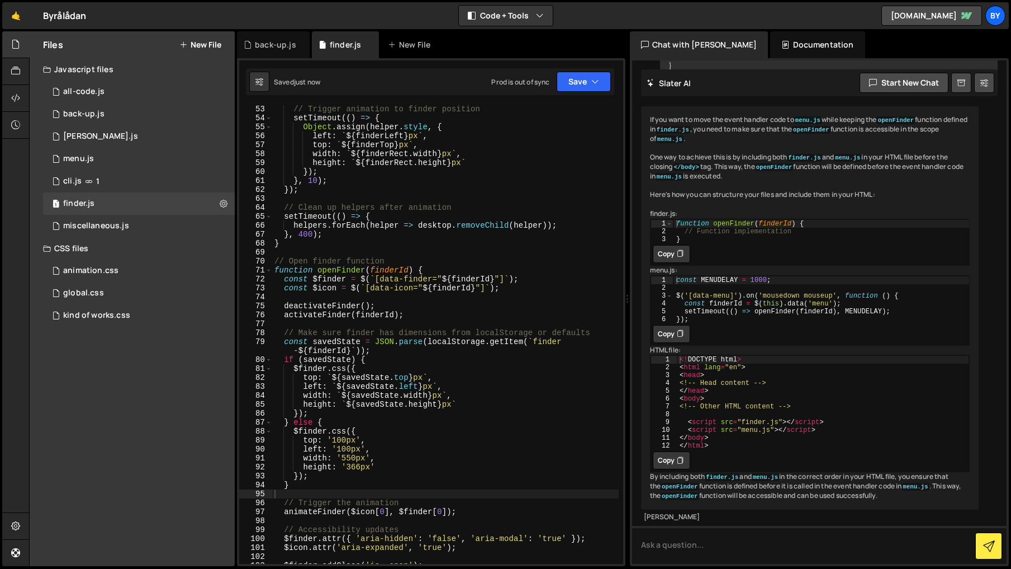
scroll to position [467, 0]
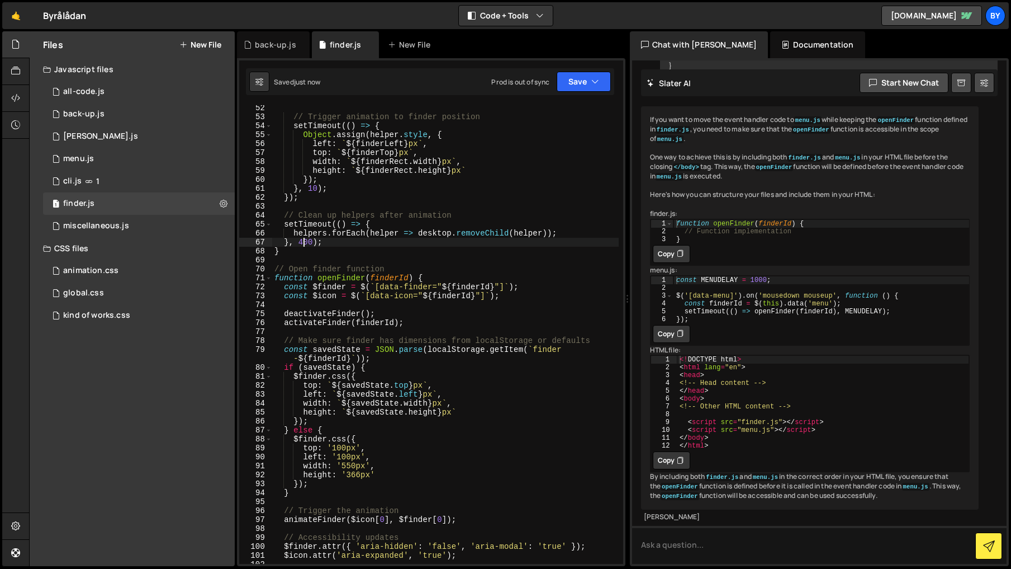
drag, startPoint x: 305, startPoint y: 243, endPoint x: 375, endPoint y: 264, distance: 73.2
click at [305, 243] on div "// Trigger animation to finder position setTimeout (( ) => { Object . assign ( …" at bounding box center [445, 341] width 347 height 476
click at [557, 89] on button "Save" at bounding box center [584, 82] width 54 height 20
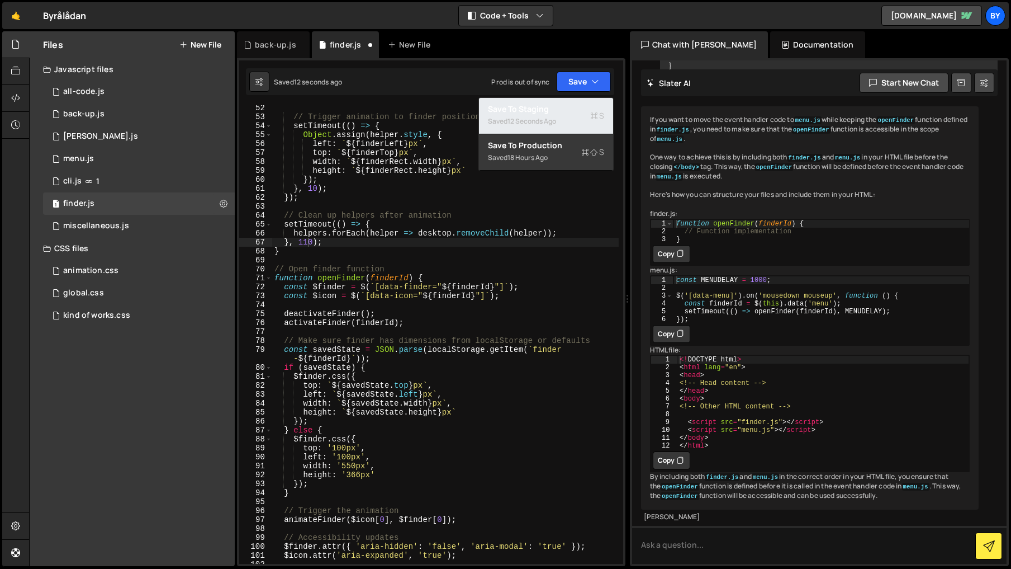
click at [562, 111] on div "Save to Staging S" at bounding box center [546, 108] width 116 height 11
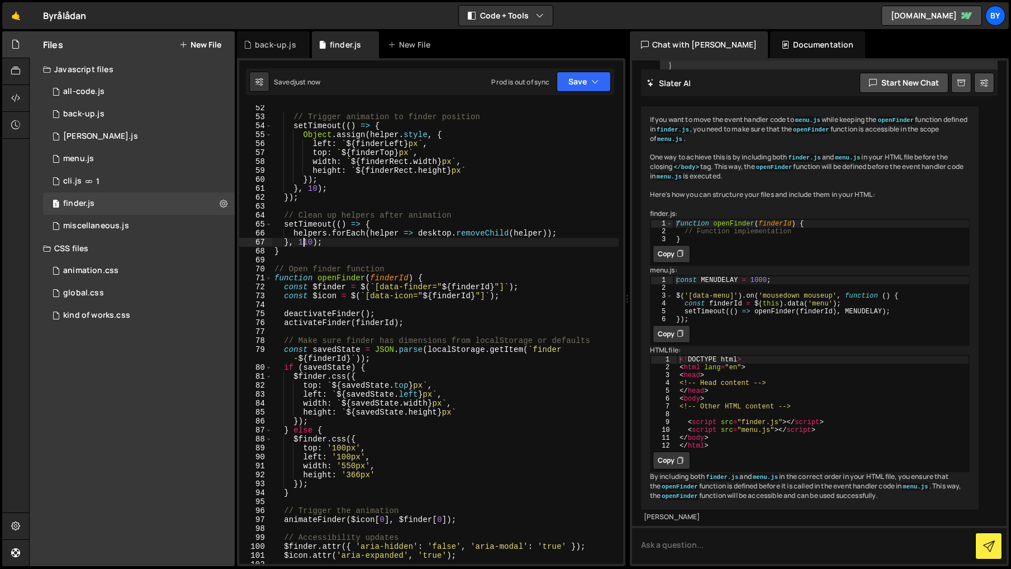
click at [304, 242] on div "// Trigger animation to finder position setTimeout (( ) => { Object . assign ( …" at bounding box center [445, 341] width 347 height 476
drag, startPoint x: 597, startPoint y: 73, endPoint x: 584, endPoint y: 97, distance: 26.8
click at [596, 75] on button "Save" at bounding box center [584, 82] width 54 height 20
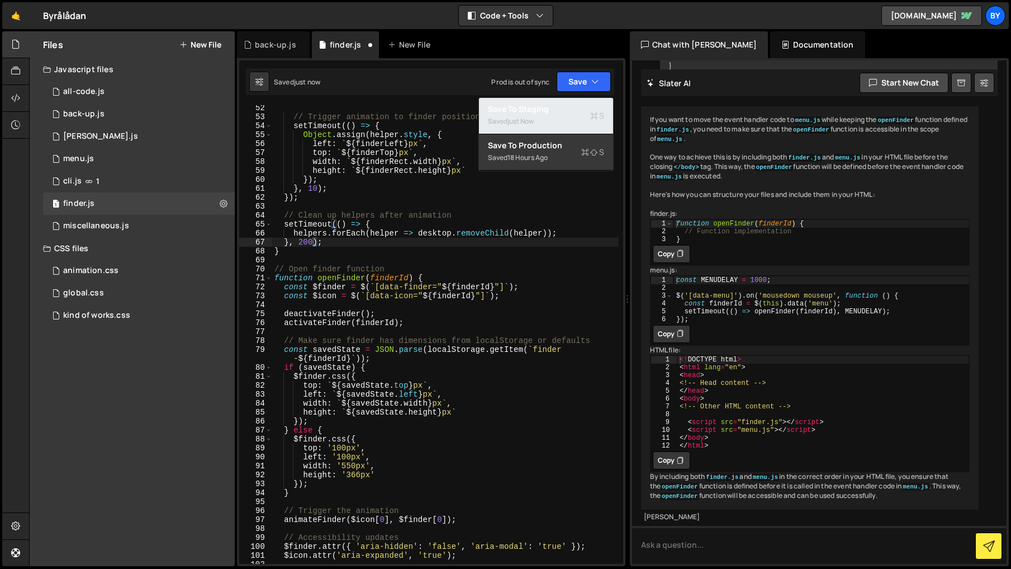
drag, startPoint x: 578, startPoint y: 110, endPoint x: 486, endPoint y: 116, distance: 91.9
click at [578, 110] on div "Save to Staging S" at bounding box center [546, 108] width 116 height 11
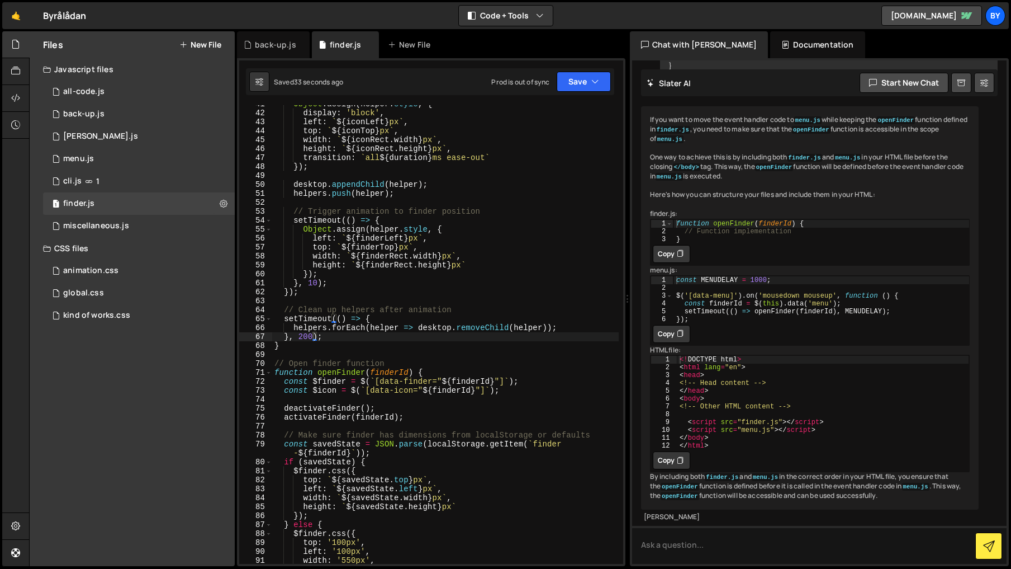
scroll to position [372, 0]
click at [308, 337] on div "Object . assign ( helper . style , { display : 'block' , left : ` ${ iconLeft }…" at bounding box center [445, 338] width 347 height 476
click at [470, 328] on div "Object . assign ( helper . style , { display : 'block' , left : ` ${ iconLeft }…" at bounding box center [445, 338] width 347 height 476
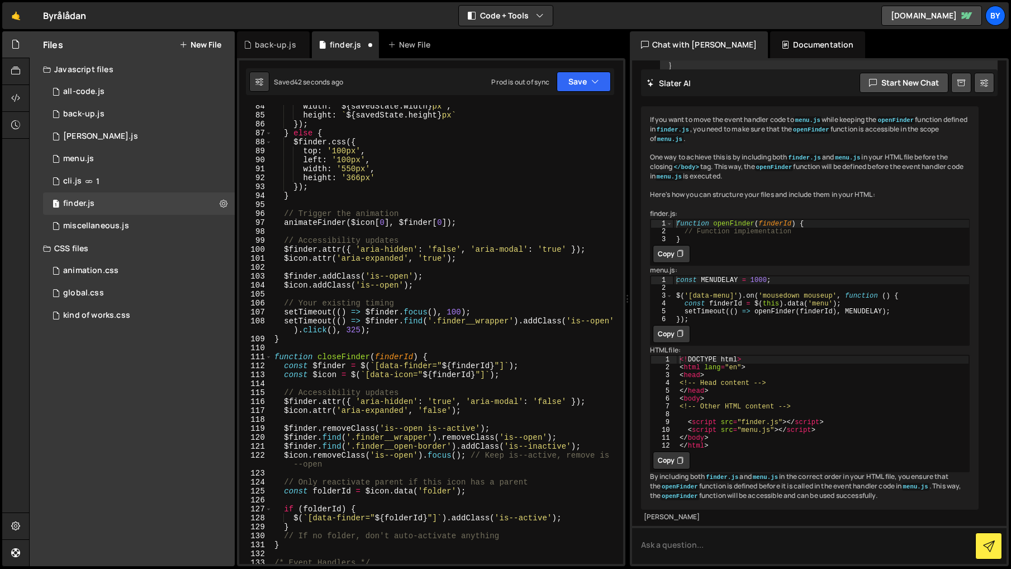
scroll to position [779, 0]
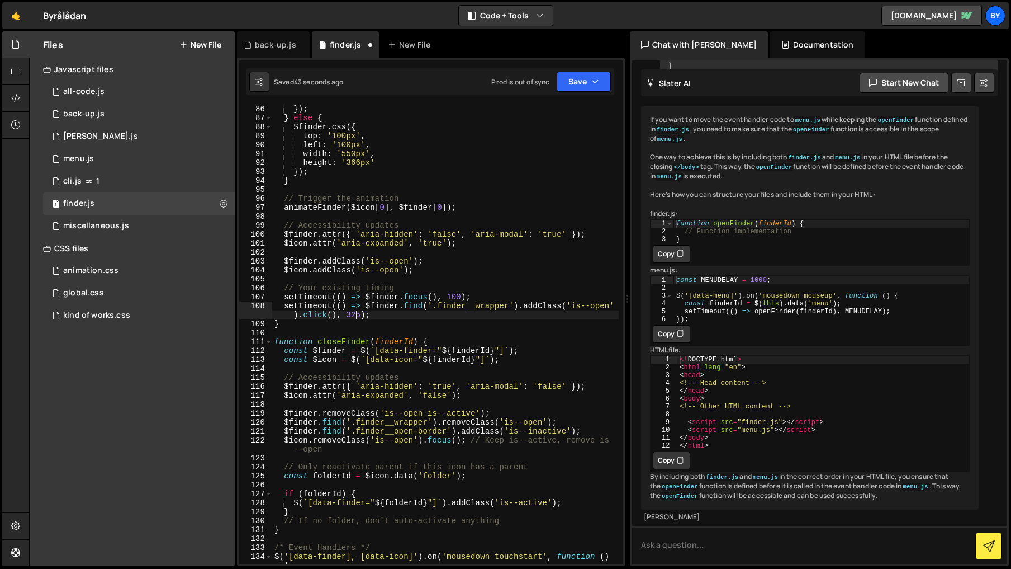
click at [354, 316] on div "}) ; } else { $finder . css ({ top : '100px' , left : '100px' , width : '550px'…" at bounding box center [445, 343] width 347 height 476
click at [572, 78] on button "Save" at bounding box center [584, 82] width 54 height 20
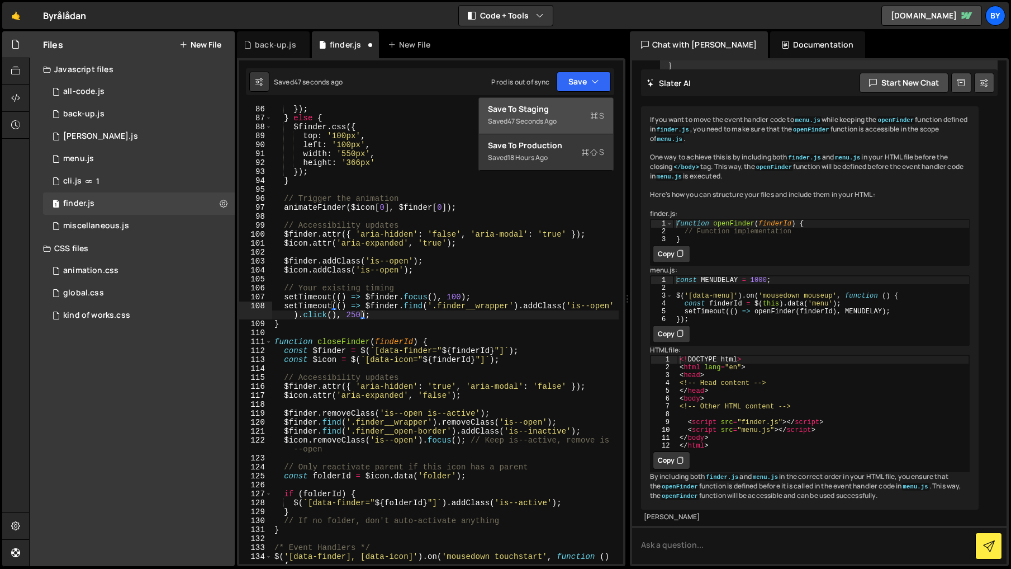
click at [567, 115] on div "Saved 47 seconds ago" at bounding box center [546, 121] width 116 height 13
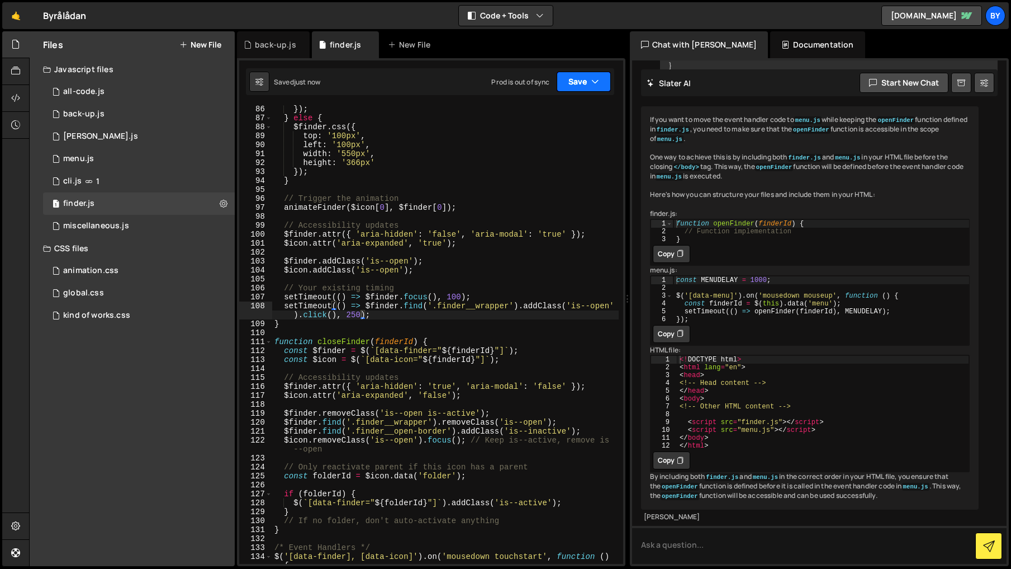
click at [571, 88] on button "Save" at bounding box center [584, 82] width 54 height 20
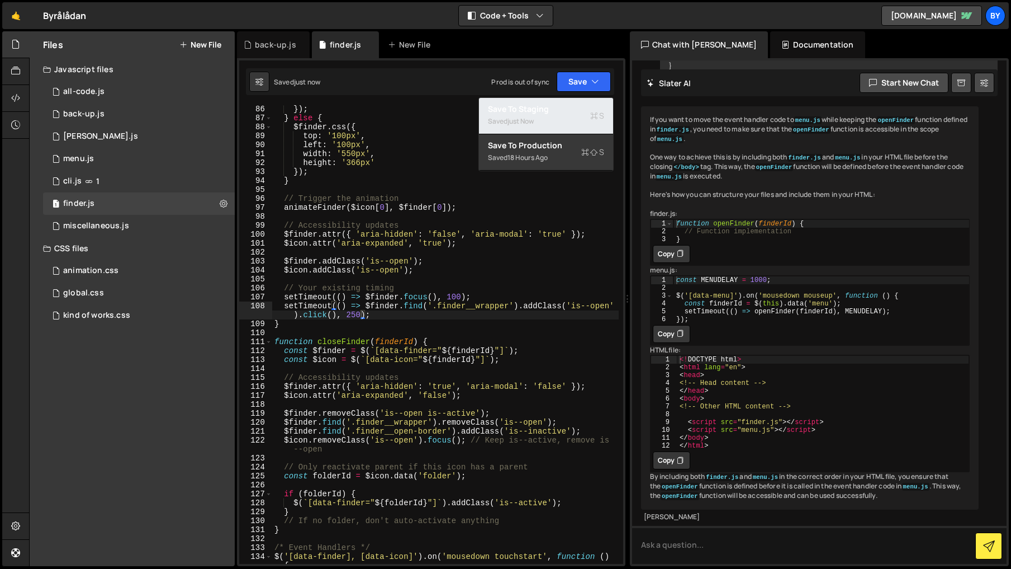
click at [562, 117] on div "Saved just now" at bounding box center [546, 121] width 116 height 13
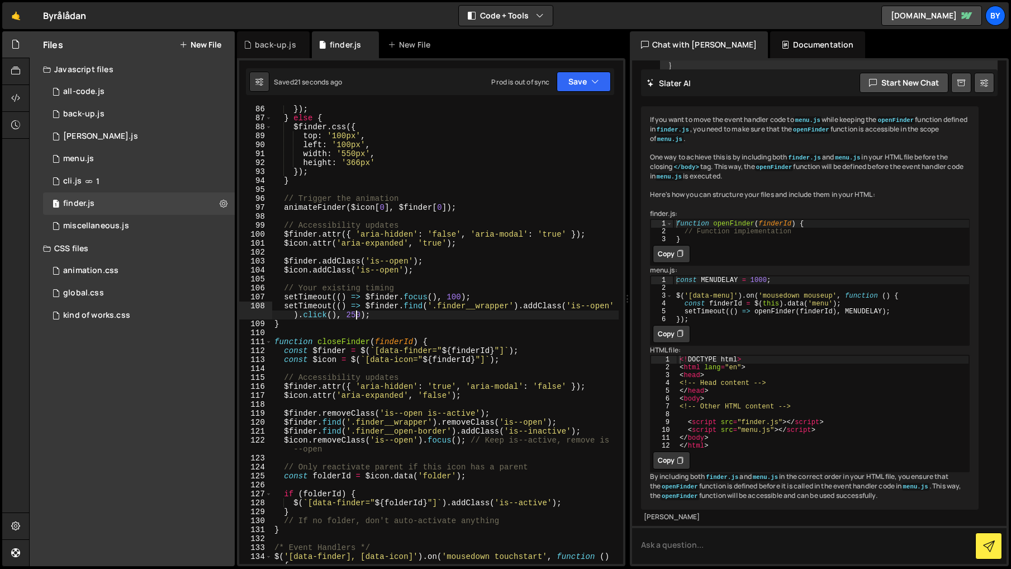
click at [357, 319] on div "}) ; } else { $finder . css ({ top : '100px' , left : '100px' , width : '550px'…" at bounding box center [445, 343] width 347 height 476
click at [606, 89] on button "Save" at bounding box center [584, 82] width 54 height 20
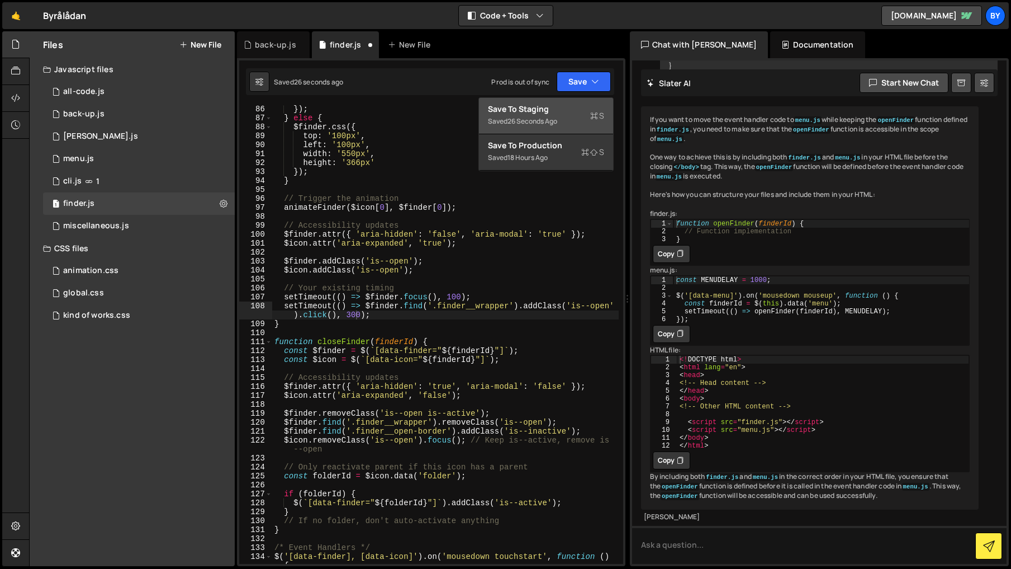
click at [576, 116] on div "Saved 26 seconds ago" at bounding box center [546, 121] width 116 height 13
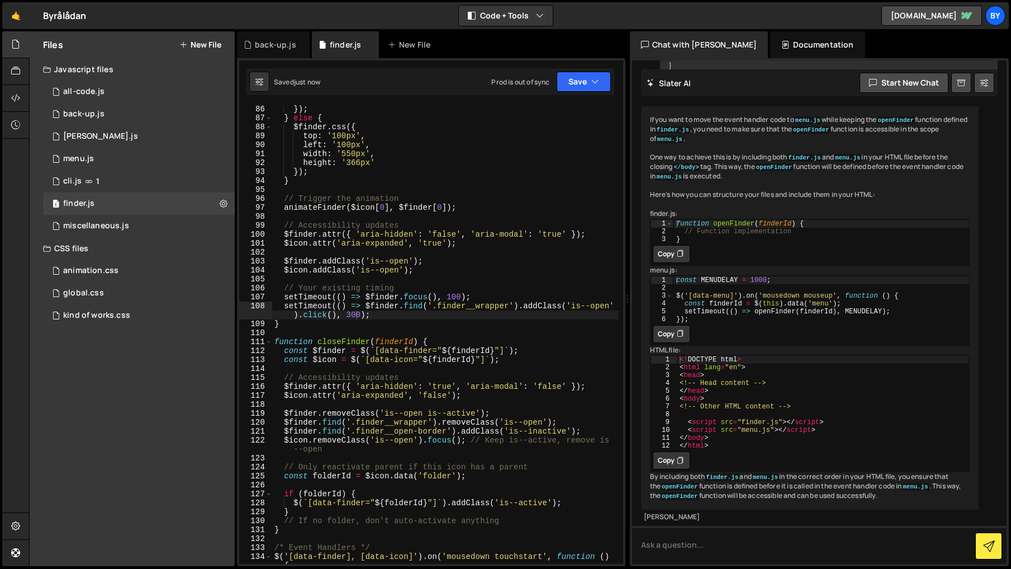
click at [352, 316] on div "}) ; } else { $finder . css ({ top : '100px' , left : '100px' , width : '550px'…" at bounding box center [445, 343] width 347 height 476
drag, startPoint x: 352, startPoint y: 316, endPoint x: 400, endPoint y: 346, distance: 56.8
click at [352, 316] on div "}) ; } else { $finder . css ({ top : '100px' , left : '100px' , width : '550px'…" at bounding box center [445, 343] width 347 height 476
click at [579, 79] on button "Save" at bounding box center [584, 82] width 54 height 20
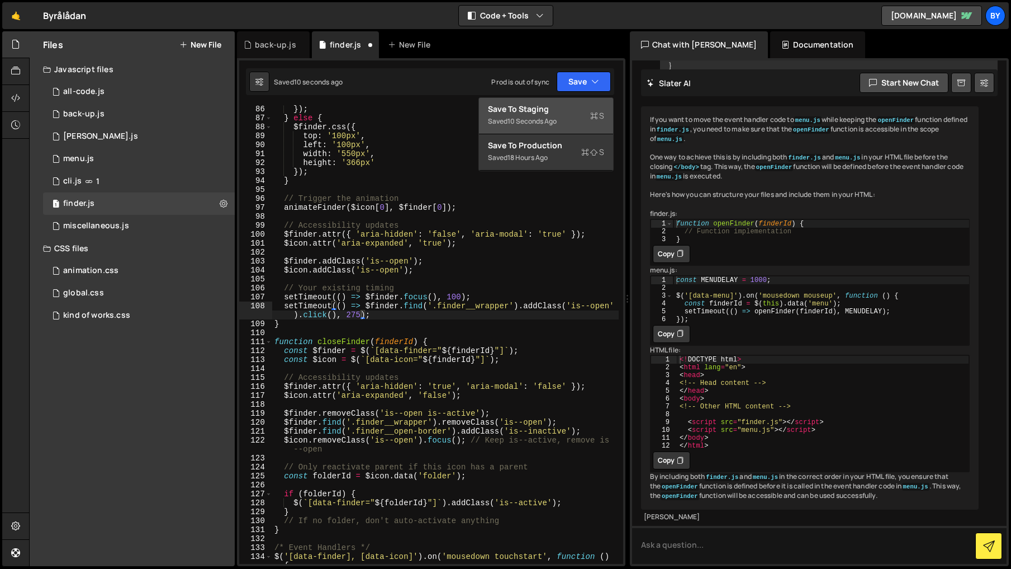
click at [567, 105] on div "Save to Staging S" at bounding box center [546, 108] width 116 height 11
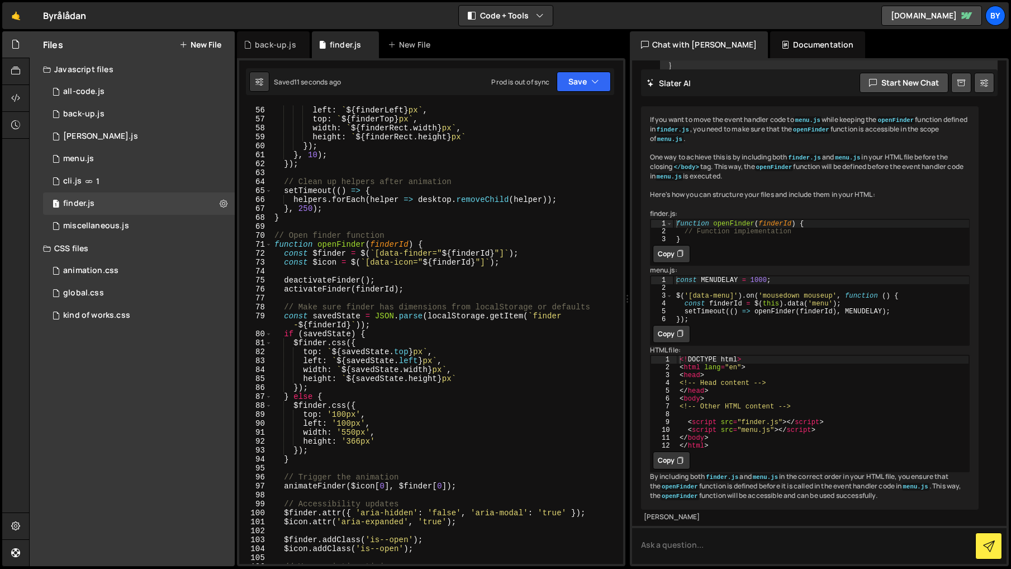
scroll to position [0, 3]
drag, startPoint x: 306, startPoint y: 209, endPoint x: 307, endPoint y: 216, distance: 7.4
click at [306, 209] on div "Object . assign ( helper . style , { left : ` ${ finderLeft } px ` , top : ` ${…" at bounding box center [445, 335] width 347 height 476
click at [604, 86] on button "Save" at bounding box center [584, 82] width 54 height 20
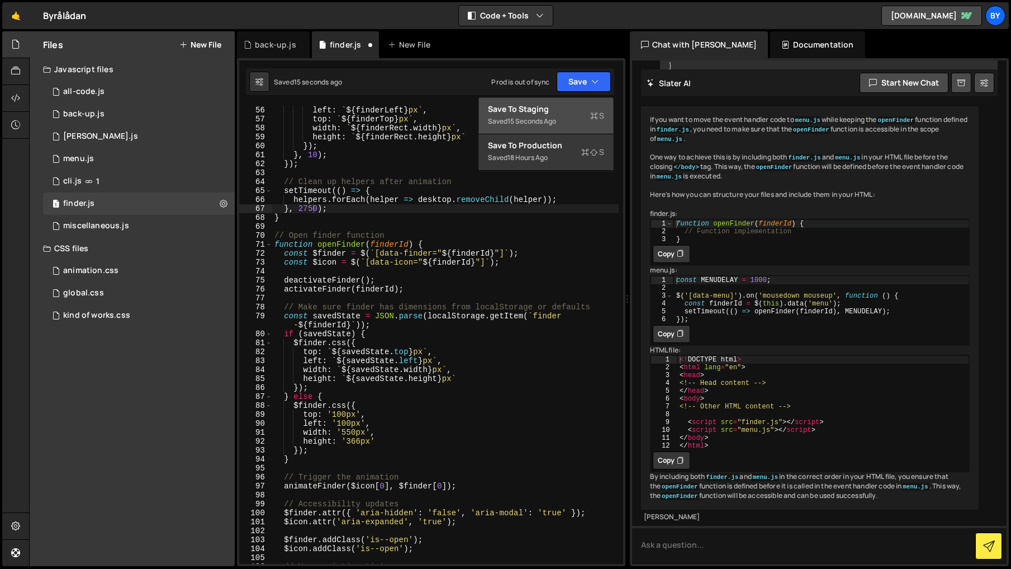
click at [566, 111] on div "Save to Staging S" at bounding box center [546, 108] width 116 height 11
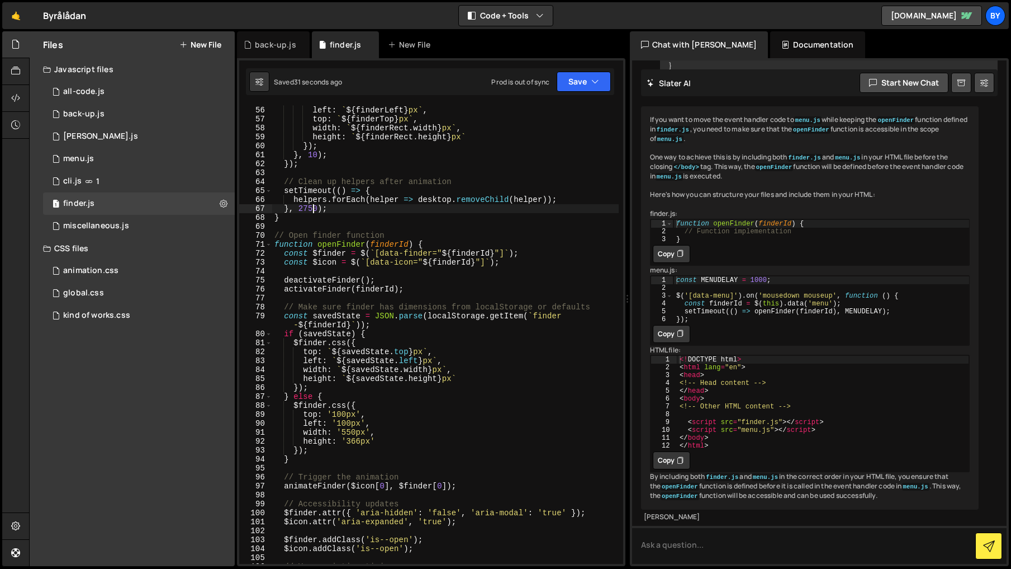
drag, startPoint x: 315, startPoint y: 210, endPoint x: 346, endPoint y: 226, distance: 34.5
click at [315, 210] on div "Object . assign ( helper . style , { left : ` ${ finderLeft } px ` , top : ` ${…" at bounding box center [445, 335] width 347 height 476
click at [599, 81] on button "Save" at bounding box center [584, 82] width 54 height 20
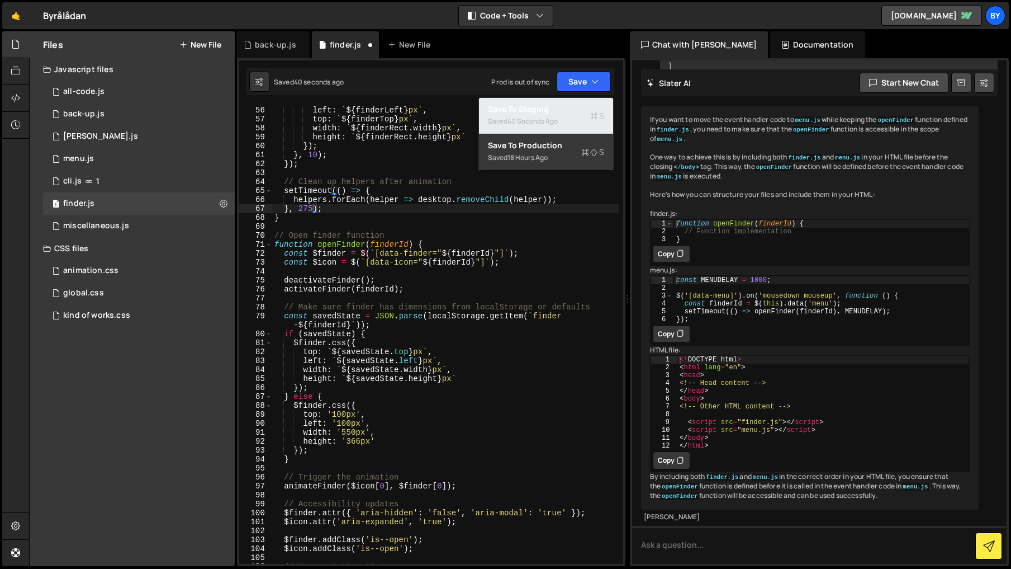
click at [561, 117] on div "Saved 40 seconds ago" at bounding box center [546, 121] width 116 height 13
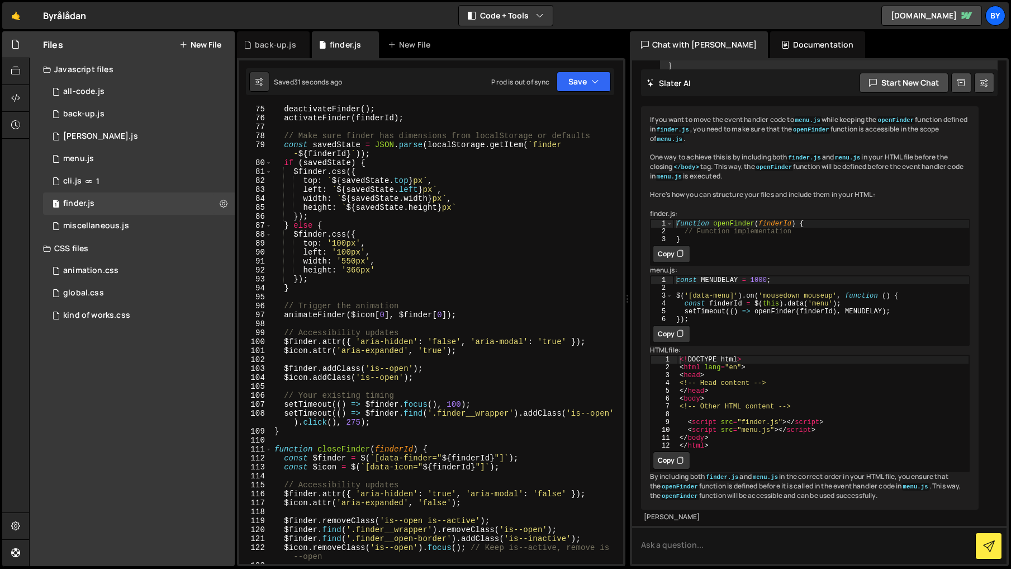
scroll to position [693, 0]
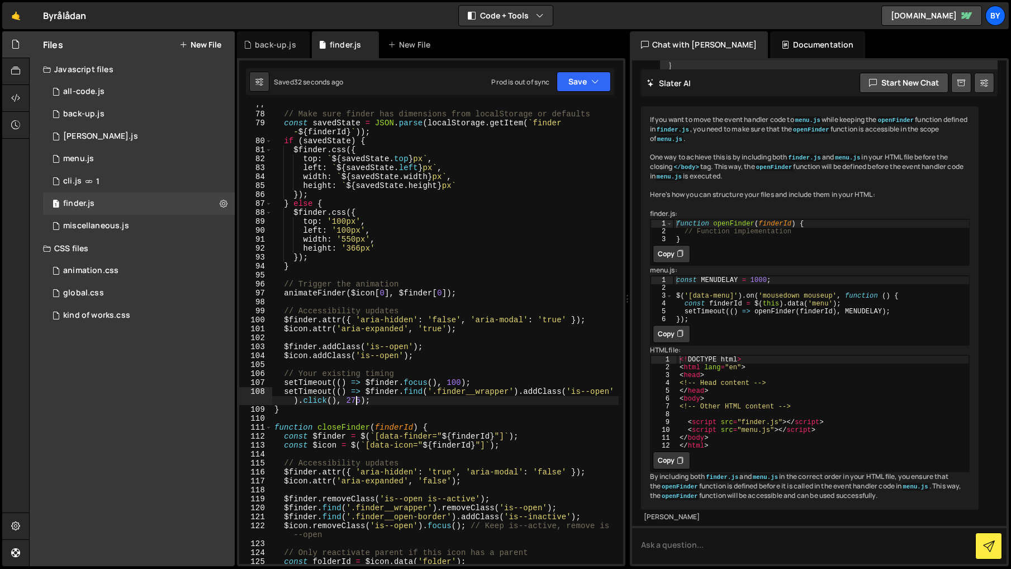
click at [356, 402] on div "// Make sure finder has dimensions from localStorage or defaults const savedSta…" at bounding box center [445, 339] width 347 height 476
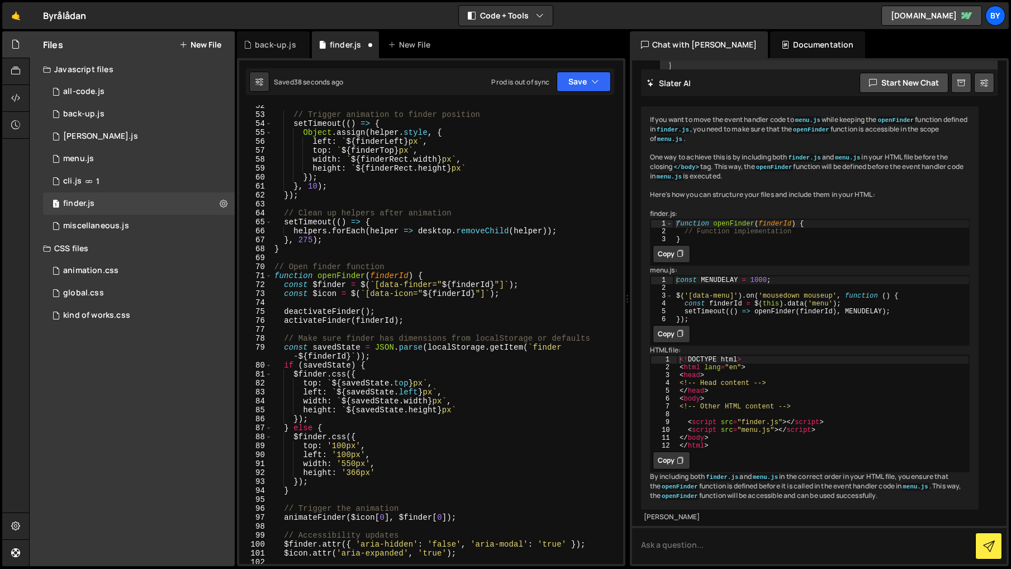
scroll to position [469, 0]
drag, startPoint x: 600, startPoint y: 82, endPoint x: 588, endPoint y: 100, distance: 21.4
click at [599, 82] on button "Save" at bounding box center [584, 82] width 54 height 20
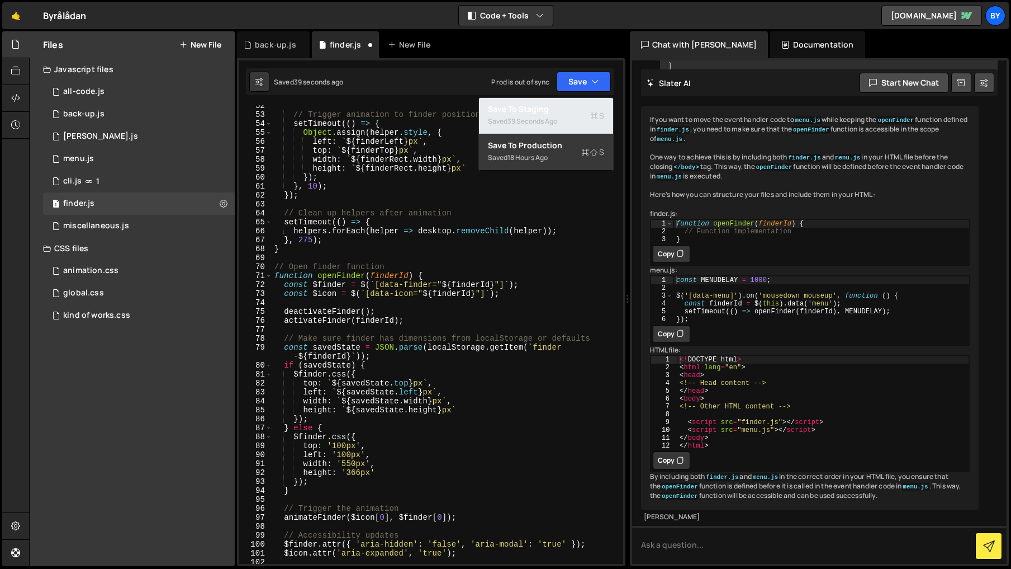
click at [574, 117] on div "Saved 39 seconds ago" at bounding box center [546, 121] width 116 height 13
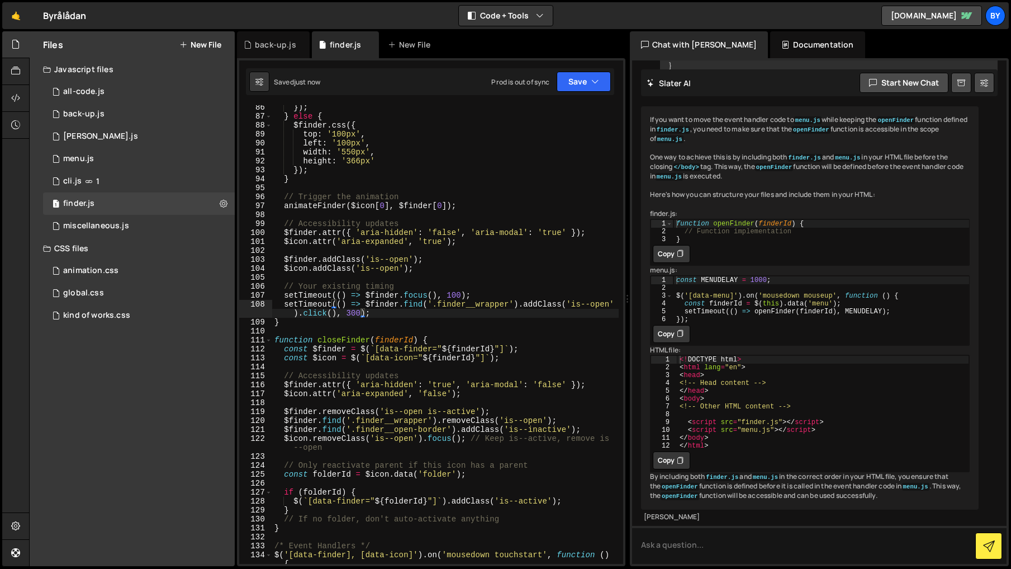
scroll to position [792, 0]
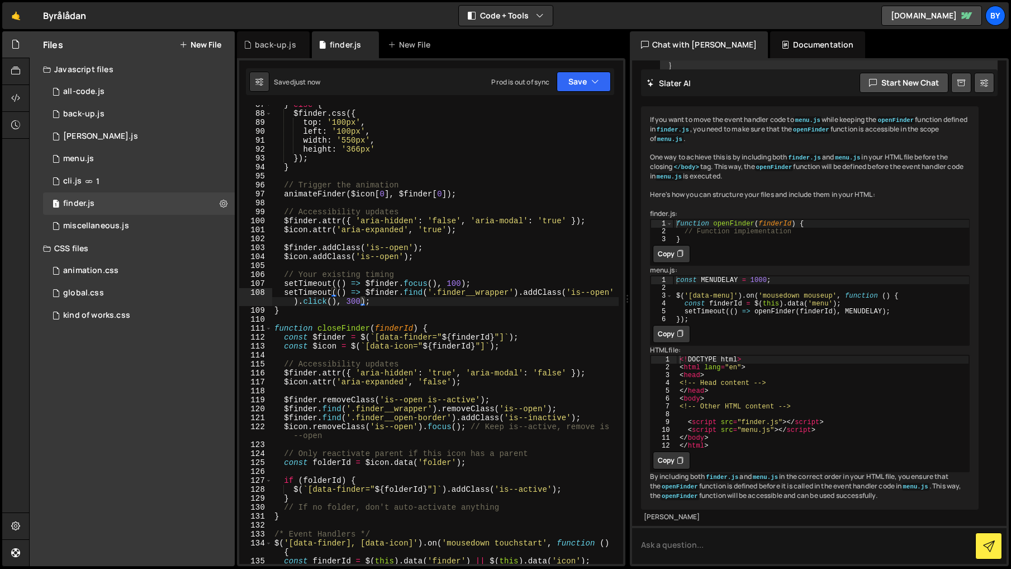
click at [357, 304] on div "} else { $finder . css ({ top : '100px' , left : '100px' , width : '550px' , he…" at bounding box center [445, 338] width 347 height 476
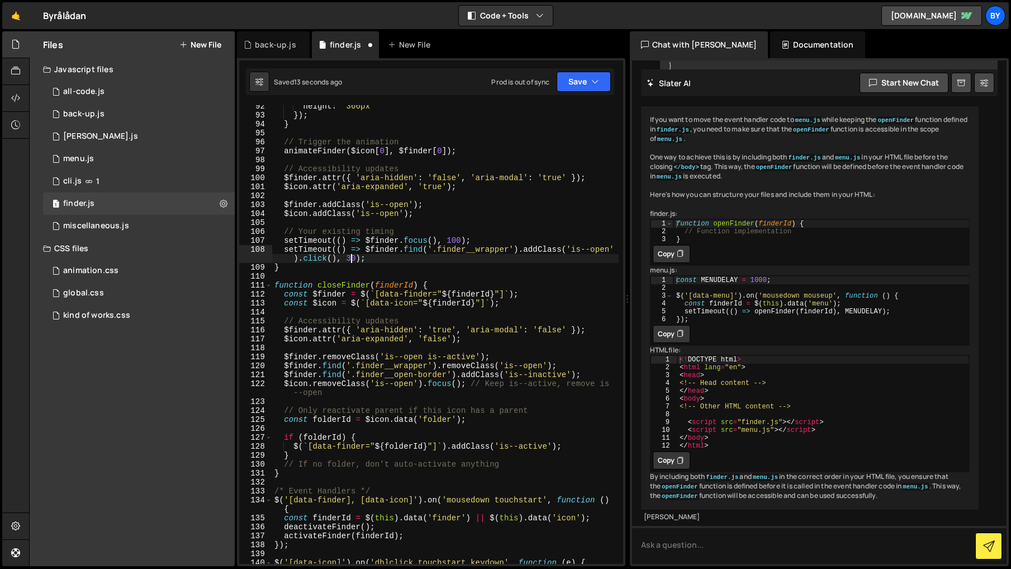
scroll to position [0, 28]
click at [386, 230] on div "height : '366px' }) ; } // Trigger the animation animateFinder ( $icon [ 0 ] , …" at bounding box center [445, 344] width 347 height 485
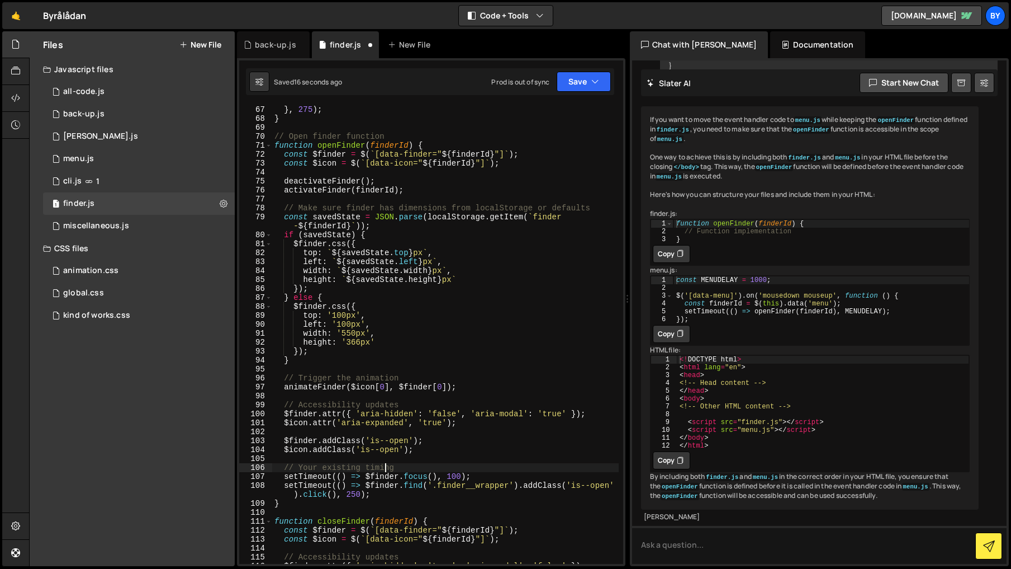
scroll to position [599, 0]
click at [306, 111] on div "helpers . forEach ( helper => desktop . removeChild ( helper )) ; } , 275 ) ; }…" at bounding box center [445, 334] width 347 height 476
click at [580, 77] on button "Save" at bounding box center [584, 82] width 54 height 20
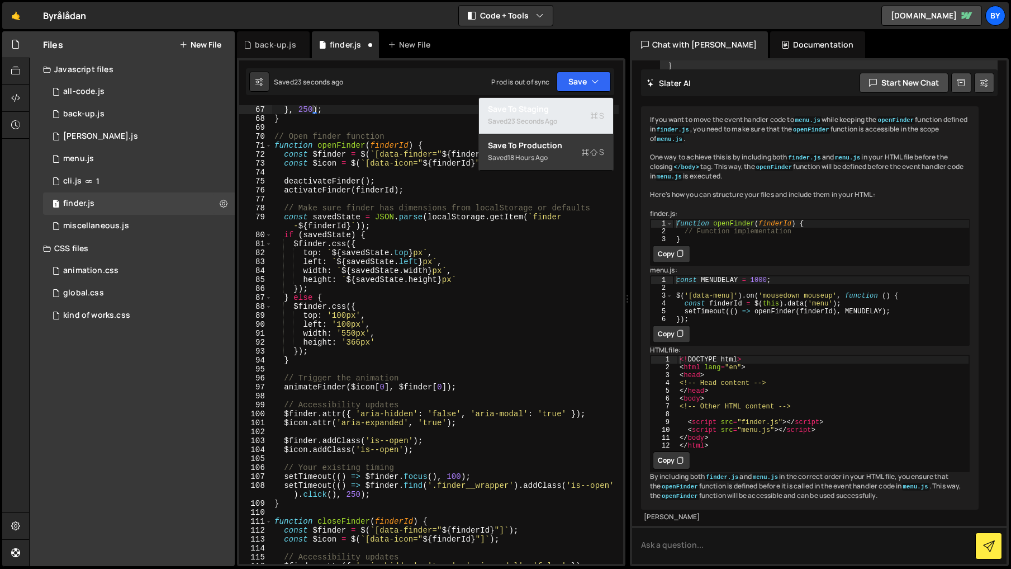
drag, startPoint x: 575, startPoint y: 112, endPoint x: 559, endPoint y: 113, distance: 16.3
click at [575, 112] on div "Save to Staging S" at bounding box center [546, 108] width 116 height 11
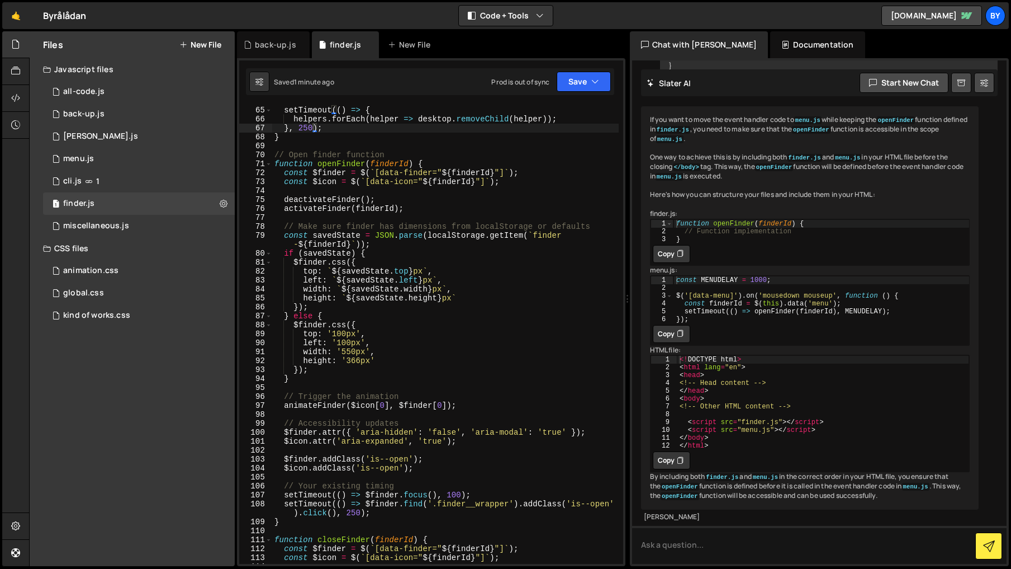
scroll to position [581, 0]
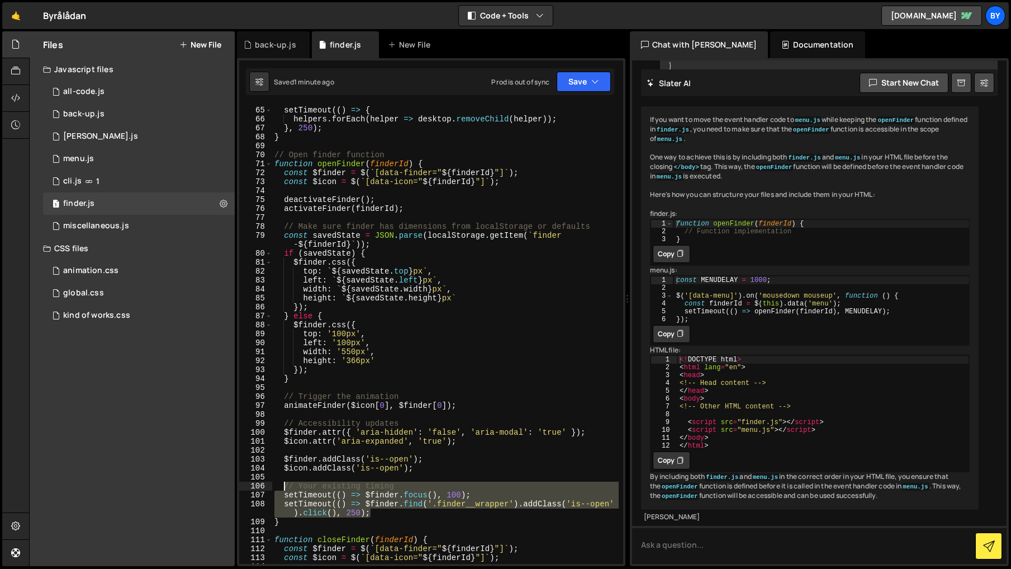
drag, startPoint x: 395, startPoint y: 514, endPoint x: 282, endPoint y: 484, distance: 116.8
click at [282, 484] on div "// Clean up helpers after animation setTimeout (( ) => { helpers . forEach ( he…" at bounding box center [445, 335] width 347 height 476
click at [417, 508] on div "// Clean up helpers after animation setTimeout (( ) => { helpers . forEach ( he…" at bounding box center [445, 334] width 347 height 458
drag, startPoint x: 404, startPoint y: 520, endPoint x: 304, endPoint y: 488, distance: 105.2
click at [285, 483] on div "// Clean up helpers after animation setTimeout (( ) => { helpers . forEach ( he…" at bounding box center [445, 335] width 347 height 476
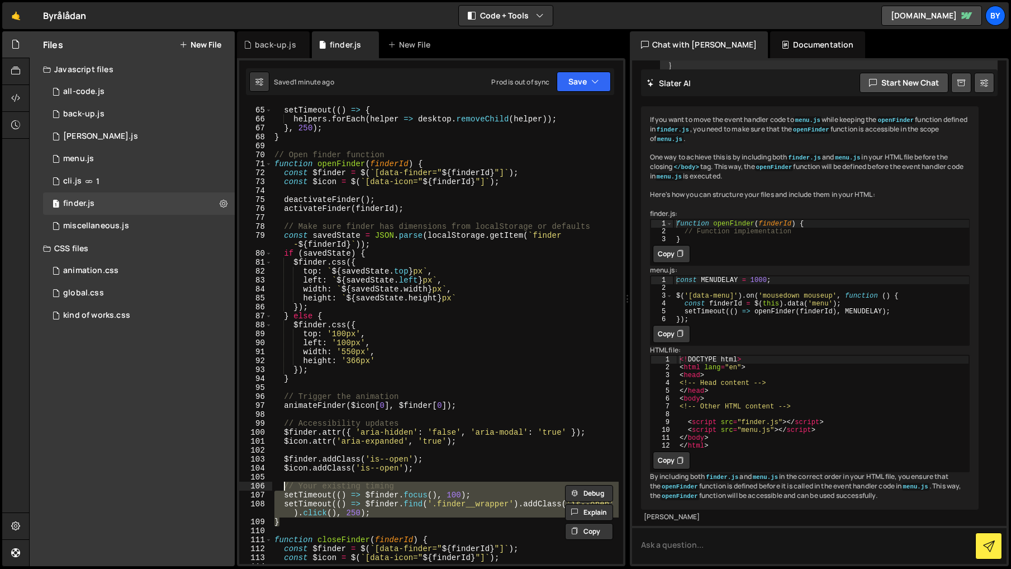
click at [373, 499] on div "// Clean up helpers after animation setTimeout (( ) => { helpers . forEach ( he…" at bounding box center [445, 334] width 347 height 458
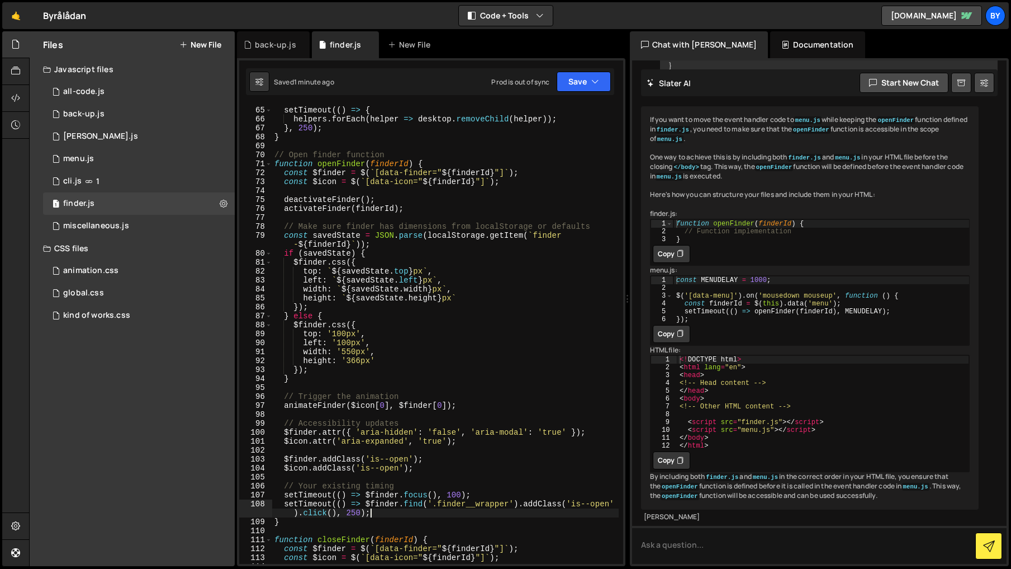
click at [372, 515] on div "// Clean up helpers after animation setTimeout (( ) => { helpers . forEach ( he…" at bounding box center [445, 335] width 347 height 476
click at [378, 513] on div "// Clean up helpers after animation setTimeout (( ) => { helpers . forEach ( he…" at bounding box center [445, 335] width 347 height 476
click at [378, 512] on div "// Clean up helpers after animation setTimeout (( ) => { helpers . forEach ( he…" at bounding box center [445, 335] width 347 height 476
click at [344, 512] on div "// Clean up helpers after animation setTimeout (( ) => { helpers . forEach ( he…" at bounding box center [445, 335] width 347 height 476
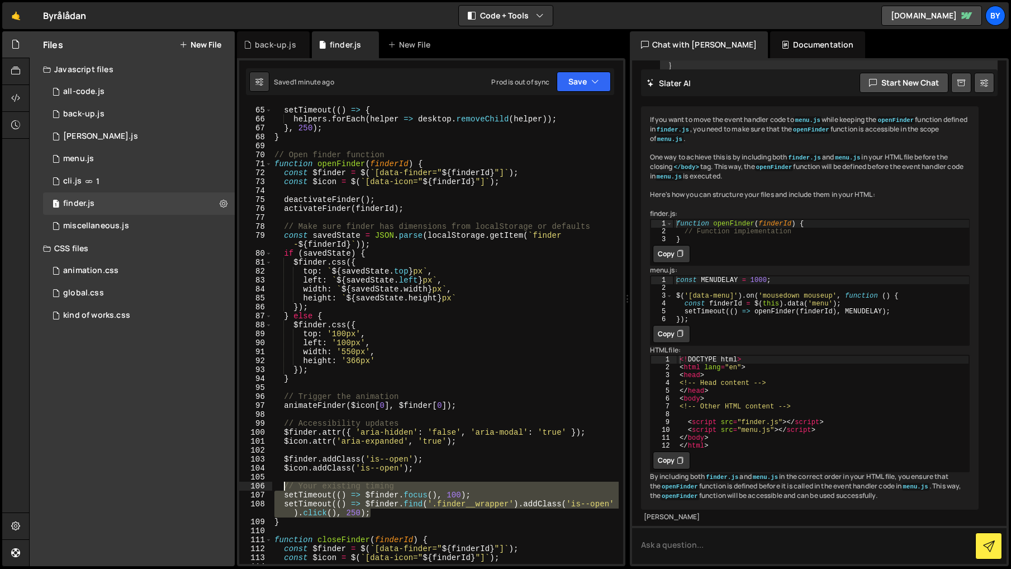
drag, startPoint x: 352, startPoint y: 505, endPoint x: 286, endPoint y: 483, distance: 69.1
click at [286, 483] on div "// Clean up helpers after animation setTimeout (( ) => { helpers . forEach ( he…" at bounding box center [445, 335] width 347 height 476
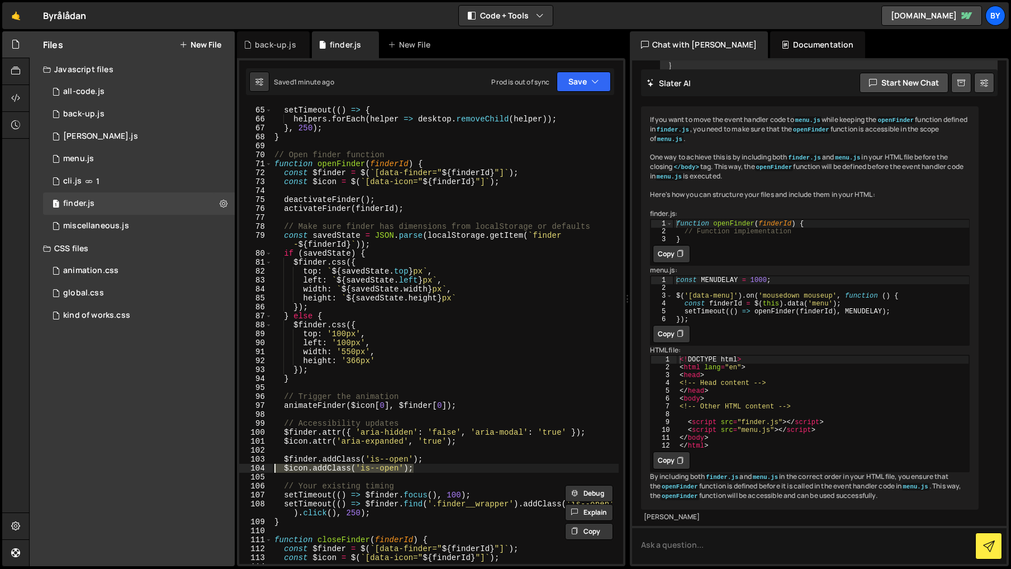
drag, startPoint x: 417, startPoint y: 466, endPoint x: 276, endPoint y: 464, distance: 140.3
click at [276, 464] on div "// Clean up helpers after animation setTimeout (( ) => { helpers . forEach ( he…" at bounding box center [445, 335] width 347 height 476
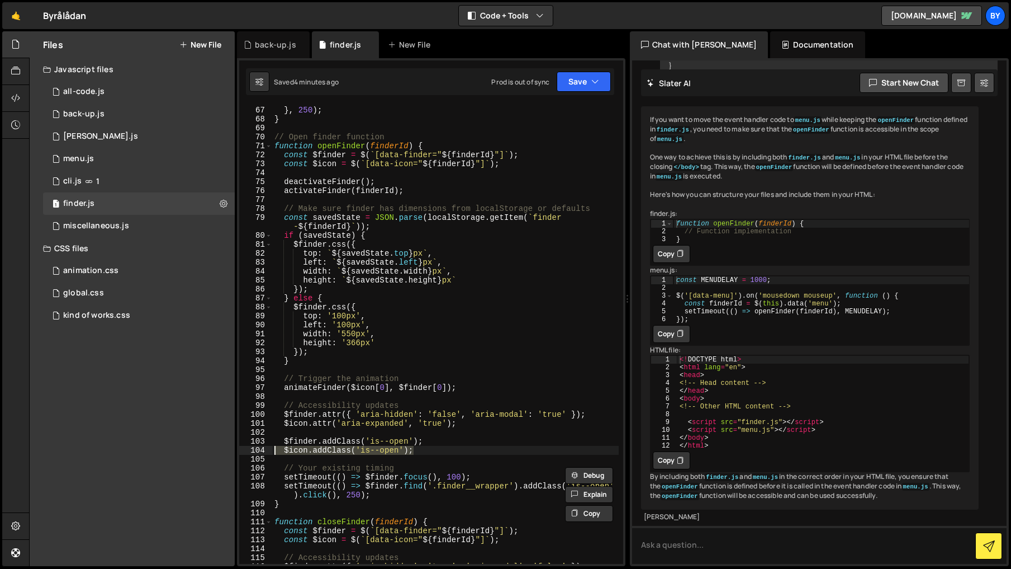
scroll to position [599, 0]
click at [343, 501] on div "helpers . forEach ( helper => desktop . removeChild ( helper )) ; } , 250 ) ; }…" at bounding box center [445, 335] width 347 height 476
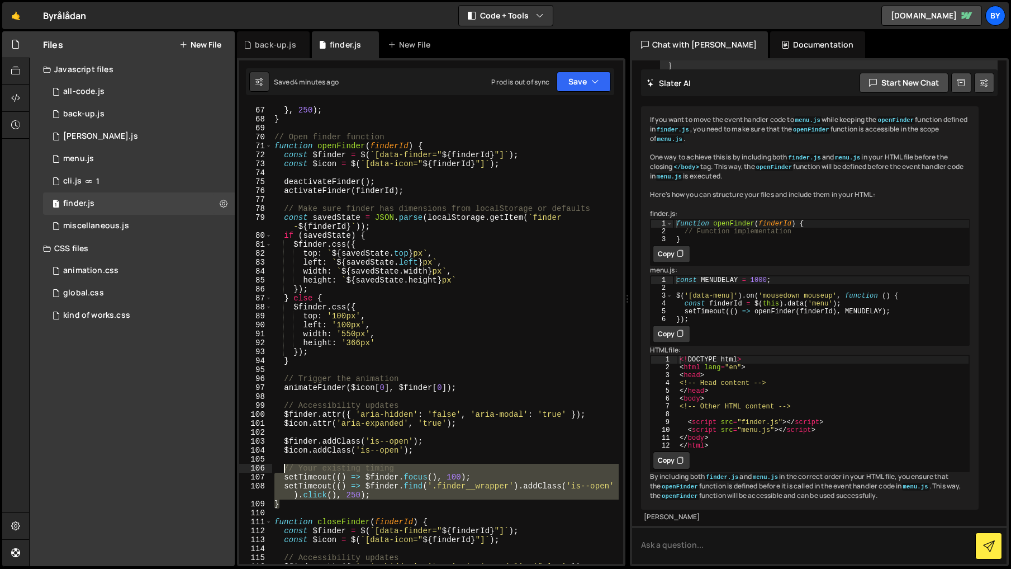
drag, startPoint x: 313, startPoint y: 498, endPoint x: 313, endPoint y: 480, distance: 18.5
click at [285, 472] on div "helpers . forEach ( helper => desktop . removeChild ( helper )) ; } , 250 ) ; }…" at bounding box center [445, 335] width 347 height 476
click at [353, 494] on div "helpers . forEach ( helper => desktop . removeChild ( helper )) ; } , 250 ) ; }…" at bounding box center [445, 334] width 347 height 458
drag, startPoint x: 364, startPoint y: 493, endPoint x: 280, endPoint y: 468, distance: 87.9
click at [280, 468] on div "helpers . forEach ( helper => desktop . removeChild ( helper )) ; } , 250 ) ; }…" at bounding box center [445, 335] width 347 height 476
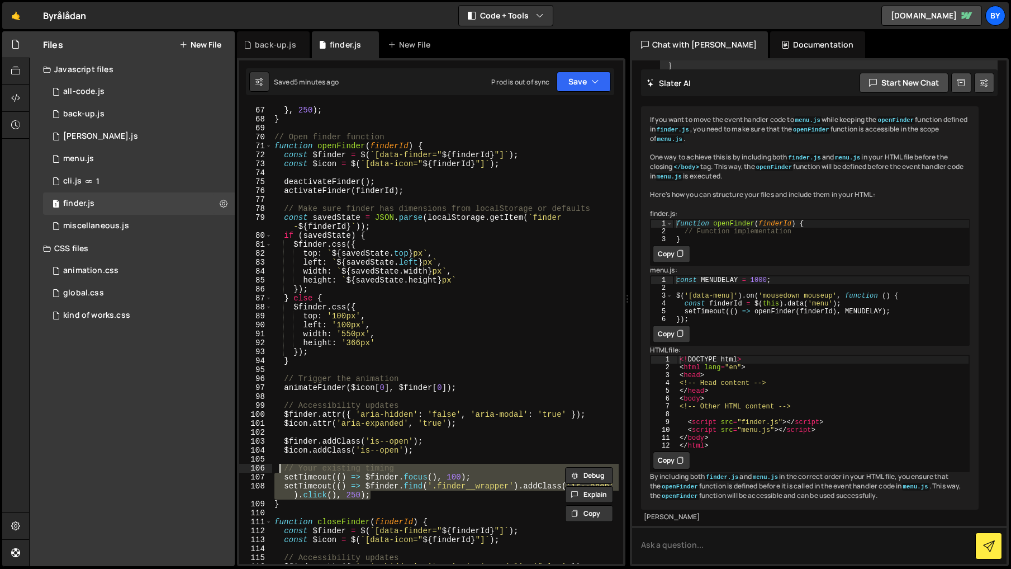
click at [396, 490] on div "helpers . forEach ( helper => desktop . removeChild ( helper )) ; } , 250 ) ; }…" at bounding box center [445, 334] width 347 height 458
drag, startPoint x: 346, startPoint y: 489, endPoint x: 329, endPoint y: 490, distance: 17.4
click at [285, 472] on div "helpers . forEach ( helper => desktop . removeChild ( helper )) ; } , 250 ) ; }…" at bounding box center [445, 335] width 347 height 476
type textarea "// Your existing timing setTimeout(() => $finder.focus(), 100);"
paste textarea
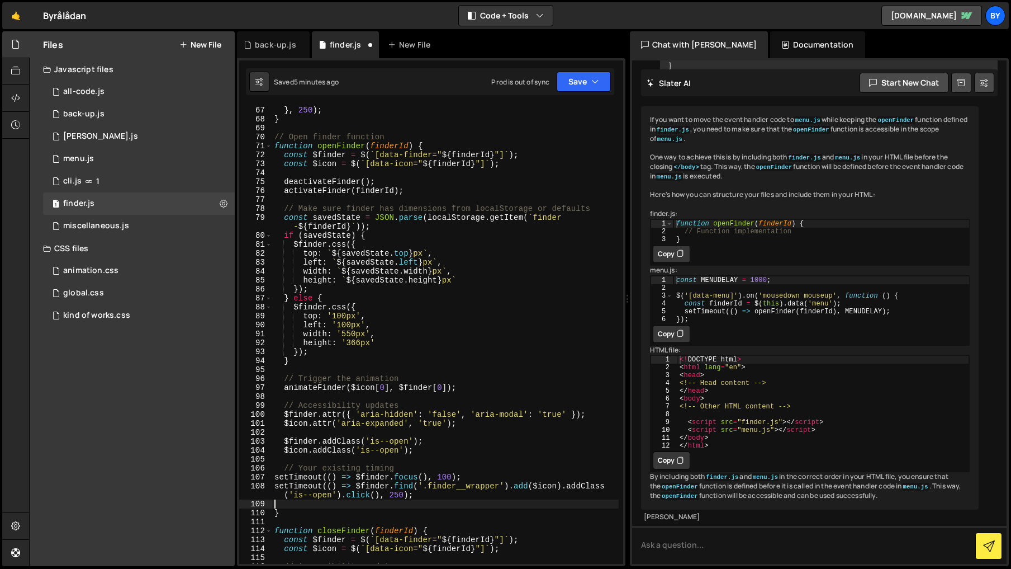
click at [271, 475] on div "107" at bounding box center [255, 476] width 33 height 9
click at [279, 478] on div "helpers . forEach ( helper => desktop . removeChild ( helper )) ; } , 250 ) ; }…" at bounding box center [445, 335] width 347 height 476
click at [275, 479] on div "helpers . forEach ( helper => desktop . removeChild ( helper )) ; } , 250 ) ; }…" at bounding box center [445, 335] width 347 height 476
click at [276, 483] on div "helpers . forEach ( helper => desktop . removeChild ( helper )) ; } , 250 ) ; }…" at bounding box center [445, 335] width 347 height 476
drag, startPoint x: 294, startPoint y: 496, endPoint x: 324, endPoint y: 504, distance: 31.9
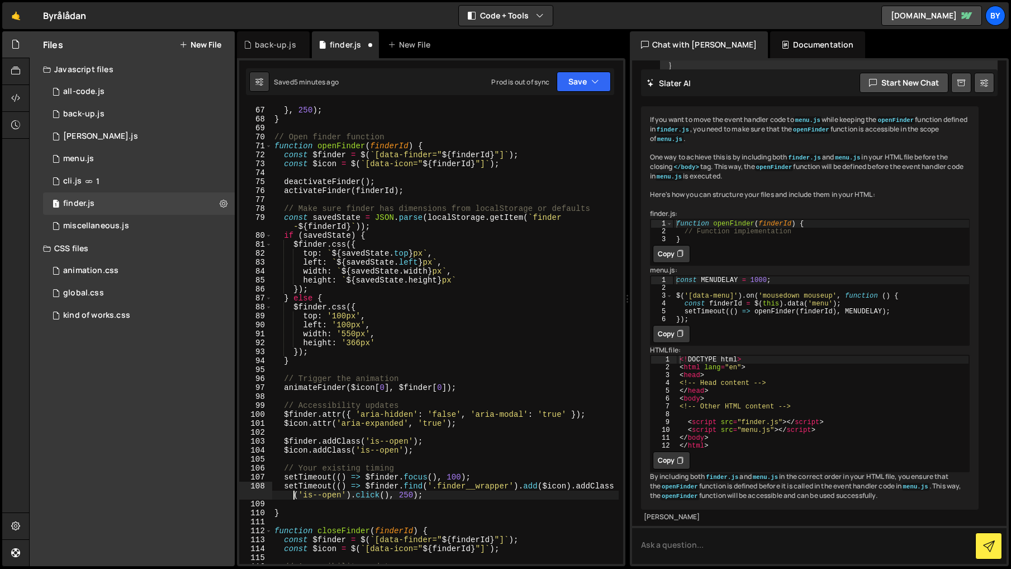
click at [293, 496] on div "helpers . forEach ( helper => desktop . removeChild ( helper )) ; } , 250 ) ; }…" at bounding box center [445, 335] width 347 height 476
click at [384, 517] on div "helpers . forEach ( helper => desktop . removeChild ( helper )) ; } , 250 ) ; }…" at bounding box center [445, 335] width 347 height 476
click at [418, 490] on div "helpers . forEach ( helper => desktop . removeChild ( helper )) ; } , 250 ) ; }…" at bounding box center [445, 335] width 347 height 476
click at [566, 83] on button "Save" at bounding box center [584, 82] width 54 height 20
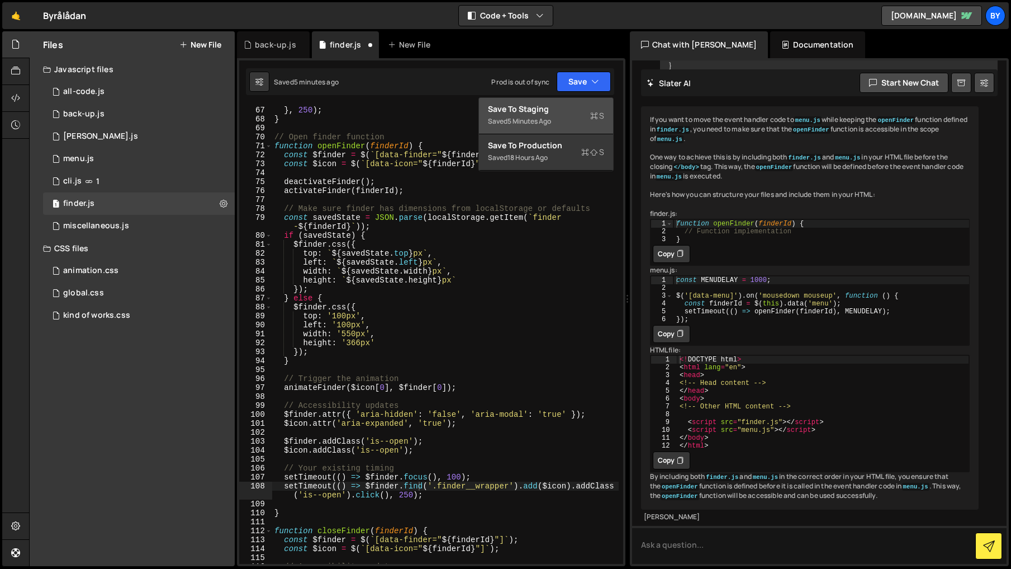
click at [549, 110] on div "Save to Staging S" at bounding box center [546, 108] width 116 height 11
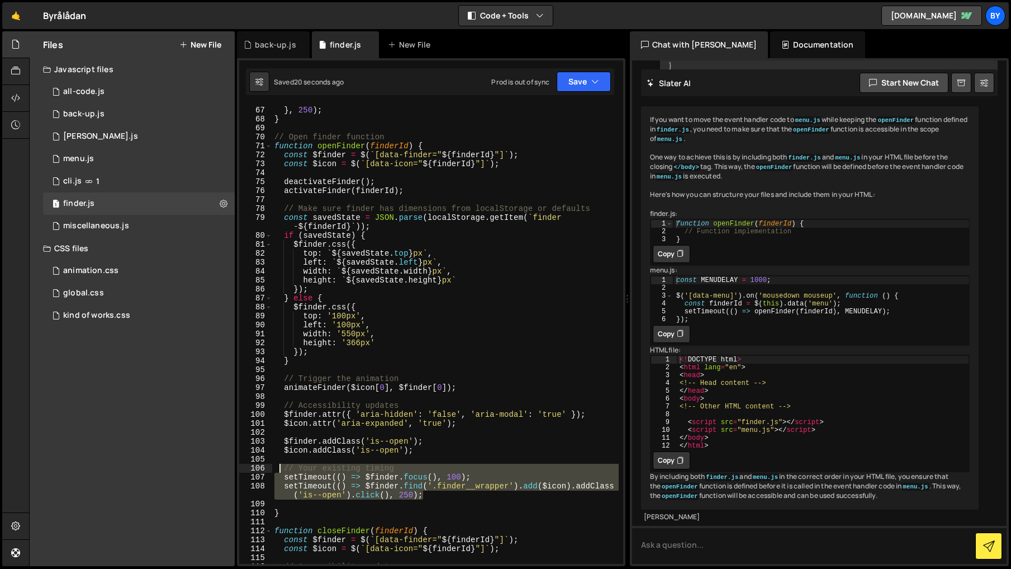
drag, startPoint x: 440, startPoint y: 499, endPoint x: 280, endPoint y: 471, distance: 162.3
click at [280, 471] on div "helpers . forEach ( helper => desktop . removeChild ( helper )) ; } , 250 ) ; }…" at bounding box center [445, 335] width 347 height 476
type textarea "// Your existing timing setTimeout(() => $finder.focus(), 100);"
paste textarea
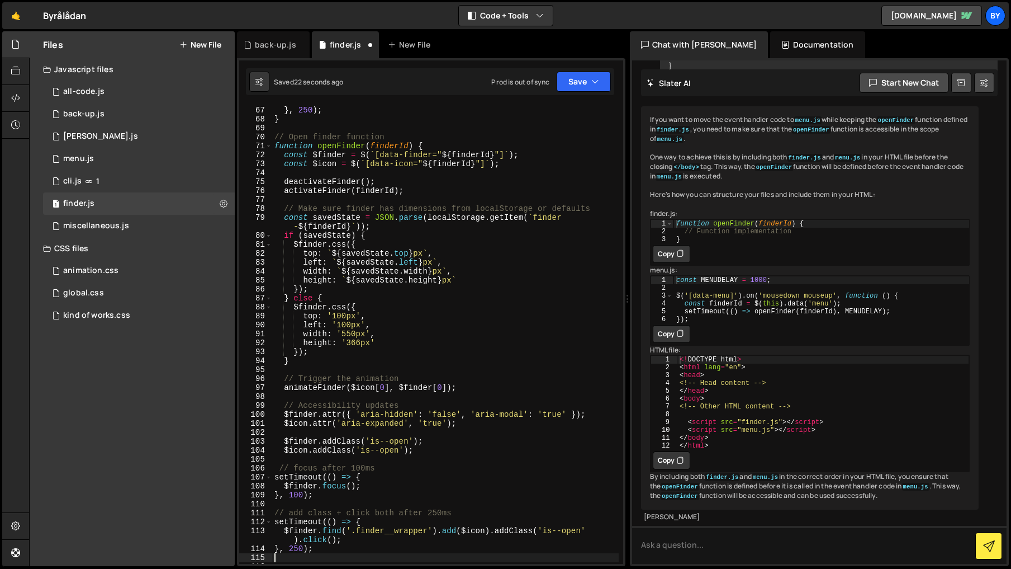
type textarea "setTimeout(() => $finder.focus(), 100); setTimeout(() => $finder.find('.finder_…"
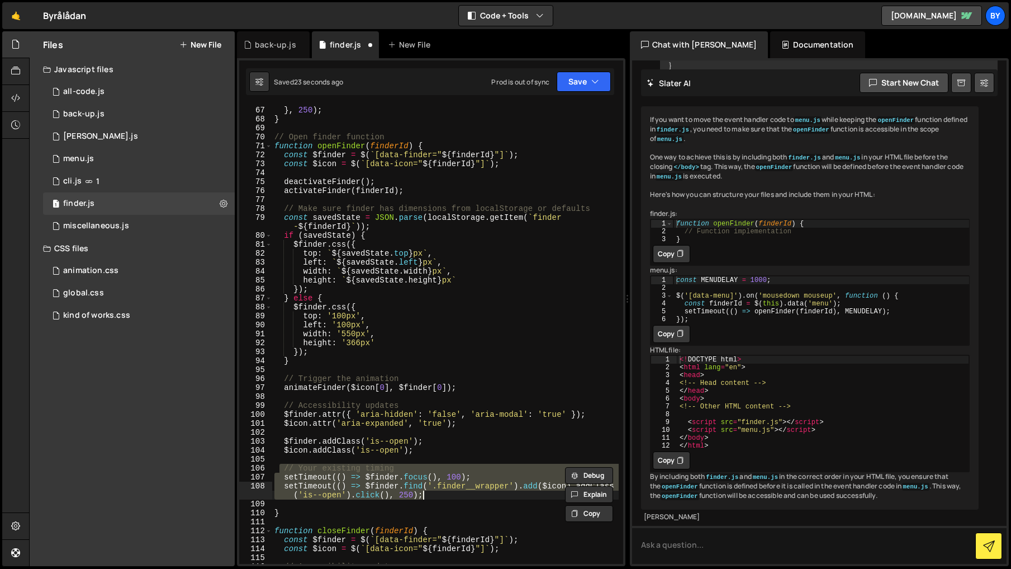
paste textarea
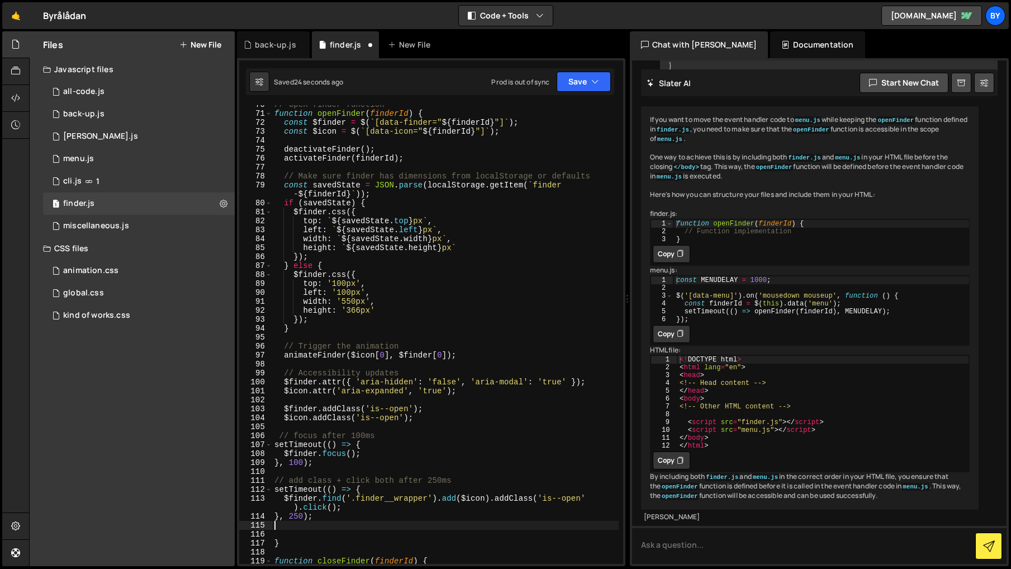
scroll to position [636, 0]
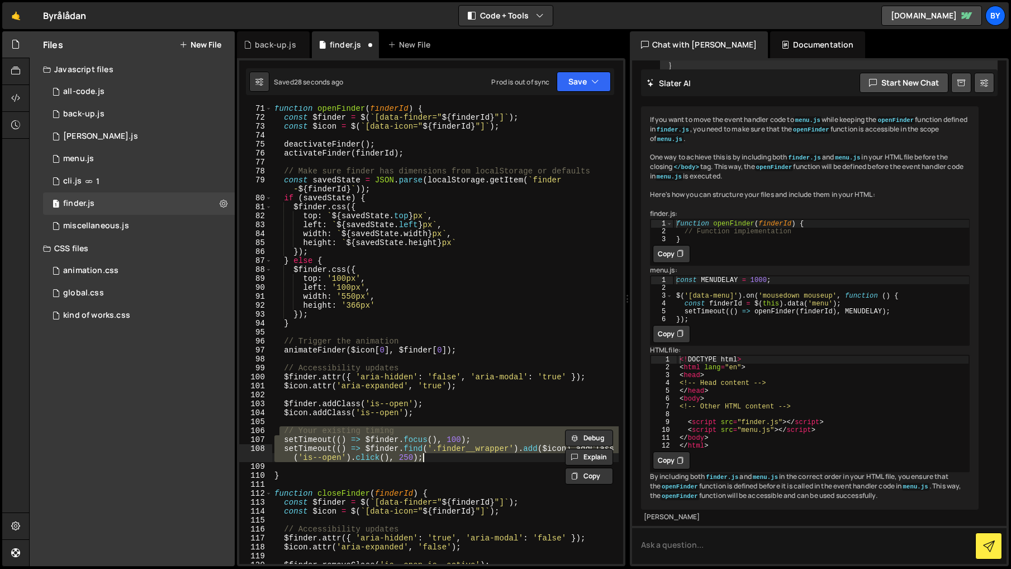
click at [412, 438] on div "function openFinder ( finderId ) { const $finder = $ ( ` [data-finder=" ${ find…" at bounding box center [445, 334] width 347 height 458
drag, startPoint x: 396, startPoint y: 449, endPoint x: 301, endPoint y: 434, distance: 96.8
click at [283, 431] on div "function openFinder ( finderId ) { const $finder = $ ( ` [data-finder=" ${ find…" at bounding box center [445, 342] width 347 height 476
type textarea "// Your existing timing setTimeout(() => $finder.focus(), 100);"
paste textarea
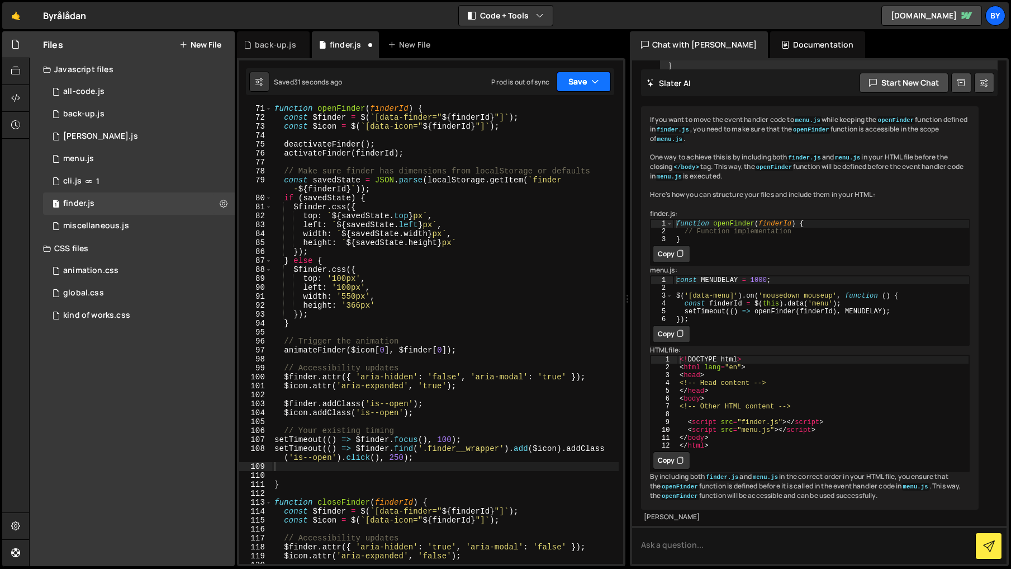
drag, startPoint x: 583, startPoint y: 79, endPoint x: 567, endPoint y: 103, distance: 28.7
click at [581, 82] on button "Save" at bounding box center [584, 82] width 54 height 20
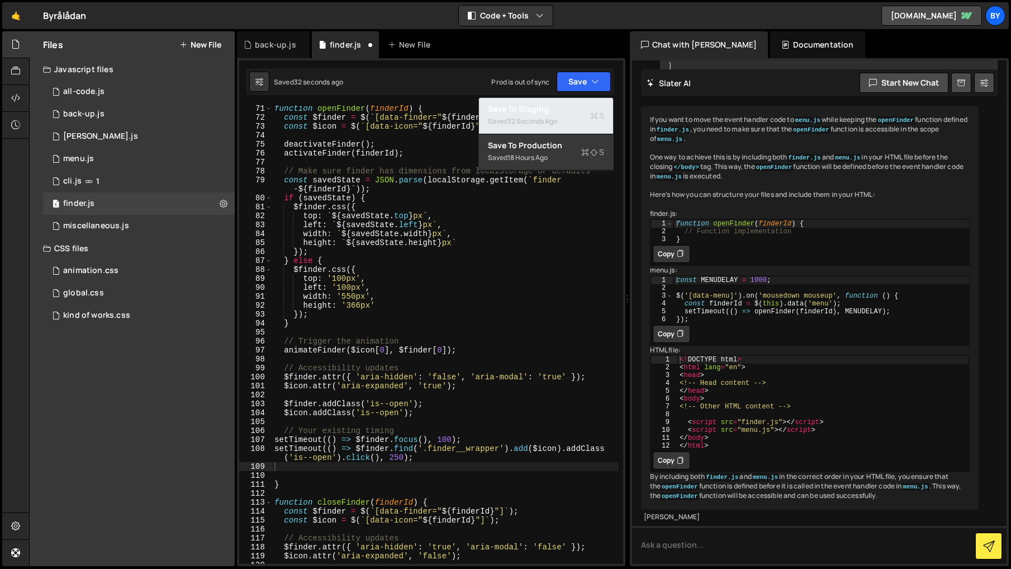
drag, startPoint x: 560, startPoint y: 108, endPoint x: 332, endPoint y: 146, distance: 231.2
click at [560, 108] on div "Save to Staging S" at bounding box center [546, 108] width 116 height 11
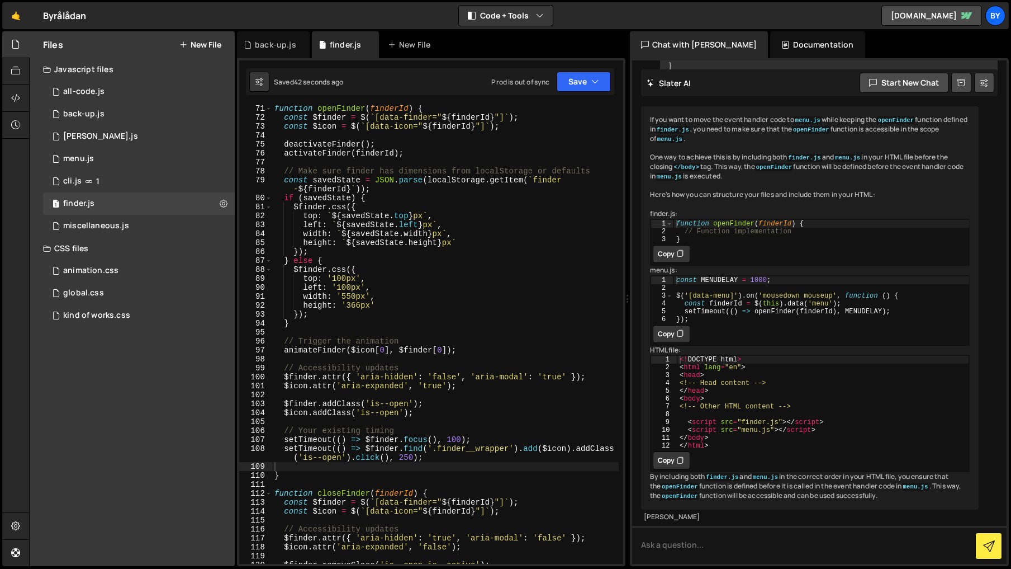
click at [456, 422] on div "function openFinder ( finderId ) { const $finder = $ ( ` [data-finder=" ${ find…" at bounding box center [445, 342] width 347 height 476
drag, startPoint x: 444, startPoint y: 415, endPoint x: 283, endPoint y: 414, distance: 160.5
click at [283, 414] on div "function openFinder ( finderId ) { const $finder = $ ( ` [data-finder=" ${ find…" at bounding box center [445, 342] width 347 height 476
type textarea "$icon.addClass('is--open');"
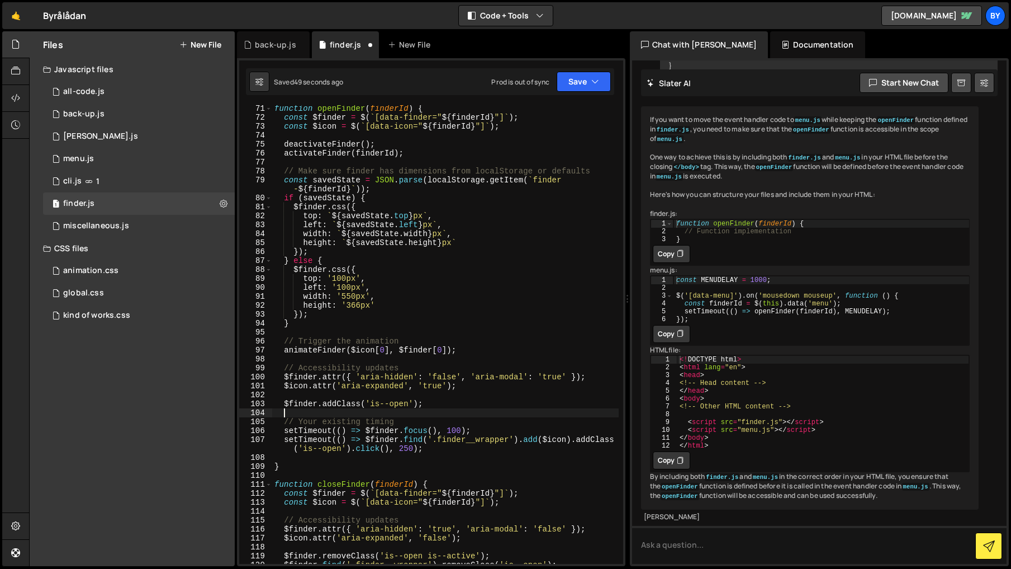
click at [562, 94] on div "Saved 49 seconds ago Prod is out of sync Upgrade to Edit Save Save to Staging S…" at bounding box center [430, 81] width 368 height 27
click at [576, 85] on button "Save" at bounding box center [584, 82] width 54 height 20
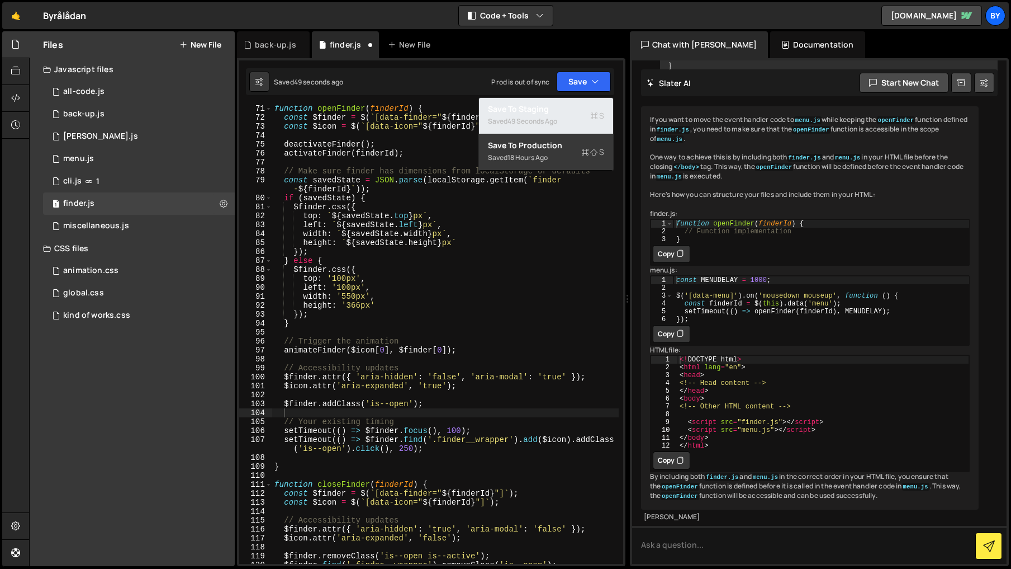
click at [569, 110] on div "Save to Staging S" at bounding box center [546, 108] width 116 height 11
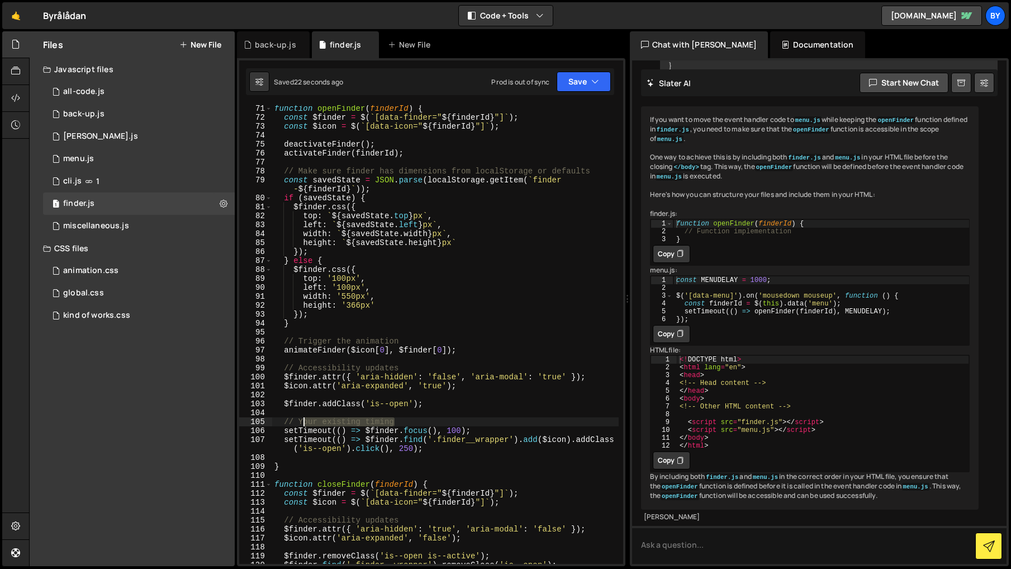
drag, startPoint x: 413, startPoint y: 423, endPoint x: 301, endPoint y: 423, distance: 111.3
click at [301, 423] on div "function openFinder ( finderId ) { const $finder = $ ( ` [data-finder=" ${ find…" at bounding box center [445, 342] width 347 height 476
type textarea "// Wait for animatin"
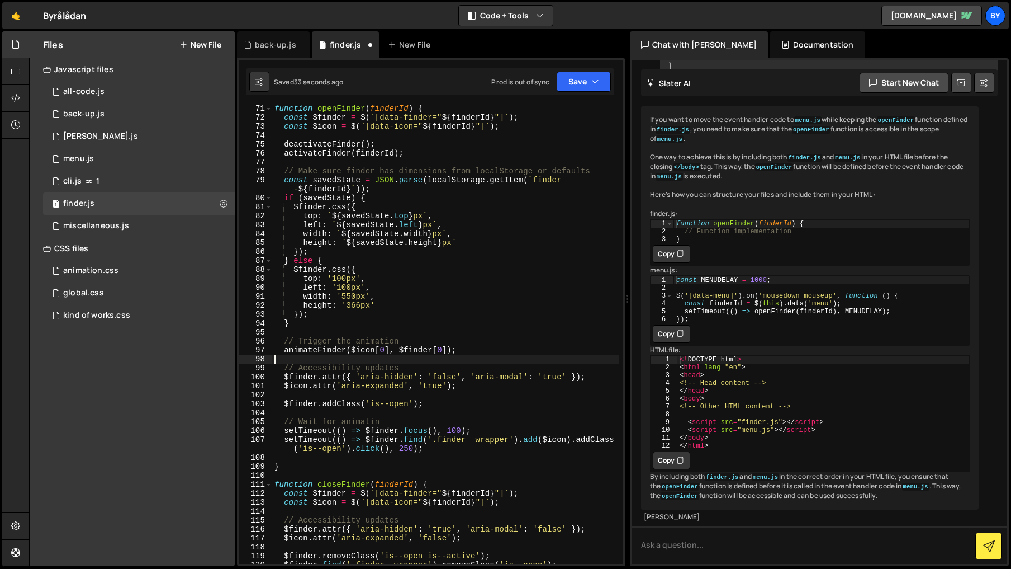
click at [437, 363] on div "function openFinder ( finderId ) { const $finder = $ ( ` [data-finder=" ${ find…" at bounding box center [445, 342] width 347 height 476
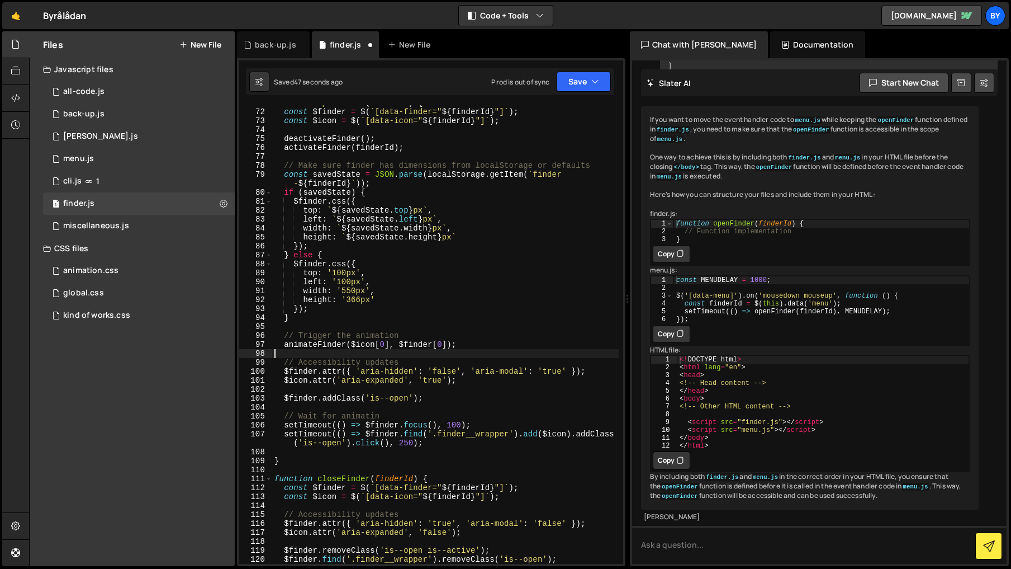
scroll to position [652, 0]
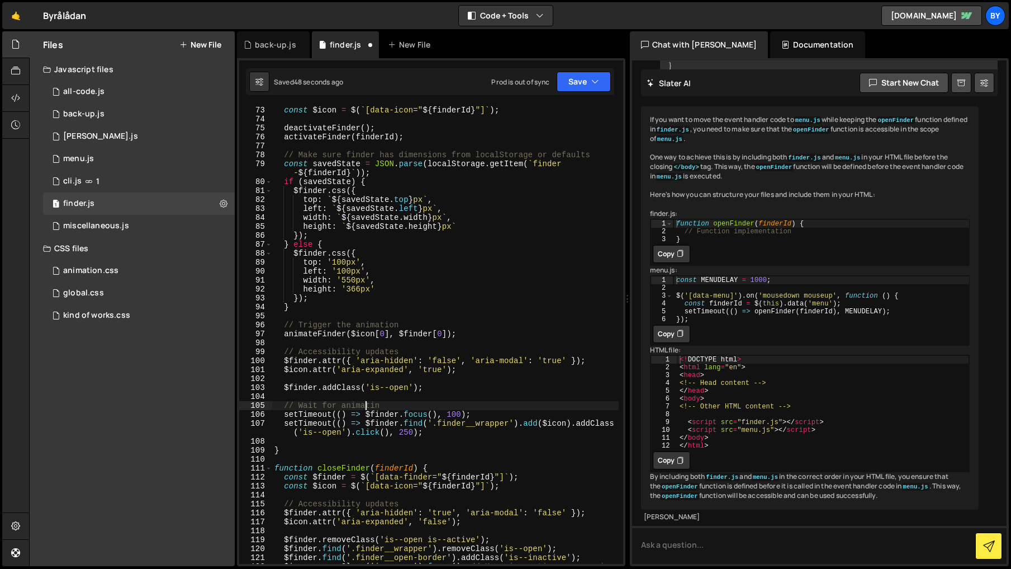
click at [363, 404] on div "const $finder = $ ( ` [data-finder=" ${ finderId } "] ` ) ; const $icon = $ ( `…" at bounding box center [445, 339] width 347 height 485
click at [379, 137] on div "const $finder = $ ( ` [data-finder=" ${ finderId } "] ` ) ; const $icon = $ ( `…" at bounding box center [445, 339] width 347 height 485
drag, startPoint x: 604, startPoint y: 81, endPoint x: 599, endPoint y: 85, distance: 5.9
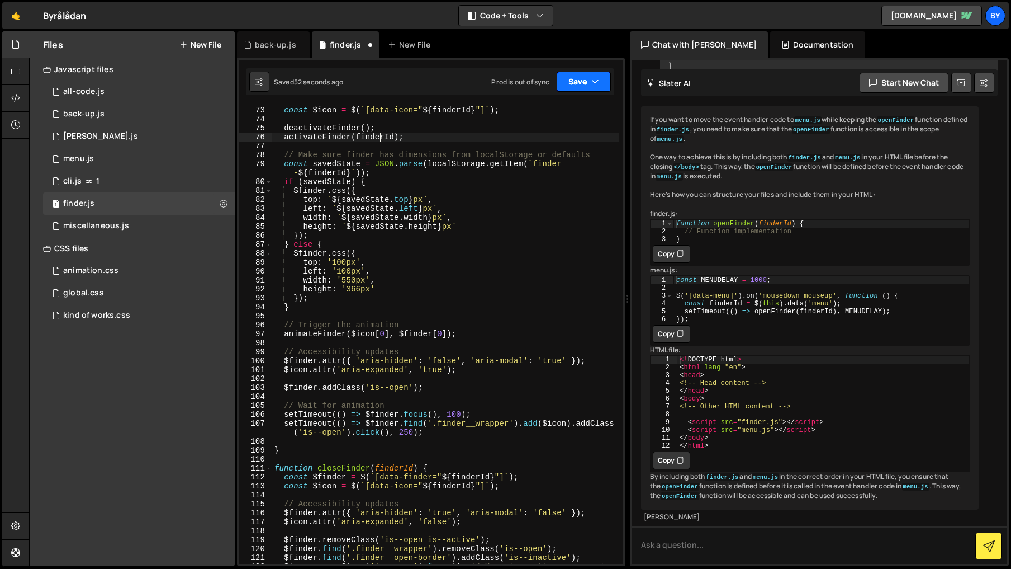
click at [603, 82] on button "Save" at bounding box center [584, 82] width 54 height 20
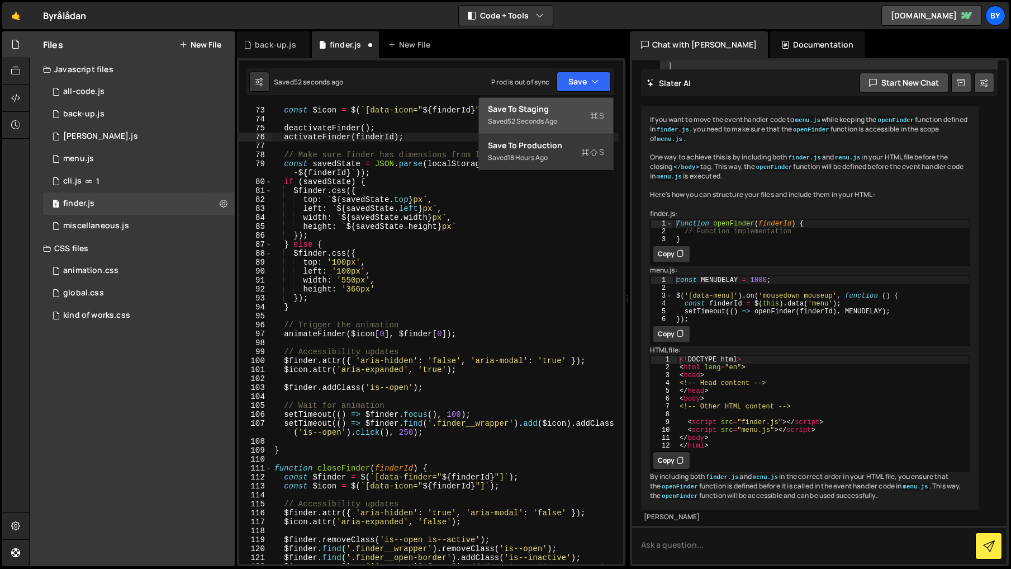
click at [555, 106] on div "Save to Staging S" at bounding box center [546, 108] width 116 height 11
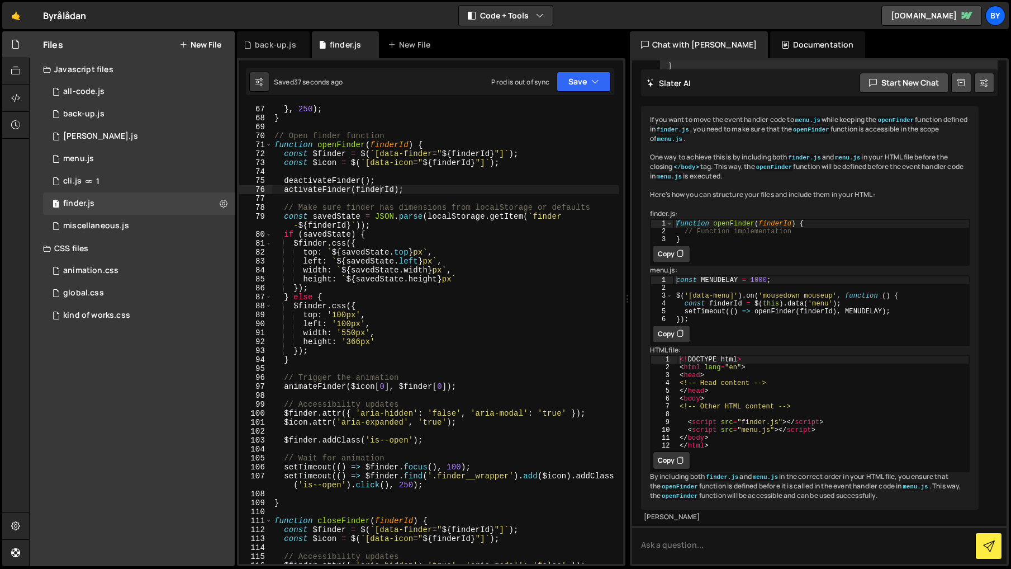
scroll to position [600, 0]
click at [411, 486] on div "} , 250 ) ; } // Open finder function function openFinder ( finderId ) { const …" at bounding box center [445, 343] width 347 height 476
drag, startPoint x: 588, startPoint y: 81, endPoint x: 579, endPoint y: 95, distance: 16.8
click at [588, 81] on button "Save" at bounding box center [584, 82] width 54 height 20
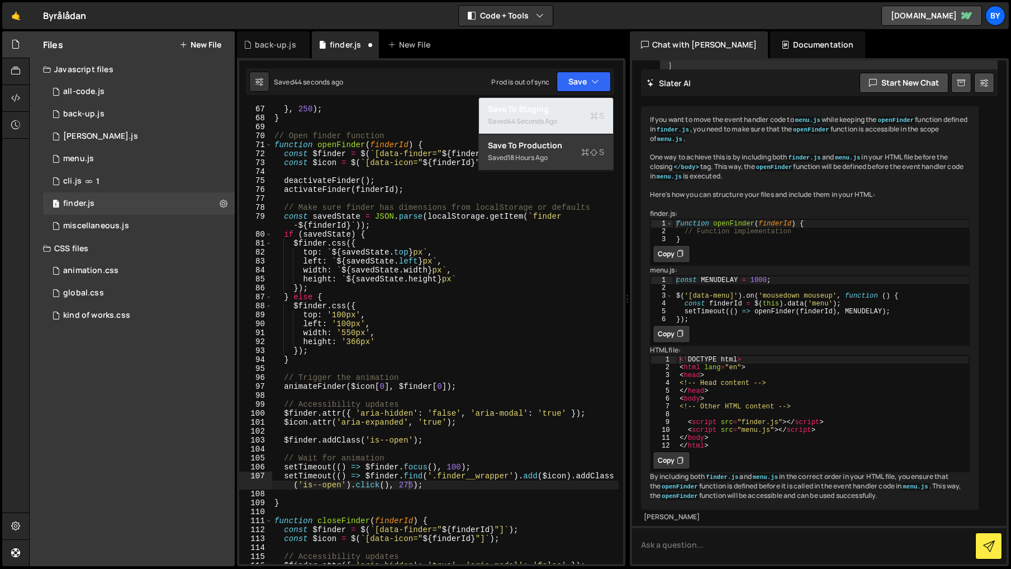
click at [576, 100] on button "Save to Staging S Saved 44 seconds ago" at bounding box center [546, 116] width 134 height 36
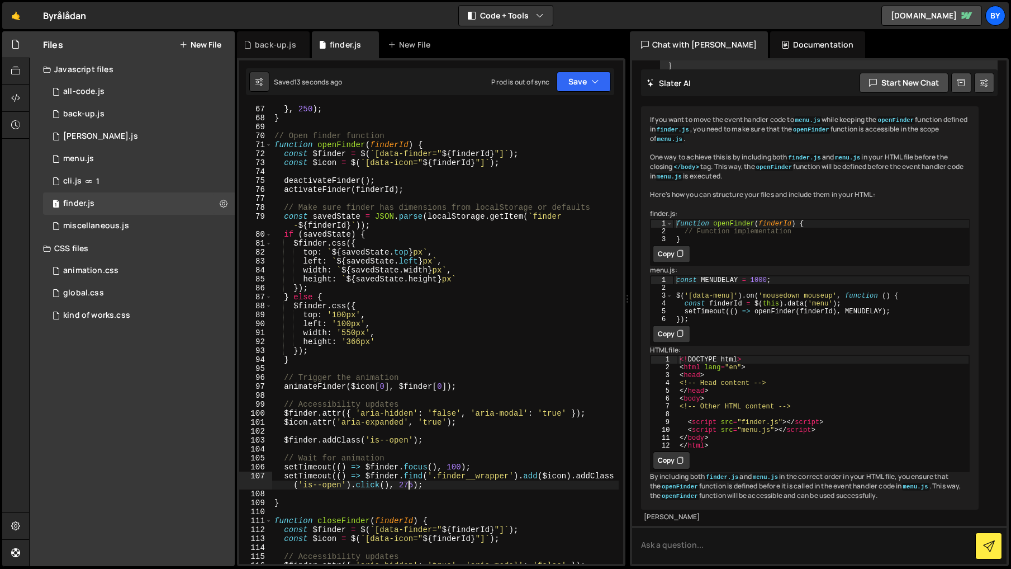
drag, startPoint x: 408, startPoint y: 487, endPoint x: 447, endPoint y: 498, distance: 41.2
click at [407, 487] on div "} , 250 ) ; } // Open finder function function openFinder ( finderId ) { const …" at bounding box center [445, 343] width 347 height 476
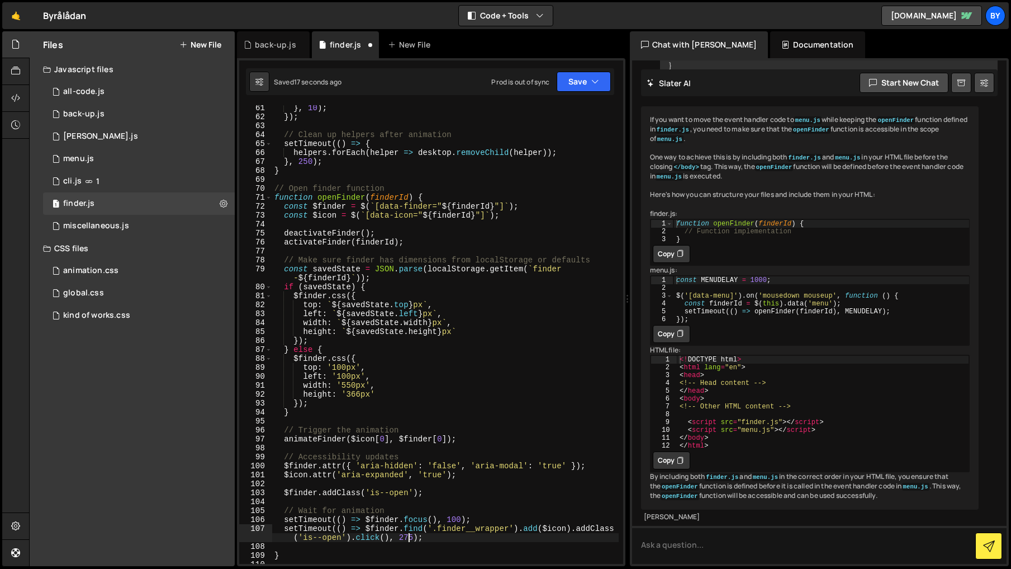
scroll to position [500, 0]
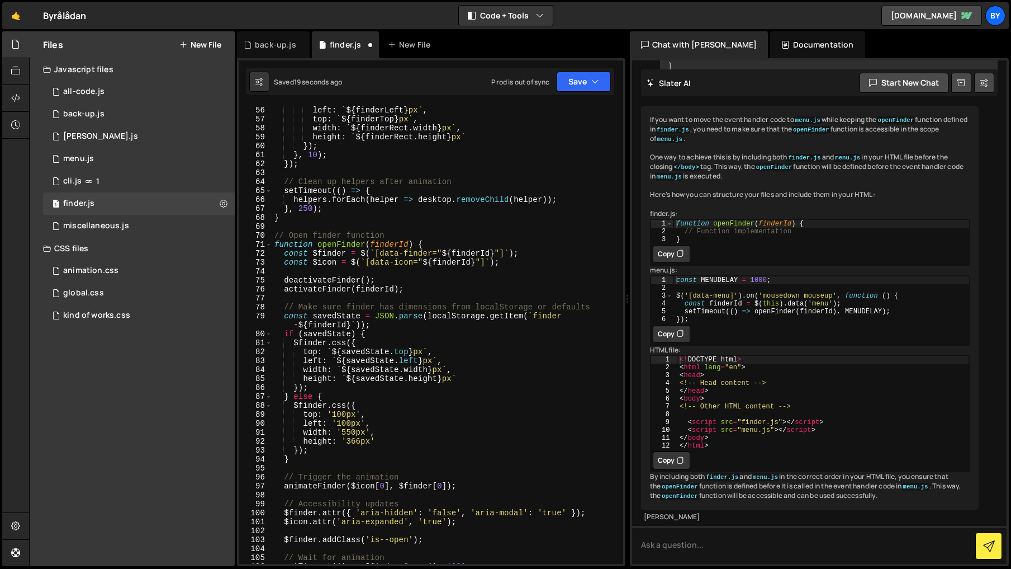
drag, startPoint x: 314, startPoint y: 206, endPoint x: 325, endPoint y: 235, distance: 31.1
click at [314, 208] on div "Object . assign ( helper . style , { left : ` ${ finderLeft } px ` , top : ` ${…" at bounding box center [445, 335] width 347 height 476
drag, startPoint x: 585, startPoint y: 77, endPoint x: 568, endPoint y: 113, distance: 40.3
click at [585, 77] on button "Save" at bounding box center [584, 82] width 54 height 20
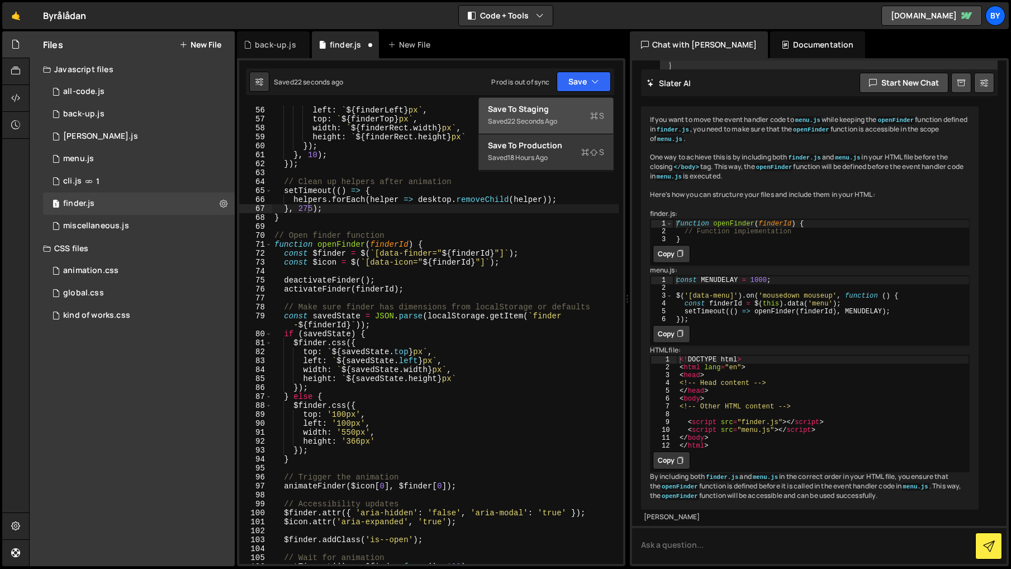
click at [567, 113] on div "Save to Staging S" at bounding box center [546, 108] width 116 height 11
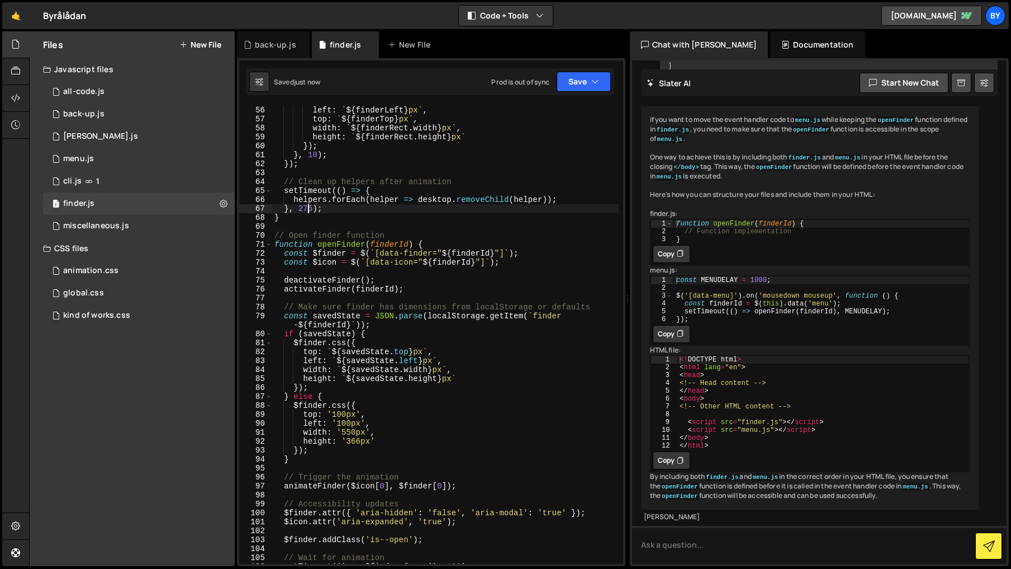
click at [307, 207] on div "Object . assign ( helper . style , { left : ` ${ finderLeft } px ` , top : ` ${…" at bounding box center [445, 335] width 347 height 476
click at [306, 211] on div "Object . assign ( helper . style , { left : ` ${ finderLeft } px ` , top : ` ${…" at bounding box center [445, 335] width 347 height 476
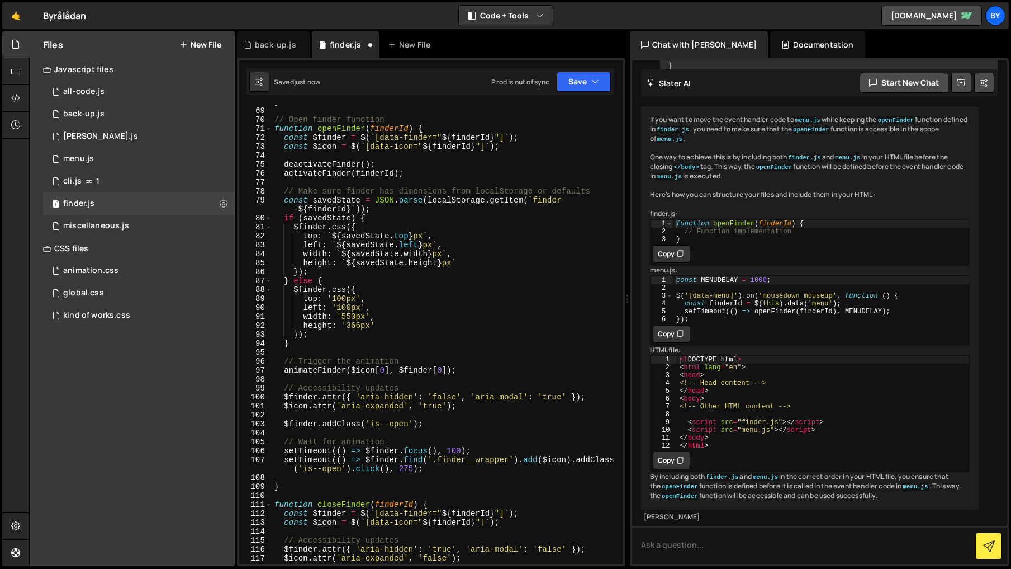
scroll to position [617, 0]
click at [407, 471] on div "} // Open finder function function openFinder ( finderId ) { const $finder = $ …" at bounding box center [445, 335] width 347 height 476
drag, startPoint x: 407, startPoint y: 471, endPoint x: 450, endPoint y: 480, distance: 44.0
click at [407, 471] on div "} // Open finder function function openFinder ( finderId ) { const $finder = $ …" at bounding box center [445, 335] width 347 height 476
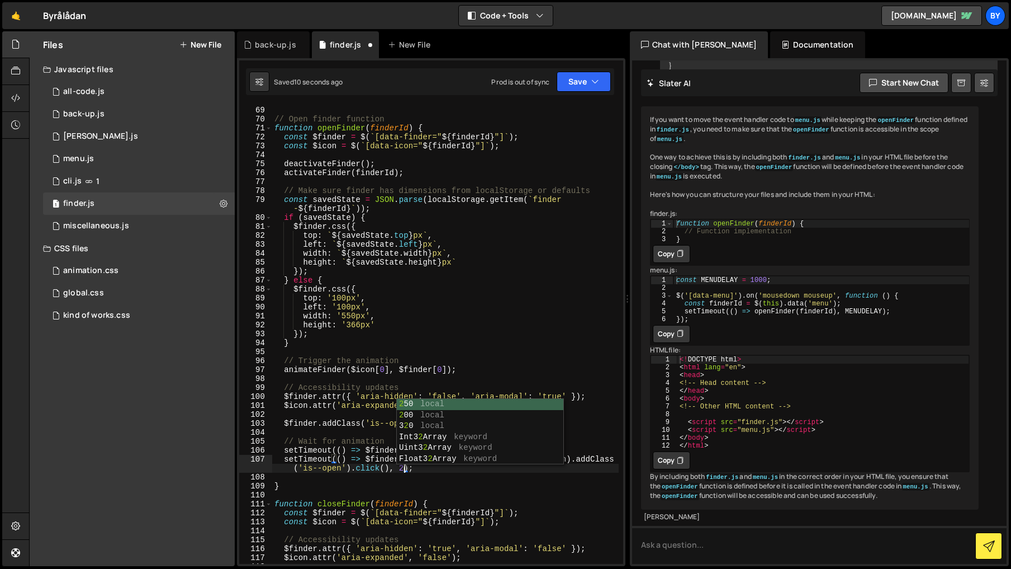
scroll to position [0, 32]
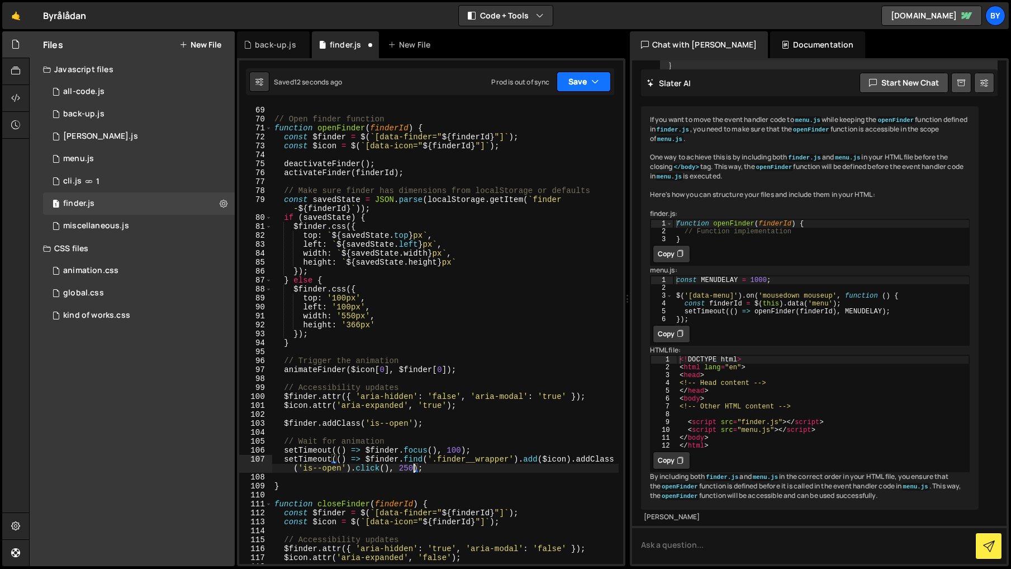
drag, startPoint x: 586, startPoint y: 80, endPoint x: 576, endPoint y: 104, distance: 26.1
click at [586, 81] on button "Save" at bounding box center [584, 82] width 54 height 20
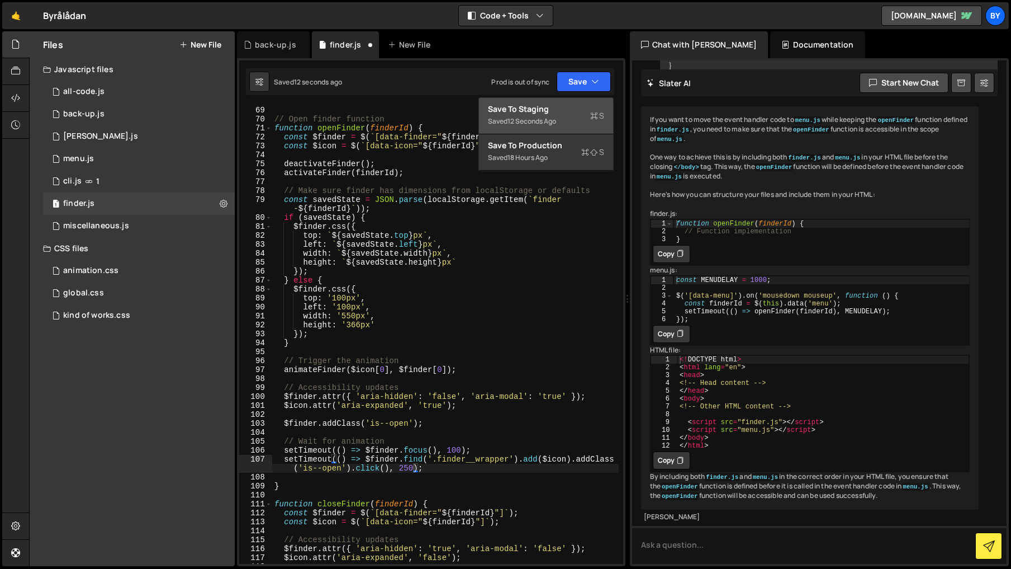
click at [572, 108] on div "Save to Staging S" at bounding box center [546, 108] width 116 height 11
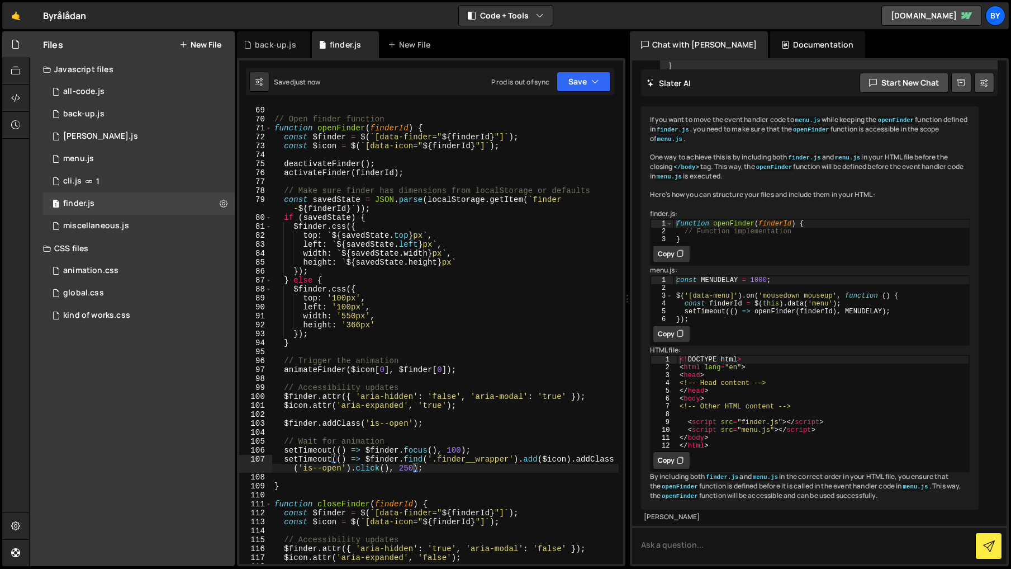
scroll to position [0, 7]
drag, startPoint x: 394, startPoint y: 439, endPoint x: 302, endPoint y: 441, distance: 91.7
click at [302, 441] on div "} // Open finder function function openFinder ( finderId ) { const $finder = $ …" at bounding box center [445, 335] width 347 height 476
click at [377, 452] on div "} // Open finder function function openFinder ( finderId ) { const $finder = $ …" at bounding box center [445, 335] width 347 height 476
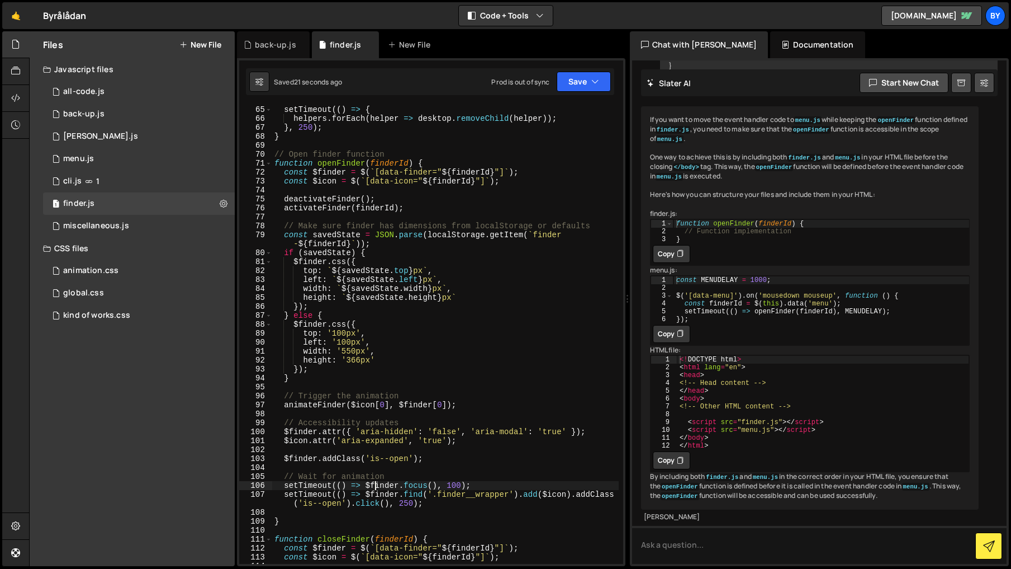
scroll to position [601, 0]
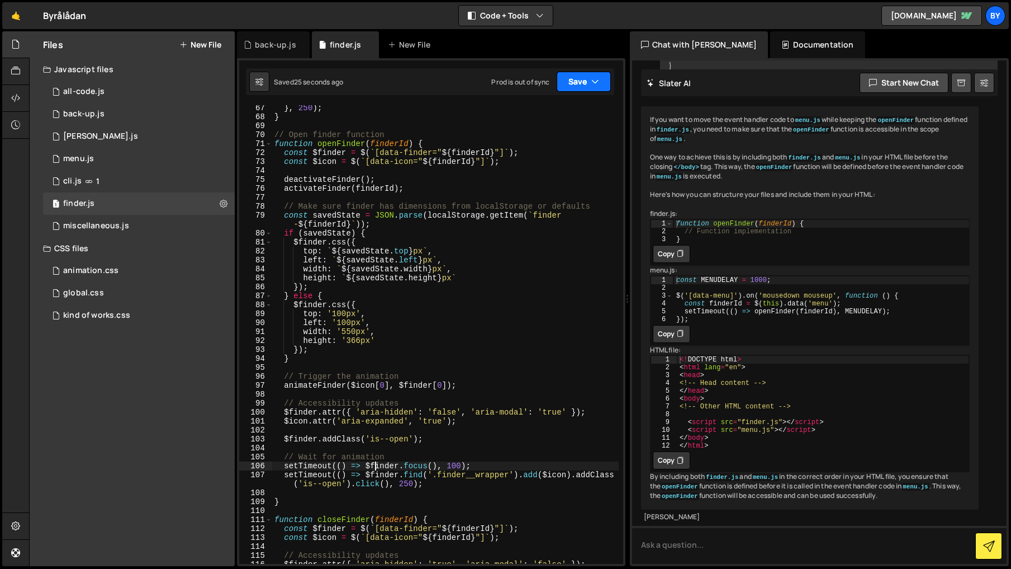
click at [586, 85] on button "Save" at bounding box center [584, 82] width 54 height 20
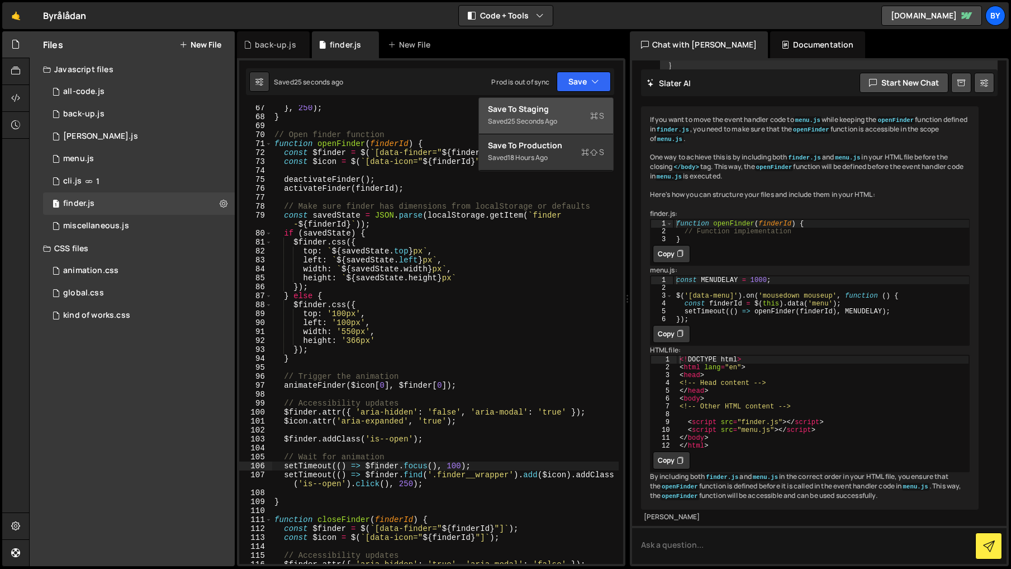
click at [573, 106] on div "Save to Staging S" at bounding box center [546, 108] width 116 height 11
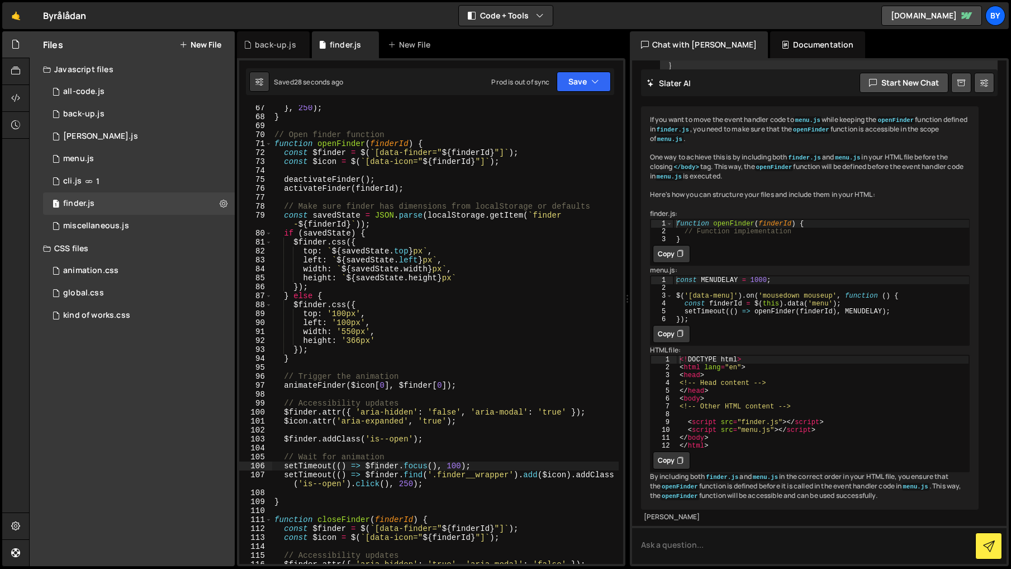
scroll to position [0, 0]
click at [346, 500] on div "} , 250 ) ; } // Open finder function function openFinder ( finderId ) { const …" at bounding box center [445, 341] width 347 height 476
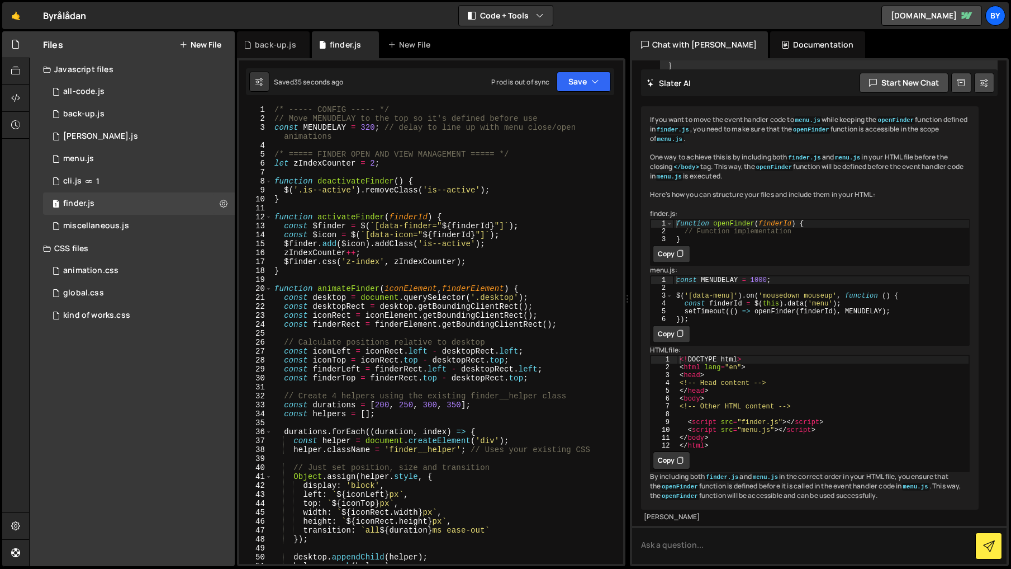
click at [277, 289] on div "/* ----- CONFIG ----- */ // Move MENUDELAY to the top so it's defined before us…" at bounding box center [445, 343] width 347 height 476
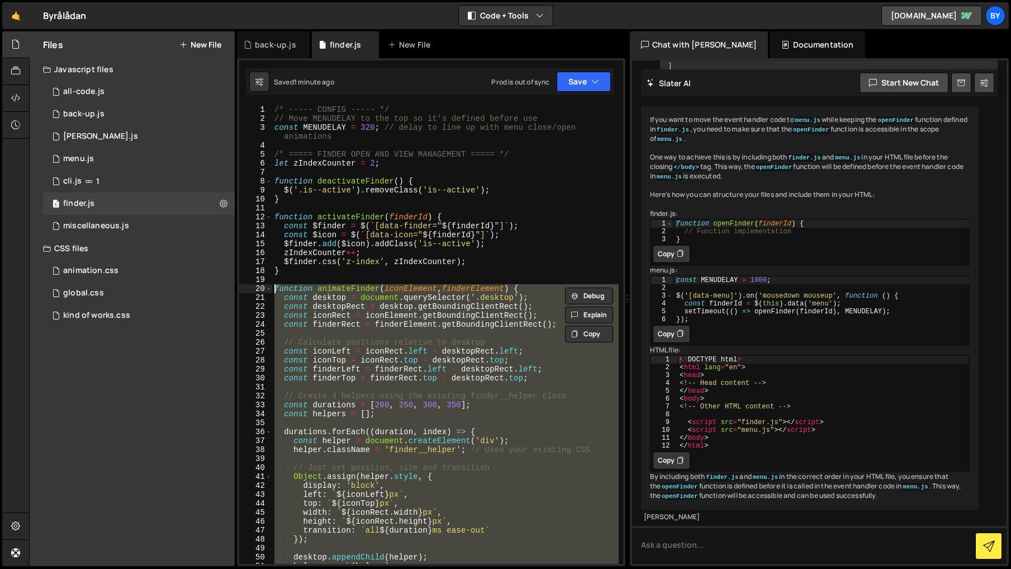
click at [492, 272] on div "/* ----- CONFIG ----- */ // Move MENUDELAY to the top so it's defined before us…" at bounding box center [445, 343] width 347 height 476
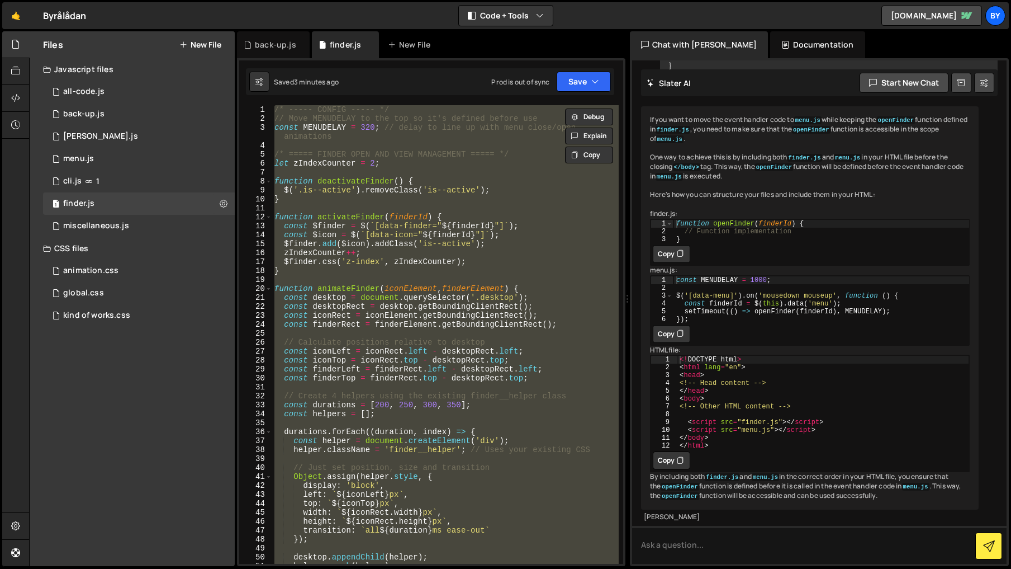
click at [536, 398] on div "/* ----- CONFIG ----- */ // Move MENUDELAY to the top so it's defined before us…" at bounding box center [445, 334] width 347 height 458
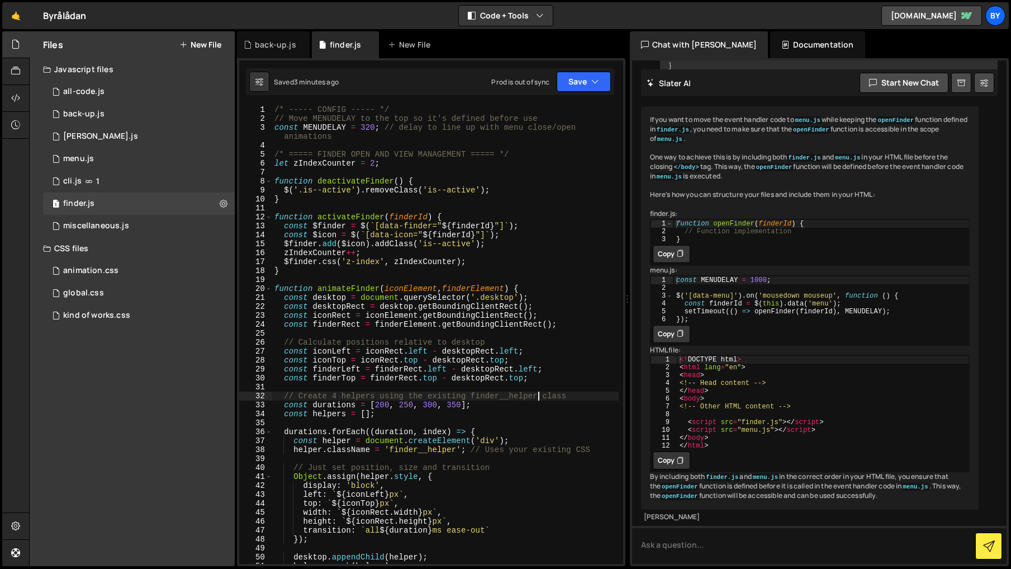
click at [422, 248] on div "/* ----- CONFIG ----- */ // Move MENUDELAY to the top so it's defined before us…" at bounding box center [445, 343] width 347 height 476
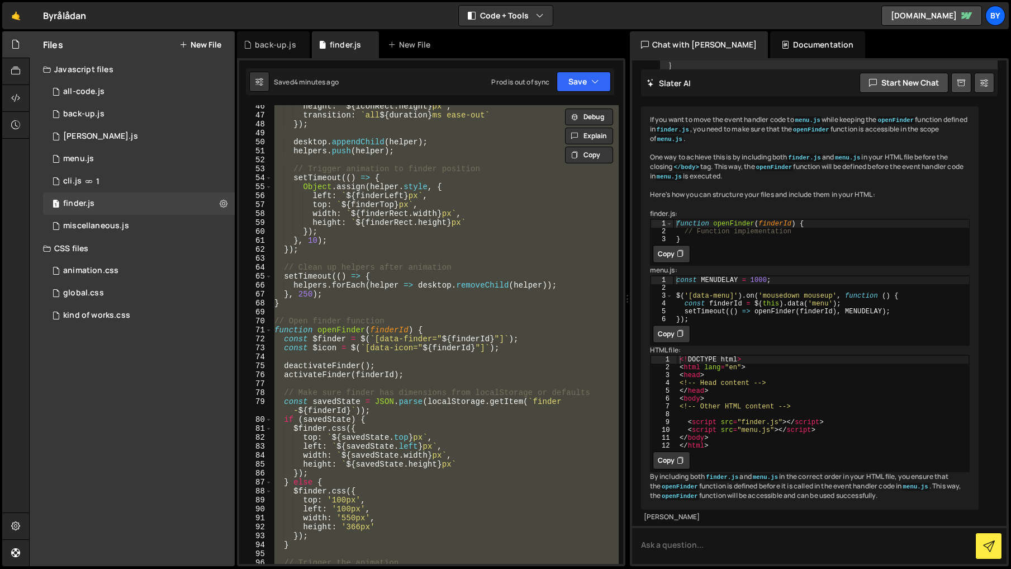
scroll to position [348, 0]
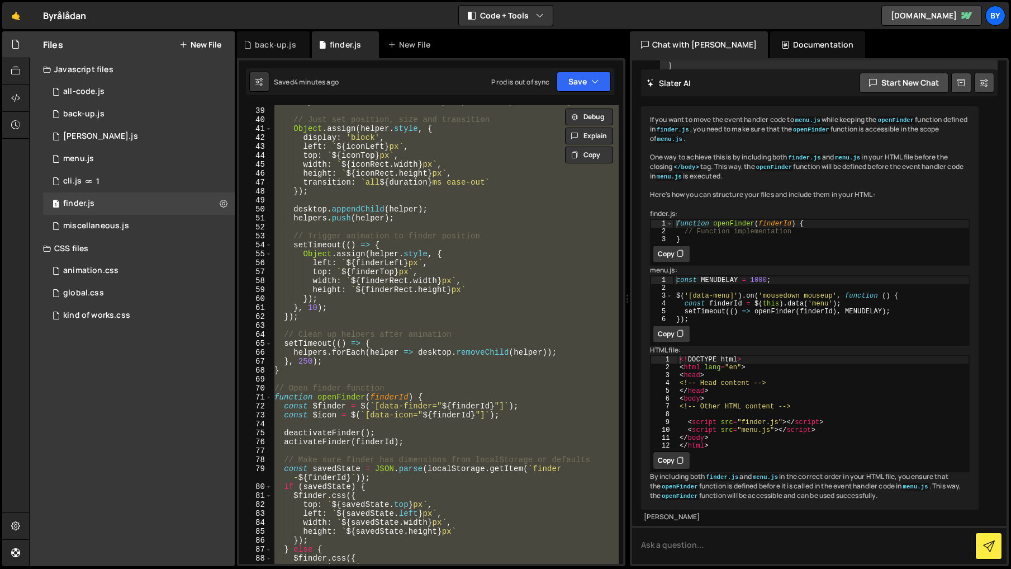
click at [423, 405] on div "helper . className = 'finder__helper' ; // Uses your existing CSS // Just set p…" at bounding box center [445, 334] width 347 height 458
type textarea "const $finder = $(`[data-finder="${finderId}"]`);"
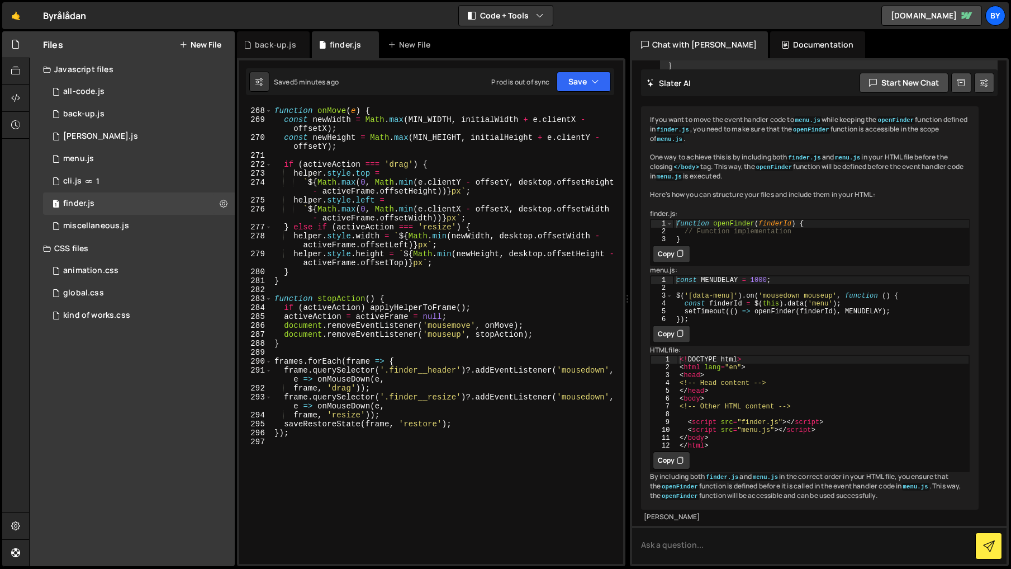
scroll to position [2629, 0]
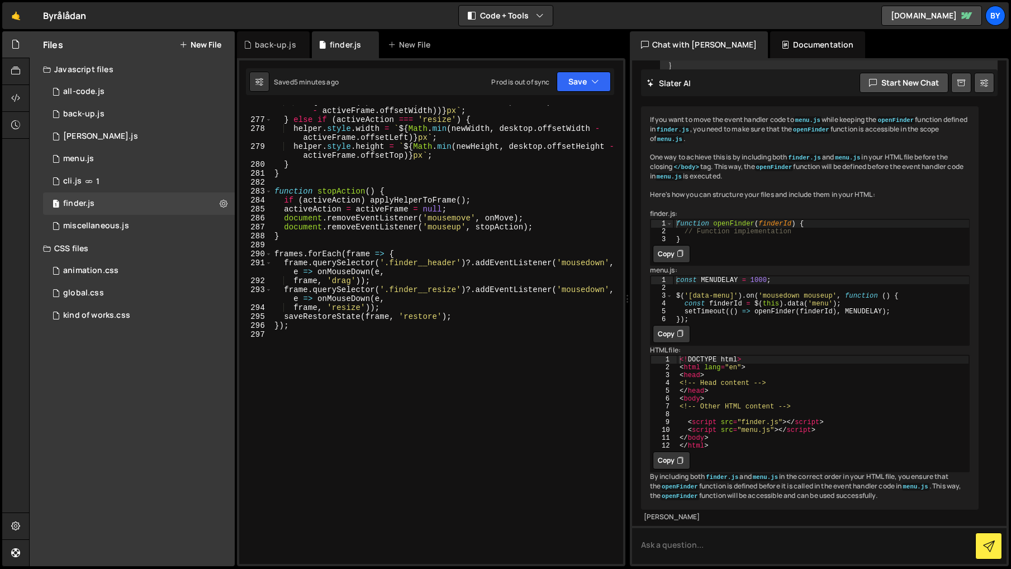
click at [480, 246] on div "` ${ Math . max ( 0 , Math . min ( e . clientX - offsetX , desktop . offsetWidt…" at bounding box center [445, 339] width 347 height 485
type textarea "});"
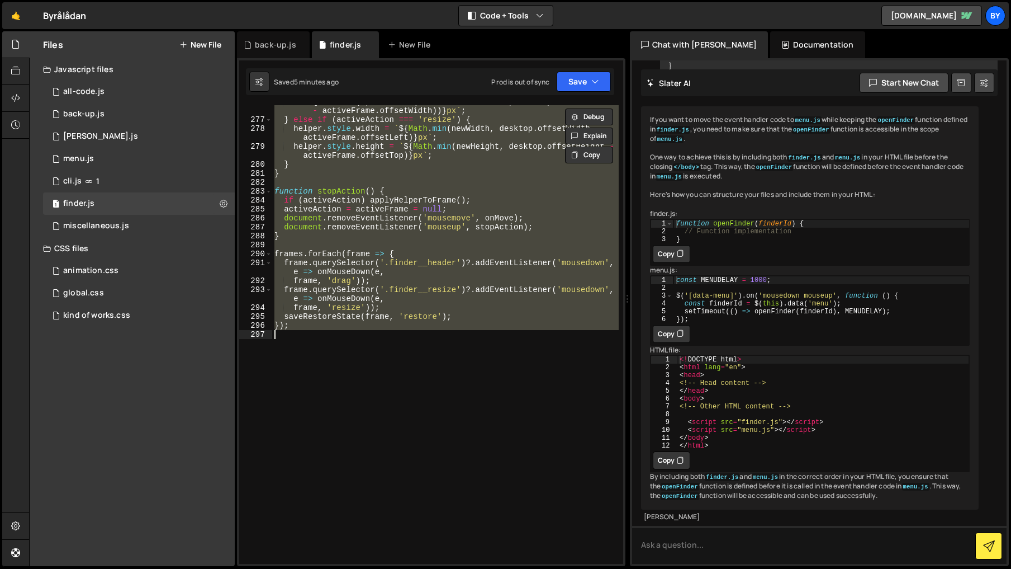
paste textarea
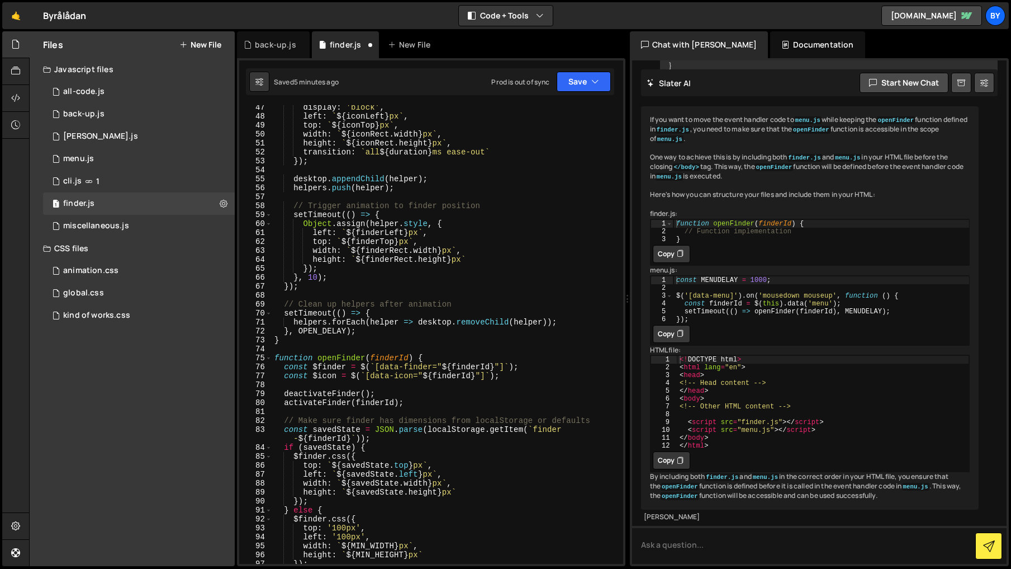
scroll to position [0, 0]
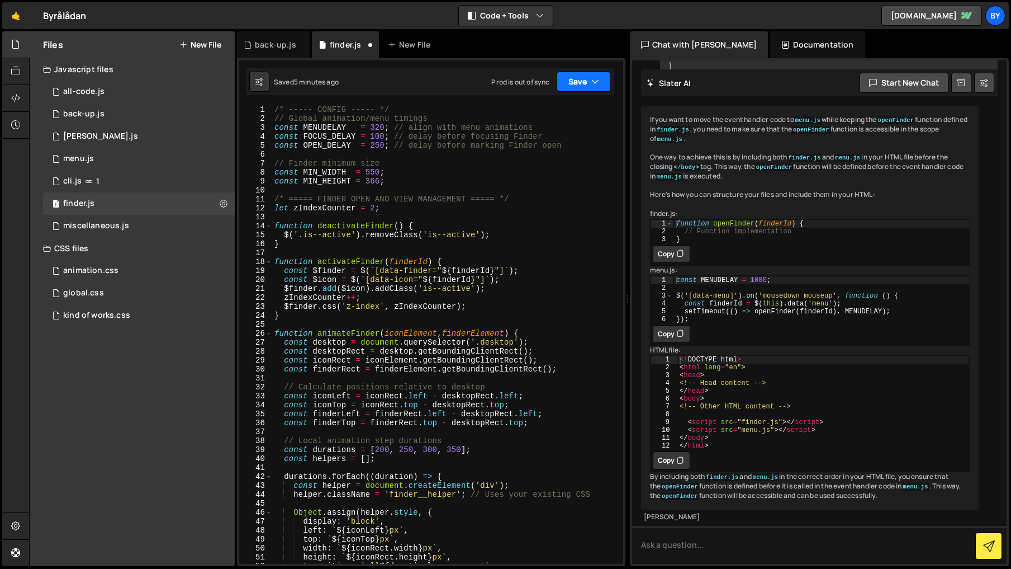
drag, startPoint x: 577, startPoint y: 87, endPoint x: 577, endPoint y: 100, distance: 12.9
click at [576, 88] on button "Save" at bounding box center [584, 82] width 54 height 20
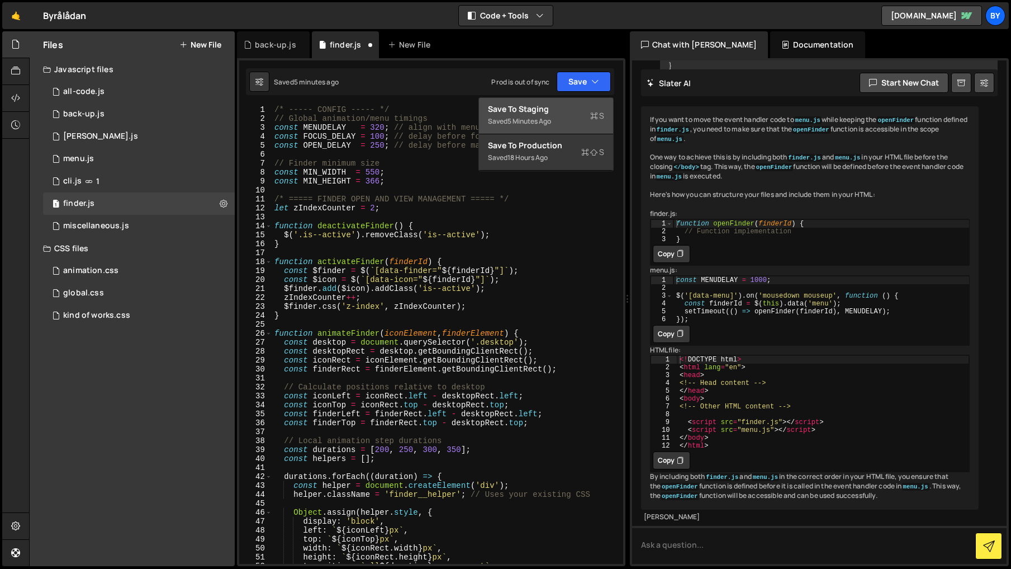
click at [577, 111] on div "Save to Staging S" at bounding box center [546, 108] width 116 height 11
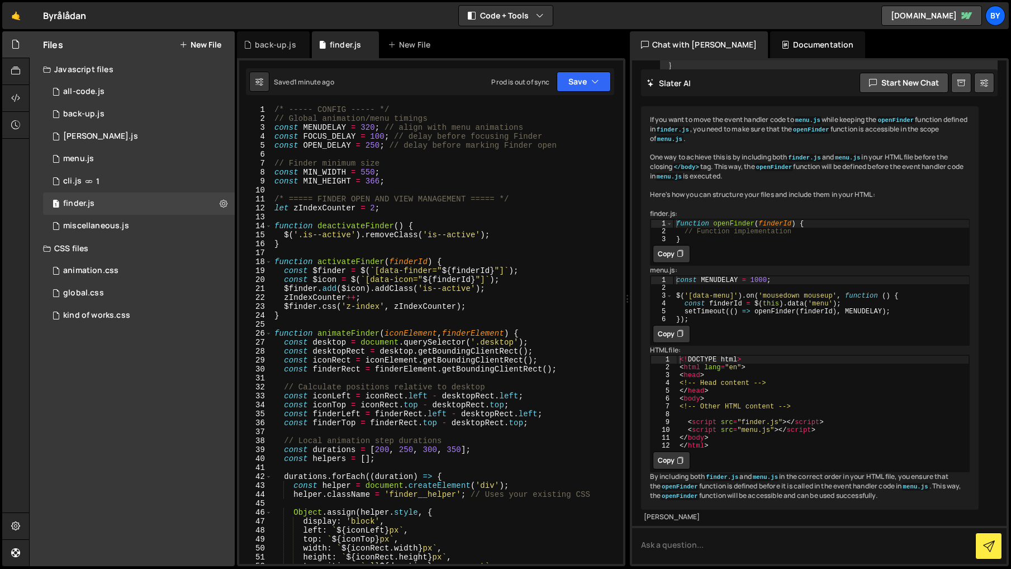
click at [380, 304] on div "/* ----- CONFIG ----- */ // Global animation/menu timings const MENUDELAY = 320…" at bounding box center [445, 343] width 347 height 476
click at [351, 145] on div "/* ----- CONFIG ----- */ // Global animation/menu timings const MENUDELAY = 320…" at bounding box center [445, 343] width 347 height 476
type textarea "const OPEN_DELAY = 250; // delay before marking Finder open"
click at [344, 146] on div "/* ----- CONFIG ----- */ // Global animation/menu timings const MENUDELAY = 320…" at bounding box center [445, 343] width 347 height 476
click at [367, 215] on div "/* ----- CONFIG ----- */ // Global animation/menu timings const MENUDELAY = 320…" at bounding box center [445, 343] width 347 height 476
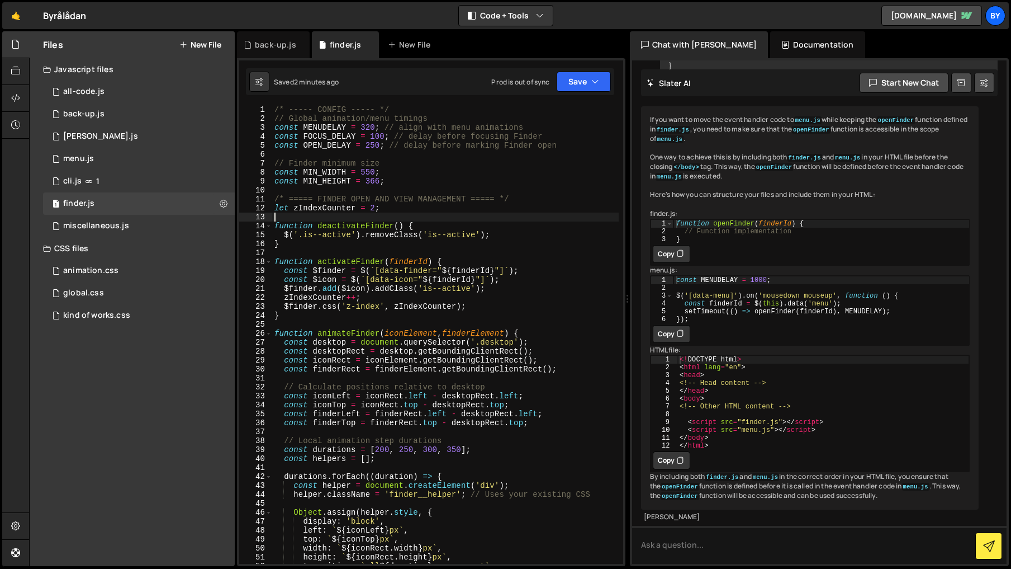
click at [347, 135] on div "/* ----- CONFIG ----- */ // Global animation/menu timings const MENUDELAY = 320…" at bounding box center [445, 343] width 347 height 476
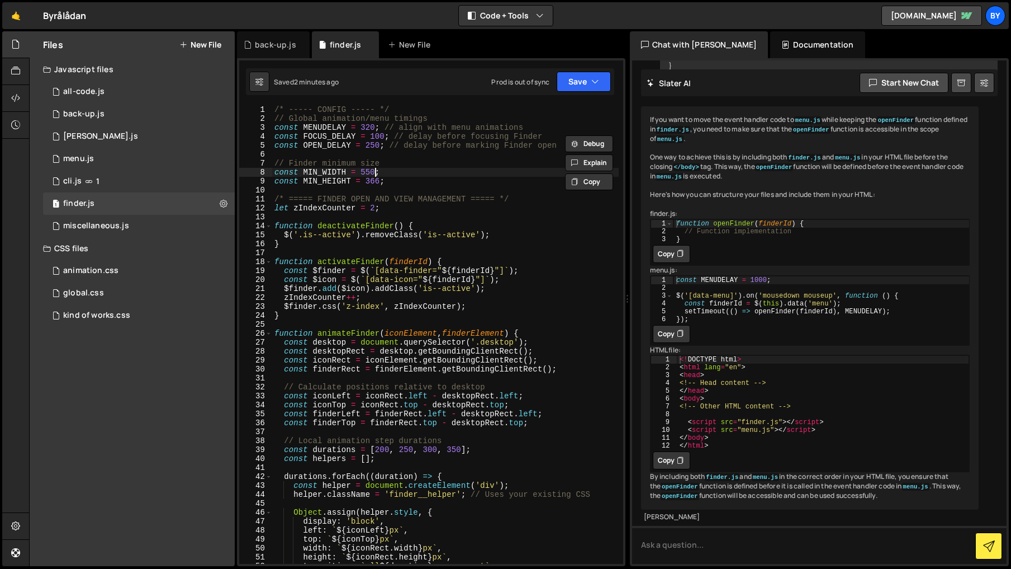
click at [375, 176] on div "/* ----- CONFIG ----- */ // Global animation/menu timings const MENUDELAY = 320…" at bounding box center [445, 343] width 347 height 476
type textarea "const MIN_WIDTH = 550;"
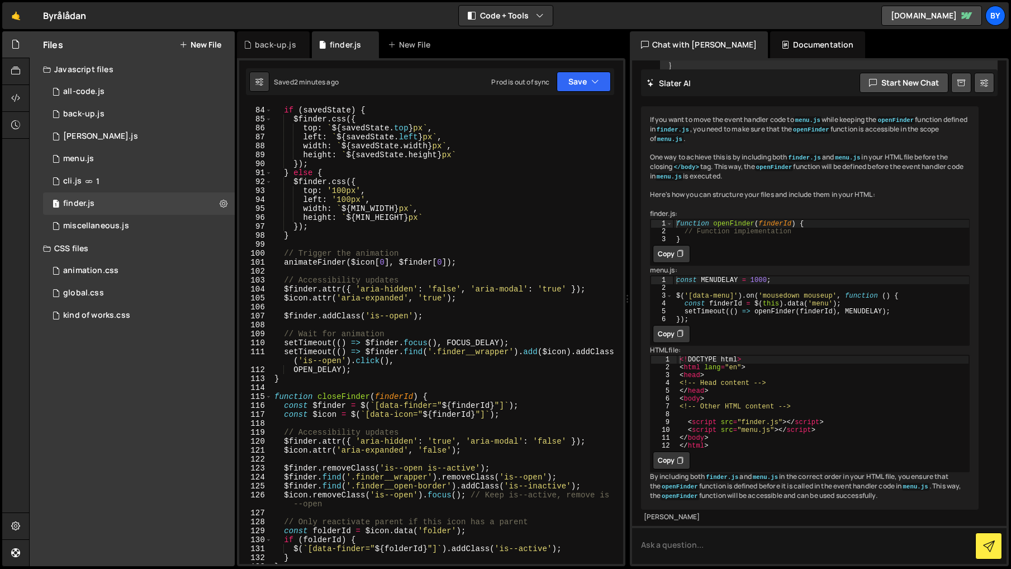
scroll to position [757, 0]
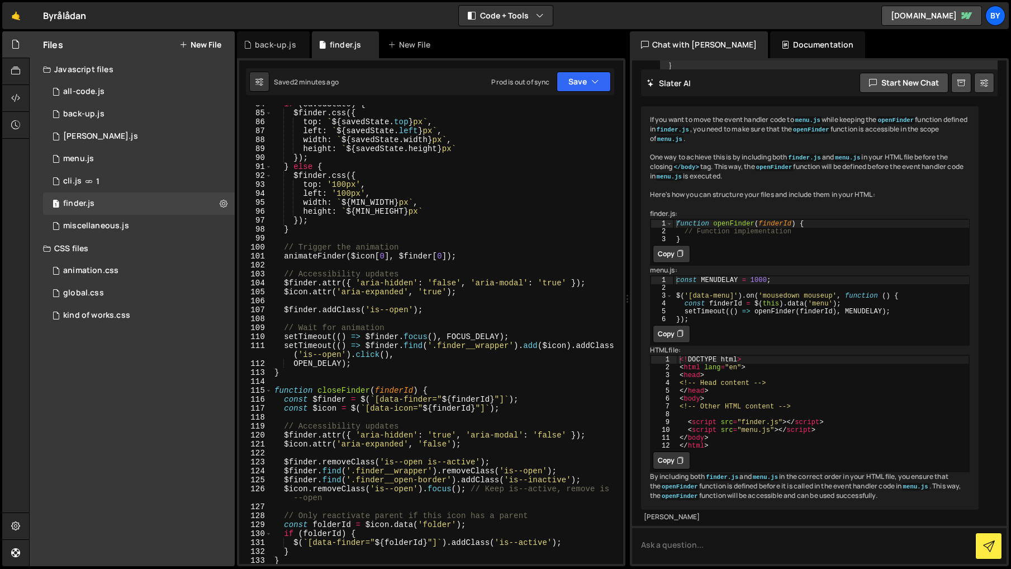
click at [417, 300] on div "if ( savedState ) { $finder . css ({ top : ` ${ savedState . top } px ` , left …" at bounding box center [445, 338] width 347 height 476
click at [427, 294] on div "if ( savedState ) { $finder . css ({ top : ` ${ savedState . top } px ` , left …" at bounding box center [445, 338] width 347 height 476
click at [542, 290] on div "if ( savedState ) { $finder . css ({ top : ` ${ savedState . top } px ` , left …" at bounding box center [445, 338] width 347 height 476
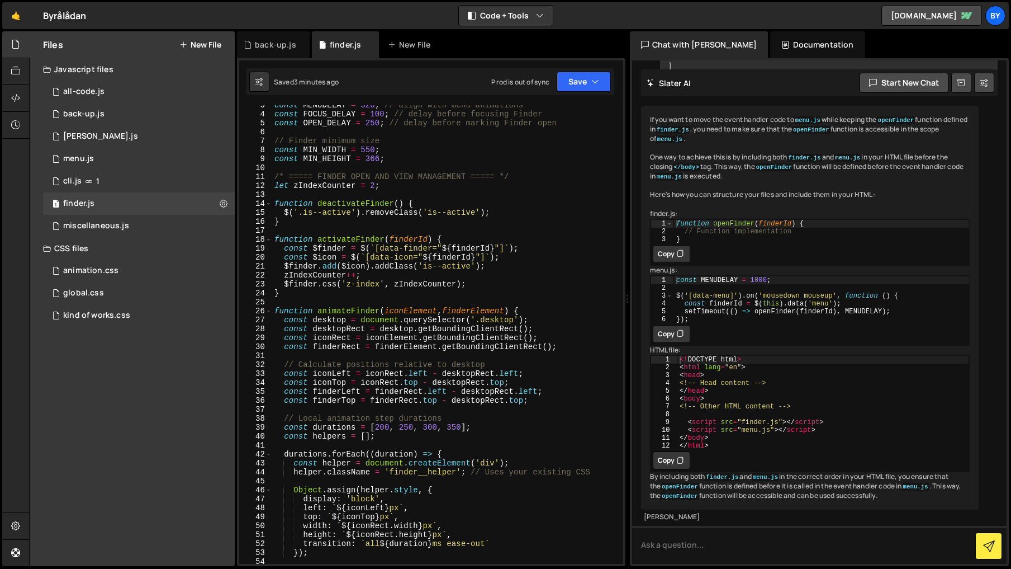
scroll to position [0, 0]
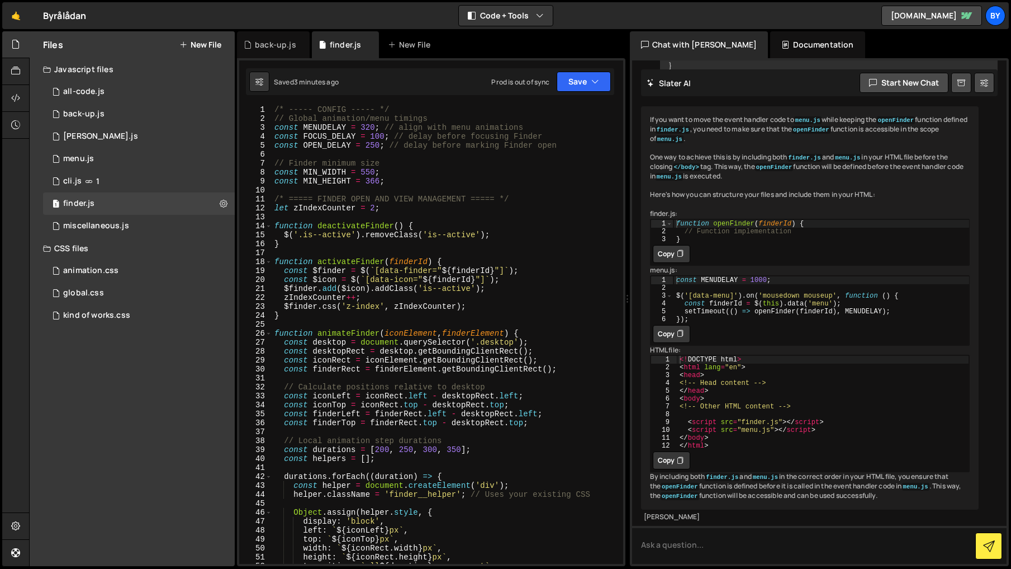
click at [349, 205] on div "/* ----- CONFIG ----- */ // Global animation/menu timings const MENUDELAY = 320…" at bounding box center [445, 343] width 347 height 476
click at [365, 229] on div "/* ----- CONFIG ----- */ // Global animation/menu timings const MENUDELAY = 320…" at bounding box center [445, 343] width 347 height 476
click at [590, 82] on button "Save" at bounding box center [584, 82] width 54 height 20
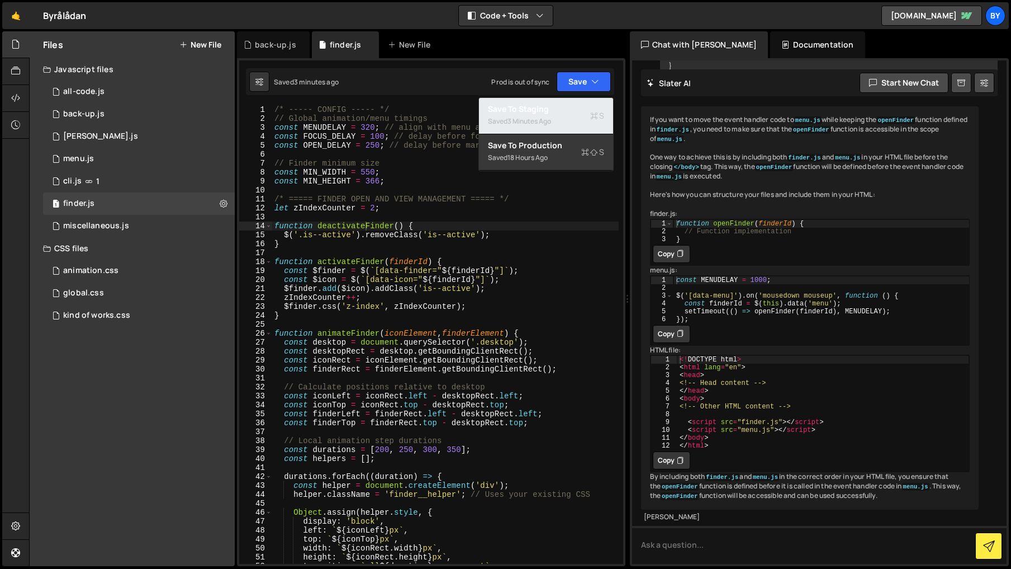
click at [583, 106] on div "Save to Staging S" at bounding box center [546, 108] width 116 height 11
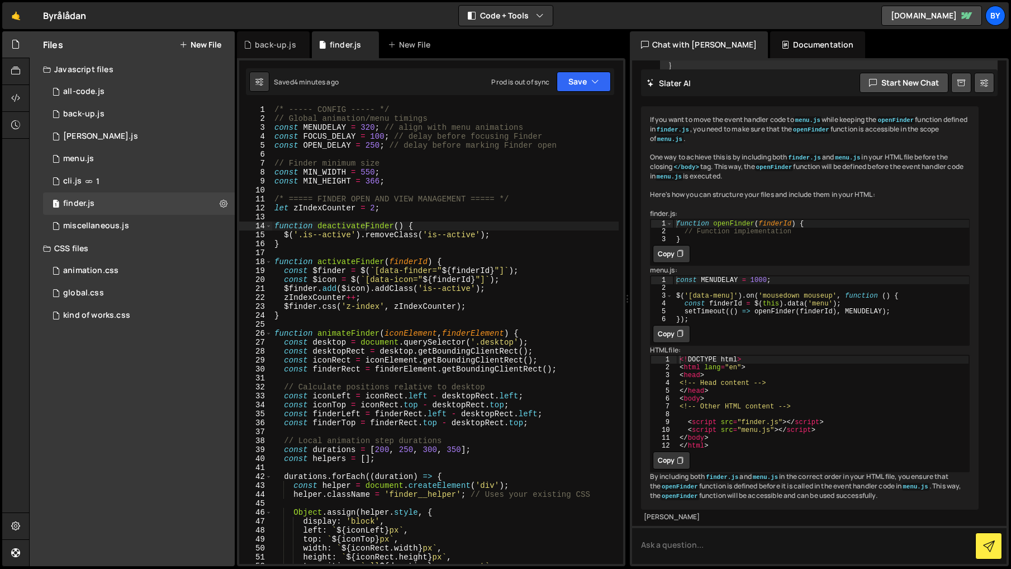
type textarea "function activateFinder(finderId) {"
click at [414, 259] on div "/* ----- CONFIG ----- */ // Global animation/menu timings const MENUDELAY = 320…" at bounding box center [445, 343] width 347 height 476
click at [19, 533] on div at bounding box center [15, 526] width 27 height 27
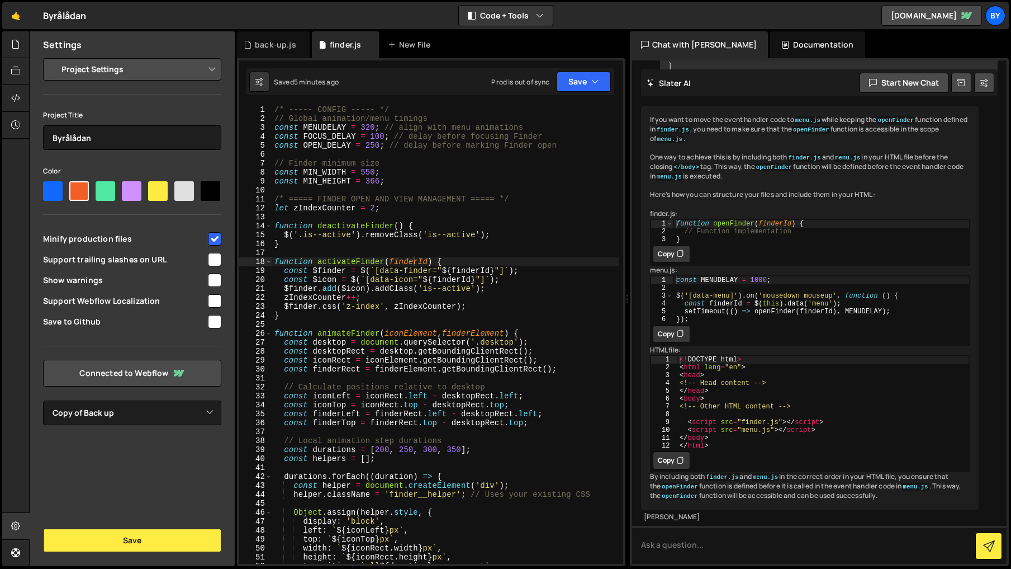
click at [163, 61] on select "Project Settings Code Editor Settings Chat Settings" at bounding box center [135, 69] width 164 height 25
select select "editor"
click at [53, 57] on select "Project Settings Code Editor Settings Chat Settings" at bounding box center [135, 69] width 164 height 25
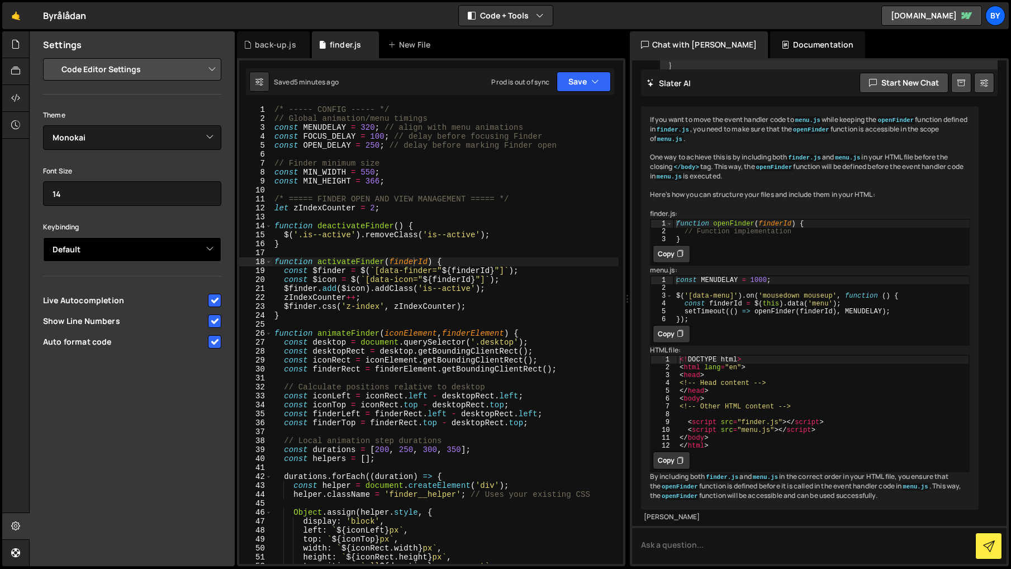
click at [149, 248] on select "Default Vim Emacs Sublime VSCode" at bounding box center [132, 249] width 178 height 25
select select "ace/keyboard/vscode"
click at [43, 237] on select "Default Vim Emacs Sublime VSCode" at bounding box center [132, 249] width 178 height 25
click at [99, 248] on select "Default Vim Emacs Sublime VSCode" at bounding box center [132, 249] width 178 height 25
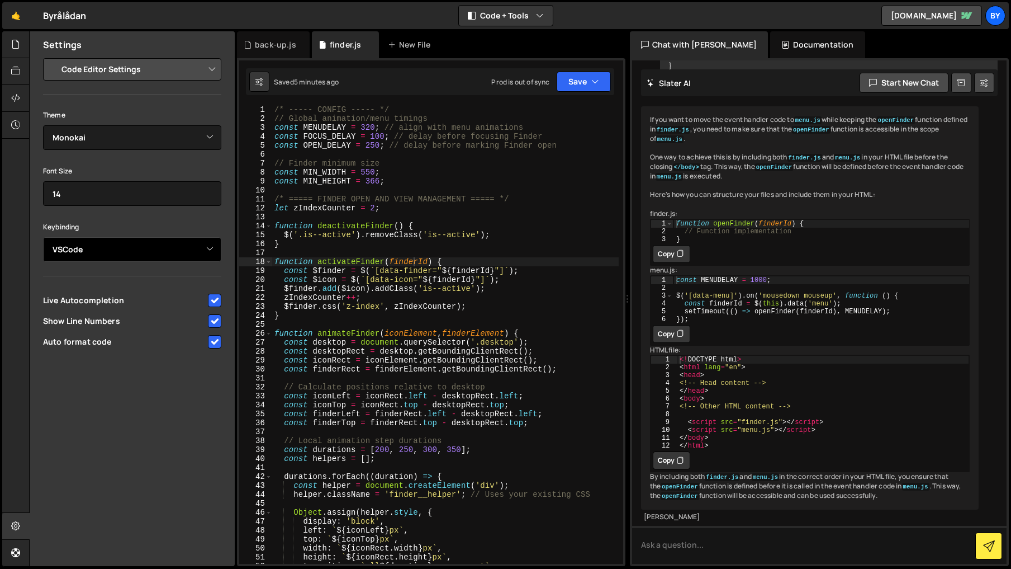
click at [99, 248] on select "Default Vim Emacs Sublime VSCode" at bounding box center [132, 249] width 178 height 25
click at [43, 237] on select "Default Vim Emacs Sublime VSCode" at bounding box center [132, 249] width 178 height 25
click at [18, 69] on icon at bounding box center [15, 71] width 9 height 12
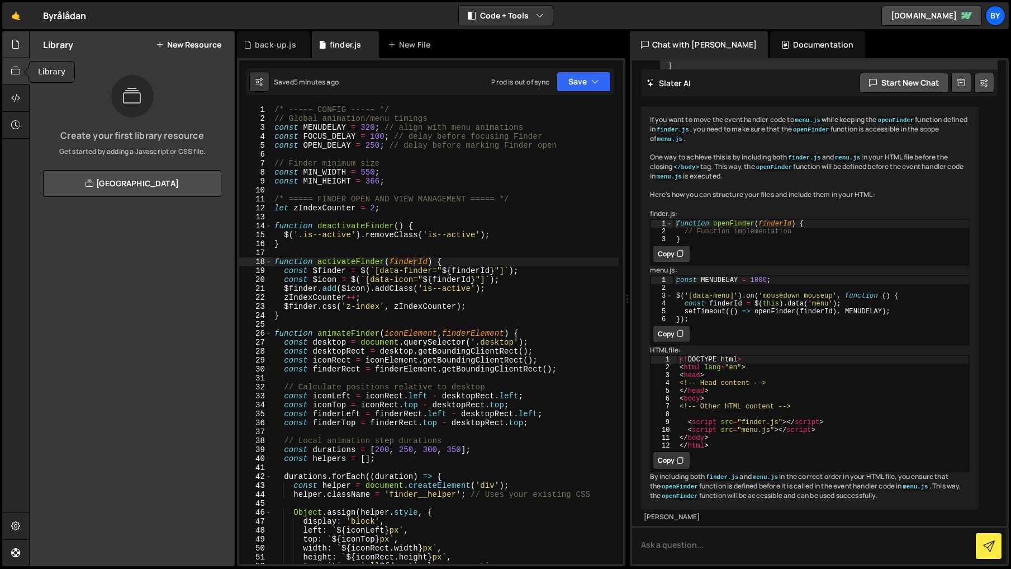
click at [18, 51] on div at bounding box center [15, 44] width 27 height 27
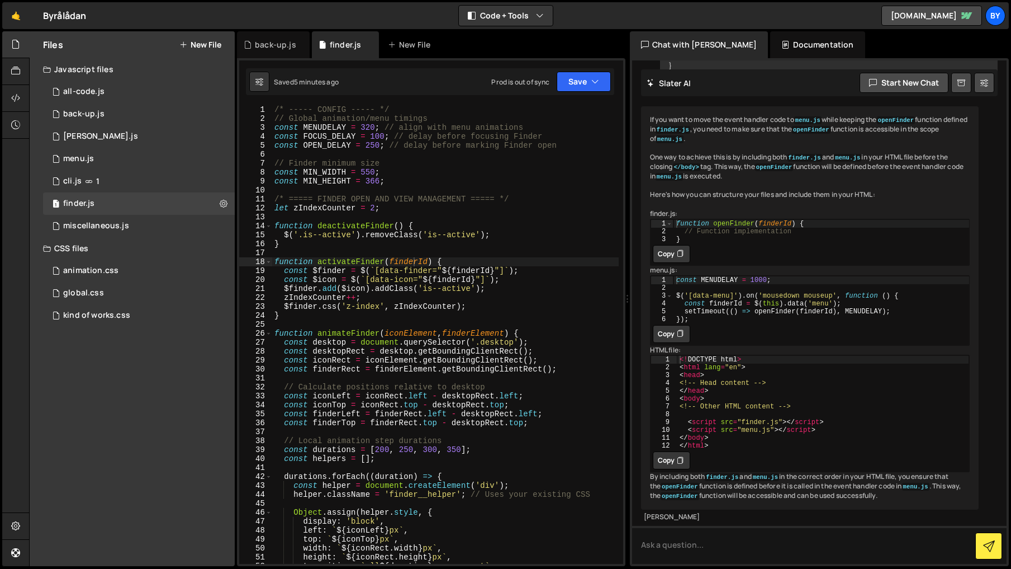
drag, startPoint x: 501, startPoint y: 294, endPoint x: 439, endPoint y: 263, distance: 68.5
click at [500, 294] on div "/* ----- CONFIG ----- */ // Global animation/menu timings const MENUDELAY = 320…" at bounding box center [445, 343] width 347 height 476
click at [330, 142] on div "/* ----- CONFIG ----- */ // Global animation/menu timings const MENUDELAY = 320…" at bounding box center [445, 343] width 347 height 476
click at [452, 160] on div "/* ----- CONFIG ----- */ // Global animation/menu timings const MENUDELAY = 320…" at bounding box center [445, 343] width 347 height 476
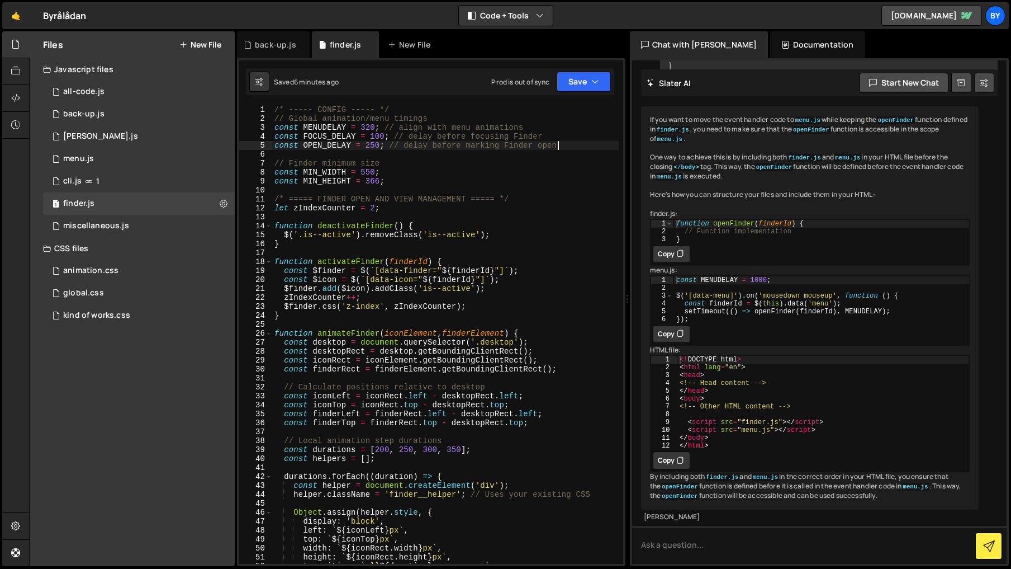
click at [574, 148] on div "/* ----- CONFIG ----- */ // Global animation/menu timings const MENUDELAY = 320…" at bounding box center [445, 343] width 347 height 476
drag, startPoint x: 564, startPoint y: 148, endPoint x: 271, endPoint y: 144, distance: 293.0
click at [271, 144] on div "const OPEN_DELAY = 250; // delay before marking Finder open 1 2 3 4 5 6 7 8 9 1…" at bounding box center [431, 334] width 384 height 458
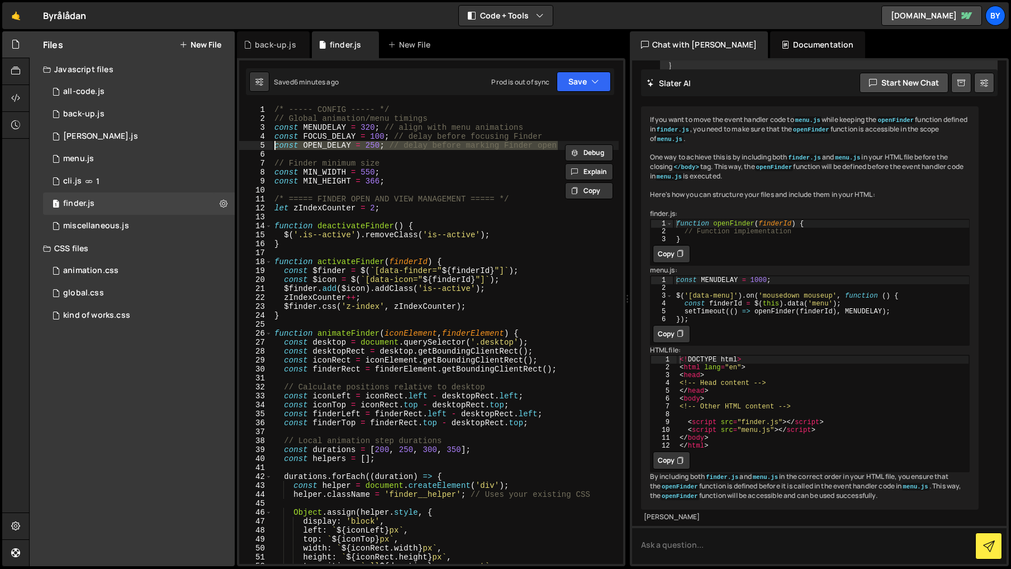
drag, startPoint x: 553, startPoint y: 139, endPoint x: 565, endPoint y: 141, distance: 12.5
click at [553, 139] on div "/* ----- CONFIG ----- */ // Global animation/menu timings const MENUDELAY = 320…" at bounding box center [445, 343] width 347 height 476
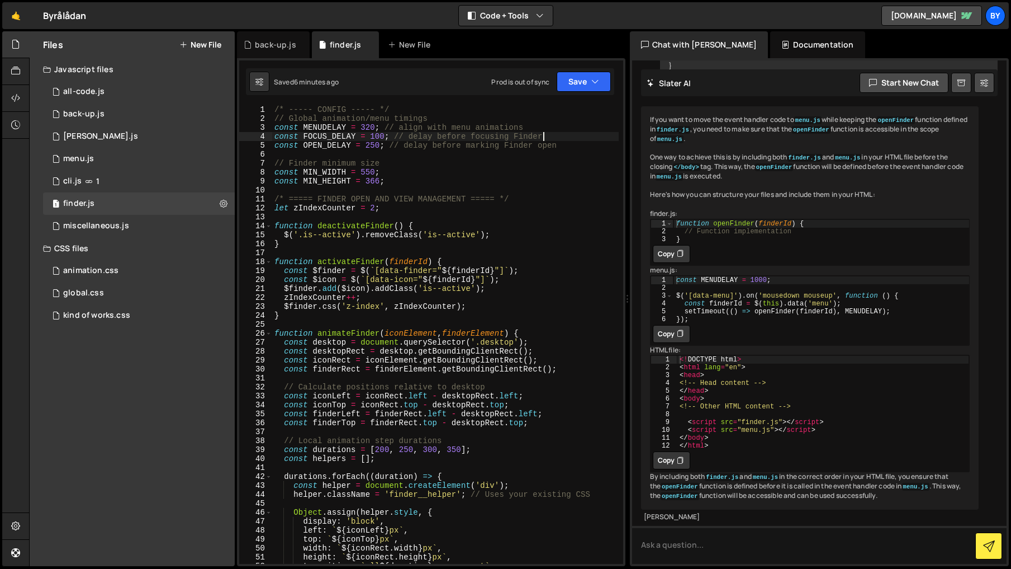
click at [574, 144] on div "/* ----- CONFIG ----- */ // Global animation/menu timings const MENUDELAY = 320…" at bounding box center [445, 343] width 347 height 476
type textarea "const OPEN_DELAY = 250; // delay before marking Finder open"
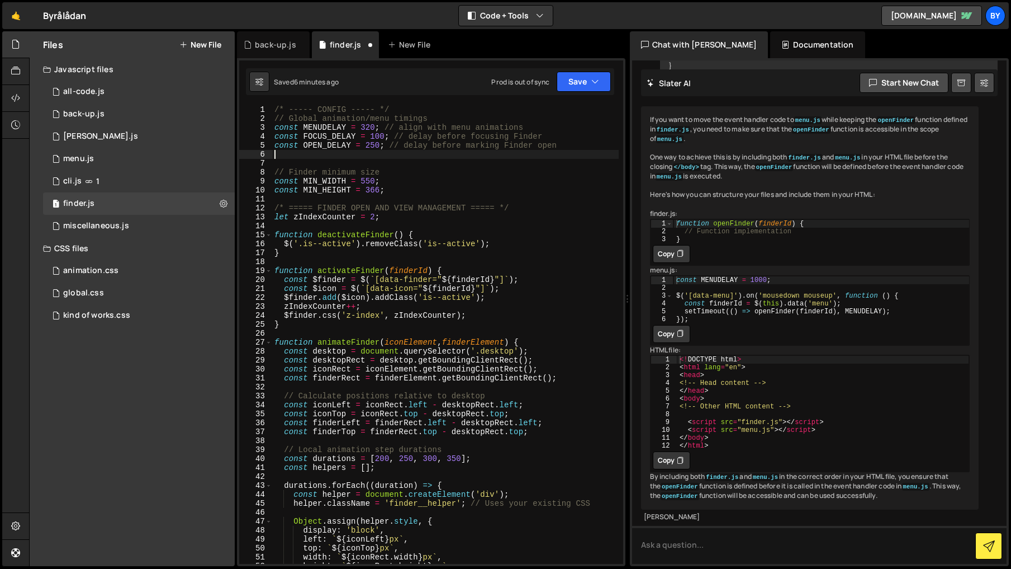
paste textarea "const OPEN_DELAY = 250; // delay before marking Finder open"
type textarea "const OPEN_DELAY = 250; // delay before marking Finder open"
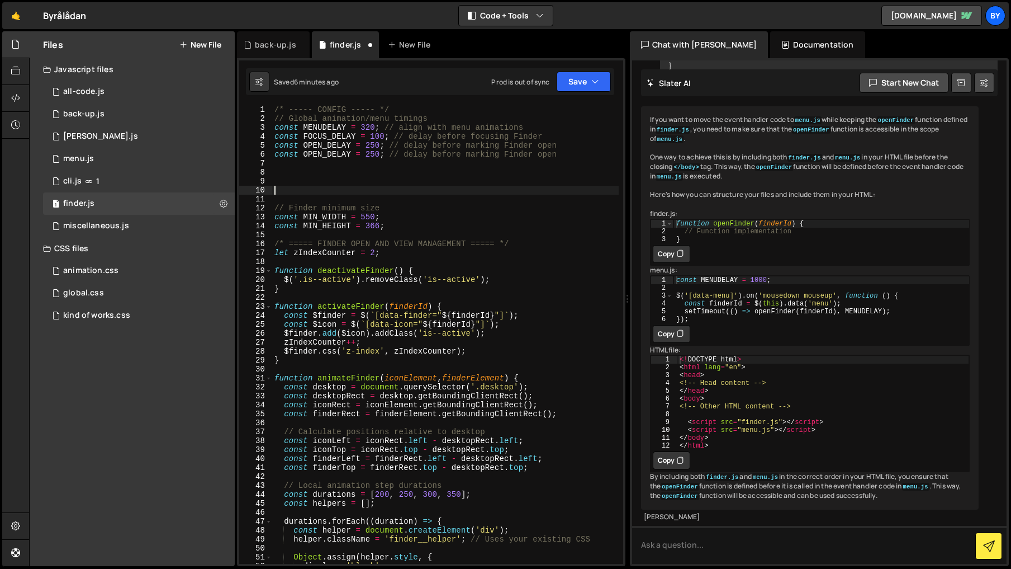
paste textarea "const OPEN_DELAY = 250; // delay before marking Finder open"
type textarea "const OPEN_DELAY = 250; // delay before marking Finder open"
drag, startPoint x: 349, startPoint y: 155, endPoint x: 365, endPoint y: 175, distance: 25.1
click at [349, 155] on div "/* ----- CONFIG ----- */ // Global animation/menu timings const MENUDELAY = 320…" at bounding box center [445, 343] width 347 height 476
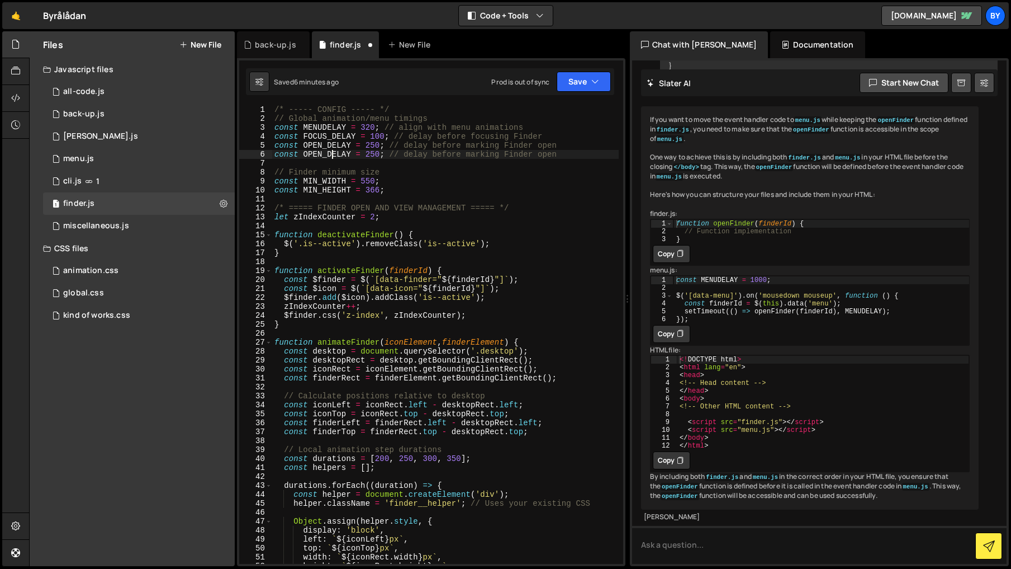
click at [330, 153] on div "/* ----- CONFIG ----- */ // Global animation/menu timings const MENUDELAY = 320…" at bounding box center [445, 343] width 347 height 476
click at [336, 153] on div "/* ----- CONFIG ----- */ // Global animation/menu timings const MENUDELAY = 320…" at bounding box center [445, 343] width 347 height 476
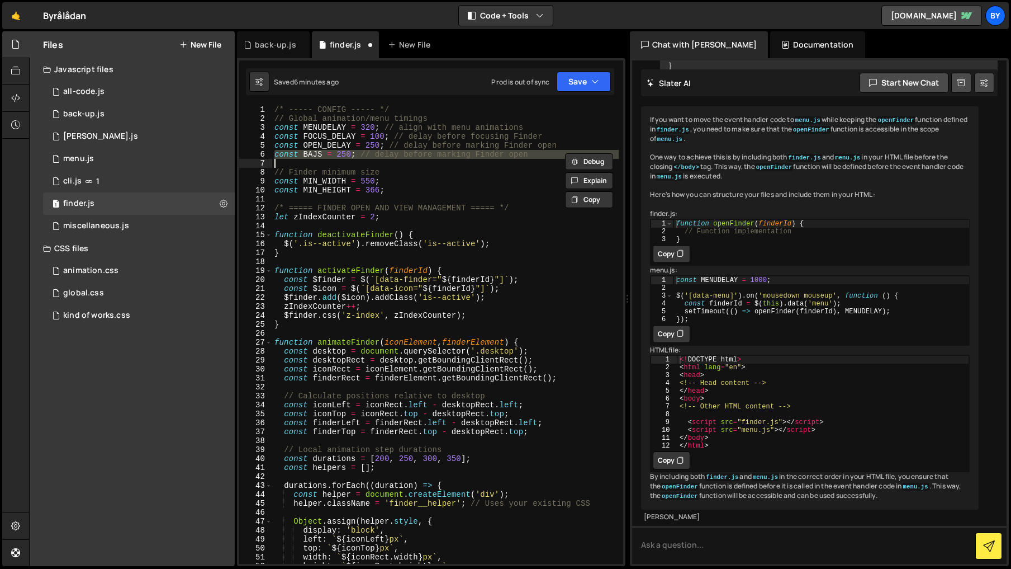
click at [336, 153] on div "/* ----- CONFIG ----- */ // Global animation/menu timings const MENUDELAY = 320…" at bounding box center [445, 343] width 347 height 476
click at [564, 152] on div "Debug Explain Copy" at bounding box center [590, 158] width 59 height 18
click at [555, 155] on div "/* ----- CONFIG ----- */ // Global animation/menu timings const MENUDELAY = 320…" at bounding box center [445, 334] width 347 height 458
type textarea "const BAJS = 250; // delay before marking Finder open"
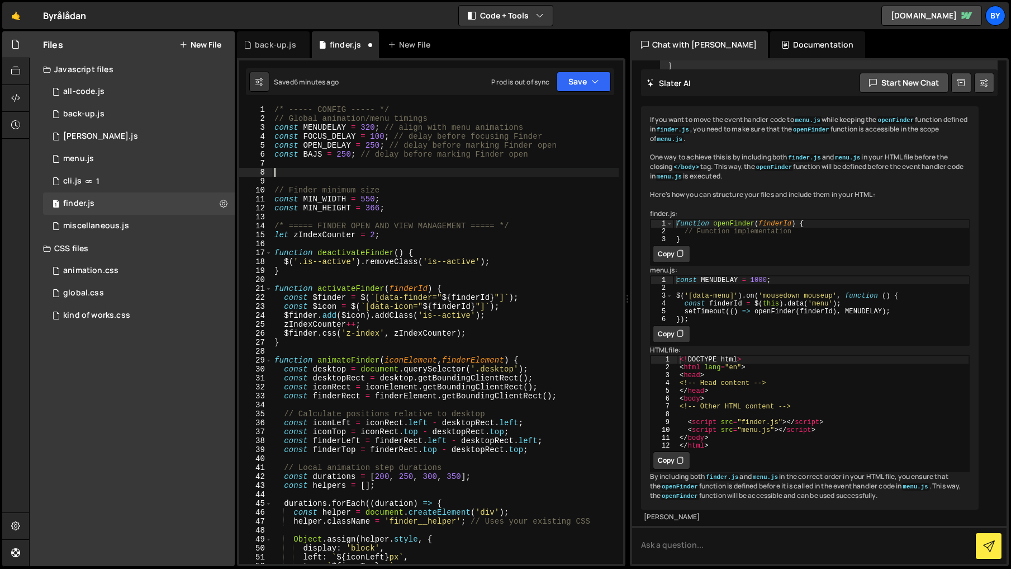
paste textarea "const BAJS = 250; // delay before marking Finder open"
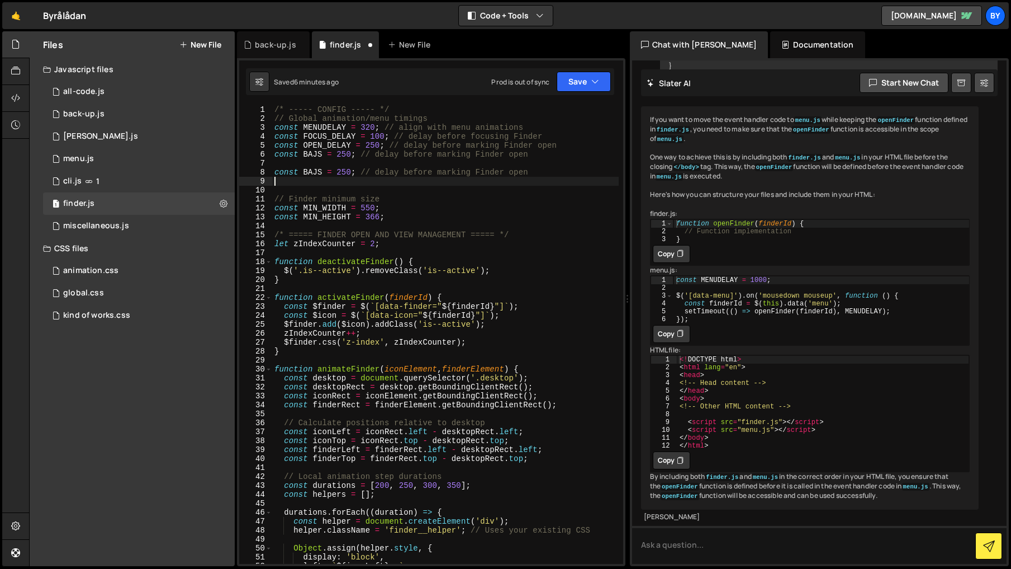
click at [315, 155] on div "/* ----- CONFIG ----- */ // Global animation/menu timings const MENUDELAY = 320…" at bounding box center [445, 343] width 347 height 476
click at [321, 154] on div "/* ----- CONFIG ----- */ // Global animation/menu timings const MENUDELAY = 320…" at bounding box center [445, 334] width 347 height 458
click at [314, 154] on div "/* ----- CONFIG ----- */ // Global animation/menu timings const MENUDELAY = 320…" at bounding box center [445, 343] width 347 height 476
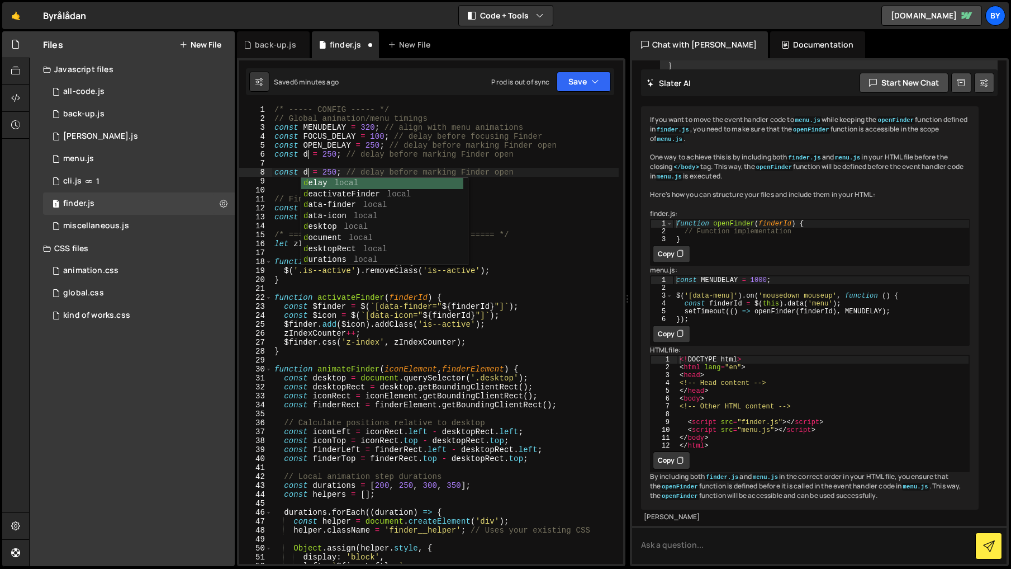
scroll to position [0, 2]
click at [390, 155] on div "/* ----- CONFIG ----- */ // Global animation/menu timings const MENUDELAY = 320…" at bounding box center [445, 343] width 347 height 476
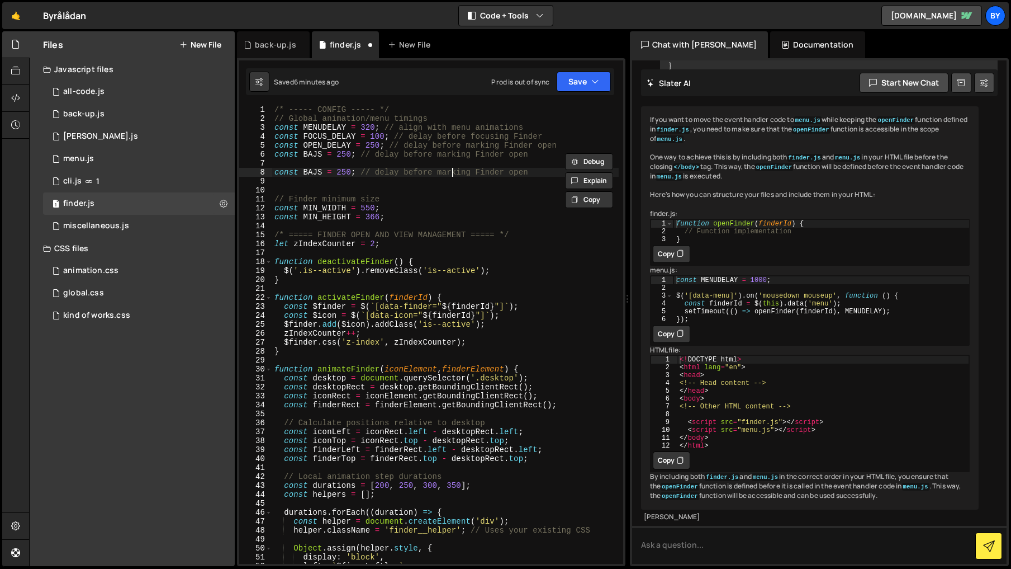
click at [451, 174] on div "/* ----- CONFIG ----- */ // Global animation/menu timings const MENUDELAY = 320…" at bounding box center [445, 343] width 347 height 476
click at [573, 168] on div "Debug Explain Copy" at bounding box center [590, 176] width 59 height 18
click at [559, 172] on div "/* ----- CONFIG ----- */ // Global animation/menu timings const MENUDELAY = 320…" at bounding box center [445, 334] width 347 height 458
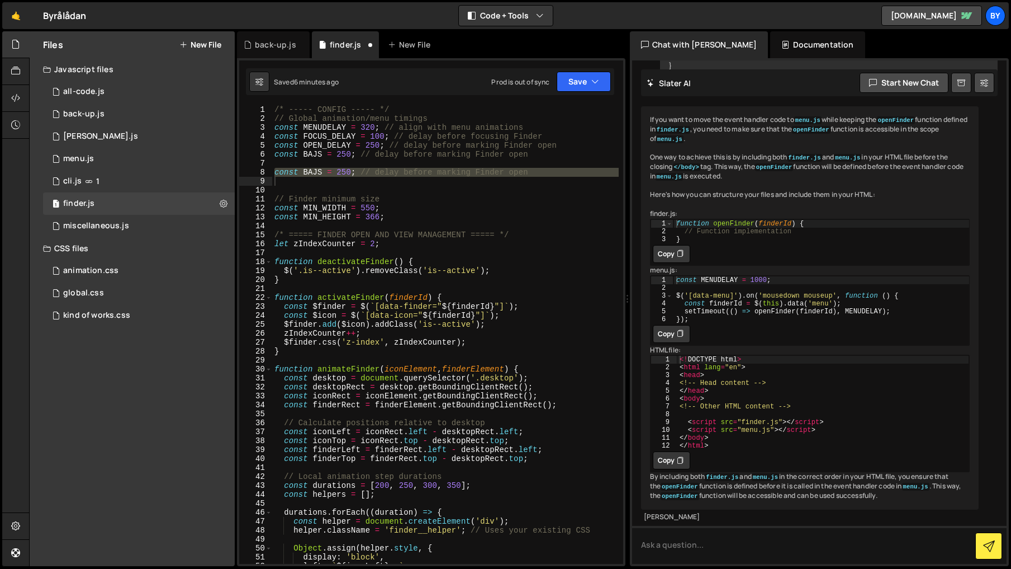
type textarea "const BAJS = 250; // delay before marking Finder open"
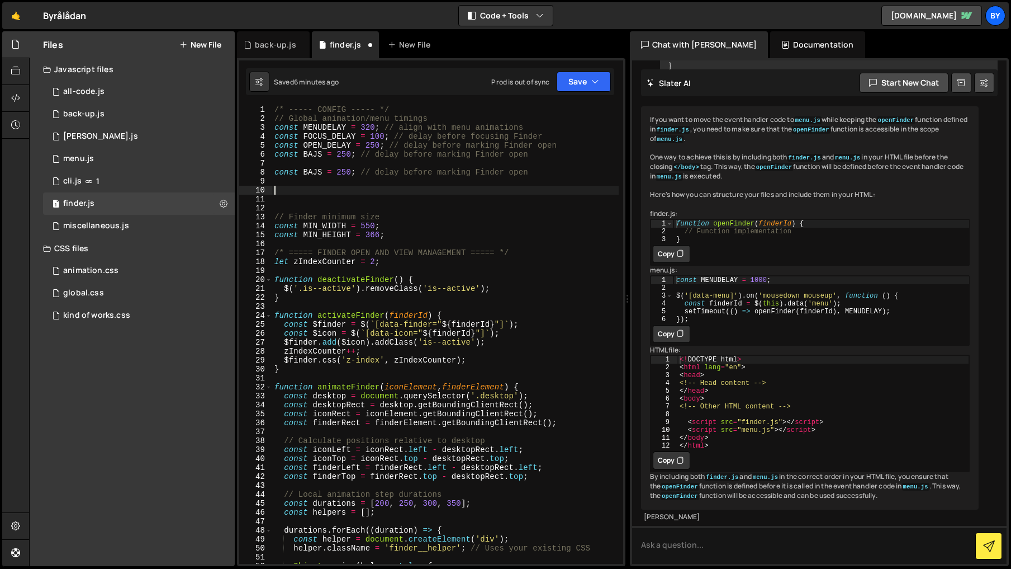
paste textarea "const BAJS = 250; // delay before marking Finder open"
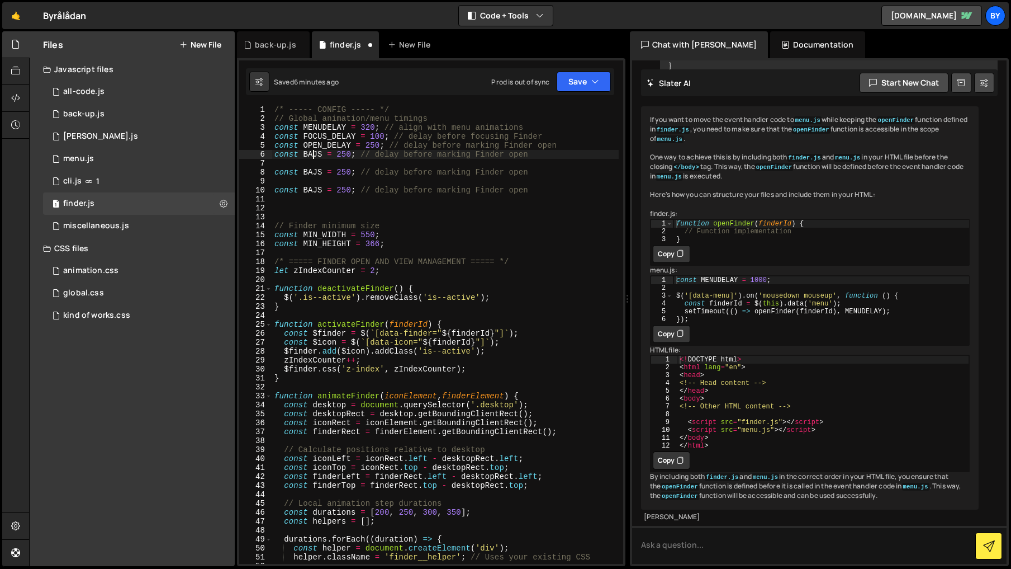
click at [314, 155] on div "/* ----- CONFIG ----- */ // Global animation/menu timings const MENUDELAY = 320…" at bounding box center [445, 343] width 347 height 476
click at [373, 150] on div "/* ----- CONFIG ----- */ // Global animation/menu timings const MENUDELAY = 320…" at bounding box center [445, 343] width 347 height 476
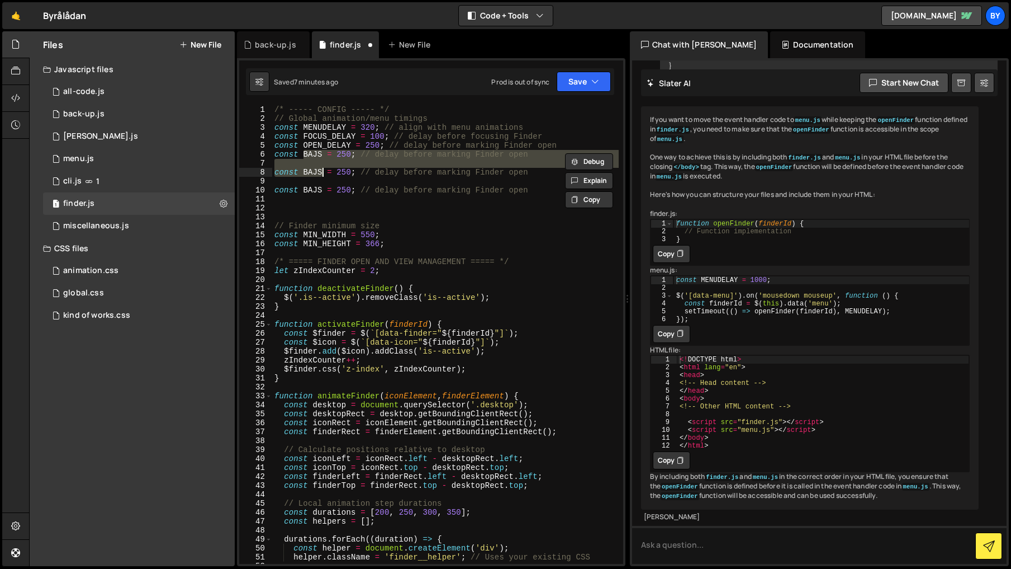
click at [373, 150] on div "/* ----- CONFIG ----- */ // Global animation/menu timings const MENUDELAY = 320…" at bounding box center [445, 334] width 347 height 458
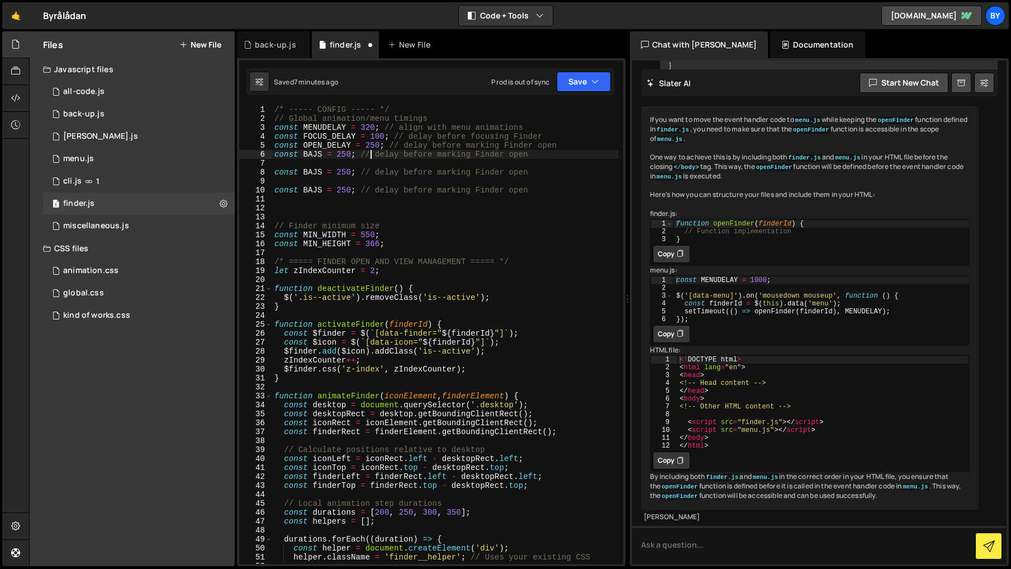
scroll to position [2, 0]
click at [310, 170] on div "/* ----- CONFIG ----- */ // Global animation/menu timings const MENUDELAY = 320…" at bounding box center [445, 341] width 347 height 476
click at [315, 152] on div "/* ----- CONFIG ----- */ // Global animation/menu timings const MENUDELAY = 320…" at bounding box center [445, 341] width 347 height 476
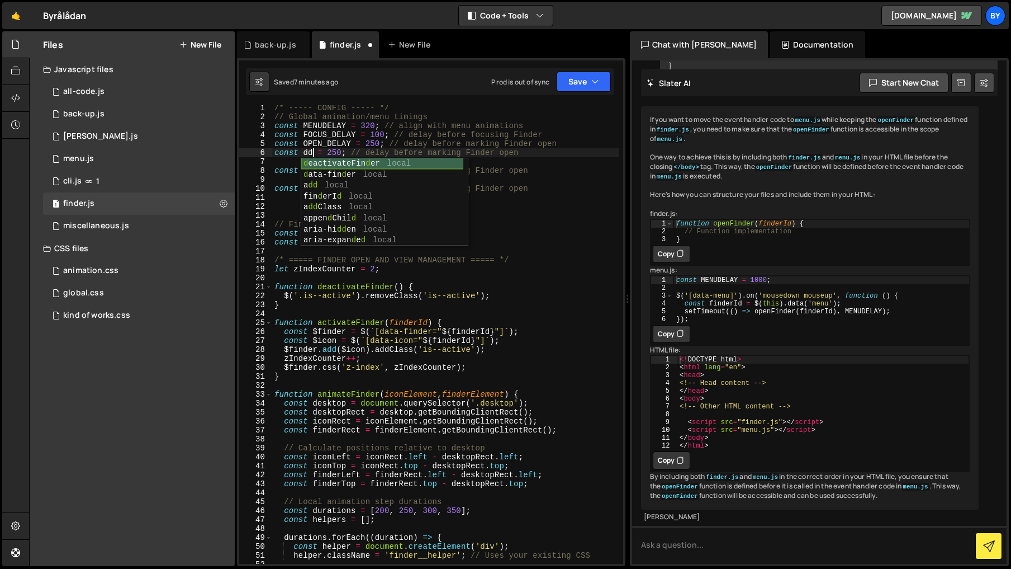
scroll to position [0, 3]
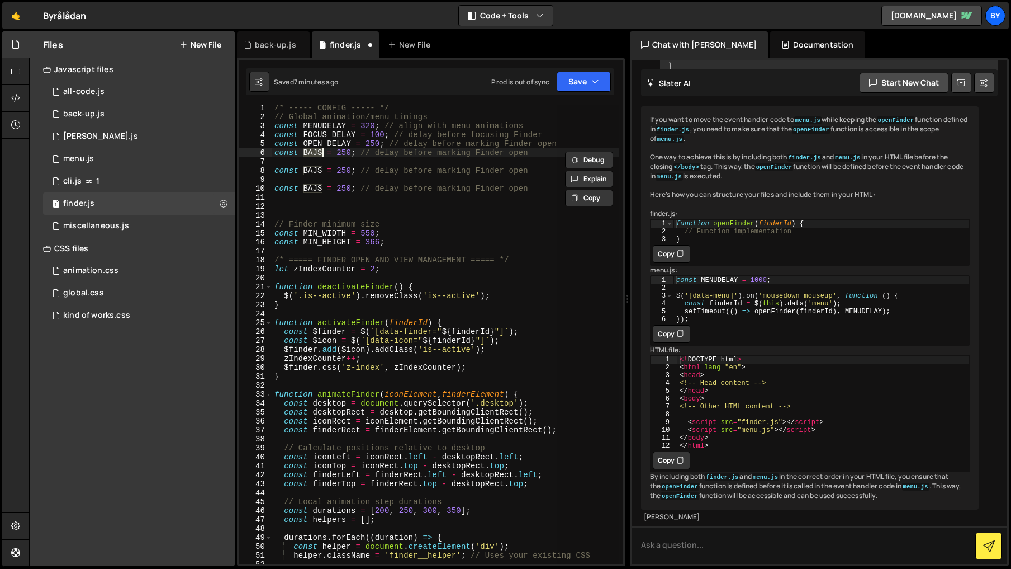
click at [309, 150] on div "/* ----- CONFIG ----- */ // Global animation/menu timings const MENUDELAY = 320…" at bounding box center [445, 334] width 347 height 458
click at [309, 150] on div "/* ----- CONFIG ----- */ // Global animation/menu timings const MENUDELAY = 320…" at bounding box center [445, 341] width 347 height 476
type textarea "const BAJS = 250; // delay before marking Finder open"
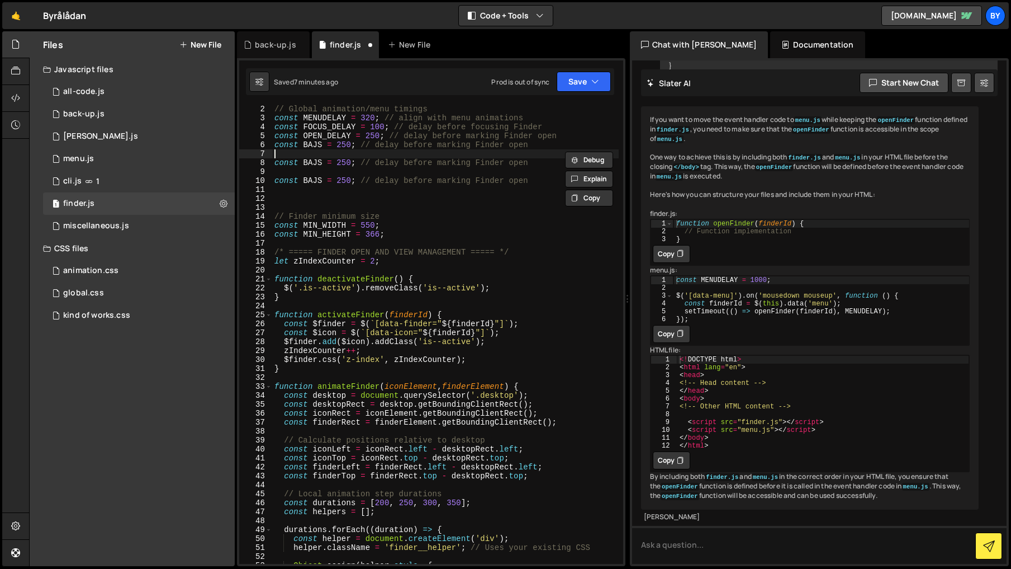
click at [303, 150] on div "// Global animation/menu timings const MENUDELAY = 320 ; // align with menu ani…" at bounding box center [445, 343] width 347 height 476
click at [310, 148] on div "/* ----- CONFIG ----- */ // Global animation/menu timings const MENUDELAY = 320…" at bounding box center [445, 334] width 347 height 476
type textarea "const BAJS = 250; // delay before marking Finder open"
click at [310, 148] on div "/* ----- CONFIG ----- */ // Global animation/menu timings const MENUDELAY = 320…" at bounding box center [445, 335] width 347 height 476
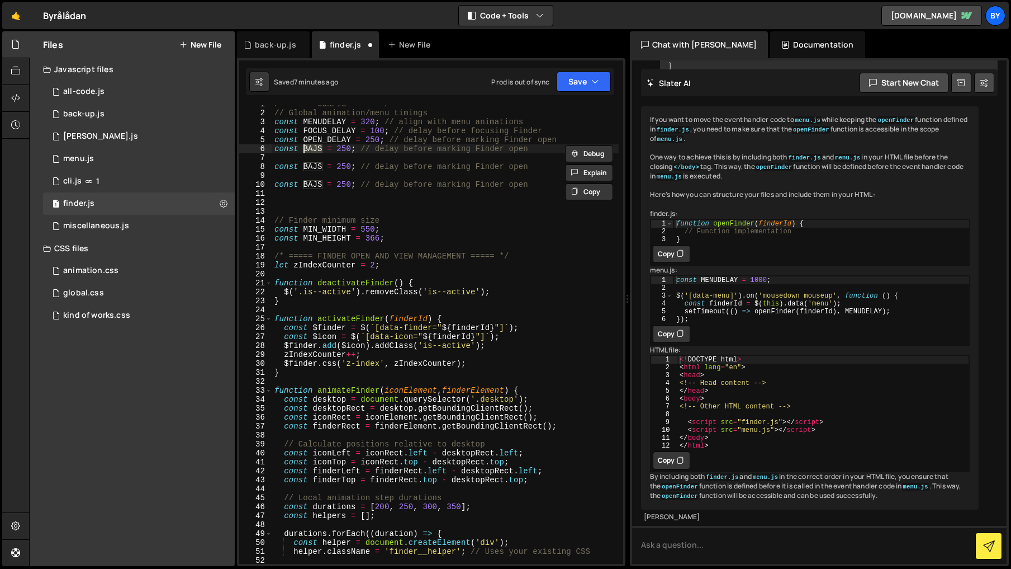
scroll to position [2, 0]
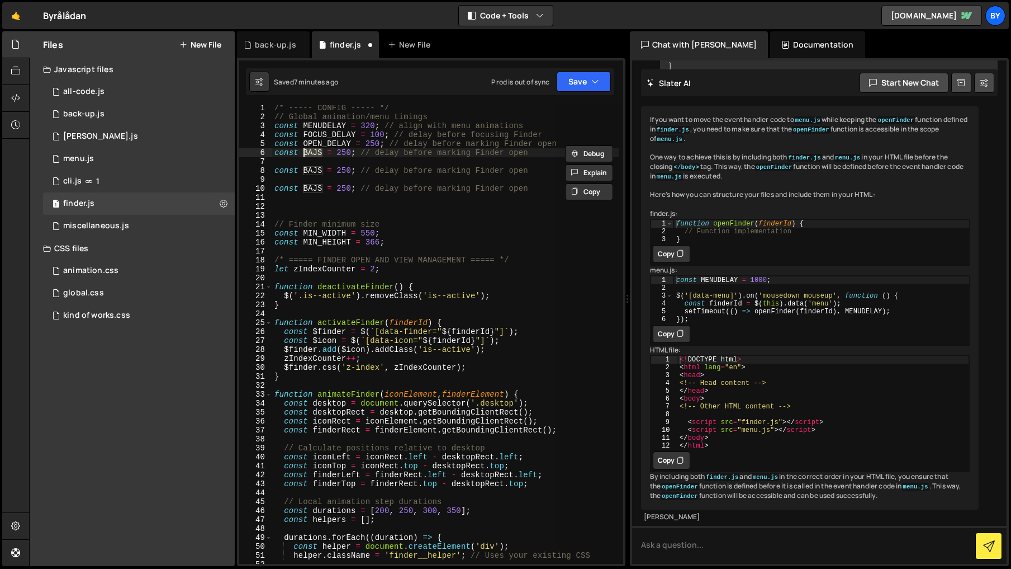
click at [314, 150] on div "/* ----- CONFIG ----- */ // Global animation/menu timings const MENUDELAY = 320…" at bounding box center [445, 334] width 347 height 458
click at [314, 150] on div "/* ----- CONFIG ----- */ // Global animation/menu timings const MENUDELAY = 320…" at bounding box center [445, 341] width 347 height 476
click at [310, 157] on div "/* ----- CONFIG ----- */ // Global animation/menu timings const MENUDELAY = 320…" at bounding box center [445, 341] width 347 height 476
click at [311, 153] on div "/* ----- CONFIG ----- */ // Global animation/menu timings const MENUDELAY = 320…" at bounding box center [445, 341] width 347 height 476
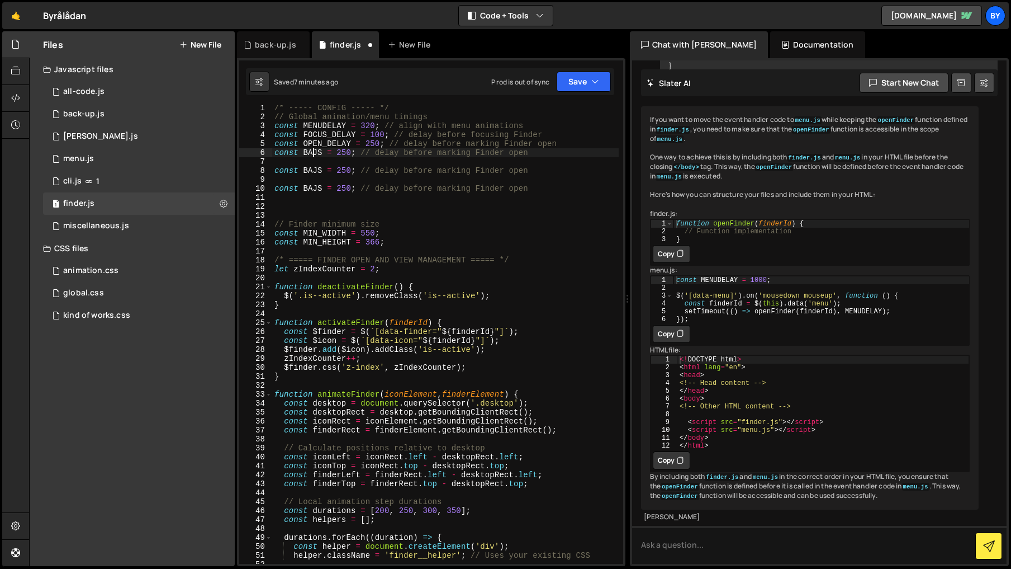
click at [311, 153] on div "/* ----- CONFIG ----- */ // Global animation/menu timings const MENUDELAY = 320…" at bounding box center [445, 341] width 347 height 476
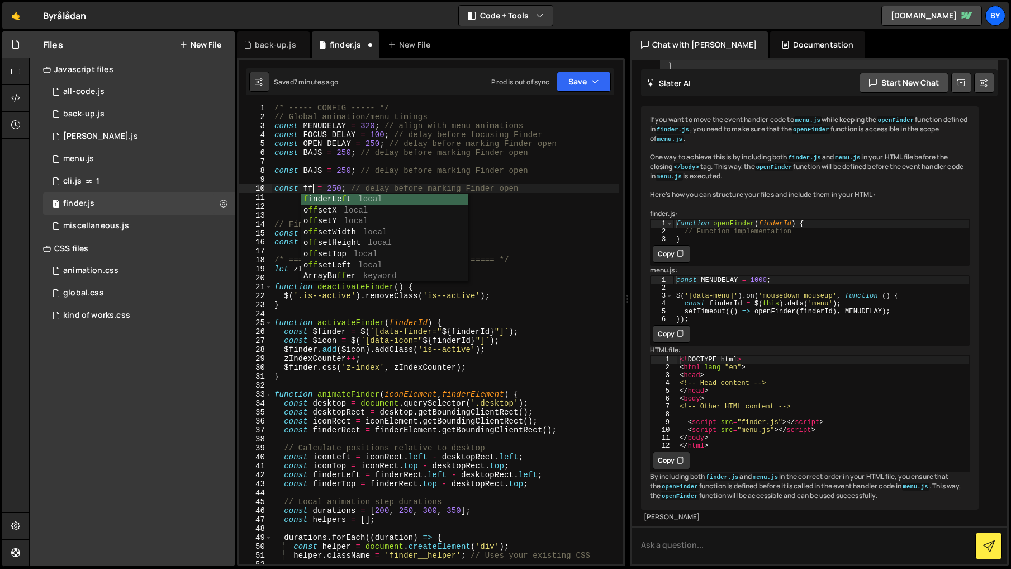
type textarea "const fff = 250; // delay before marking Finder open"
click at [441, 158] on div "/* ----- CONFIG ----- */ // Global animation/menu timings const MENUDELAY = 320…" at bounding box center [445, 341] width 347 height 476
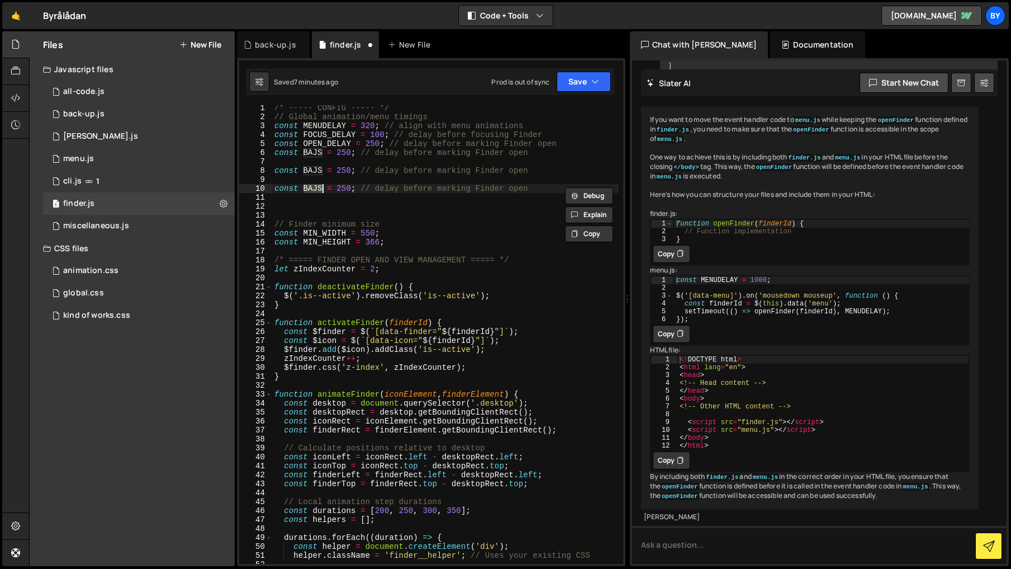
click at [406, 168] on div "/* ----- CONFIG ----- */ // Global animation/menu timings const MENUDELAY = 320…" at bounding box center [445, 341] width 347 height 476
click at [316, 156] on div "/* ----- CONFIG ----- */ // Global animation/menu timings const MENUDELAY = 320…" at bounding box center [445, 341] width 347 height 476
type textarea "const BAJS = 250; // delay before marking Finder open"
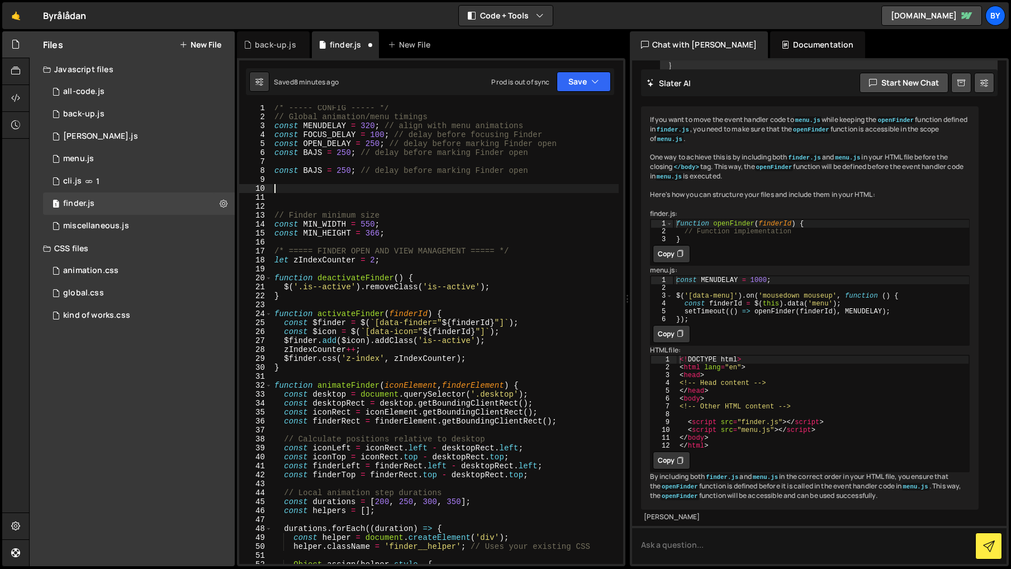
paste textarea "Use Cmd + Ctrl + G for select all same words in file."
type textarea "Use Cmd + Ctrl + G for select all same words in file."
click at [313, 153] on div "/* ----- CONFIG ----- */ // Global animation/menu timings const MENUDELAY = 320…" at bounding box center [445, 341] width 347 height 476
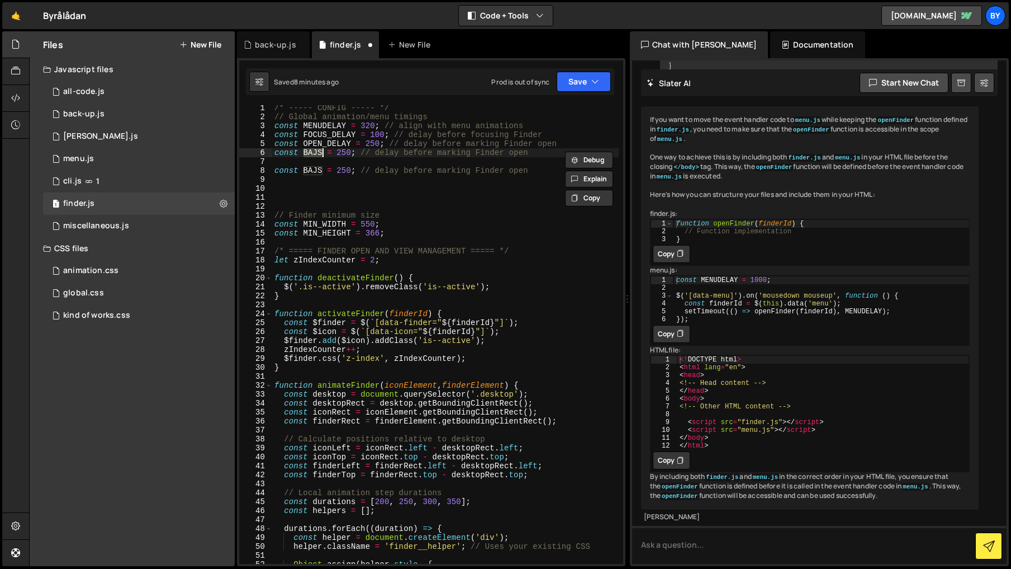
type textarea "const BAJS = 250; // delay before marking Finder open"
click at [319, 183] on div "/* ----- CONFIG ----- */ // Global animation/menu timings const MENUDELAY = 320…" at bounding box center [445, 341] width 347 height 476
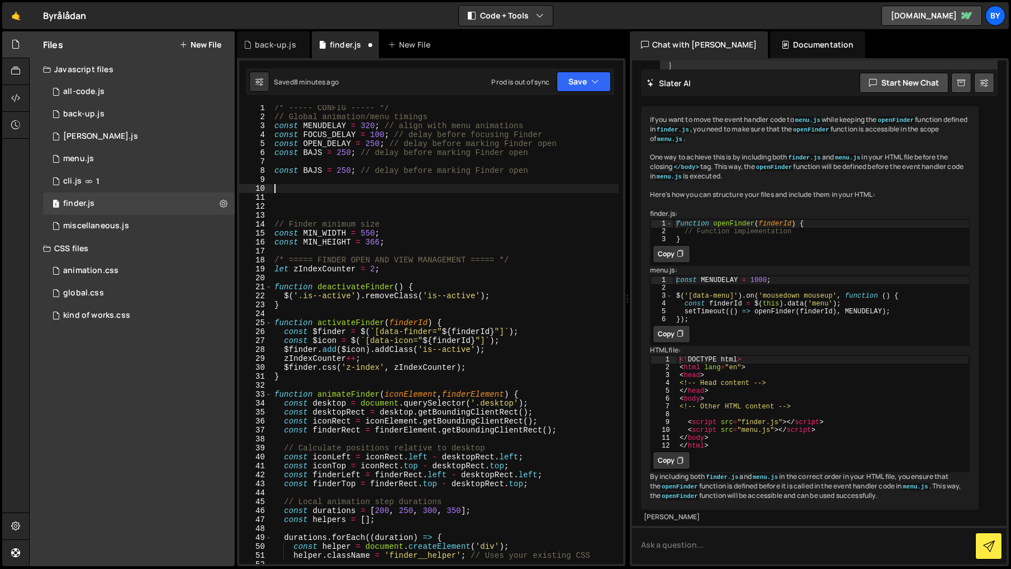
paste textarea "const BAJS = 250; // delay before marking Finder open"
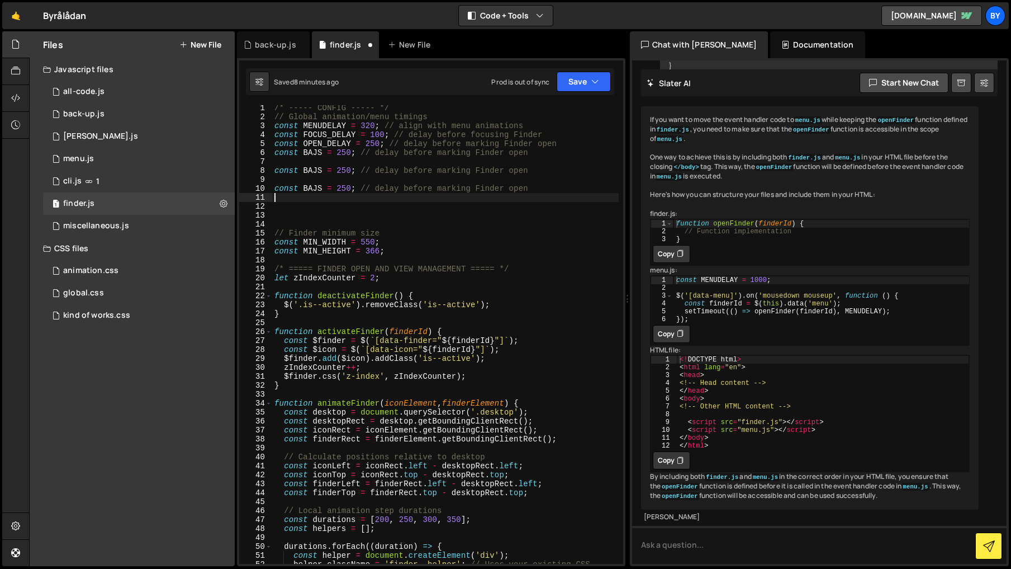
click at [310, 158] on div "/* ----- CONFIG ----- */ // Global animation/menu timings const MENUDELAY = 320…" at bounding box center [445, 341] width 347 height 476
click at [311, 153] on div "/* ----- CONFIG ----- */ // Global animation/menu timings const MENUDELAY = 320…" at bounding box center [445, 341] width 347 height 476
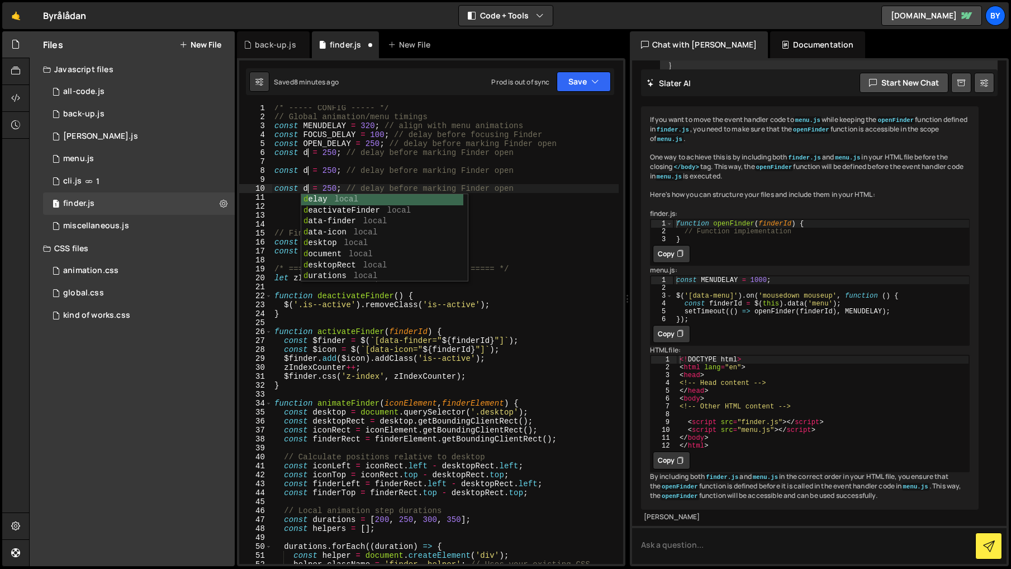
click at [354, 168] on div "/* ----- CONFIG ----- */ // Global animation/menu timings const MENUDELAY = 320…" at bounding box center [445, 341] width 347 height 476
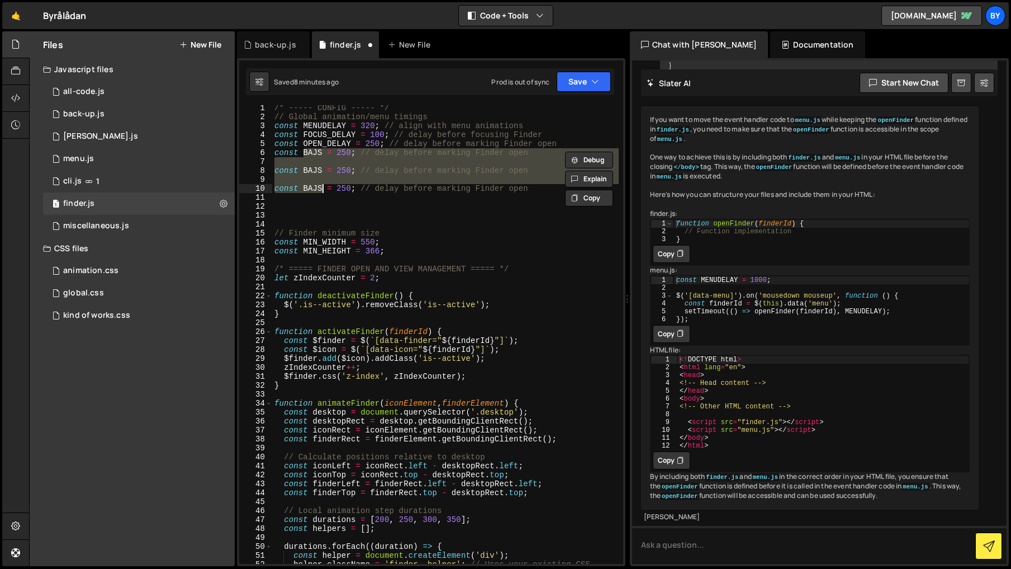
click at [300, 156] on div "/* ----- CONFIG ----- */ // Global animation/menu timings const MENUDELAY = 320…" at bounding box center [445, 341] width 347 height 476
type textarea "const BAJS = 250; // delay before marking Finder open"
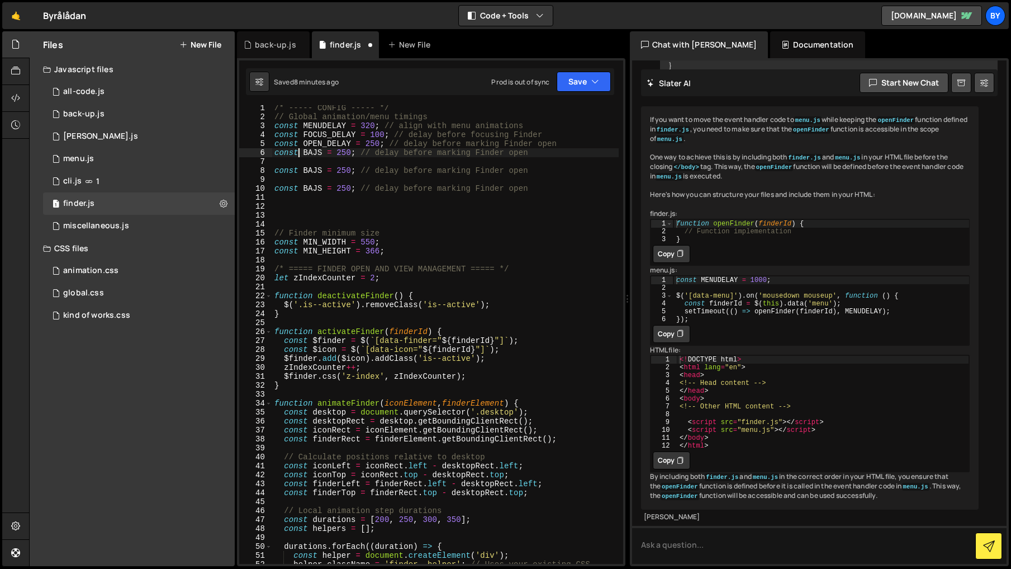
click at [312, 154] on div "/* ----- CONFIG ----- */ // Global animation/menu timings const MENUDELAY = 320…" at bounding box center [445, 341] width 347 height 476
click at [403, 181] on div "/* ----- CONFIG ----- */ // Global animation/menu timings const MENUDELAY = 320…" at bounding box center [445, 341] width 347 height 476
click at [349, 172] on div "/* ----- CONFIG ----- */ // Global animation/menu timings const MENUDELAY = 320…" at bounding box center [445, 341] width 347 height 476
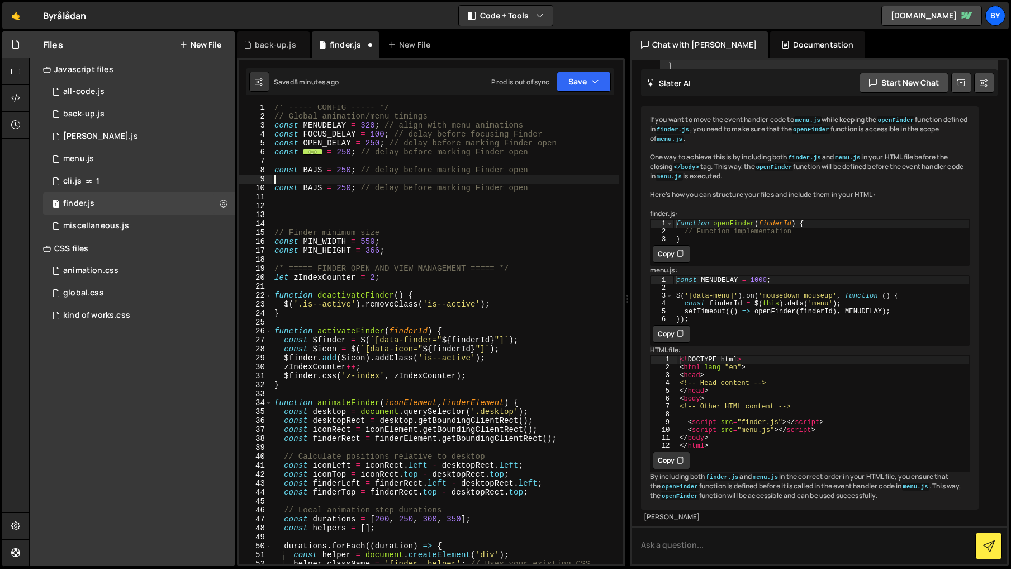
type textarea "const BAJS = 250; // delay before marking Finder open"
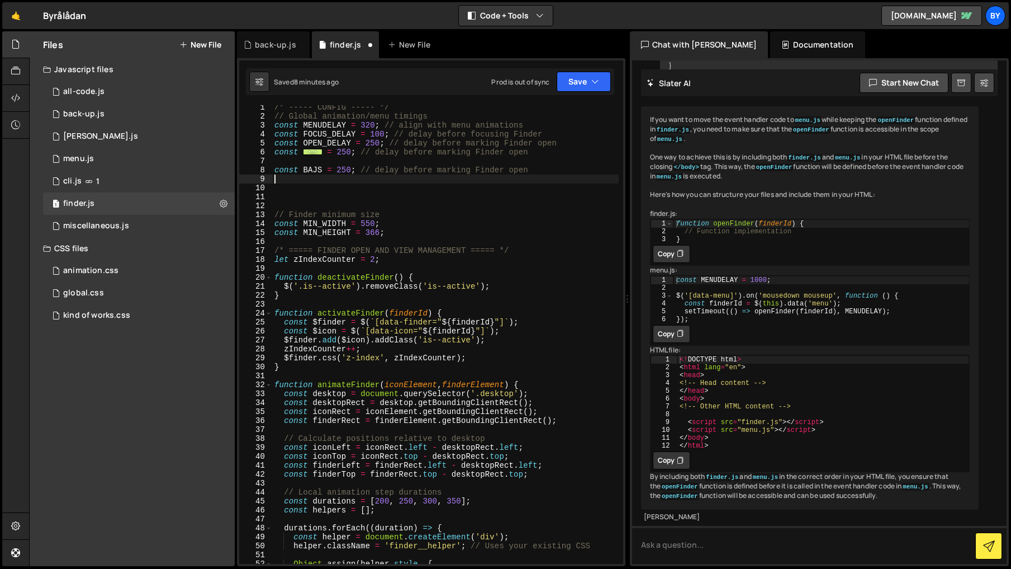
click at [314, 153] on span "BA.." at bounding box center [312, 152] width 19 height 6
type textarea "const BAJS = 250; // delay before marking Finder open"
click at [351, 157] on div "/* ----- CONFIG ----- */ // Global animation/menu timings const MENUDELAY = 320…" at bounding box center [445, 341] width 347 height 476
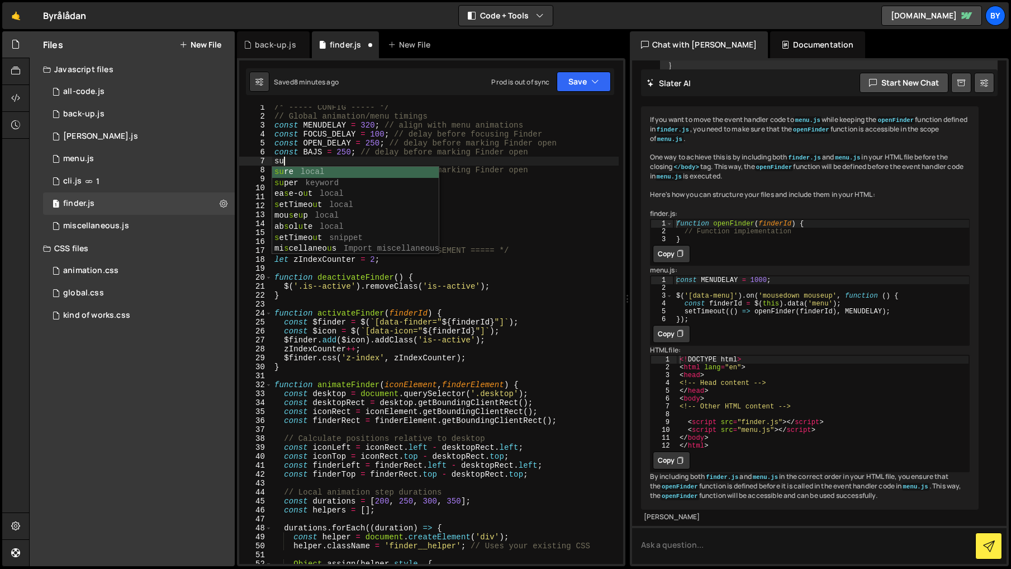
type textarea "subl"
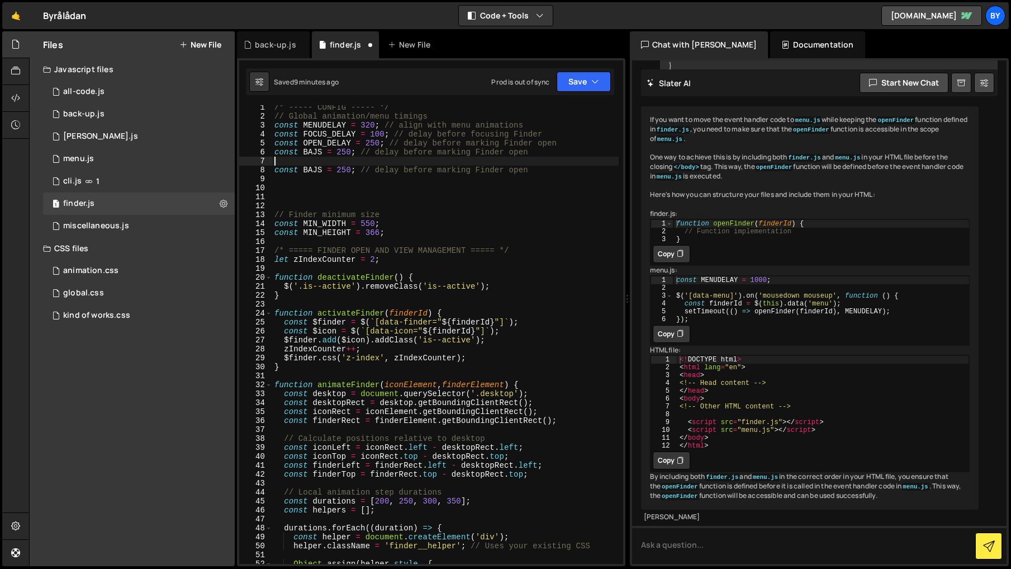
click at [304, 168] on div "/* ----- CONFIG ----- */ // Global animation/menu timings const MENUDELAY = 320…" at bounding box center [445, 341] width 347 height 476
click at [312, 168] on div "/* ----- CONFIG ----- */ // Global animation/menu timings const MENUDELAY = 320…" at bounding box center [445, 334] width 347 height 458
click at [312, 168] on div "/* ----- CONFIG ----- */ // Global animation/menu timings const MENUDELAY = 320…" at bounding box center [445, 341] width 347 height 476
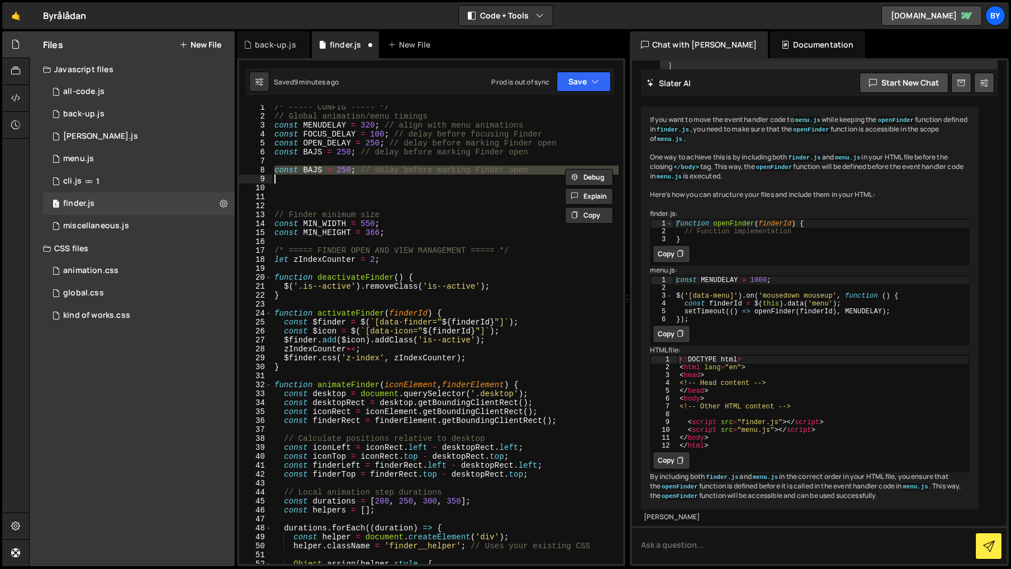
click at [561, 170] on div "Debug Explain Copy" at bounding box center [590, 173] width 59 height 18
click at [552, 171] on div "/* ----- CONFIG ----- */ // Global animation/menu timings const MENUDELAY = 320…" at bounding box center [445, 334] width 347 height 458
type textarea "const BAJS = 250; // delay before marking Finder open"
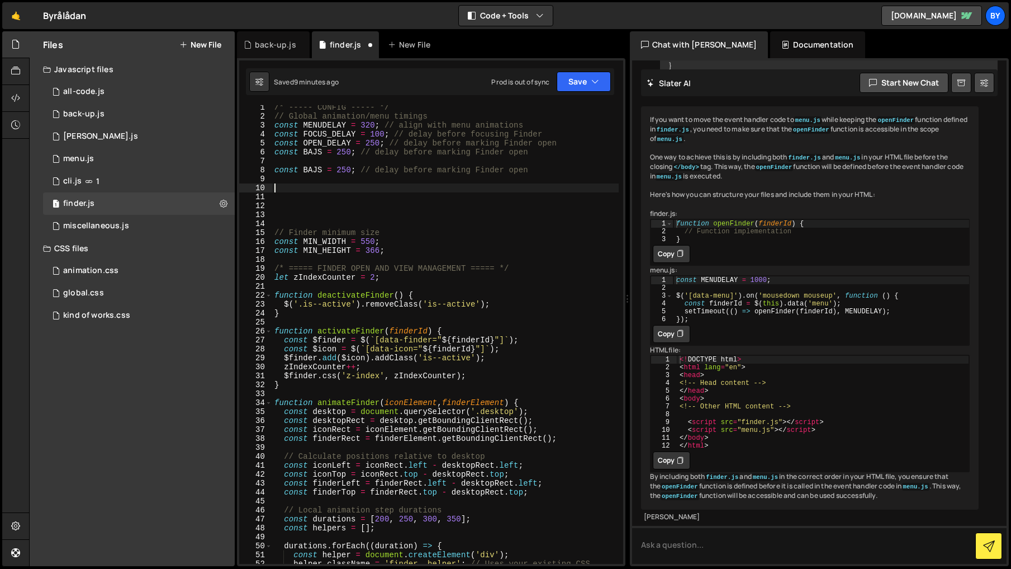
paste textarea
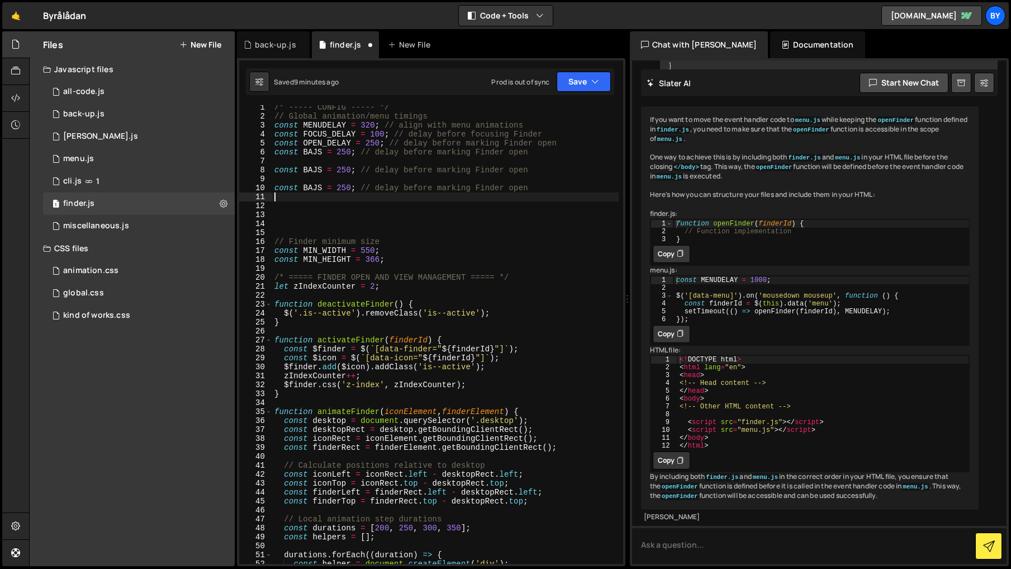
click at [460, 221] on div "/* ----- CONFIG ----- */ // Global animation/menu timings const MENUDELAY = 320…" at bounding box center [445, 341] width 347 height 476
click at [337, 189] on div "/* ----- CONFIG ----- */ // Global animation/menu timings const MENUDELAY = 320…" at bounding box center [445, 341] width 347 height 476
click at [312, 185] on div "/* ----- CONFIG ----- */ // Global animation/menu timings const MENUDELAY = 320…" at bounding box center [445, 334] width 347 height 458
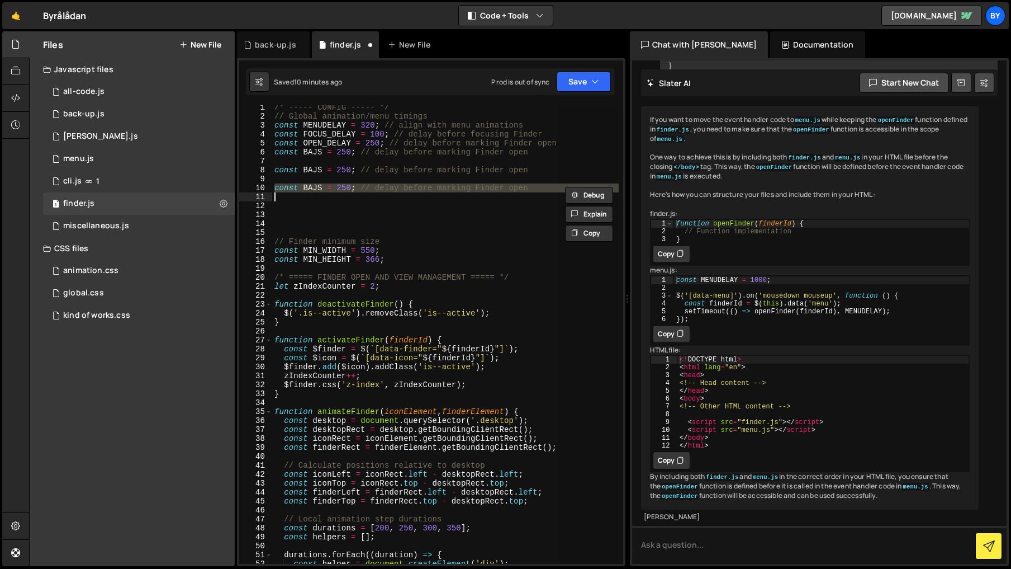
click at [312, 185] on div "/* ----- CONFIG ----- */ // Global animation/menu timings const MENUDELAY = 320…" at bounding box center [445, 341] width 347 height 476
click at [319, 190] on div "/* ----- CONFIG ----- */ // Global animation/menu timings const MENUDELAY = 320…" at bounding box center [445, 334] width 347 height 458
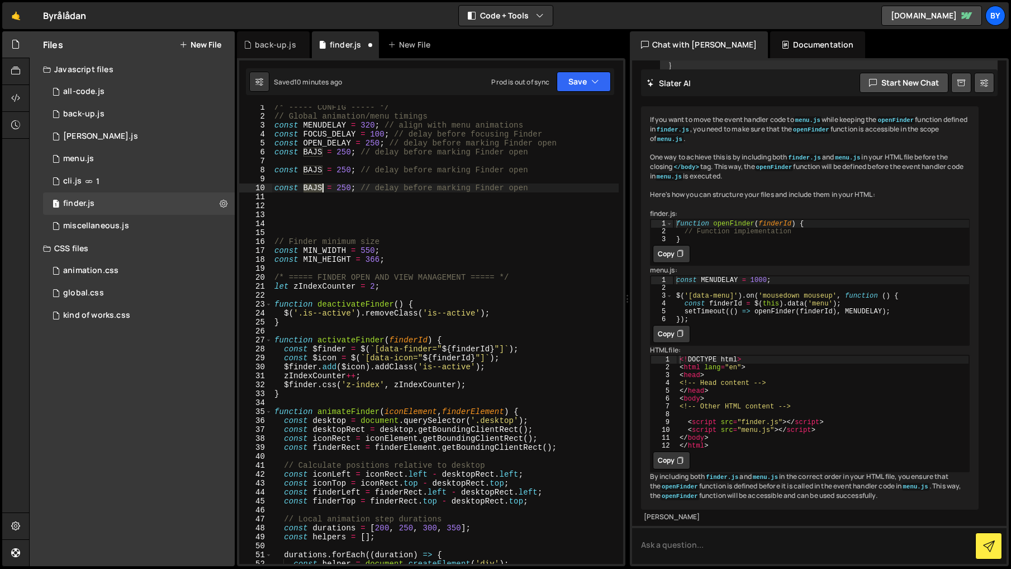
click at [319, 190] on div "/* ----- CONFIG ----- */ // Global animation/menu timings const MENUDELAY = 320…" at bounding box center [445, 341] width 347 height 476
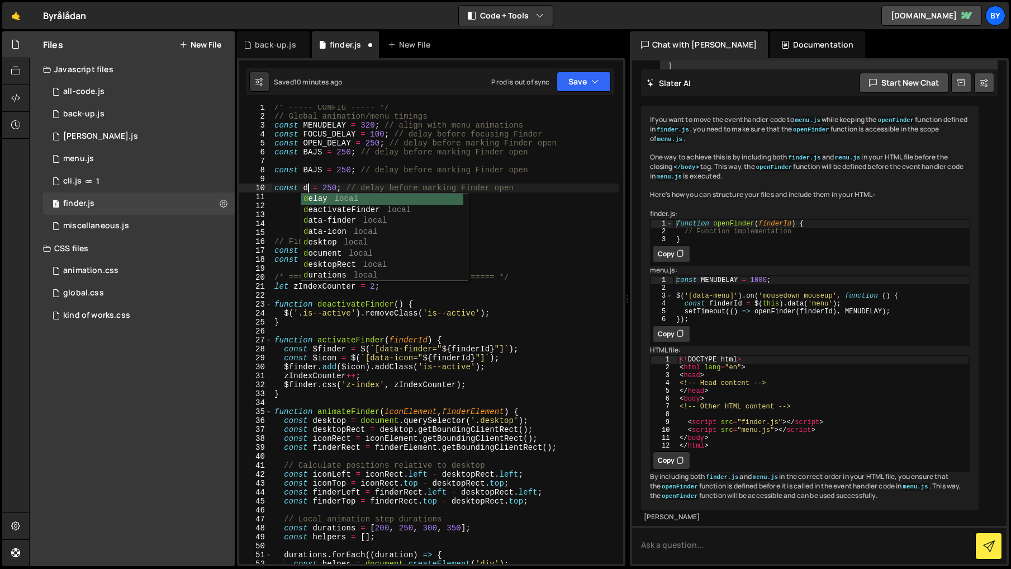
type textarea "const dd = 250; // delay before marking Finder open"
click at [337, 177] on div "/* ----- CONFIG ----- */ // Global animation/menu timings const MENUDELAY = 320…" at bounding box center [445, 341] width 347 height 476
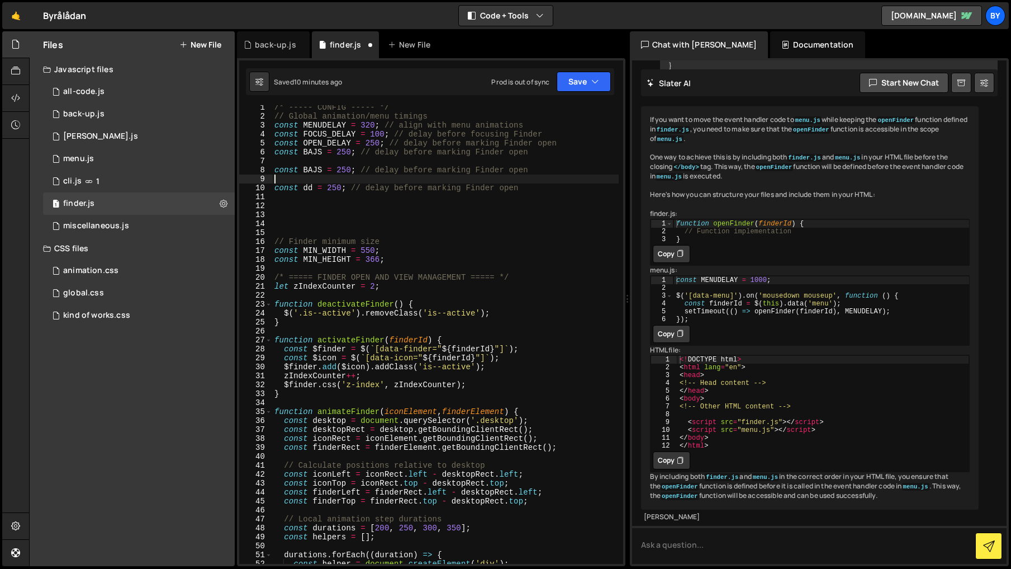
scroll to position [0, 0]
click at [316, 188] on div "/* ----- CONFIG ----- */ // Global animation/menu timings const MENUDELAY = 320…" at bounding box center [445, 334] width 347 height 458
click at [316, 188] on div "/* ----- CONFIG ----- */ // Global animation/menu timings const MENUDELAY = 320…" at bounding box center [445, 341] width 347 height 476
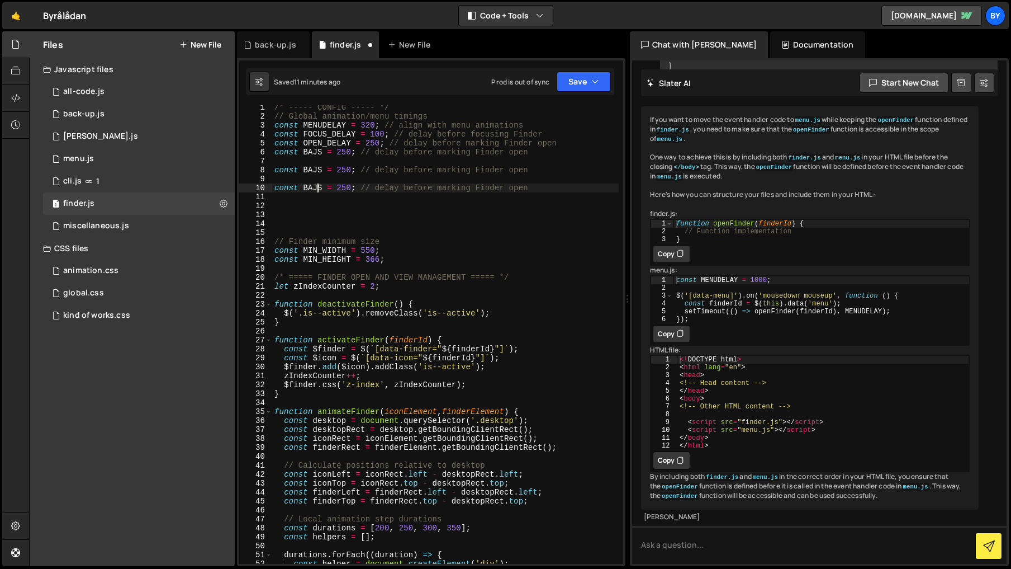
click at [316, 188] on div "/* ----- CONFIG ----- */ // Global animation/menu timings const MENUDELAY = 320…" at bounding box center [445, 341] width 347 height 476
click at [427, 146] on div "/* ----- CONFIG ----- */ // Global animation/menu timings const MENUDELAY = 320…" at bounding box center [445, 341] width 347 height 476
type textarea "const BAJS = 250; // delay before marking Finder open"
drag, startPoint x: 398, startPoint y: 197, endPoint x: 373, endPoint y: 206, distance: 26.5
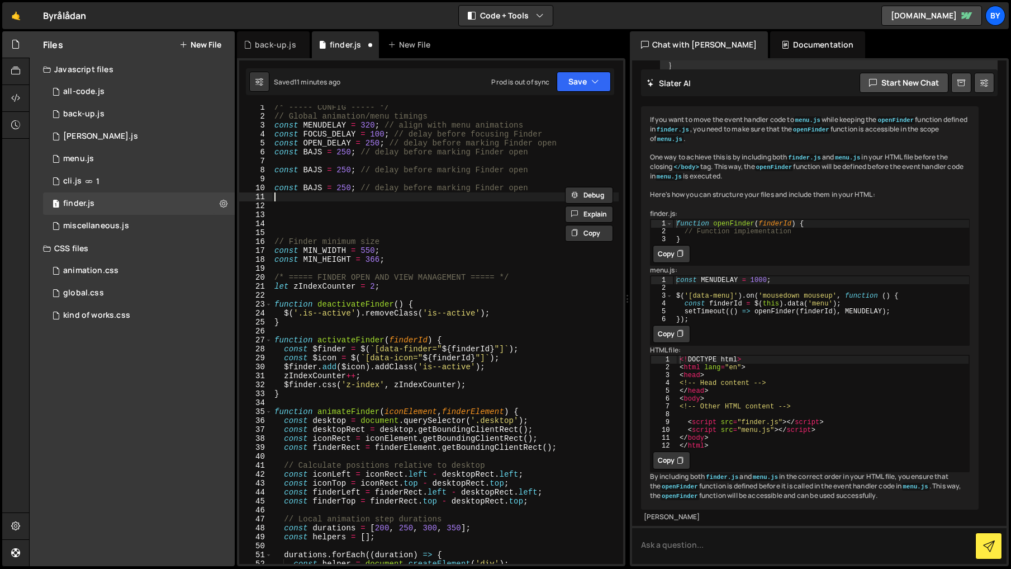
click at [398, 197] on div "/* ----- CONFIG ----- */ // Global animation/menu timings const MENUDELAY = 320…" at bounding box center [445, 341] width 347 height 476
click at [310, 150] on div "/* ----- CONFIG ----- */ // Global animation/menu timings const MENUDELAY = 320…" at bounding box center [445, 341] width 347 height 476
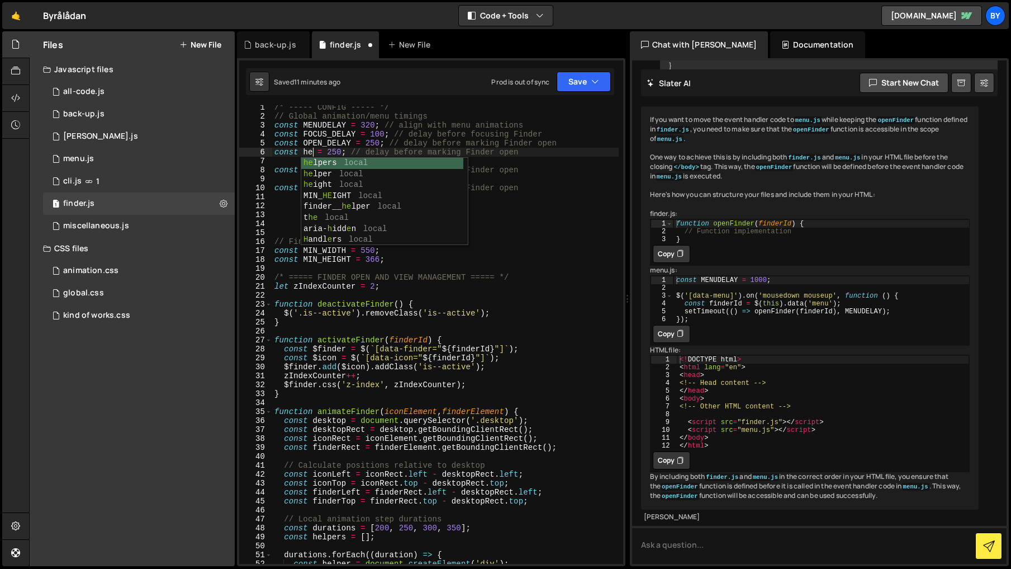
type textarea "const hej = 250; // delay before marking Finder open"
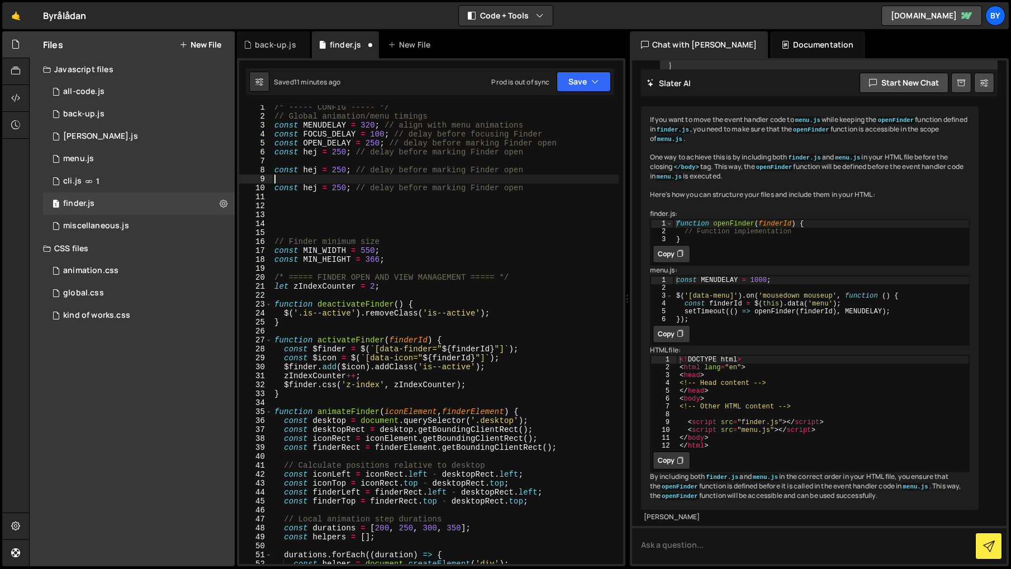
click at [354, 177] on div "/* ----- CONFIG ----- */ // Global animation/menu timings const MENUDELAY = 320…" at bounding box center [445, 341] width 347 height 476
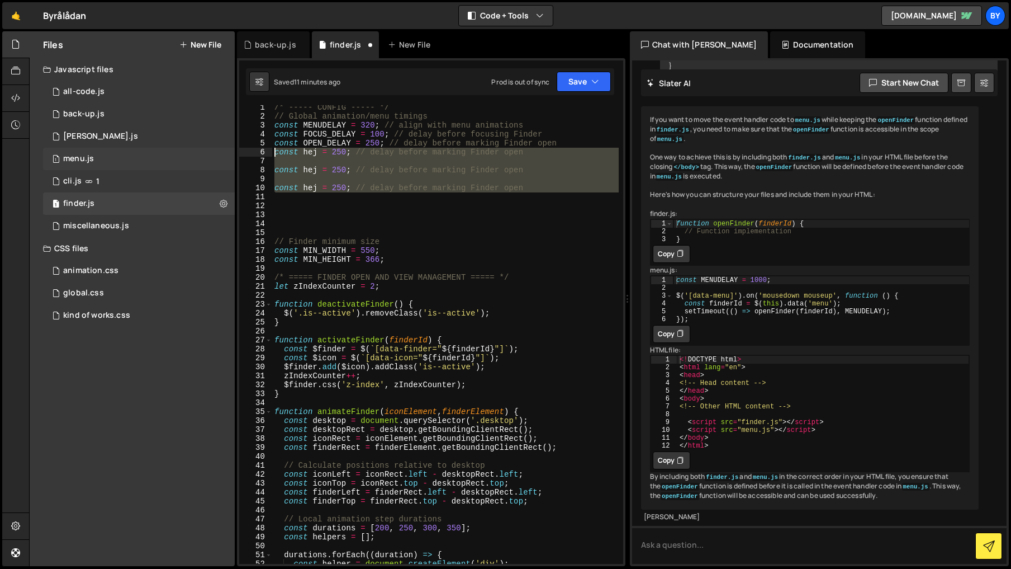
drag, startPoint x: 553, startPoint y: 196, endPoint x: 234, endPoint y: 153, distance: 322.1
click at [234, 153] on div "Files New File Javascript files 1 all-code.js 0 1 back-up.js 0 1 [PERSON_NAME].…" at bounding box center [520, 298] width 982 height 535
type textarea "const hej = 250; // delay before marking Finder open"
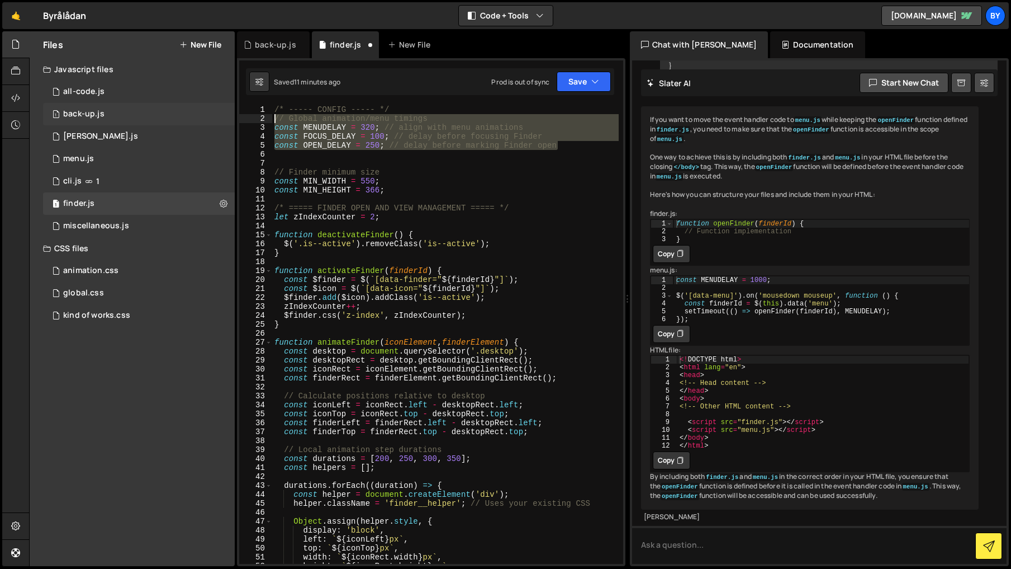
drag, startPoint x: 570, startPoint y: 148, endPoint x: 210, endPoint y: 115, distance: 360.9
click at [210, 115] on div "Files New File Javascript files 1 all-code.js 0 1 back-up.js 0 1 [PERSON_NAME].…" at bounding box center [520, 298] width 982 height 535
click at [319, 125] on div "/* ----- CONFIG ----- */ // Global animation/menu timings const MENUDELAY = 320…" at bounding box center [445, 334] width 347 height 458
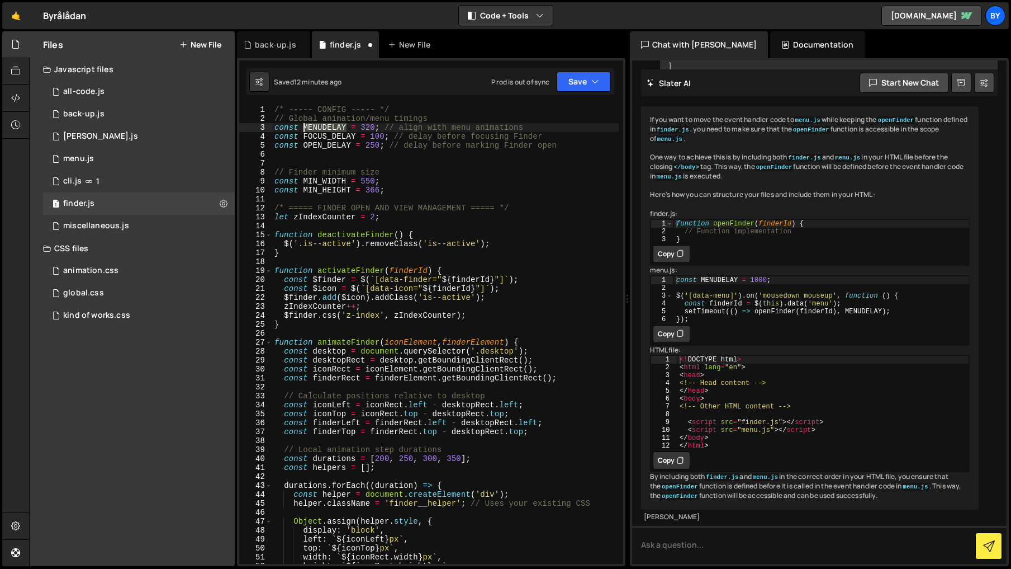
click at [319, 125] on div "/* ----- CONFIG ----- */ // Global animation/menu timings const MENUDELAY = 320…" at bounding box center [445, 343] width 347 height 476
click at [330, 127] on div "/* ----- CONFIG ----- */ // Global animation/menu timings const MENUDELAY = 320…" at bounding box center [445, 343] width 347 height 476
type textarea "const MENU_DELAY = 320; // align with menu animations"
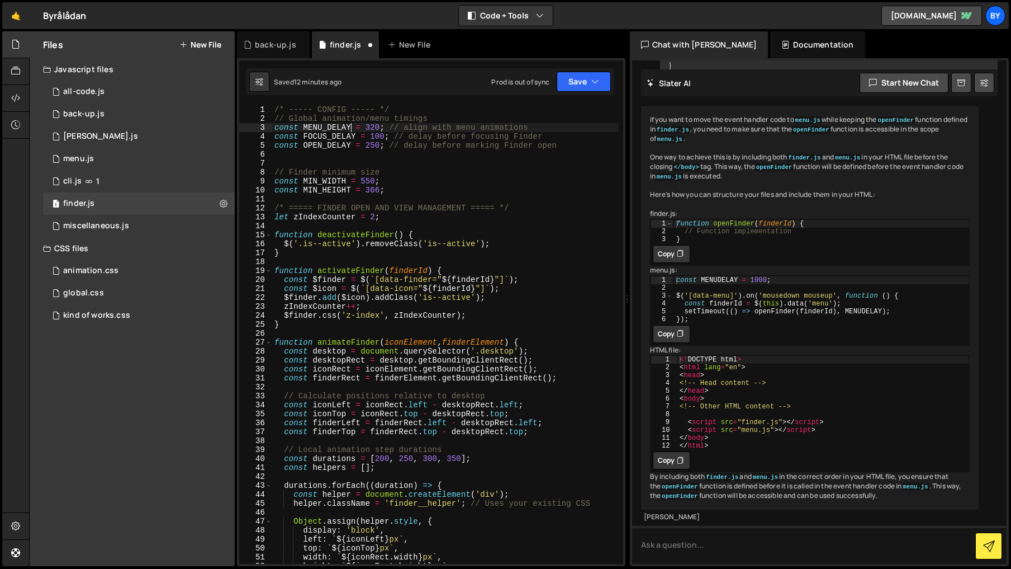
click at [319, 159] on div "/* ----- CONFIG ----- */ // Global animation/menu timings const MENU_DELAY = 32…" at bounding box center [445, 343] width 347 height 476
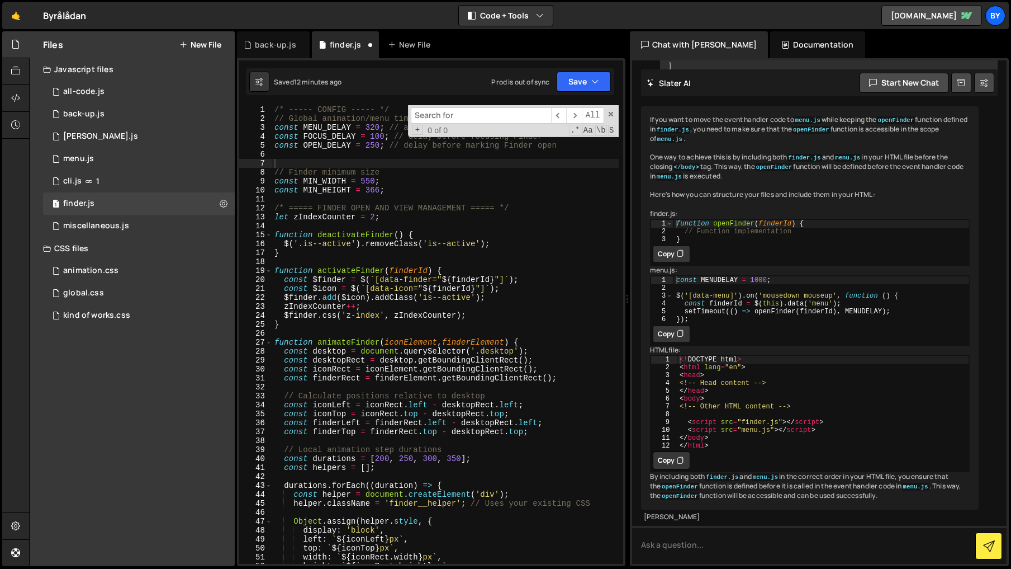
click at [341, 142] on div "/* ----- CONFIG ----- */ // Global animation/menu timings const MENU_DELAY = 32…" at bounding box center [445, 343] width 347 height 476
click at [338, 129] on div "/* ----- CONFIG ----- */ // Global animation/menu timings const MENU_DELAY = 32…" at bounding box center [445, 343] width 347 height 476
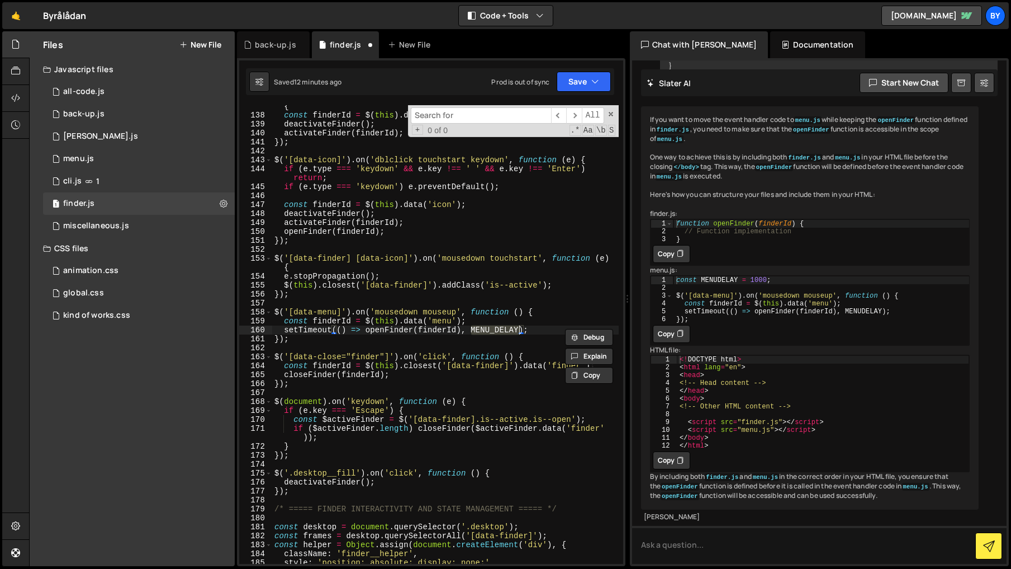
scroll to position [1256, 0]
click at [512, 315] on div "$ ( '[data-finder], [data-icon]' ) . on ( 'mousedown touchstart' , function ( )…" at bounding box center [445, 335] width 347 height 485
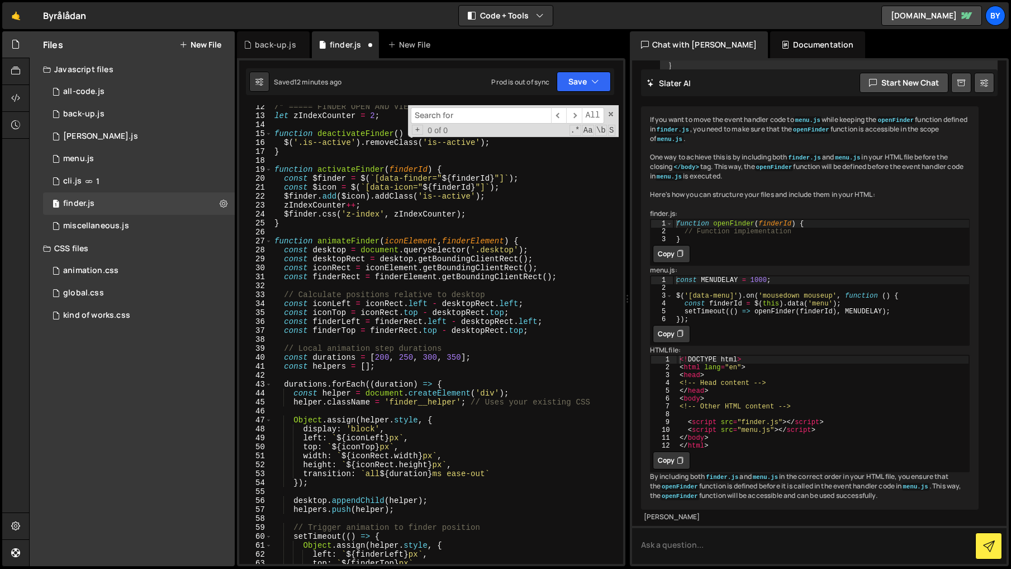
scroll to position [0, 0]
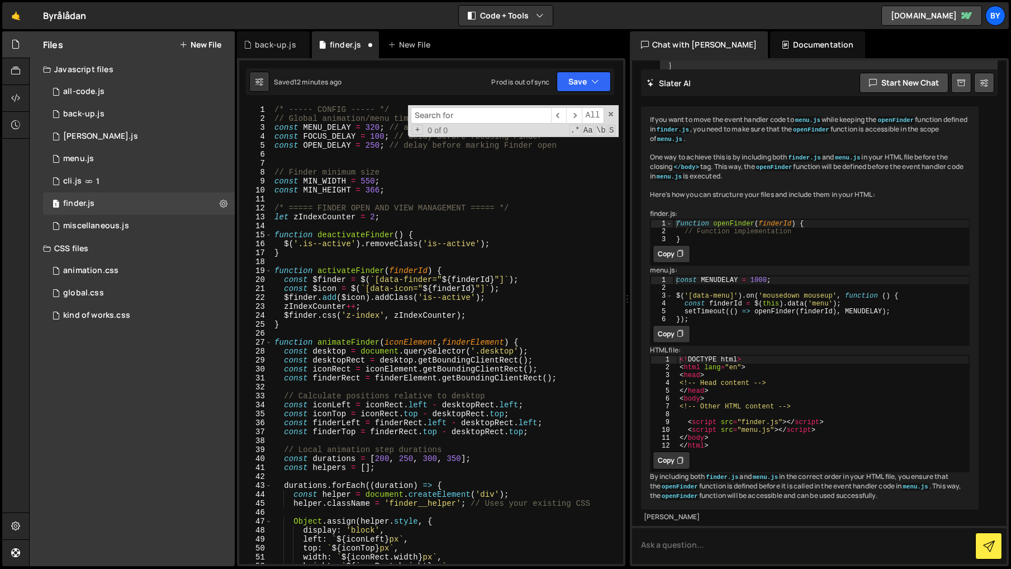
click at [444, 232] on div "/* ----- CONFIG ----- */ // Global animation/menu timings const MENU_DELAY = 32…" at bounding box center [445, 343] width 347 height 476
type textarea "function deactivateFinder() {"
click at [116, 155] on div "1 menu.js 0" at bounding box center [139, 159] width 192 height 22
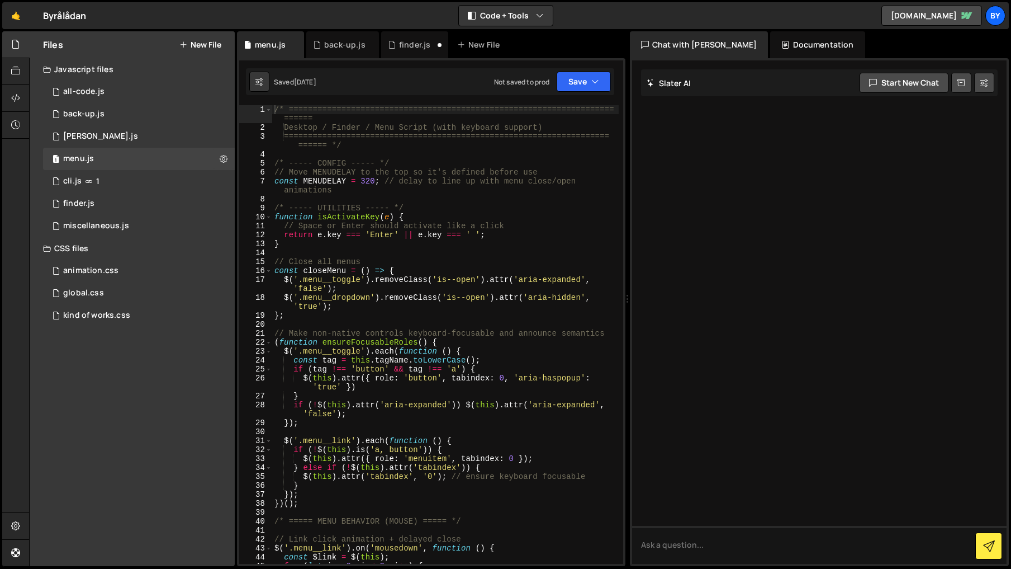
click at [328, 176] on div "/* ==================================================================== ====== …" at bounding box center [445, 347] width 347 height 485
click at [324, 178] on div "/* ==================================================================== ====== …" at bounding box center [445, 347] width 347 height 485
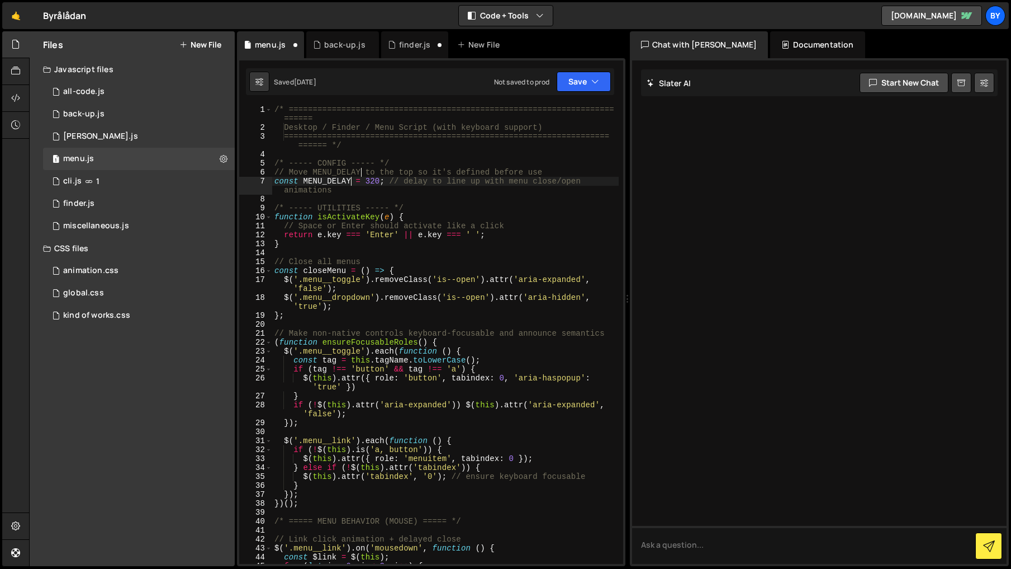
click at [338, 182] on div "/* ==================================================================== ====== …" at bounding box center [445, 347] width 347 height 485
type textarea "setTimeout(closeMenu, MENU_DELAY);"
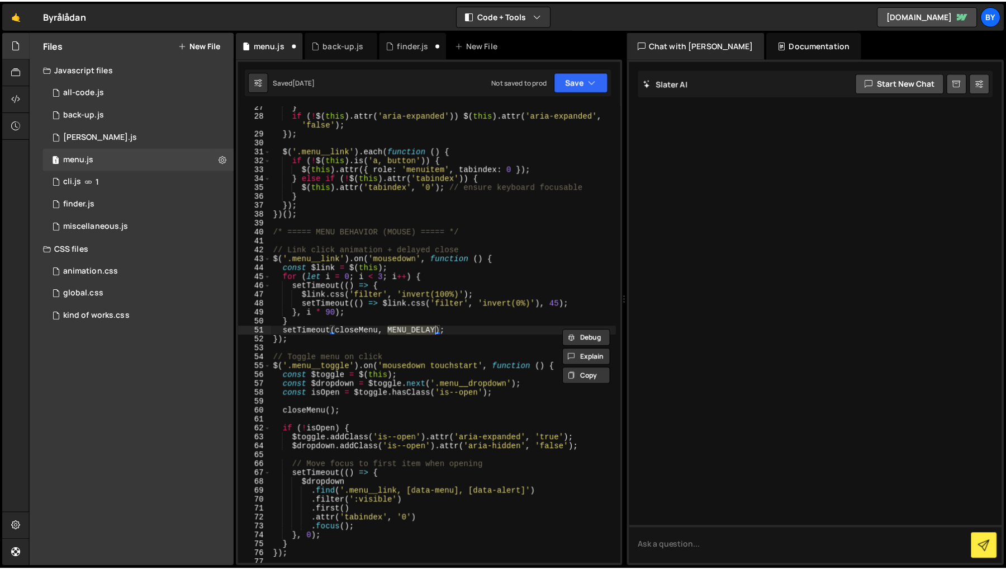
scroll to position [290, 0]
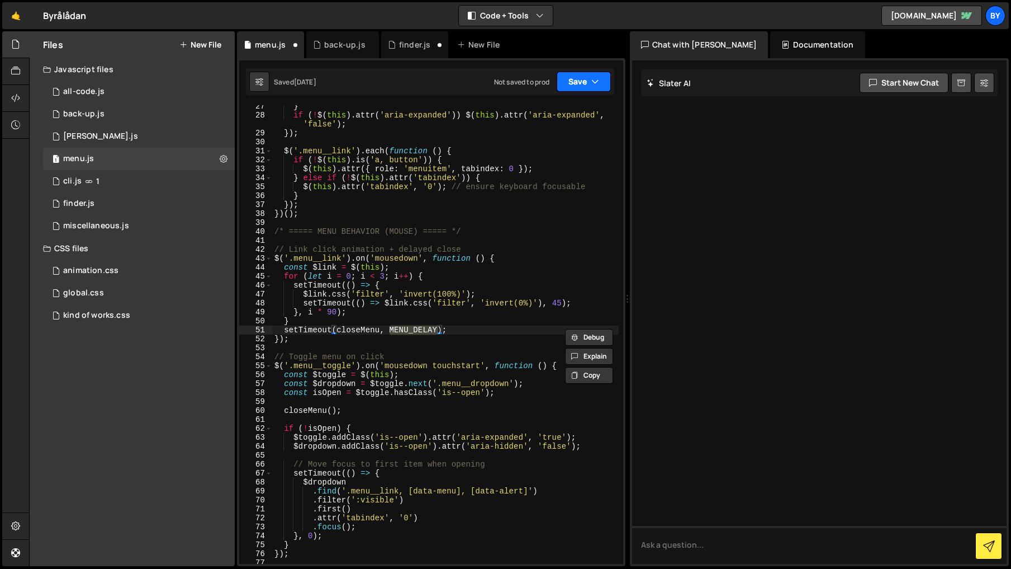
click at [571, 81] on button "Save" at bounding box center [584, 82] width 54 height 20
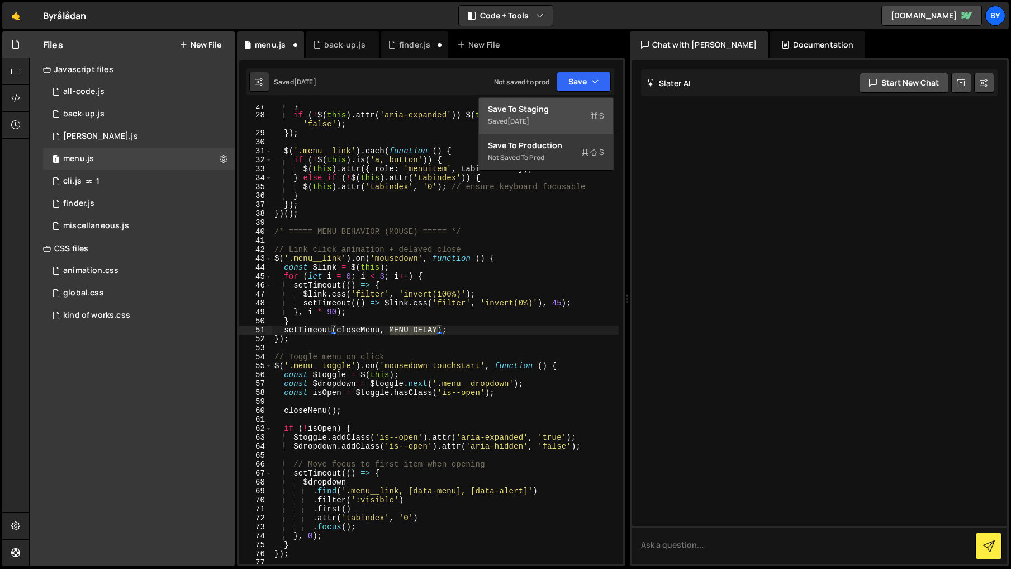
click at [562, 110] on div "Save to Staging S" at bounding box center [546, 108] width 116 height 11
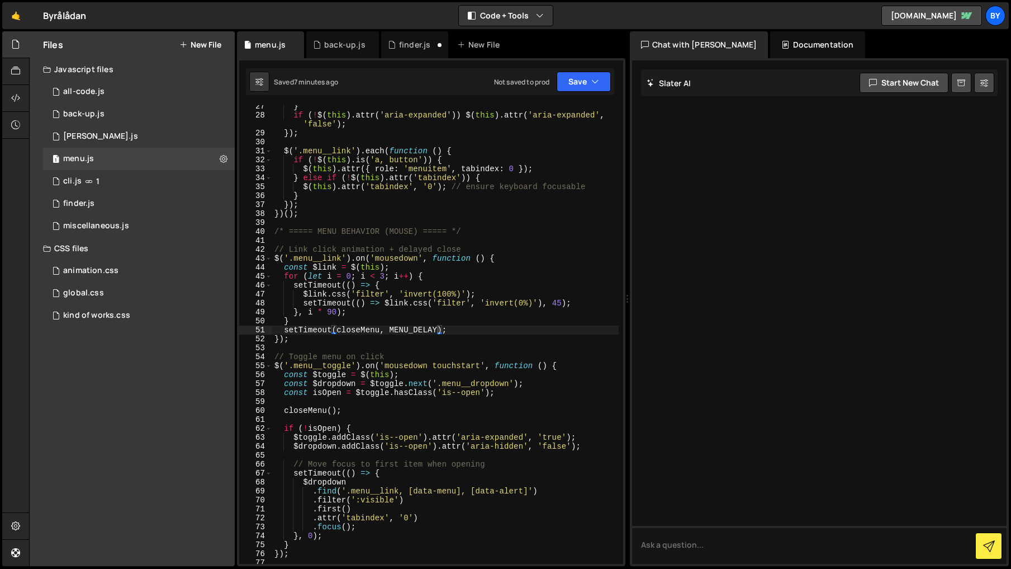
type textarea "} else if (!$(this).attr('tabindex')) {"
click at [490, 181] on div "} if ( ! $ ( this ) . attr ( 'aria-expanded' )) $ ( this ) . attr ( 'aria-expan…" at bounding box center [445, 340] width 347 height 476
click at [94, 204] on div "1 finder.js 0" at bounding box center [139, 203] width 192 height 22
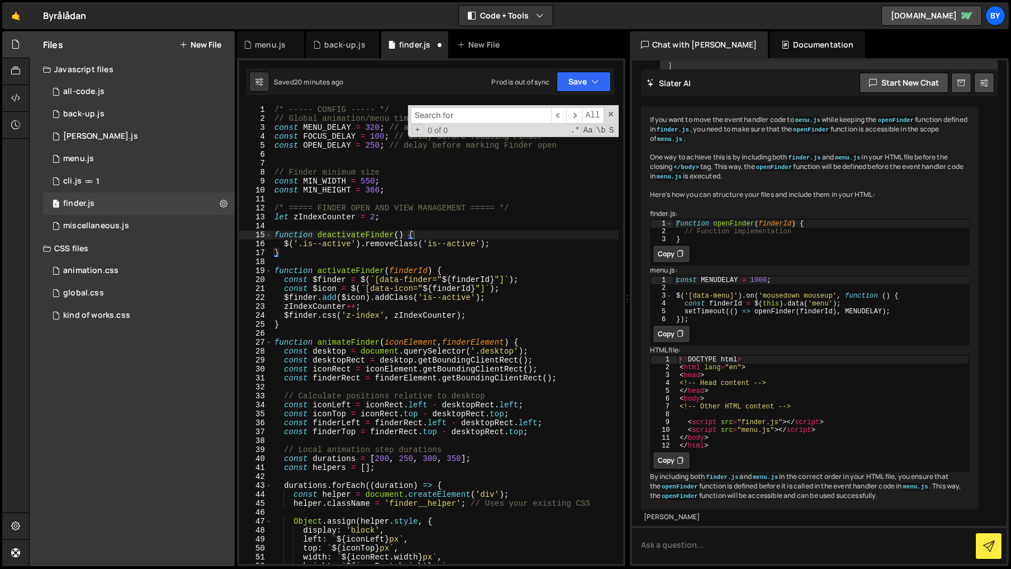
scroll to position [909, 0]
click at [587, 77] on button "Save" at bounding box center [584, 82] width 54 height 20
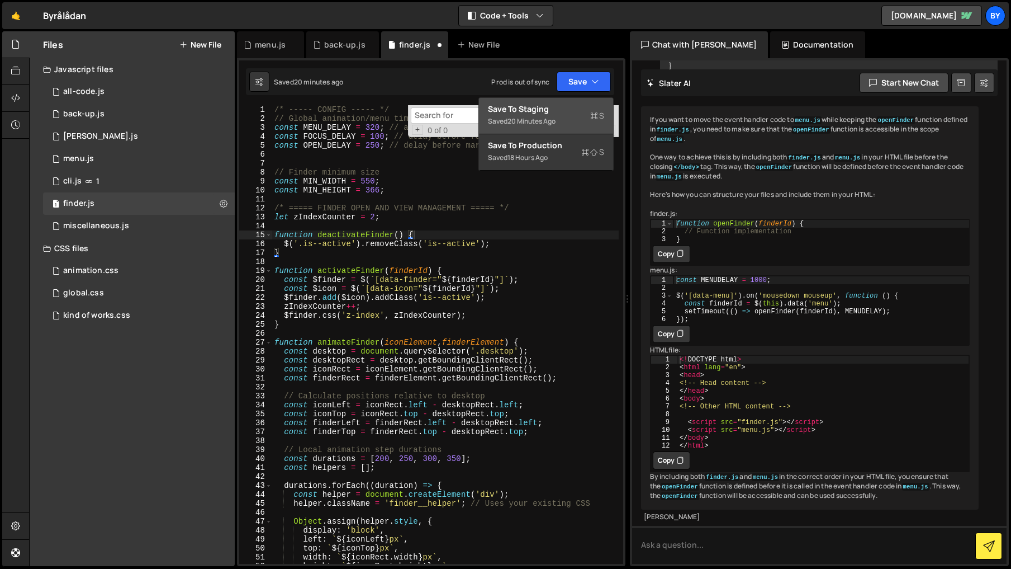
click at [567, 106] on div "Save to Staging S" at bounding box center [546, 108] width 116 height 11
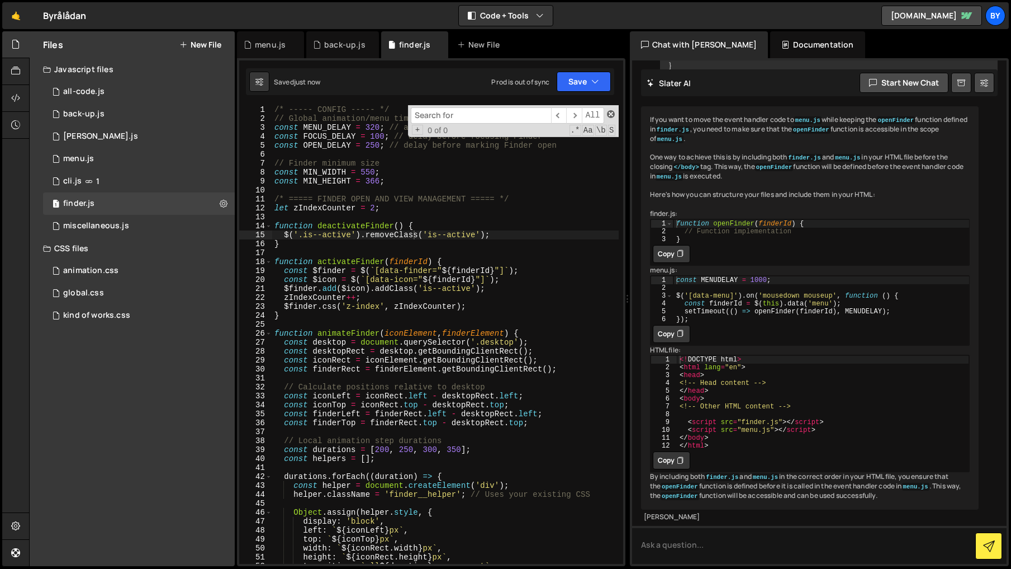
click at [611, 114] on span at bounding box center [611, 114] width 8 height 8
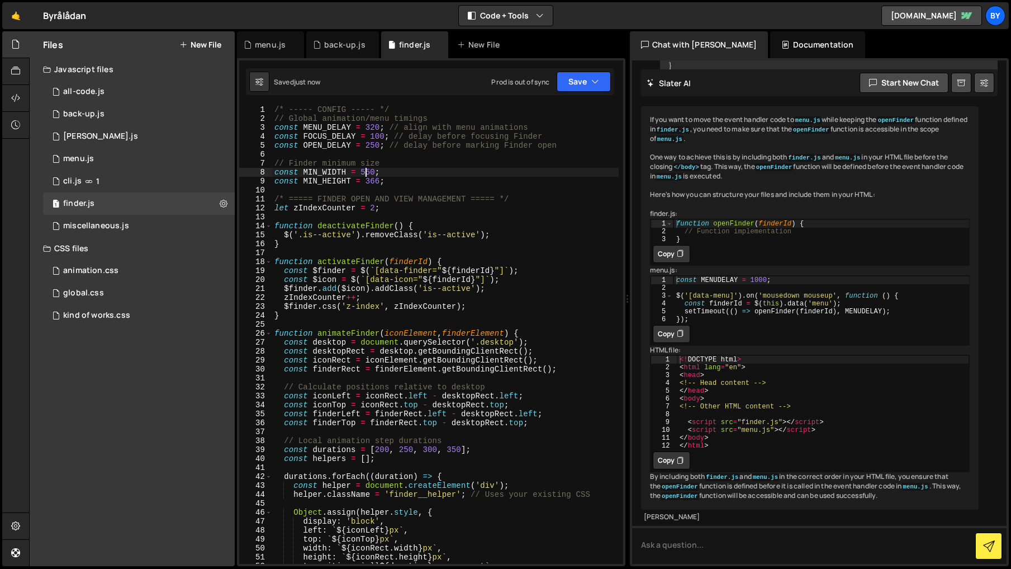
click at [365, 174] on div "/* ----- CONFIG ----- */ // Global animation/menu timings const MENU_DELAY = 32…" at bounding box center [445, 343] width 347 height 476
click at [317, 146] on div "/* ----- CONFIG ----- */ // Global animation/menu timings const MENU_DELAY = 32…" at bounding box center [445, 343] width 347 height 476
click at [331, 149] on div "/* ----- CONFIG ----- */ // Global animation/menu timings const MENU_DELAY = 32…" at bounding box center [445, 334] width 347 height 458
click at [311, 148] on div "/* ----- CONFIG ----- */ // Global animation/menu timings const MENU_DELAY = 32…" at bounding box center [445, 343] width 347 height 476
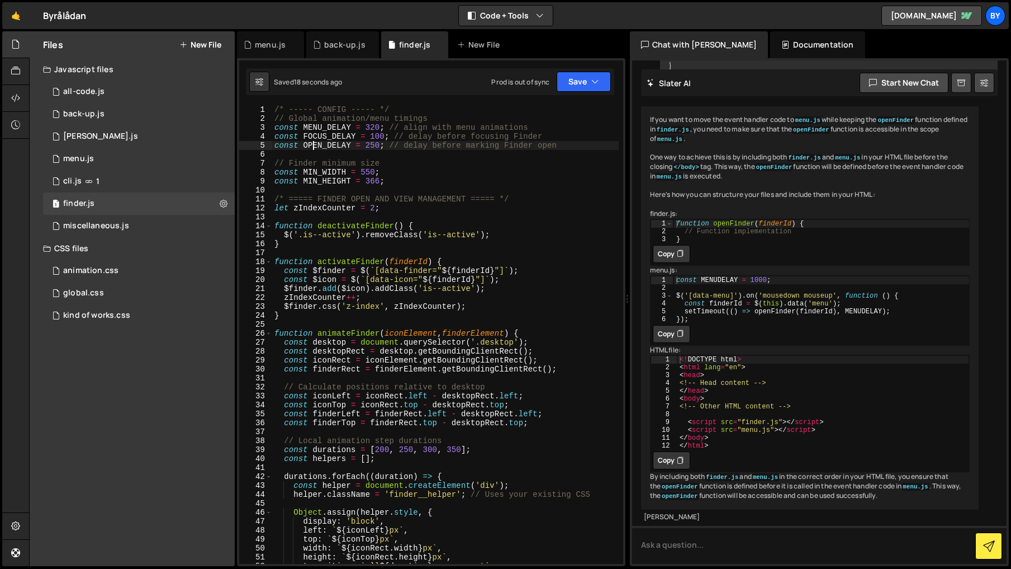
click at [311, 148] on div "/* ----- CONFIG ----- */ // Global animation/menu timings const MENU_DELAY = 32…" at bounding box center [445, 343] width 347 height 476
click at [313, 147] on div "/* ----- CONFIG ----- */ // Global animation/menu timings const MENU_DELAY = 32…" at bounding box center [445, 334] width 347 height 458
click at [319, 145] on div "/* ----- CONFIG ----- */ // Global animation/menu timings const MENU_DELAY = 32…" at bounding box center [445, 343] width 347 height 476
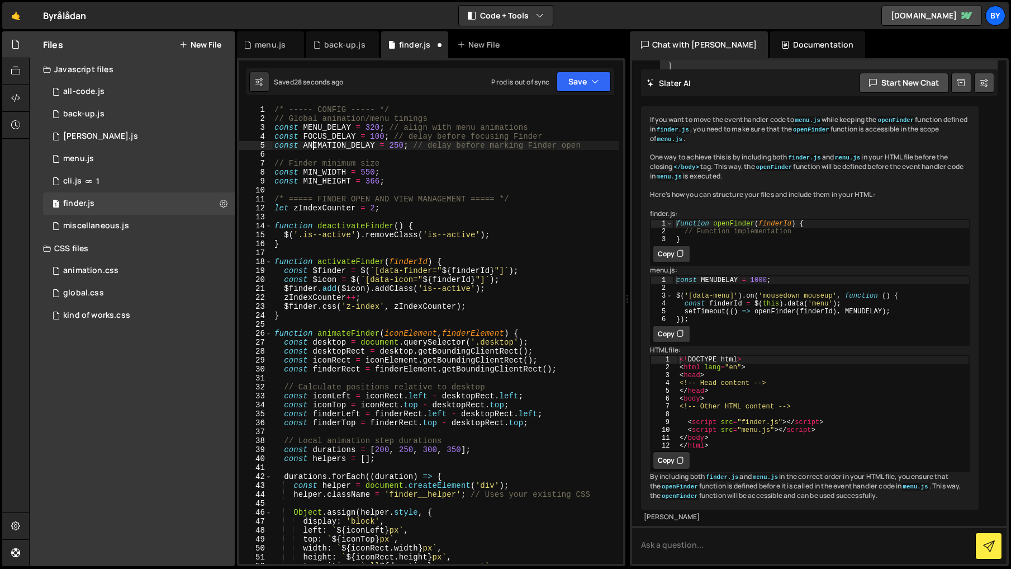
click at [315, 146] on div "/* ----- CONFIG ----- */ // Global animation/menu timings const MENU_DELAY = 32…" at bounding box center [445, 343] width 347 height 476
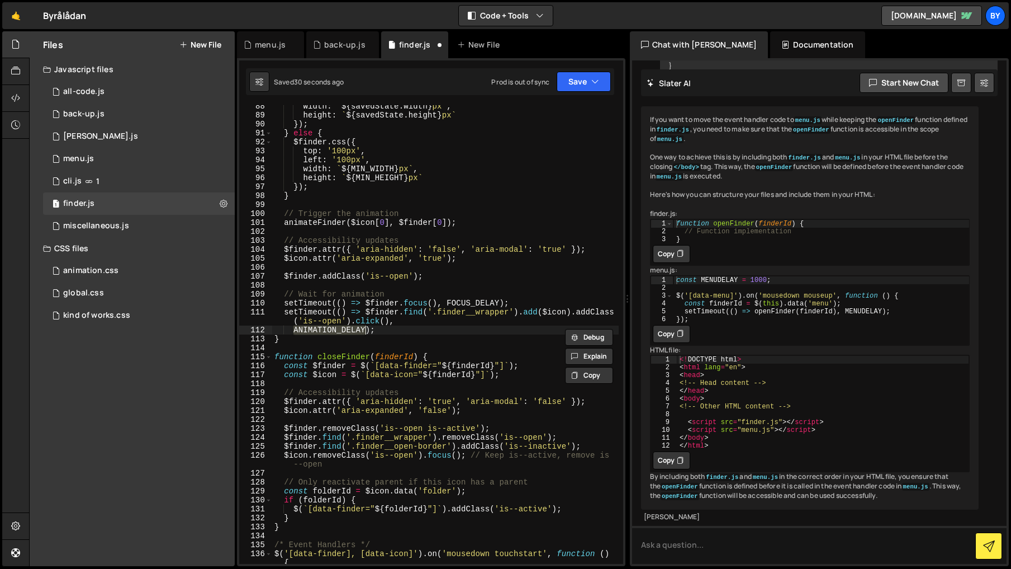
scroll to position [791, 0]
type textarea "const ANIMATION_DELAY = 250; // delay before marking Finder open"
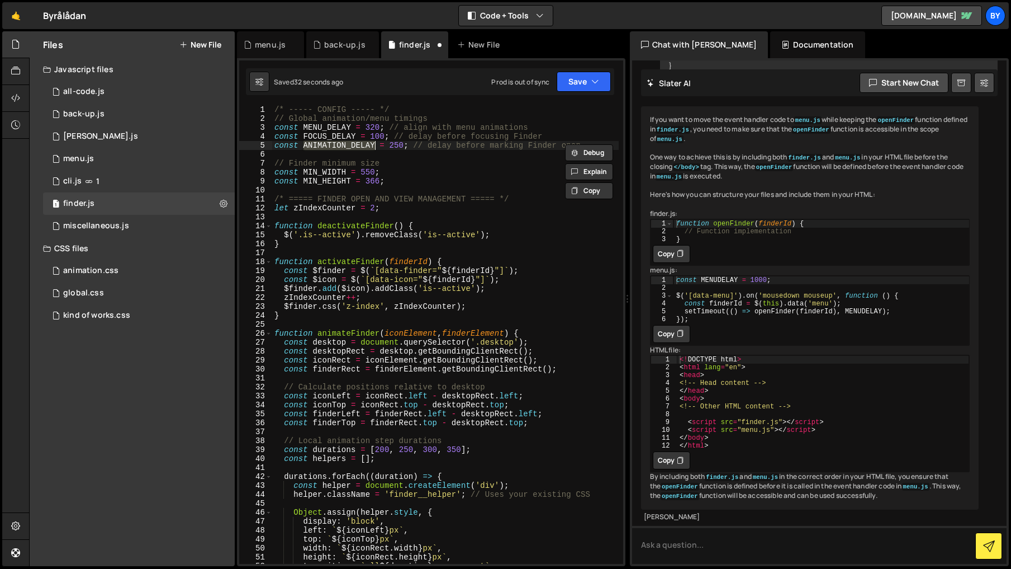
scroll to position [0, 0]
click at [402, 218] on div "/* ----- CONFIG ----- */ // Global animation/menu timings const MENU_DELAY = 32…" at bounding box center [445, 343] width 347 height 476
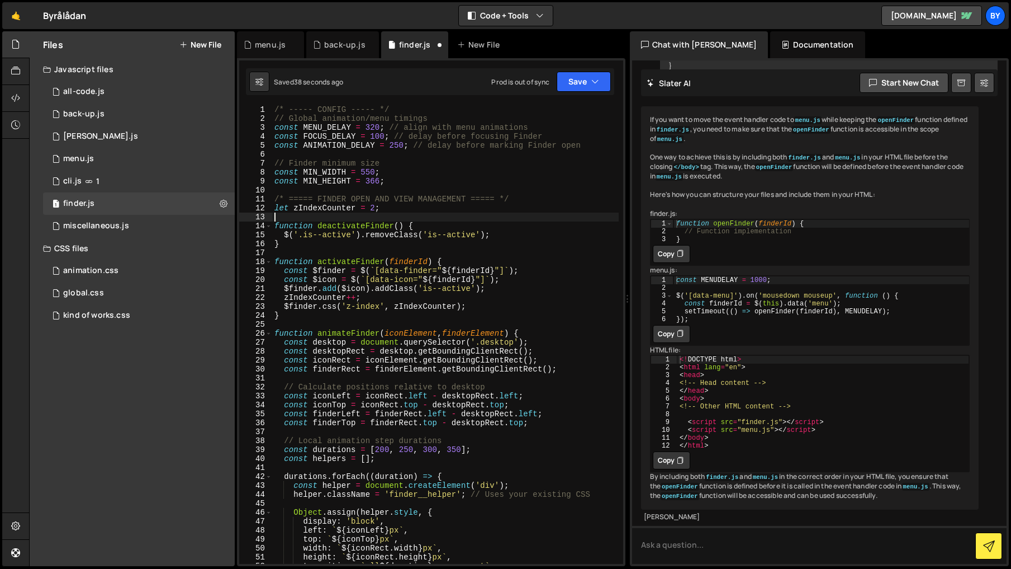
click at [436, 186] on div "/* ----- CONFIG ----- */ // Global animation/menu timings const MENU_DELAY = 32…" at bounding box center [445, 343] width 347 height 476
click at [338, 252] on div "/* ----- CONFIG ----- */ // Global animation/menu timings const MENU_DELAY = 32…" at bounding box center [445, 343] width 347 height 476
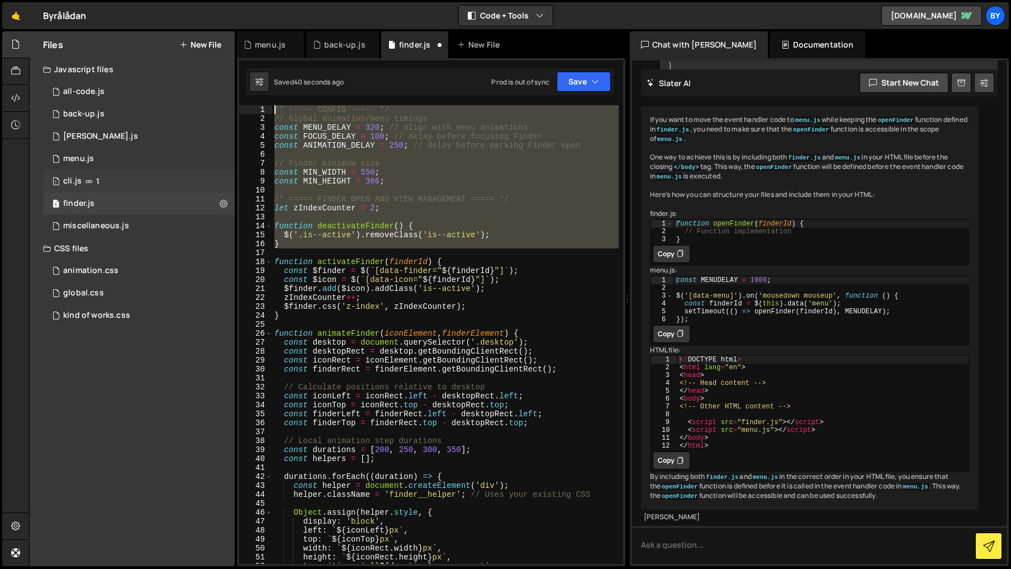
drag, startPoint x: 277, startPoint y: 165, endPoint x: 230, endPoint y: 173, distance: 47.0
click at [235, 94] on div "Files New File Javascript files 1 all-code.js 0 1 back-up.js 0 1 [PERSON_NAME].…" at bounding box center [520, 298] width 982 height 535
type textarea "/* ----- CONFIG ----- */ // Global animation/menu timings"
click at [415, 216] on div "/* ----- CONFIG ----- */ // Global animation/menu timings const MENU_DELAY = 32…" at bounding box center [445, 334] width 347 height 458
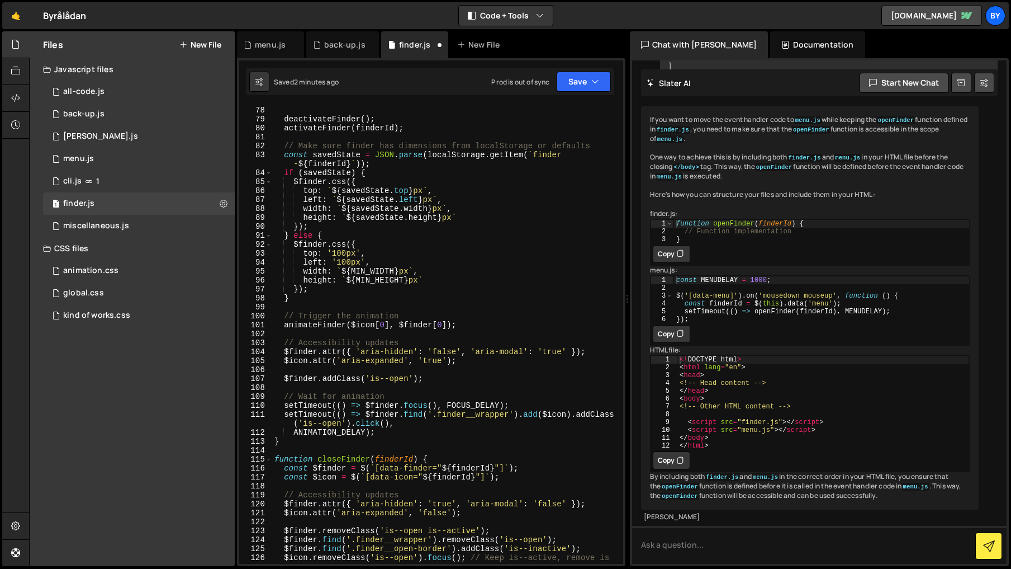
scroll to position [695, 0]
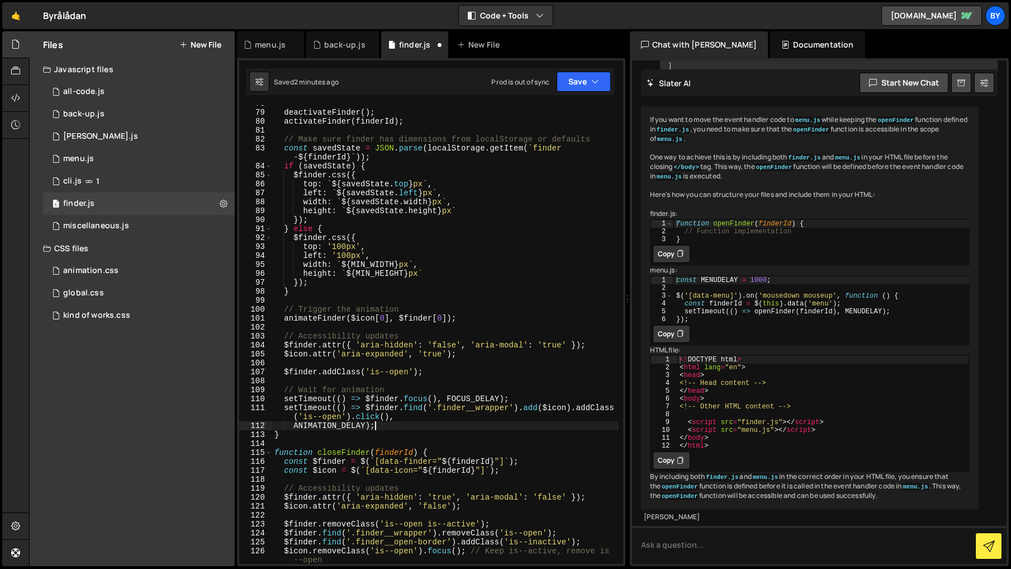
click at [432, 424] on div "deactivateFinder ( ) ; activateFinder ( finderId ) ; // Make sure finder has di…" at bounding box center [445, 337] width 347 height 476
click at [447, 405] on div "deactivateFinder ( ) ; activateFinder ( finderId ) ; // Make sure finder has di…" at bounding box center [445, 337] width 347 height 476
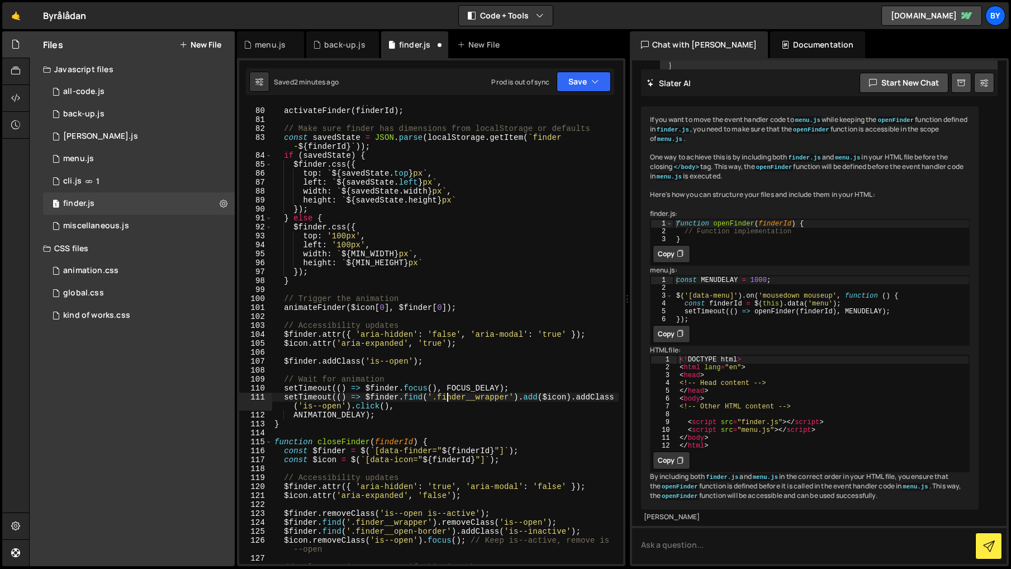
scroll to position [708, 0]
click at [433, 417] on div "activateFinder ( finderId ) ; // Make sure finder has dimensions from localStor…" at bounding box center [445, 342] width 347 height 476
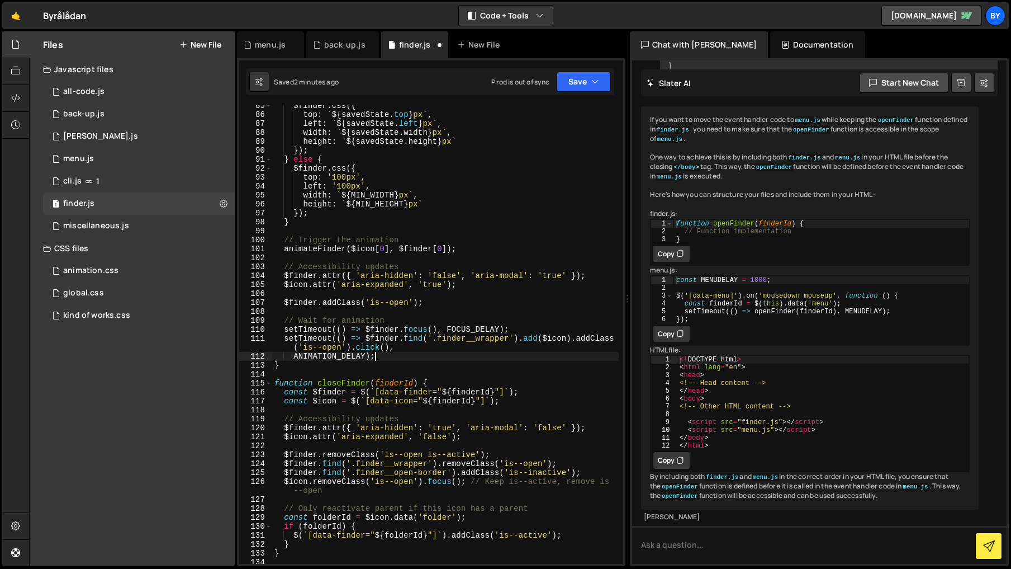
scroll to position [765, 0]
click at [475, 348] on div "$finder . css ({ top : ` ${ savedState . top } px ` , left : ` ${ savedState . …" at bounding box center [445, 338] width 347 height 476
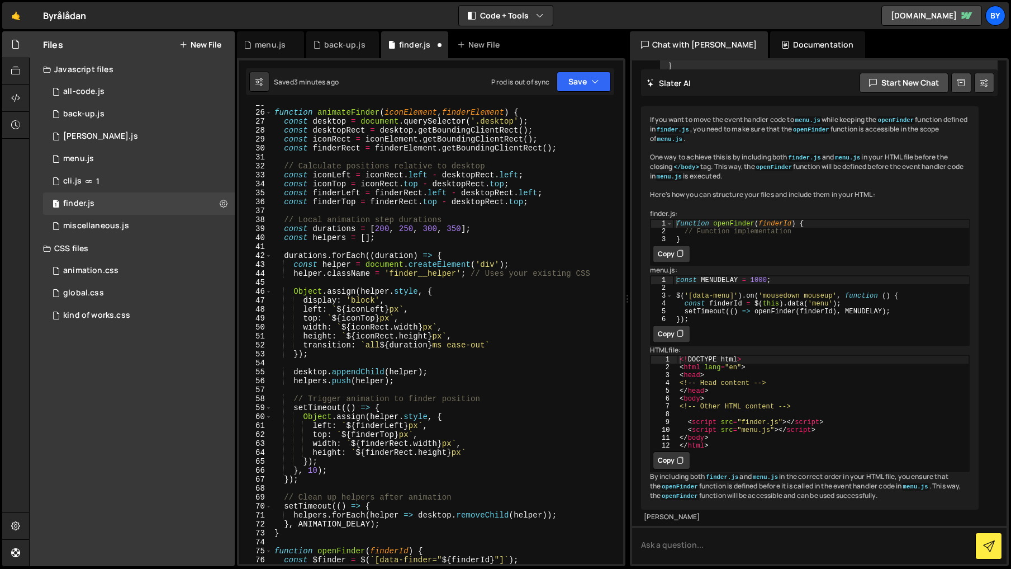
scroll to position [0, 0]
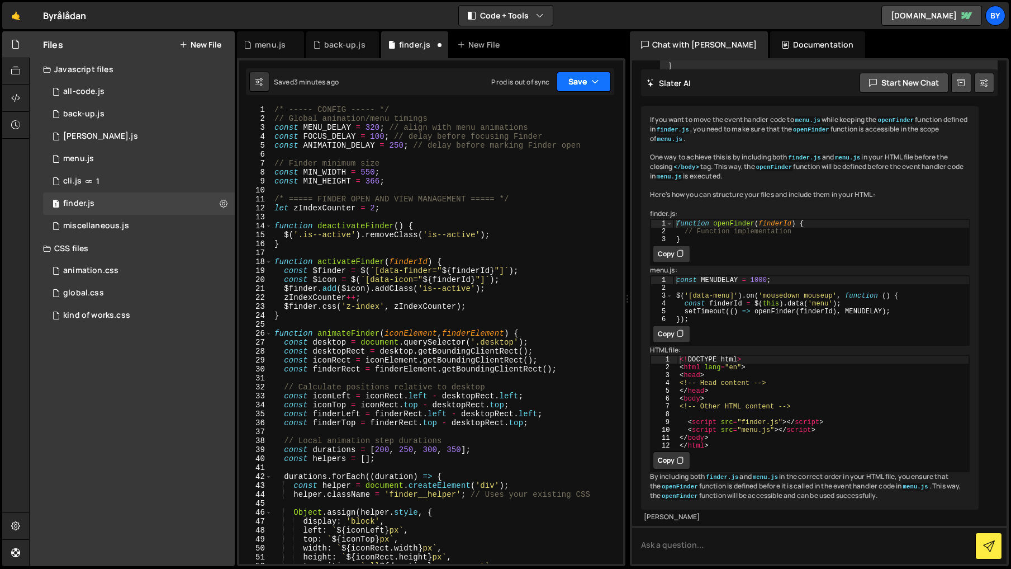
click at [569, 74] on button "Save" at bounding box center [584, 82] width 54 height 20
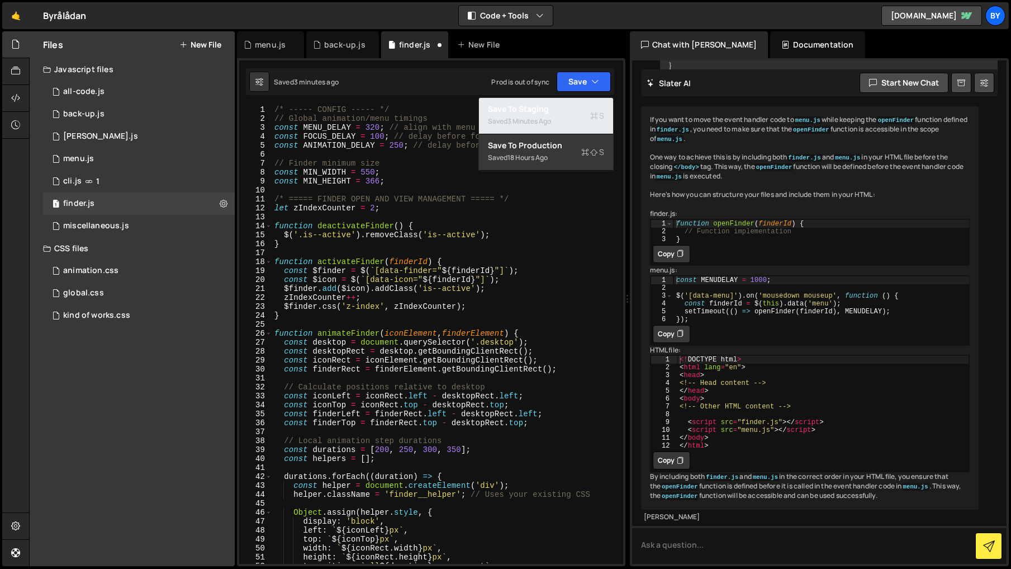
click at [551, 116] on div "3 minutes ago" at bounding box center [530, 121] width 44 height 10
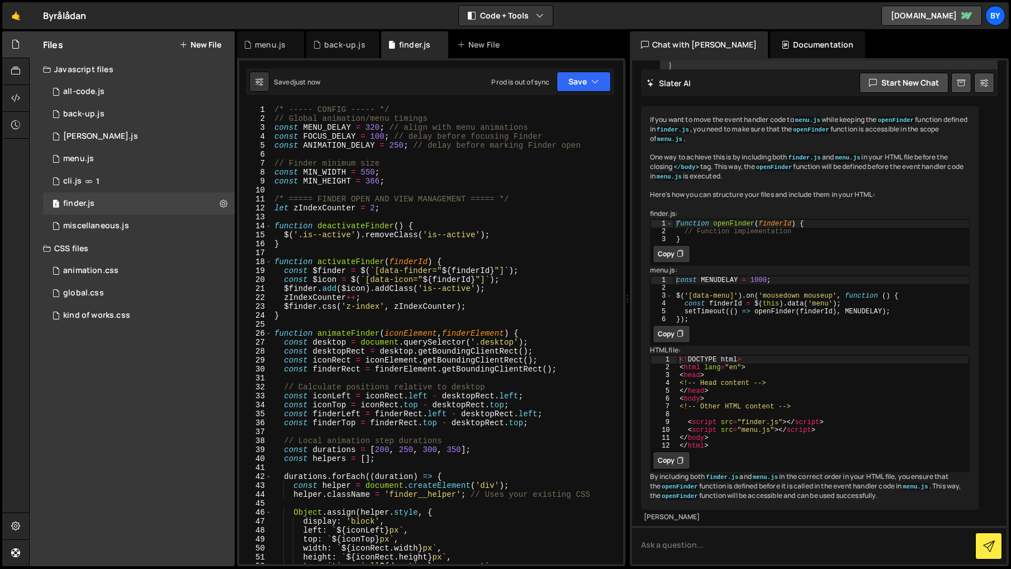
click at [382, 135] on div "/* ----- CONFIG ----- */ // Global animation/menu timings const MENU_DELAY = 32…" at bounding box center [445, 343] width 347 height 476
click at [552, 105] on div "/* ----- CONFIG ----- */ // Global animation/menu timings const MENU_DELAY = 32…" at bounding box center [445, 343] width 347 height 476
drag, startPoint x: 588, startPoint y: 87, endPoint x: 575, endPoint y: 103, distance: 20.3
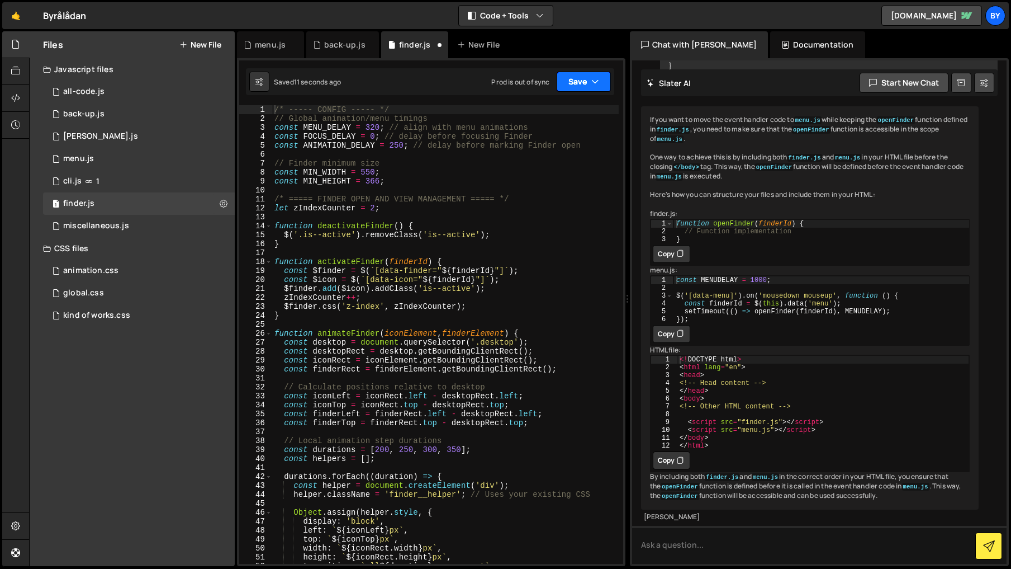
click at [587, 87] on button "Save" at bounding box center [584, 82] width 54 height 20
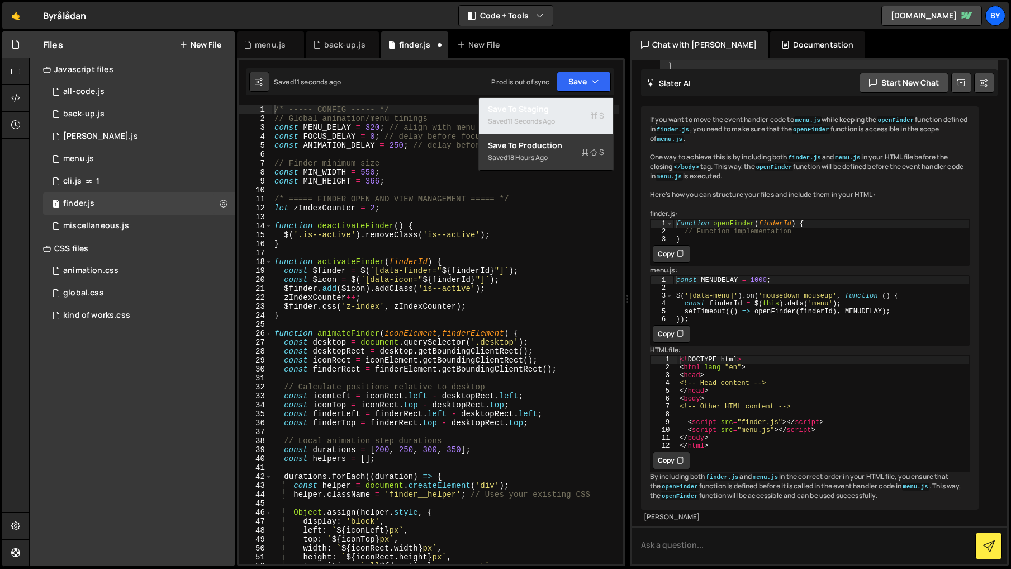
drag, startPoint x: 574, startPoint y: 106, endPoint x: 452, endPoint y: 134, distance: 125.2
click at [574, 106] on div "Save to Staging S" at bounding box center [546, 108] width 116 height 11
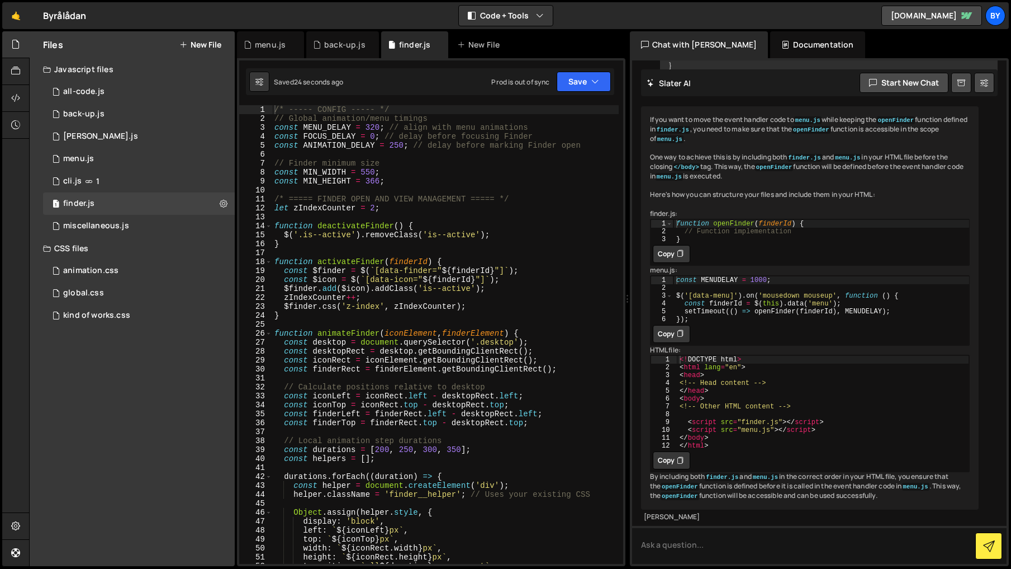
click at [372, 136] on div "/* ----- CONFIG ----- */ // Global animation/menu timings const MENU_DELAY = 32…" at bounding box center [445, 343] width 347 height 476
drag, startPoint x: 585, startPoint y: 90, endPoint x: 584, endPoint y: 100, distance: 10.2
click at [585, 90] on button "Save" at bounding box center [584, 82] width 54 height 20
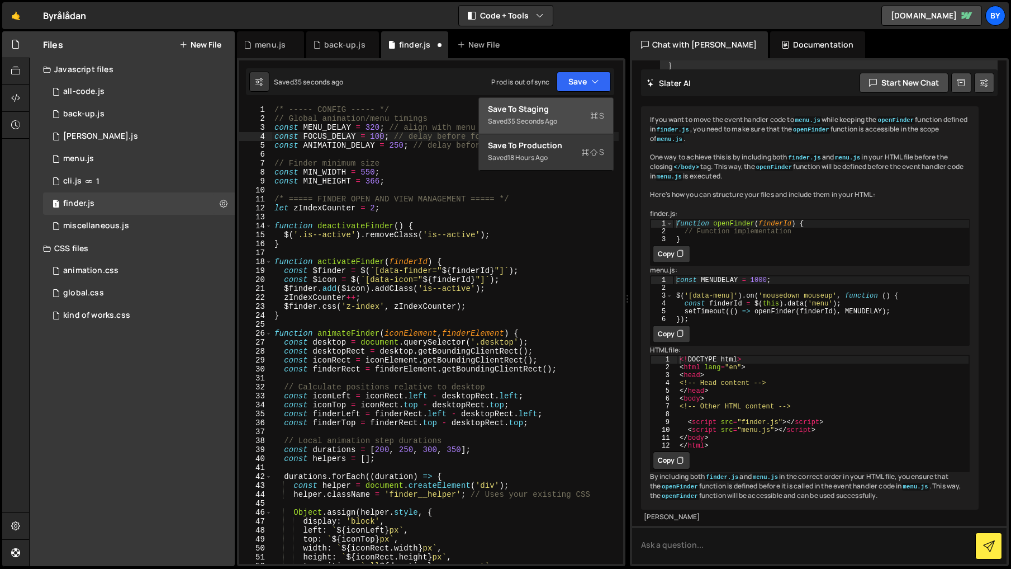
click at [578, 108] on div "Save to Staging S" at bounding box center [546, 108] width 116 height 11
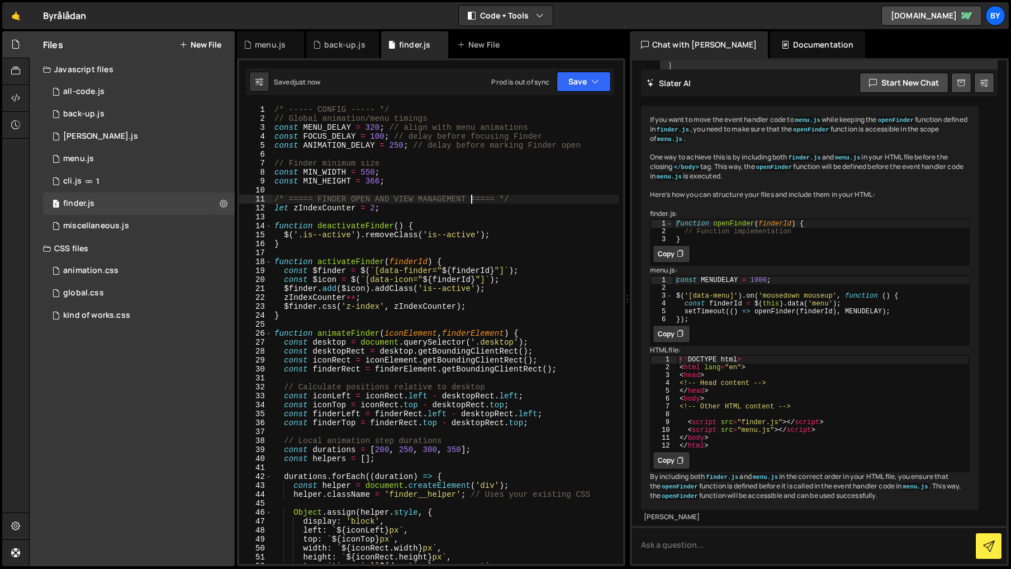
drag, startPoint x: 469, startPoint y: 199, endPoint x: 261, endPoint y: 197, distance: 208.5
click at [469, 199] on div "/* ----- CONFIG ----- */ // Global animation/menu timings const MENU_DELAY = 32…" at bounding box center [445, 343] width 347 height 476
click at [415, 391] on div "/* ----- CONFIG ----- */ // Global animation/menu timings const MENU_DELAY = 32…" at bounding box center [445, 343] width 347 height 476
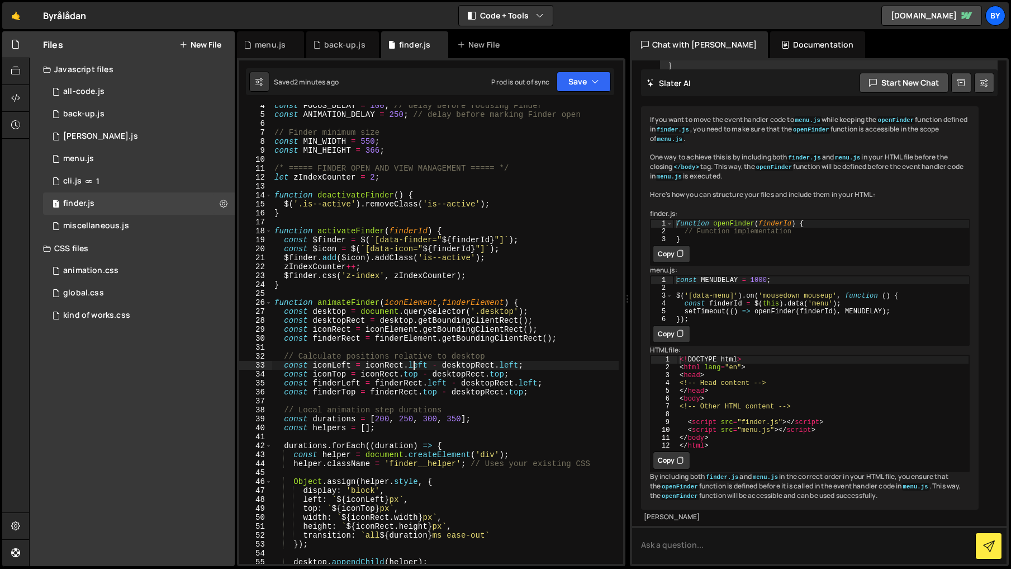
scroll to position [90, 0]
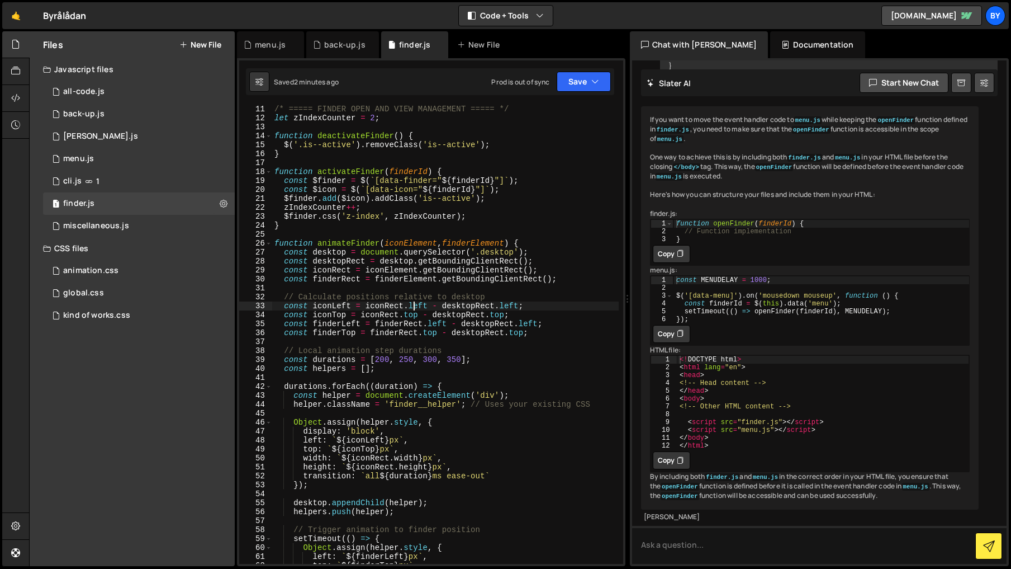
click at [486, 479] on div "/* ===== FINDER OPEN AND VIEW MANAGEMENT ===== */ let zIndexCounter = 2 ; funct…" at bounding box center [445, 343] width 347 height 476
click at [488, 479] on div "/* ===== FINDER OPEN AND VIEW MANAGEMENT ===== */ let zIndexCounter = 2 ; funct…" at bounding box center [445, 343] width 347 height 476
type textarea "transition: `all ${duration}ms ease-in`"
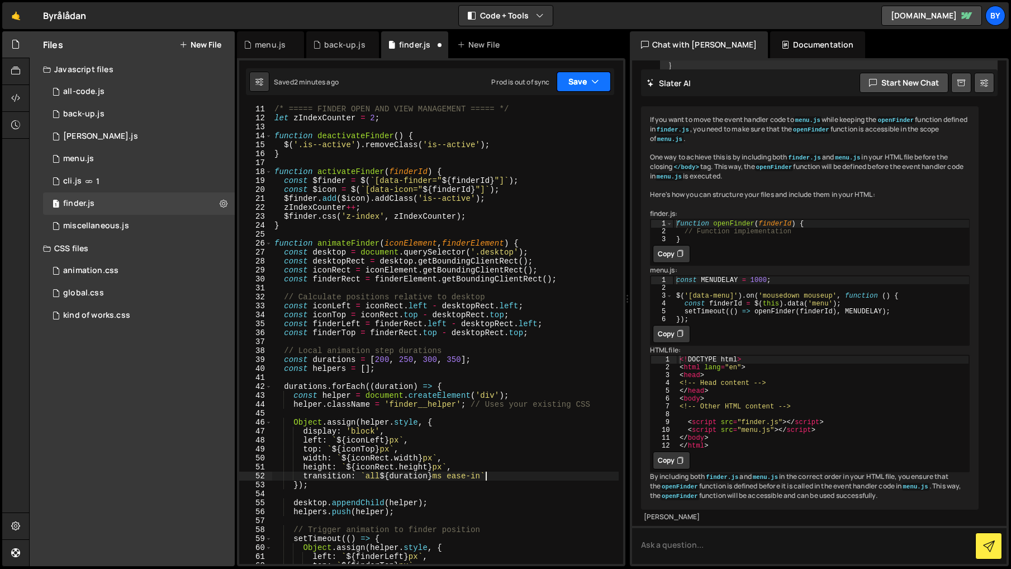
drag, startPoint x: 599, startPoint y: 78, endPoint x: 592, endPoint y: 87, distance: 11.1
click at [599, 78] on button "Save" at bounding box center [584, 82] width 54 height 20
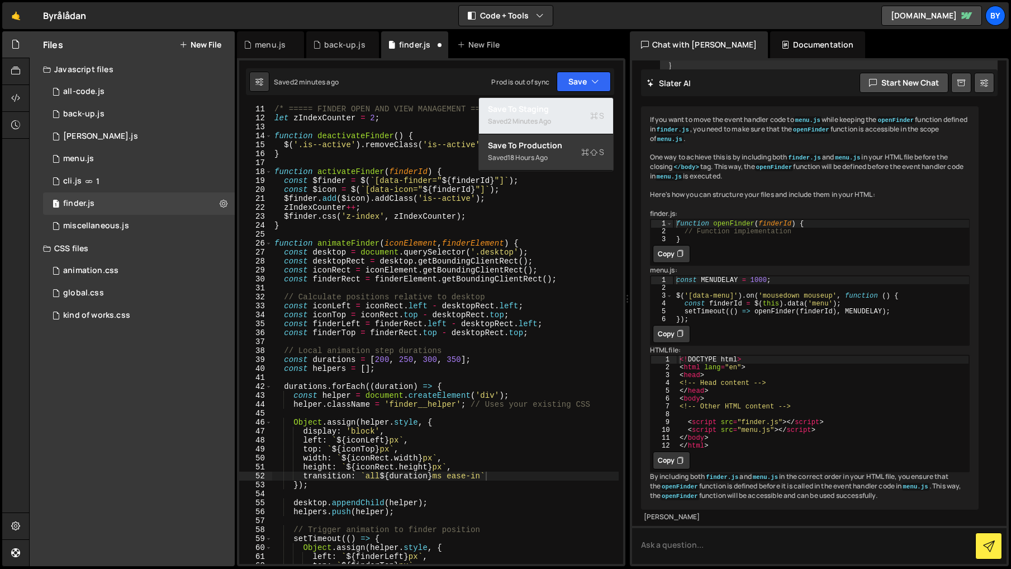
drag, startPoint x: 556, startPoint y: 120, endPoint x: 532, endPoint y: 120, distance: 24.0
click at [556, 120] on div "Saved 2 minutes ago" at bounding box center [546, 121] width 116 height 13
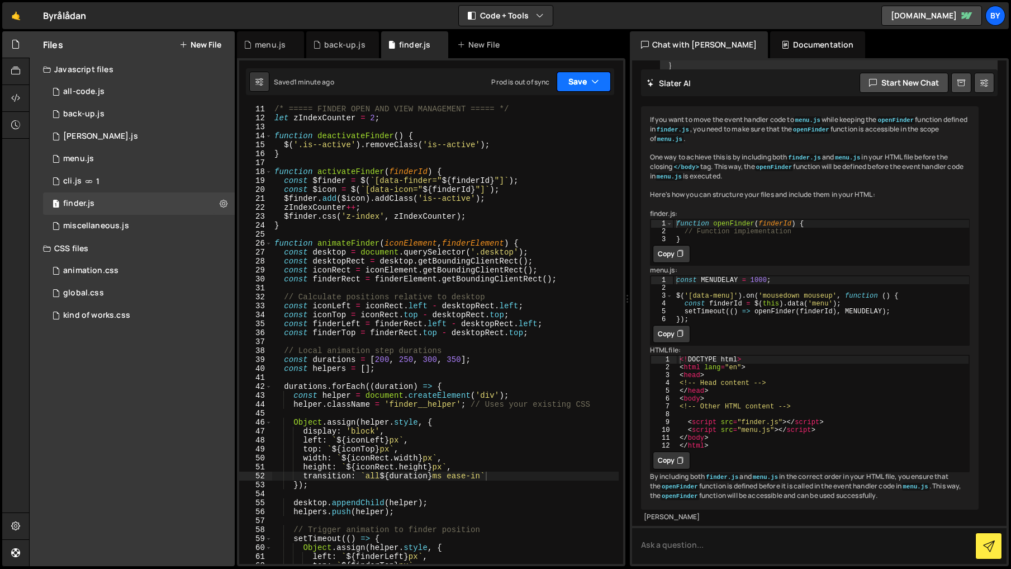
click at [560, 83] on button "Save" at bounding box center [584, 82] width 54 height 20
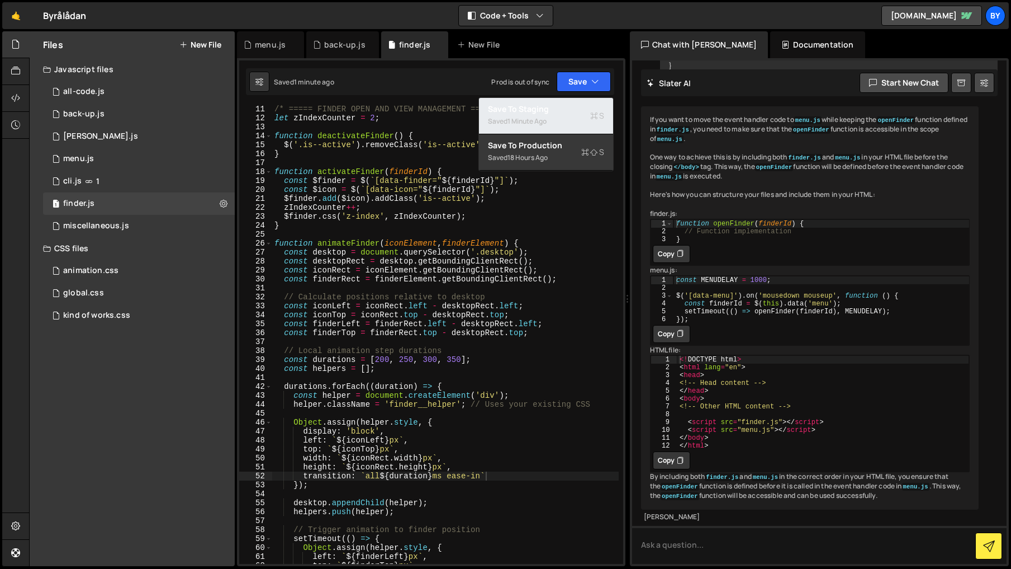
click at [555, 119] on div "Saved 1 minute ago" at bounding box center [546, 121] width 116 height 13
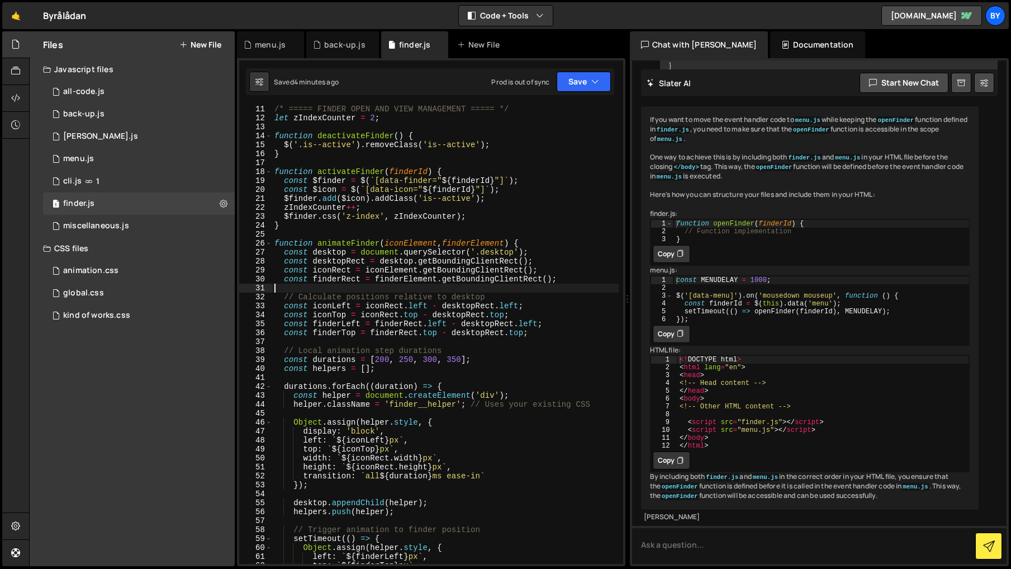
scroll to position [0, 0]
drag, startPoint x: 517, startPoint y: 286, endPoint x: 511, endPoint y: 290, distance: 7.3
click at [517, 286] on div "/* ===== FINDER OPEN AND VIEW MANAGEMENT ===== */ let zIndexCounter = 2 ; funct…" at bounding box center [445, 343] width 347 height 476
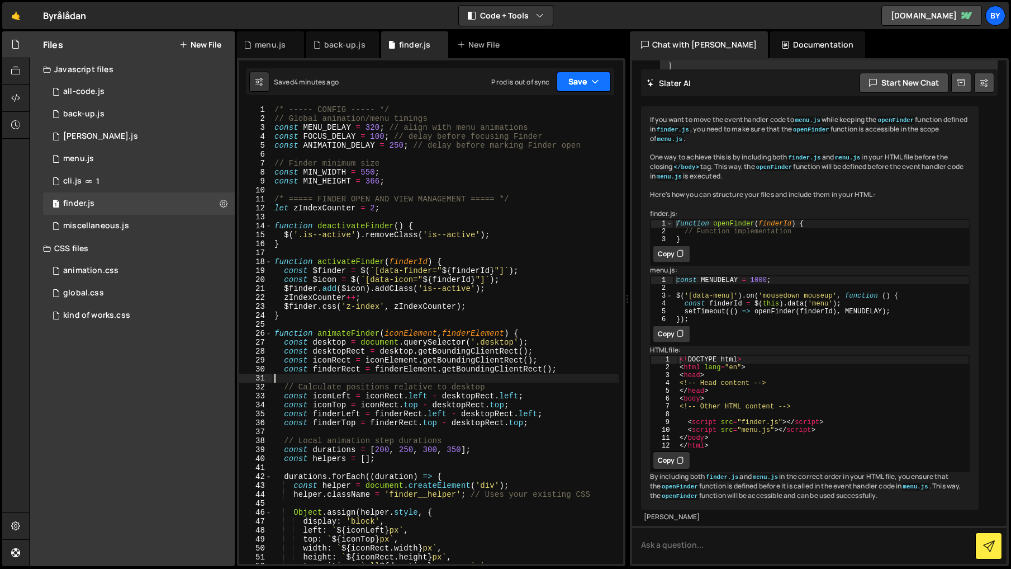
click at [581, 82] on button "Save" at bounding box center [584, 82] width 54 height 20
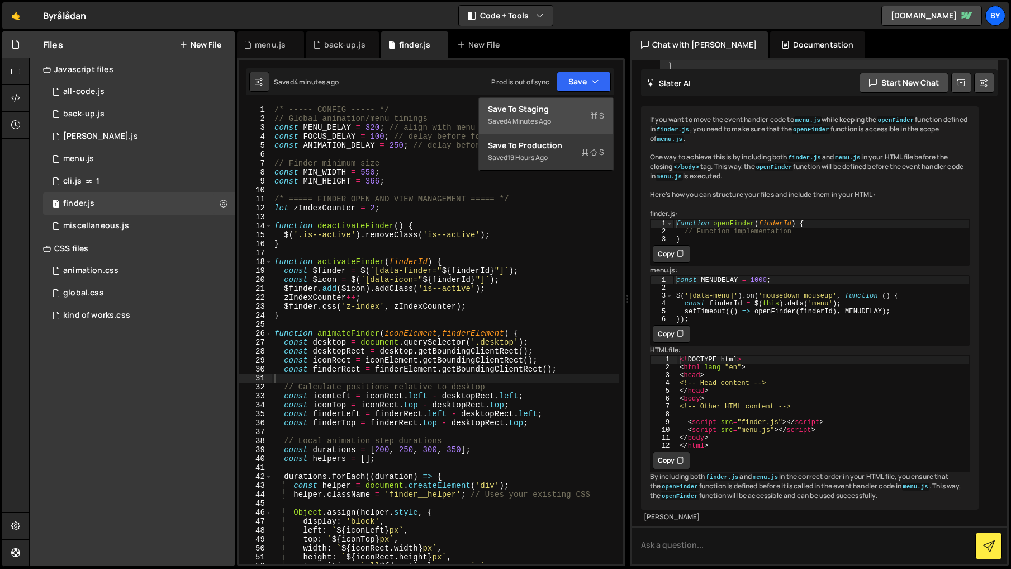
click at [574, 98] on button "Save to Staging S Saved 4 minutes ago" at bounding box center [546, 116] width 134 height 36
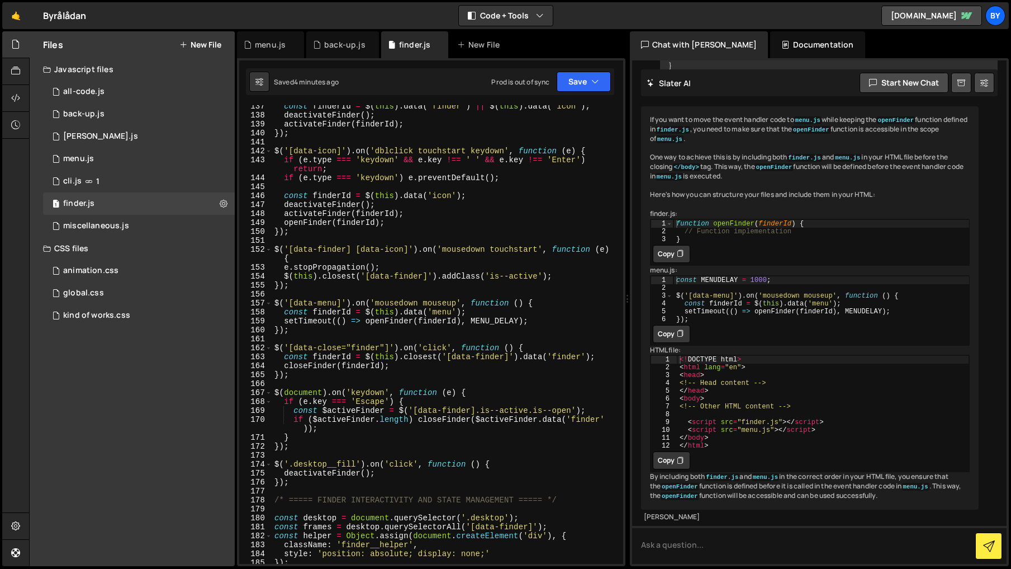
scroll to position [1256, 0]
click at [478, 210] on div "const finderId = $ ( this ) . data ( 'finder' ) || $ ( this ) . data ( 'icon' )…" at bounding box center [445, 340] width 347 height 476
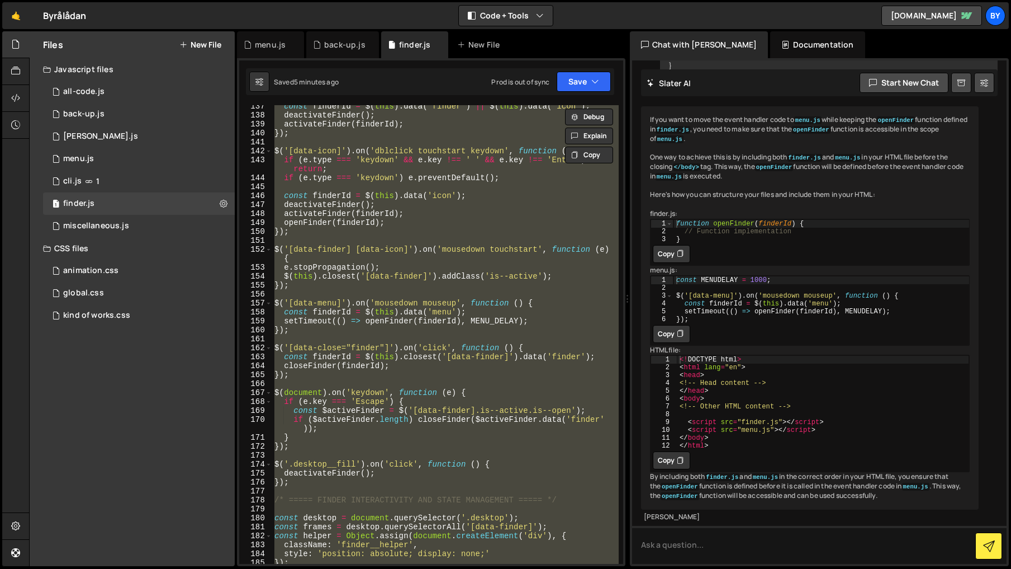
click at [443, 273] on div "const finderId = $ ( this ) . data ( 'finder' ) || $ ( this ) . data ( 'icon' )…" at bounding box center [445, 334] width 347 height 458
type textarea "$(this).closest('[data-finder]').addClass('is--active');"
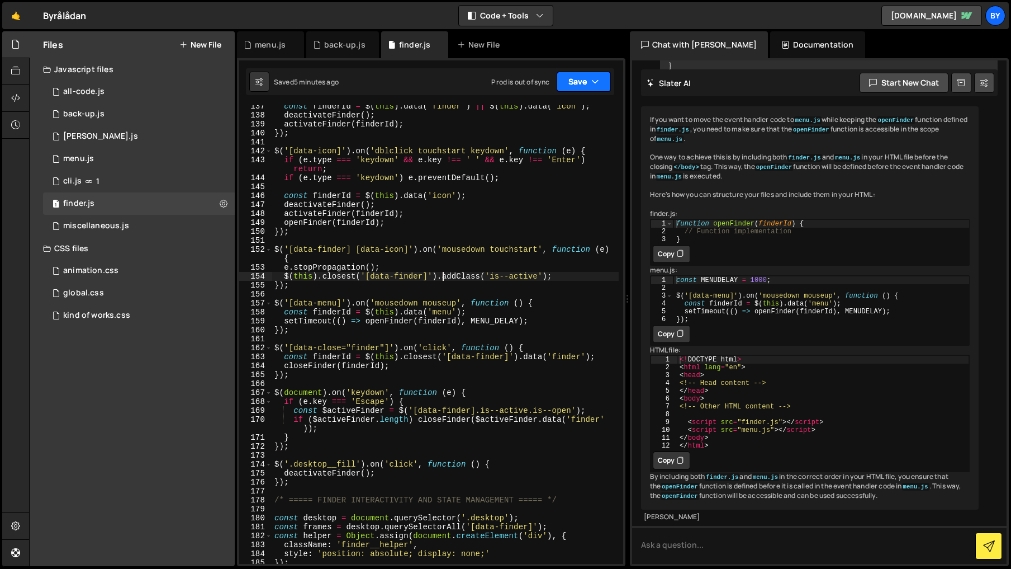
drag, startPoint x: 579, startPoint y: 88, endPoint x: 567, endPoint y: 115, distance: 29.5
click at [579, 88] on button "Save" at bounding box center [584, 82] width 54 height 20
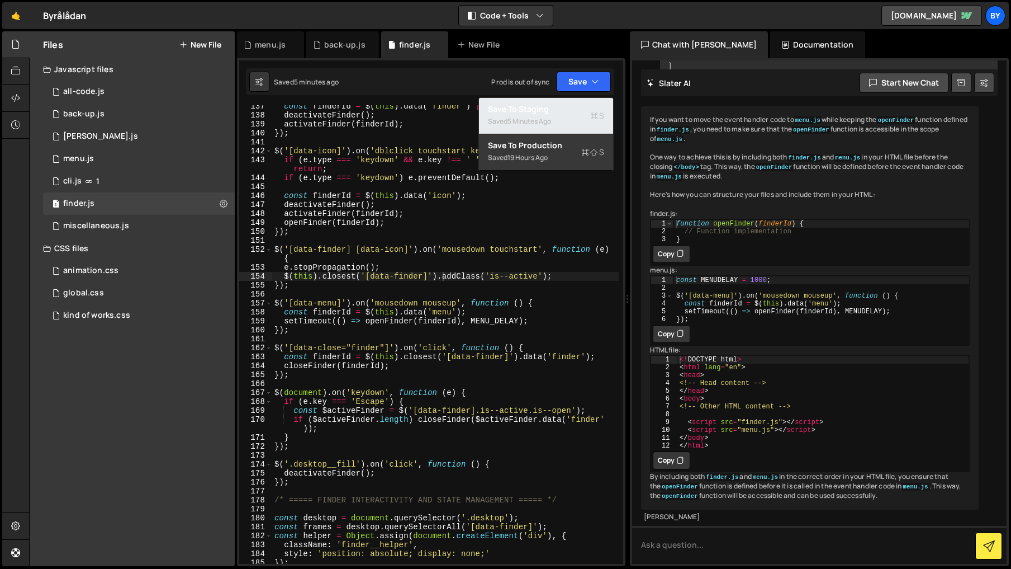
click at [567, 115] on div "Saved 5 minutes ago" at bounding box center [546, 121] width 116 height 13
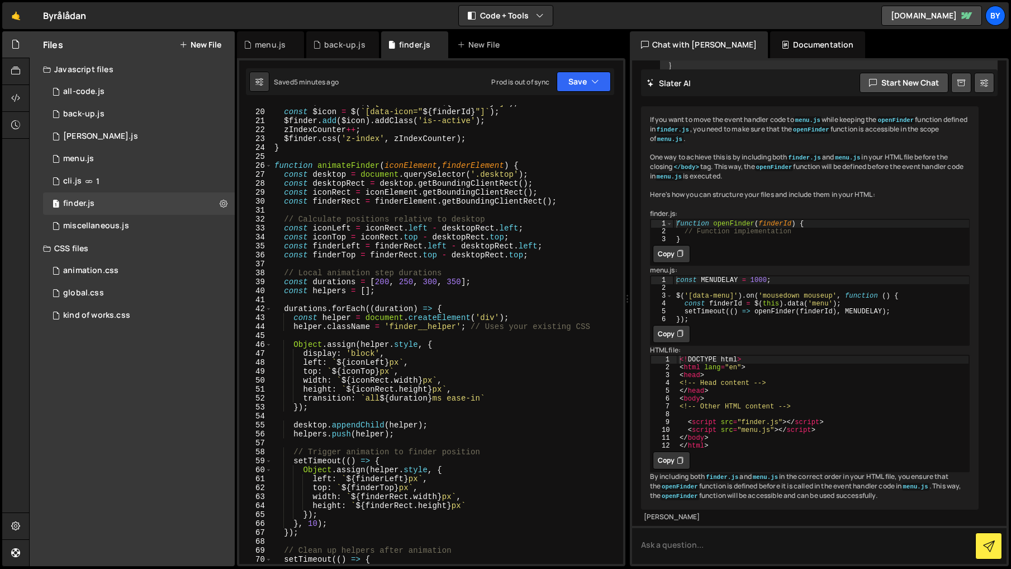
scroll to position [0, 0]
